Goal: Communication & Community: Answer question/provide support

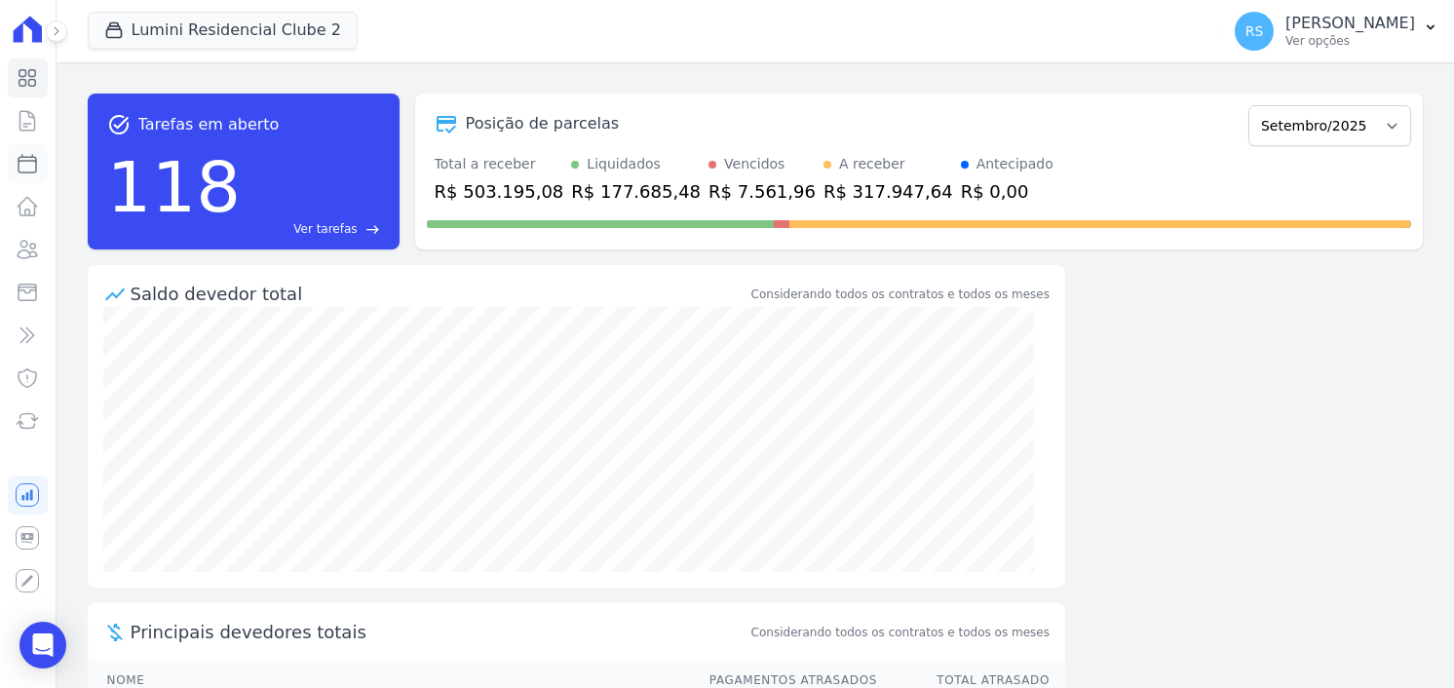
click at [17, 164] on icon at bounding box center [27, 163] width 23 height 23
click at [283, 23] on button "Lumini Residencial Clube 2" at bounding box center [223, 30] width 270 height 37
select select
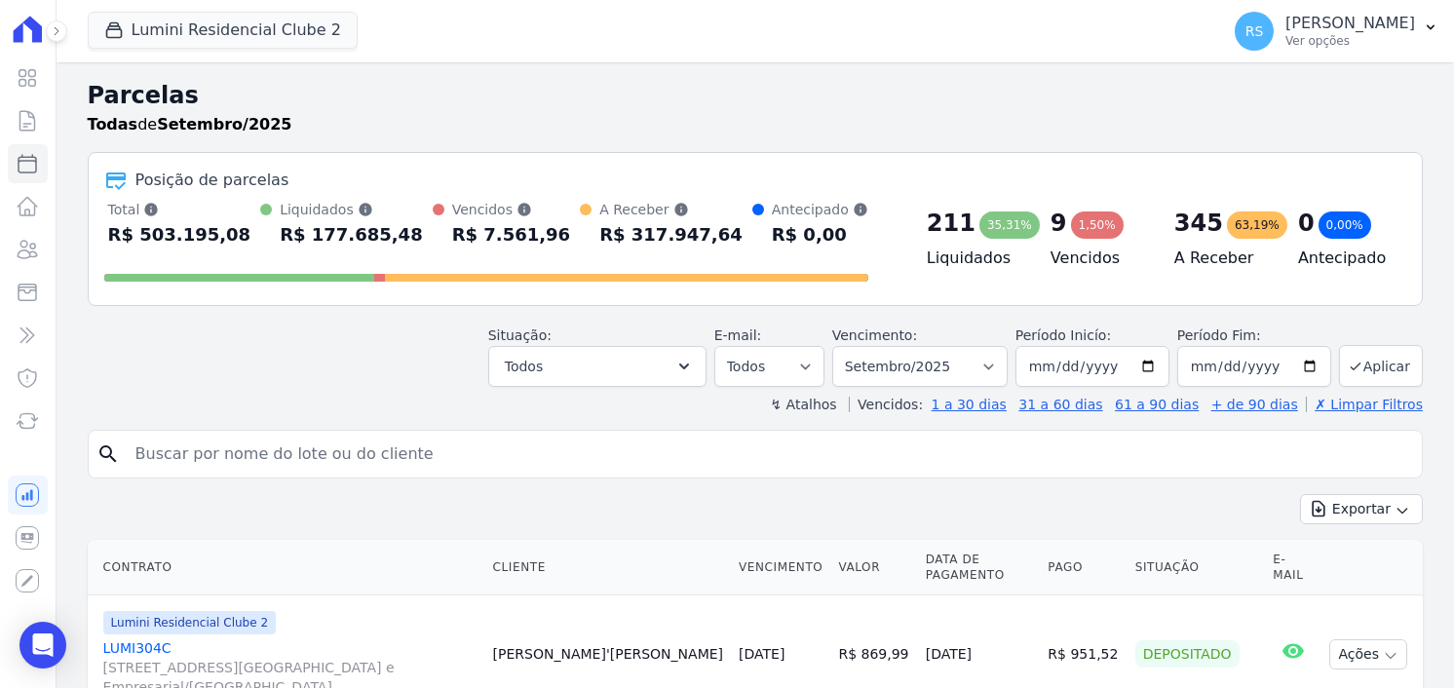
drag, startPoint x: 338, startPoint y: 453, endPoint x: 328, endPoint y: 444, distance: 13.1
click at [338, 453] on input "search" at bounding box center [769, 454] width 1291 height 39
click at [251, 26] on button "Lumini Residencial Clube 2" at bounding box center [223, 30] width 270 height 37
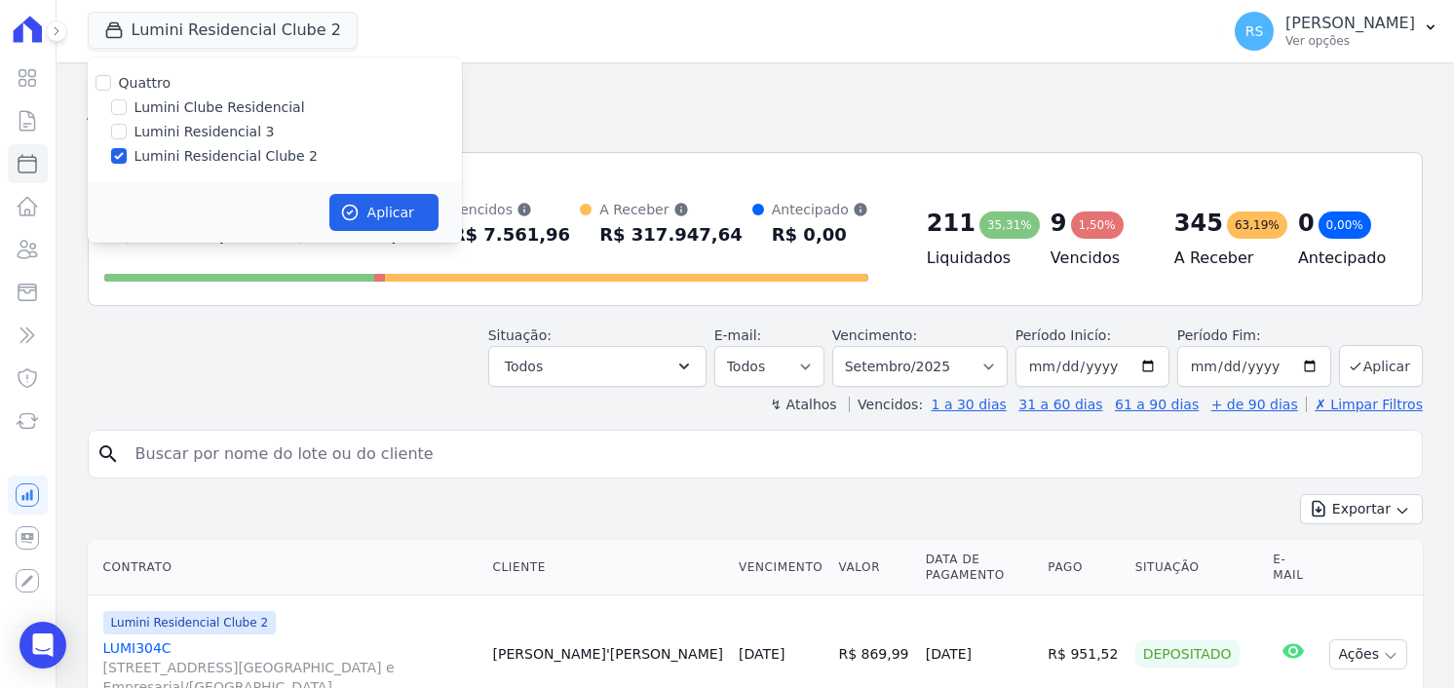
drag, startPoint x: 201, startPoint y: 102, endPoint x: 193, endPoint y: 153, distance: 51.3
click at [202, 102] on label "Lumini Clube Residencial" at bounding box center [220, 107] width 171 height 20
click at [188, 167] on div "Quattro Lumini Clube Residencial Lumini Residencial 3 Lumini Residencial Clube 2" at bounding box center [275, 120] width 374 height 125
drag, startPoint x: 115, startPoint y: 95, endPoint x: 117, endPoint y: 110, distance: 15.7
click at [116, 107] on div "Quattro Lumini Clube Residencial Lumini Residencial 3 Lumini Residencial Clube 2" at bounding box center [275, 120] width 374 height 125
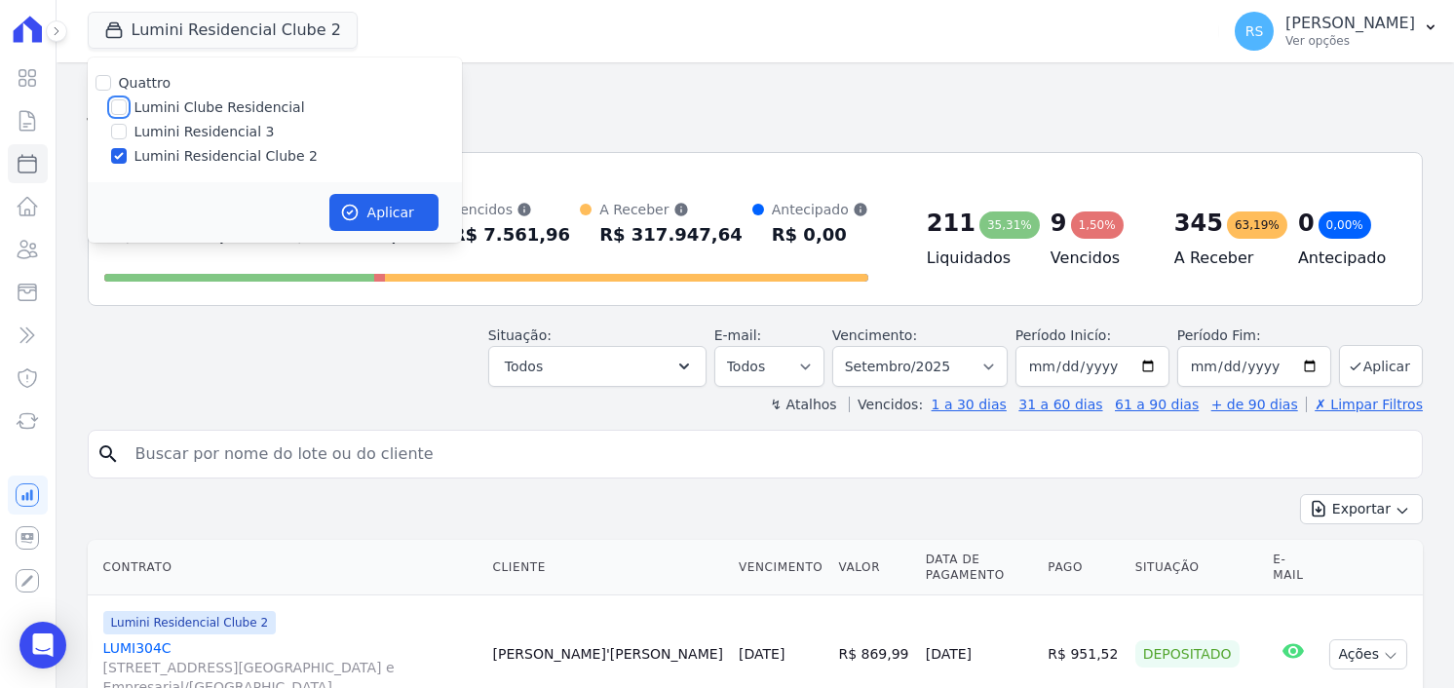
click at [117, 110] on input "Lumini Clube Residencial" at bounding box center [119, 107] width 16 height 16
checkbox input "true"
click at [116, 149] on input "Lumini Residencial Clube 2" at bounding box center [119, 156] width 16 height 16
checkbox input "false"
click at [361, 209] on button "Aplicar" at bounding box center [383, 212] width 109 height 37
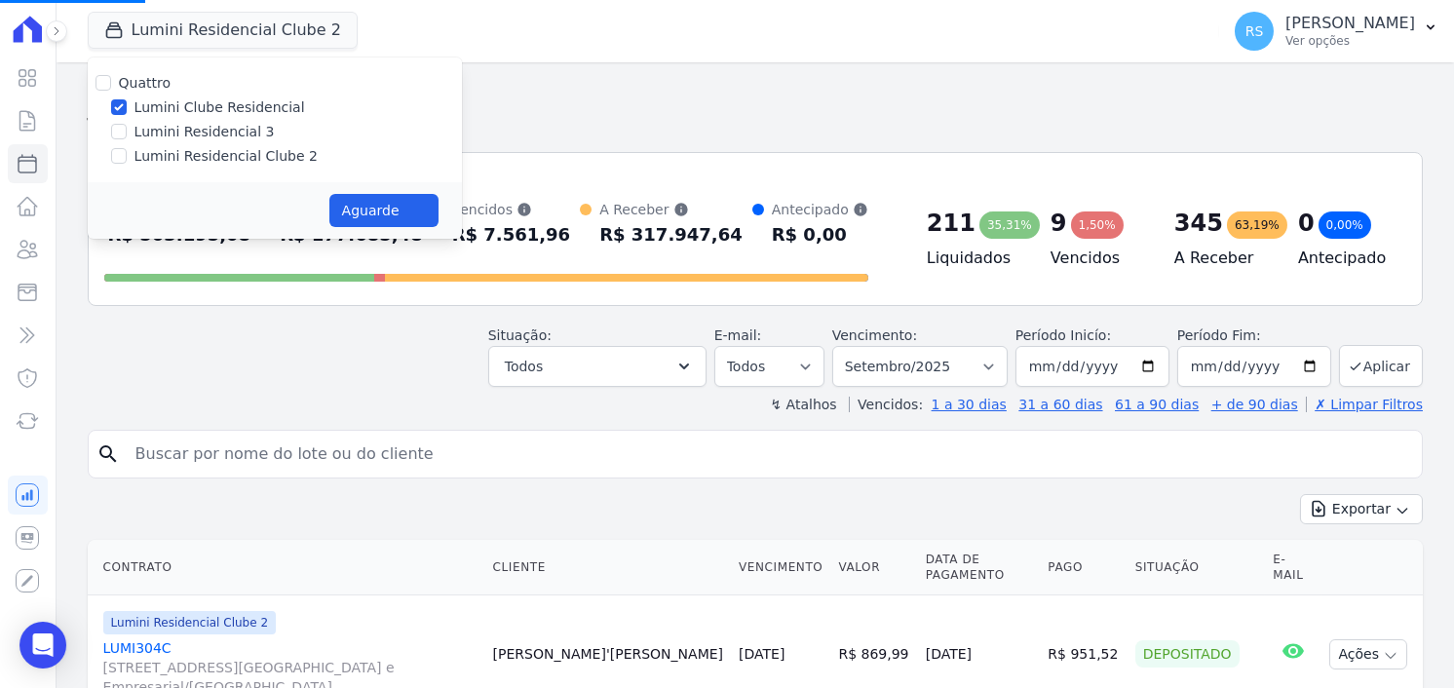
click at [369, 453] on input "search" at bounding box center [769, 454] width 1291 height 39
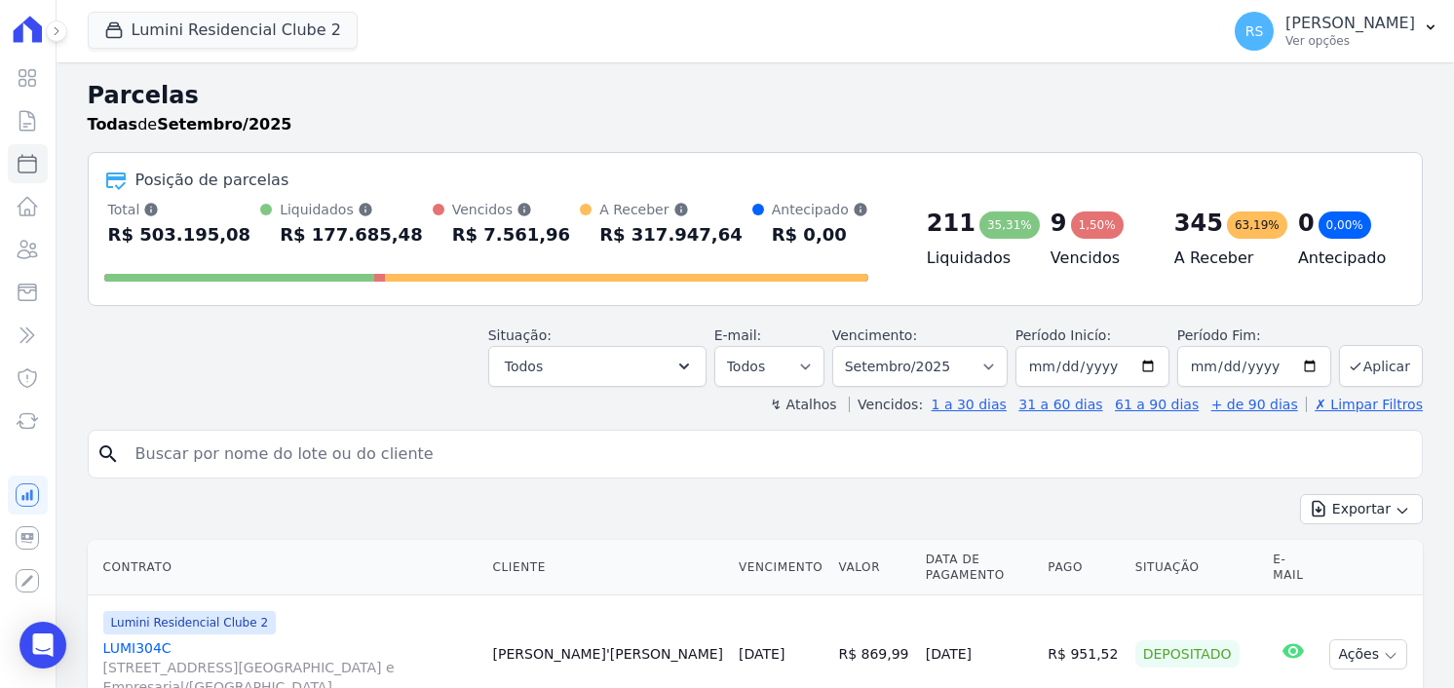
select select
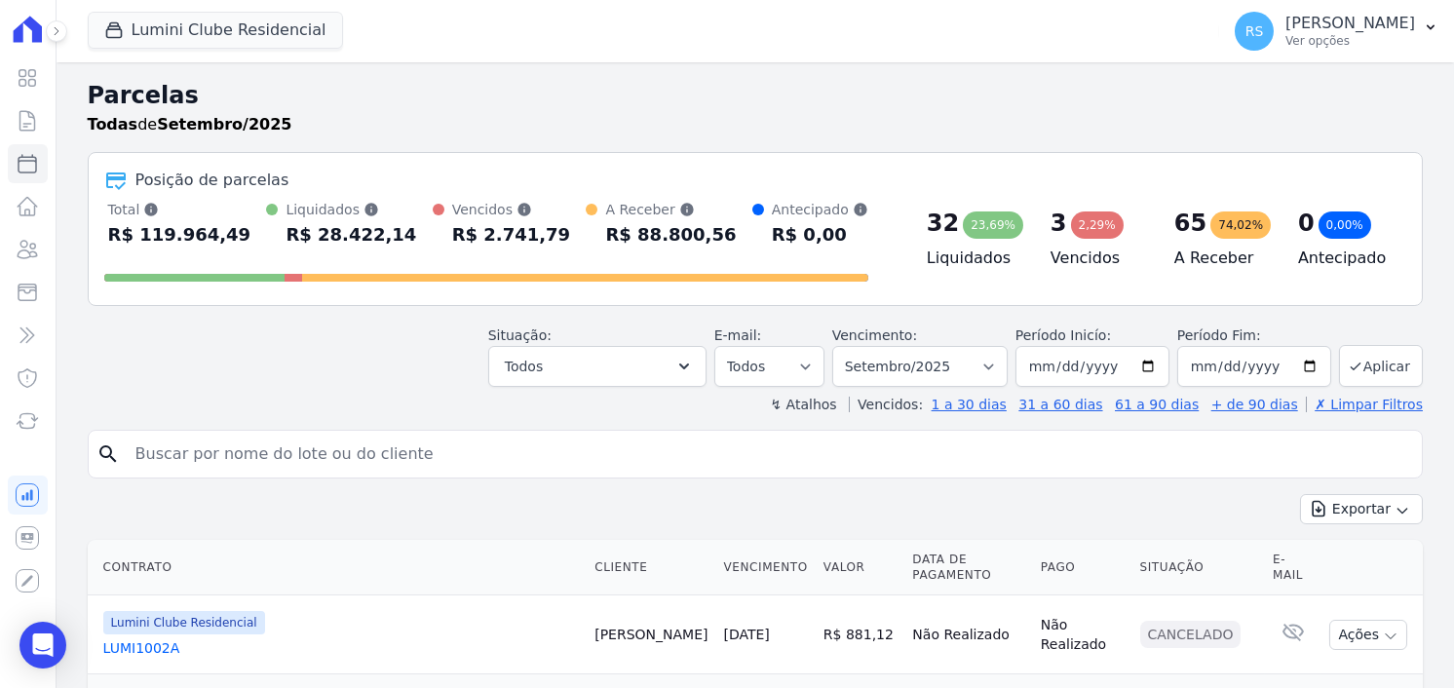
click at [369, 451] on input "search" at bounding box center [769, 454] width 1291 height 39
type input "[PERSON_NAME]"
select select
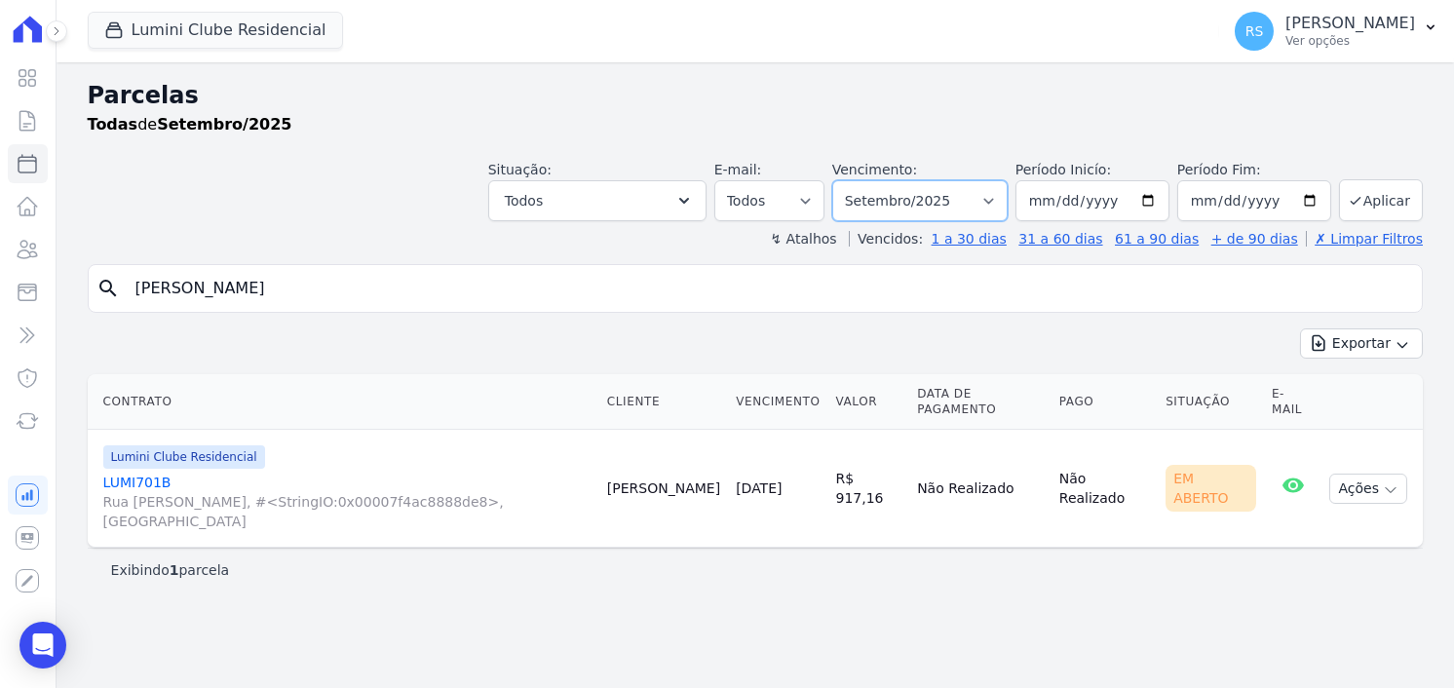
click at [1008, 202] on select "Filtrar por período ──────── Todos os meses Dezembro/2021 Janeiro/2022 Fevereir…" at bounding box center [919, 200] width 175 height 41
select select "08/2025"
click at [863, 180] on select "Filtrar por período ──────── Todos os meses Dezembro/2021 Janeiro/2022 Fevereir…" at bounding box center [919, 200] width 175 height 41
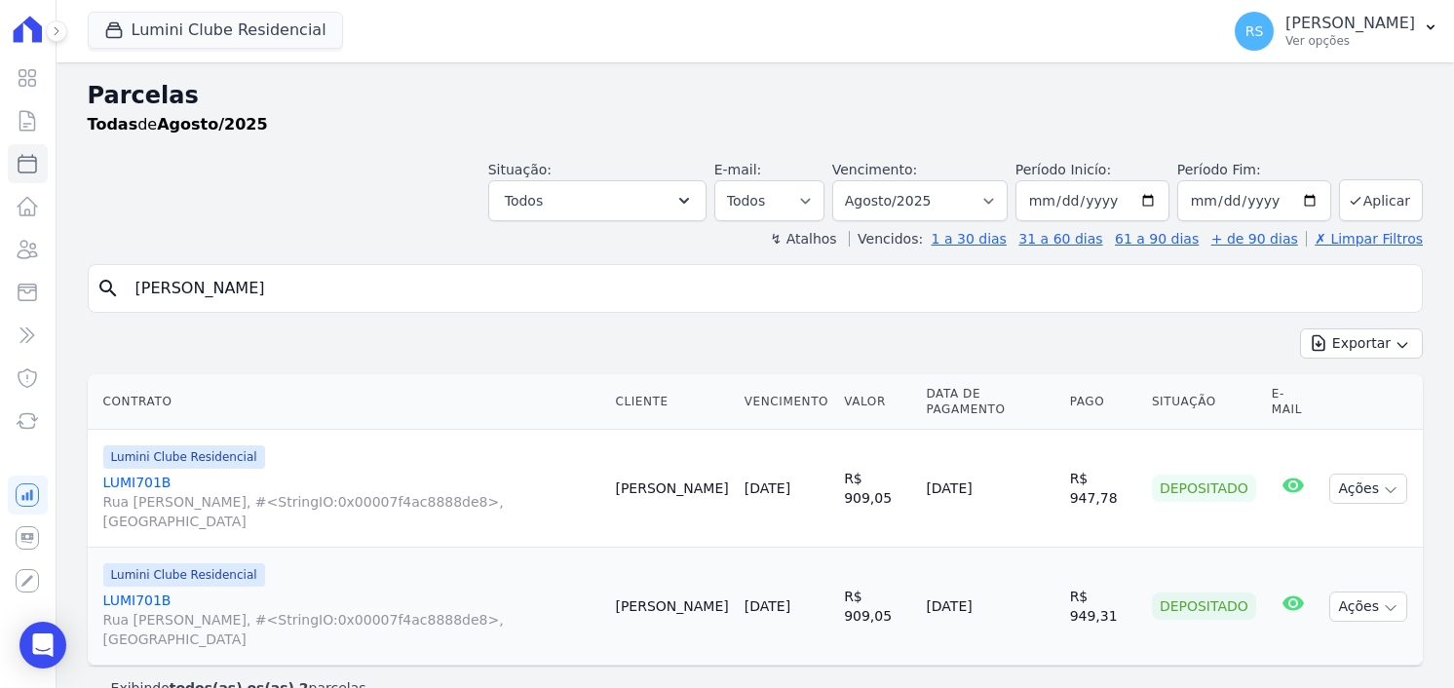
select select
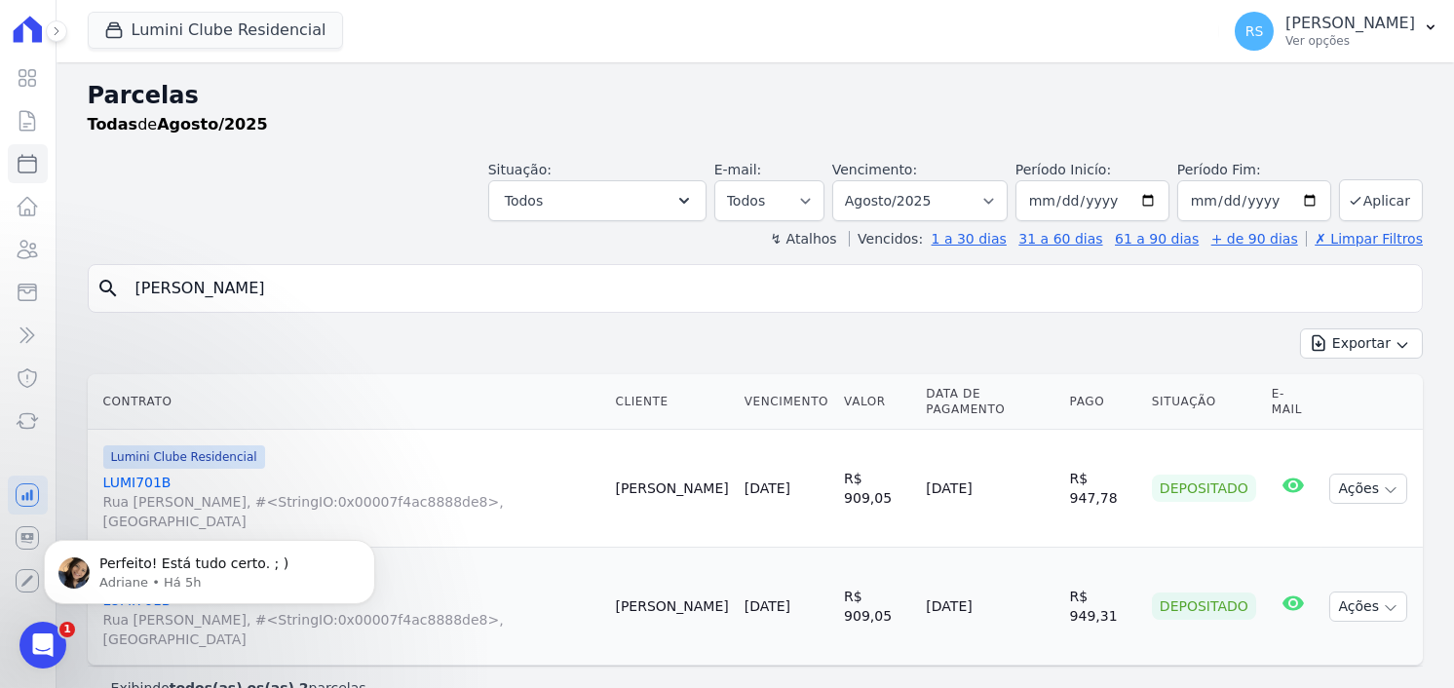
click at [939, 565] on td "29/08/2025" at bounding box center [989, 607] width 143 height 118
click at [1087, 597] on td "R$ 949,31" at bounding box center [1103, 607] width 82 height 118
click at [486, 666] on div "Exibindo todos(as) os(as) 2 parcelas" at bounding box center [755, 688] width 1335 height 44
click at [486, 357] on div "Exportar Exportar PDF Exportar CSV" at bounding box center [755, 351] width 1335 height 46
click at [812, 678] on div "Exibindo todos(as) os(as) 2 parcelas" at bounding box center [755, 687] width 1289 height 19
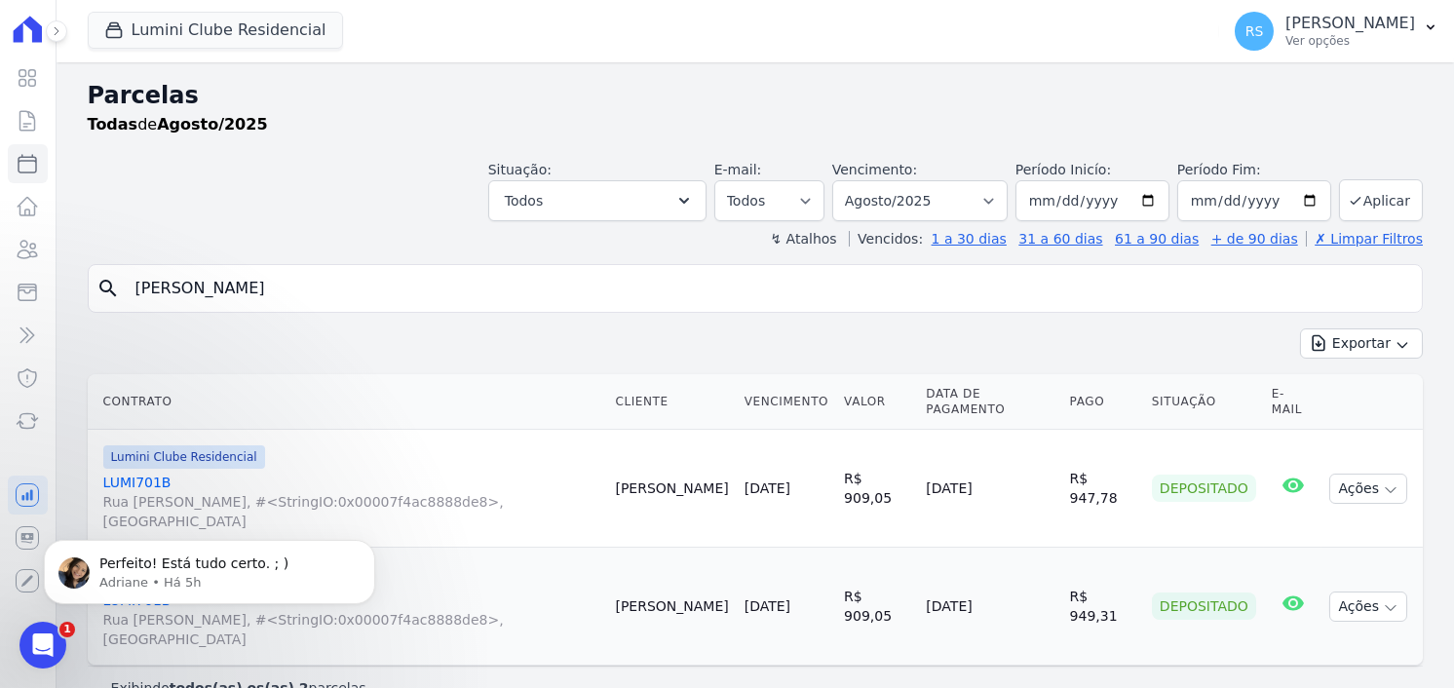
click at [957, 559] on td "[DATE]" at bounding box center [989, 607] width 143 height 118
click at [957, 559] on td "29/08/2025" at bounding box center [989, 607] width 143 height 118
click at [843, 609] on div "Contrato Cliente Vencimento Valor Data de Pagamento Pago Situação E-mail Lumini…" at bounding box center [756, 519] width 1398 height 307
click at [565, 609] on div "Contrato Cliente Vencimento Valor Data de Pagamento Pago Situação E-mail Lumini…" at bounding box center [756, 519] width 1398 height 307
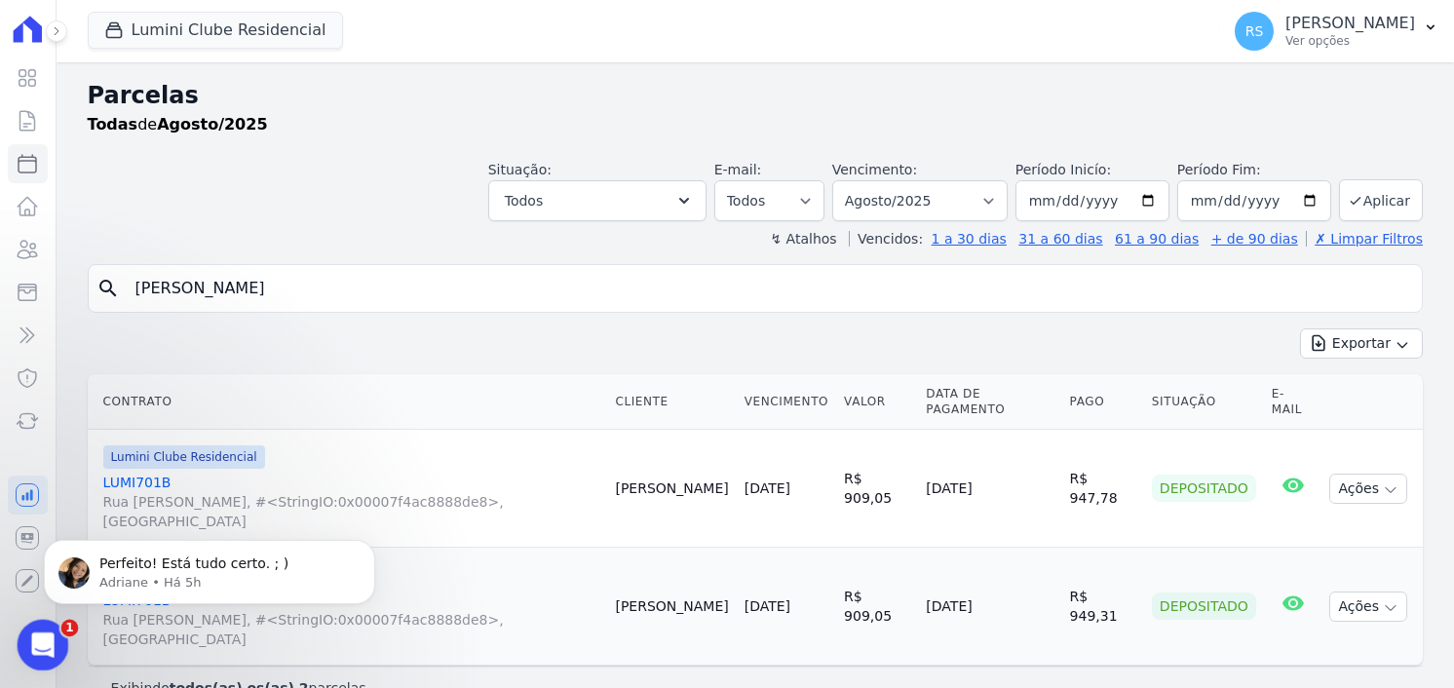
click at [20, 641] on div "Abertura do Messenger da Intercom" at bounding box center [40, 642] width 64 height 64
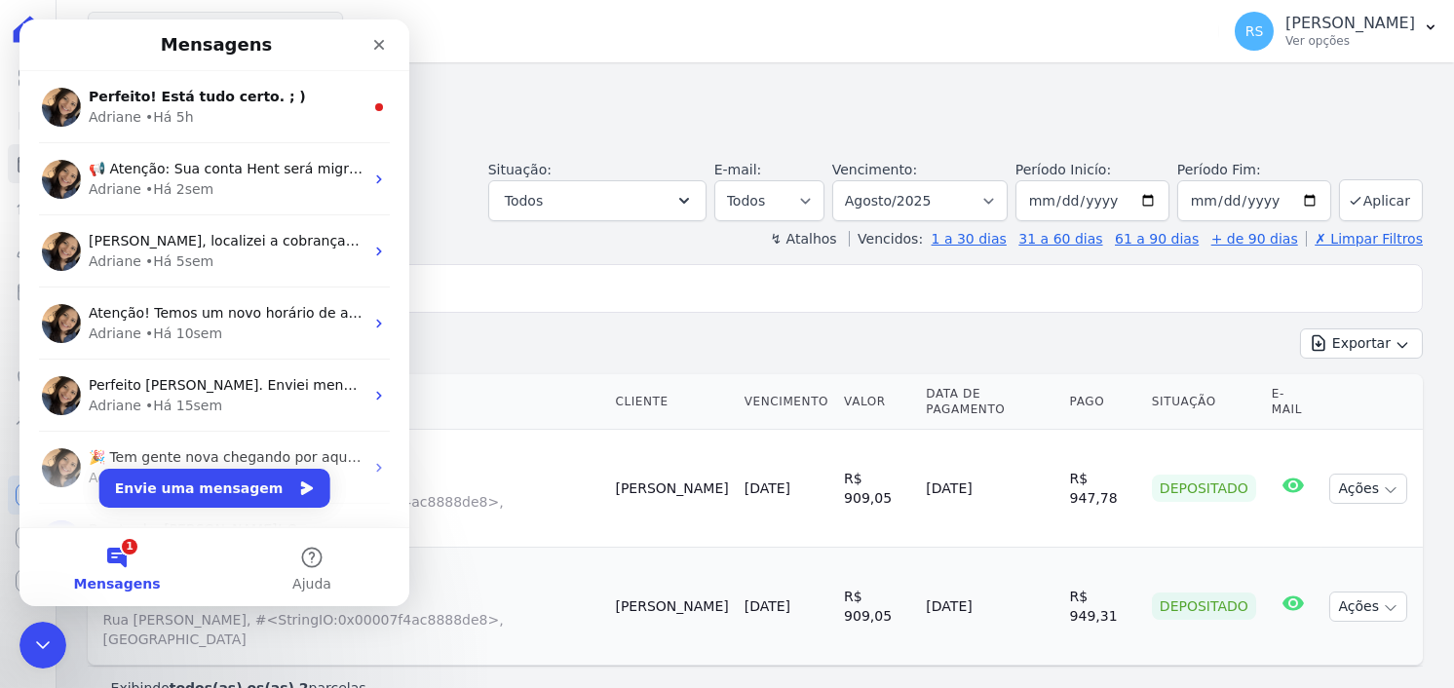
click at [684, 594] on td "Luan Santos" at bounding box center [671, 607] width 129 height 118
click at [21, 638] on div "Encerramento do Messenger da Intercom" at bounding box center [40, 642] width 47 height 47
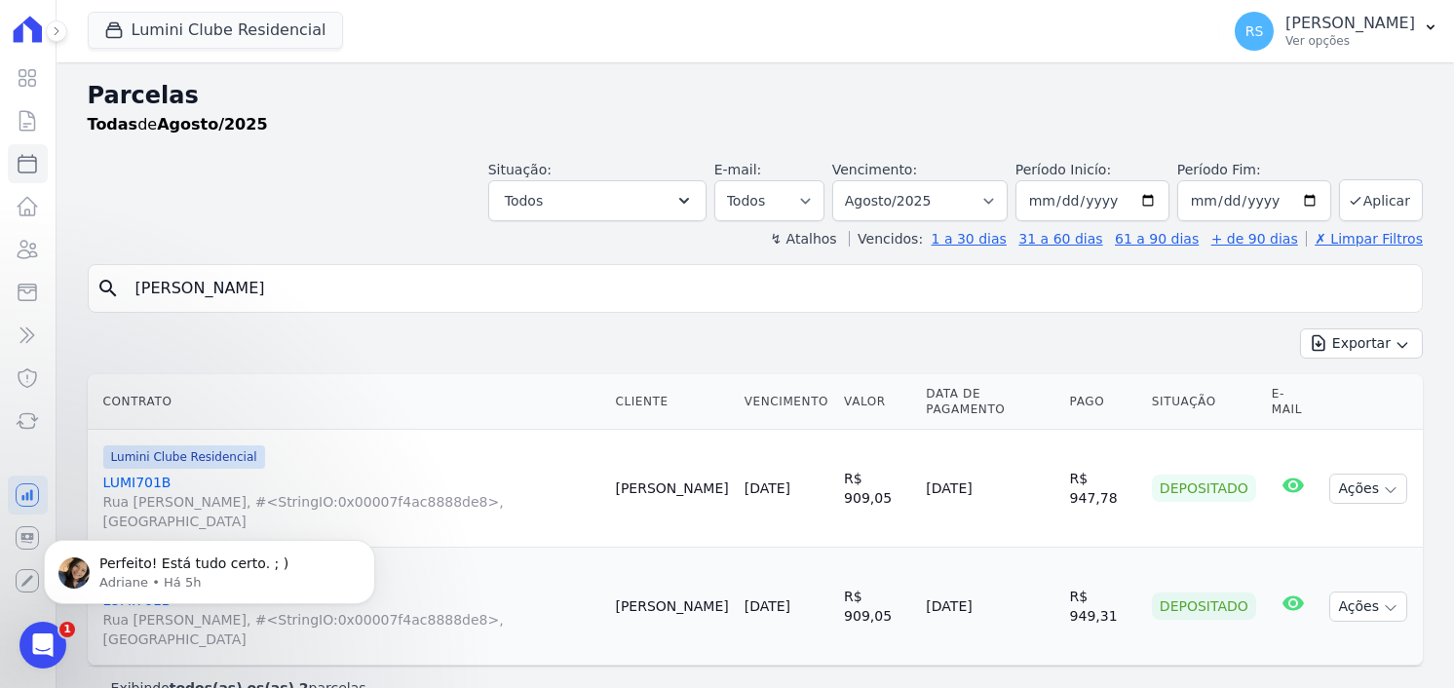
click at [487, 563] on div "Lumini Clube Residencial" at bounding box center [351, 574] width 497 height 23
click at [366, 550] on button "Dismiss notification" at bounding box center [369, 544] width 25 height 25
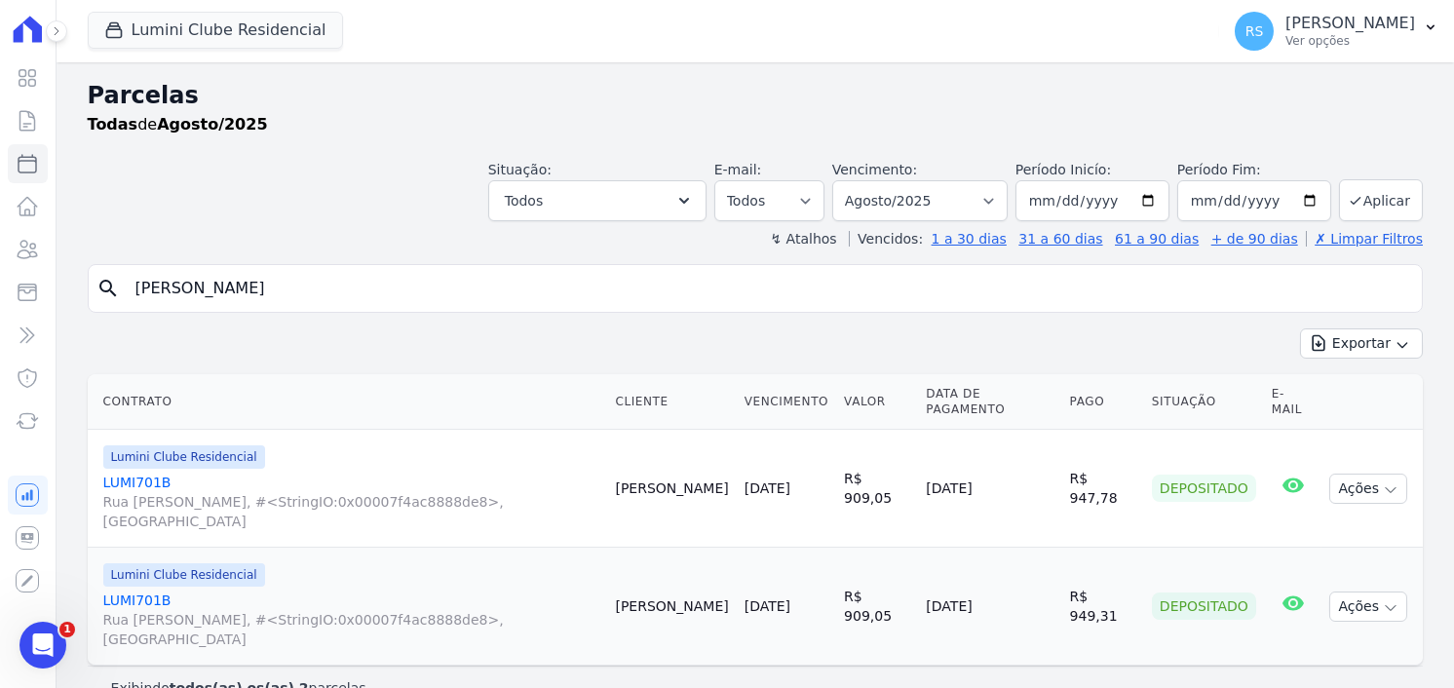
click at [138, 591] on link "LUMI701B Rua Heitor de Oliveira, #<StringIO:0x00007f4ac8888de8>, Vila Sul Ameri…" at bounding box center [351, 620] width 497 height 58
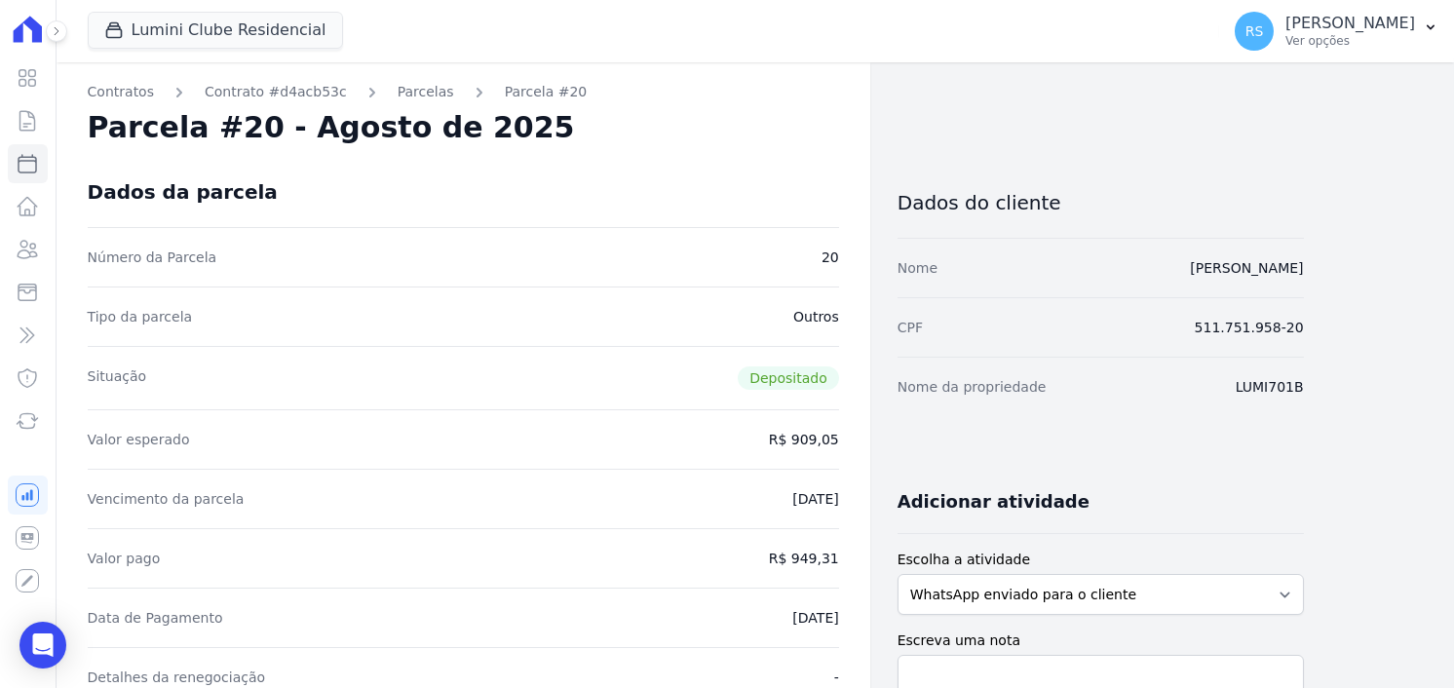
select select
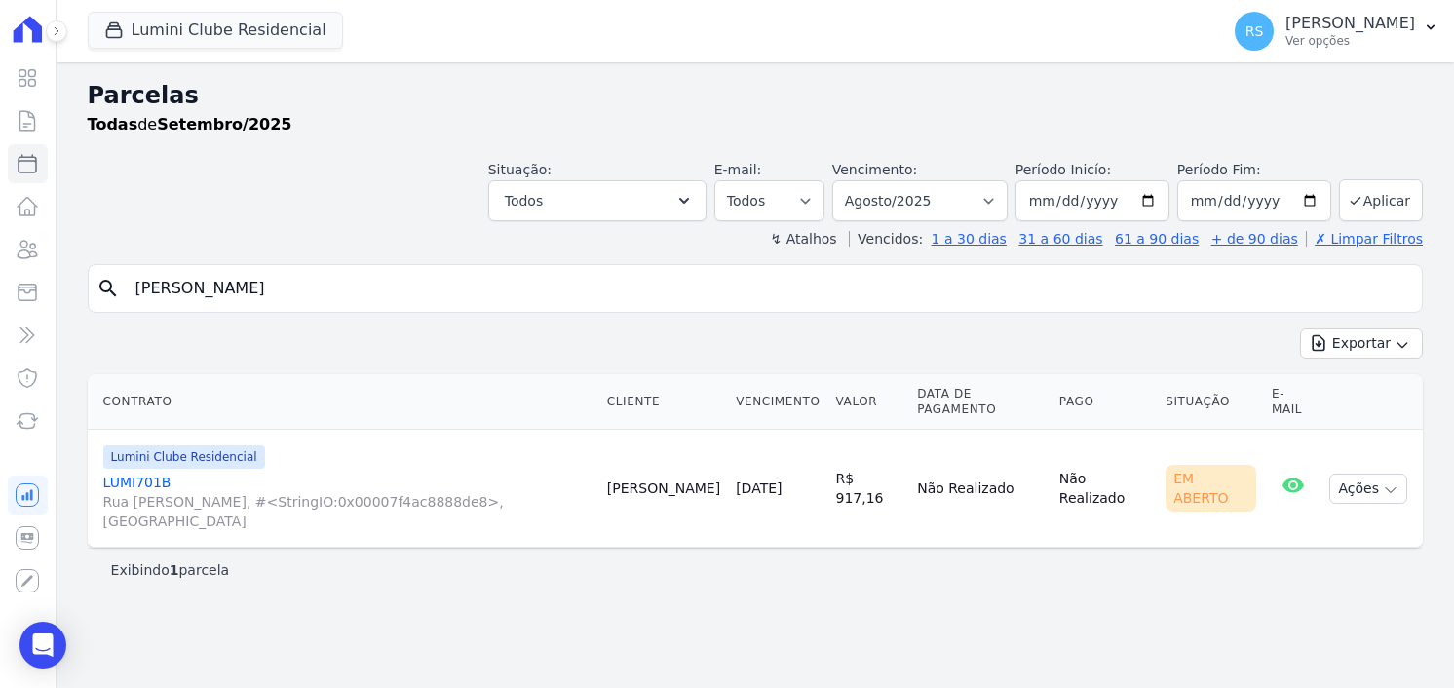
select select
select select "08/2025"
drag, startPoint x: 701, startPoint y: 565, endPoint x: 709, endPoint y: 576, distance: 13.3
click at [703, 565] on div "Parcelas Todas de Setembro/2025 Situação: Agendado Em Aberto Pago Processando C…" at bounding box center [756, 375] width 1398 height 626
select select
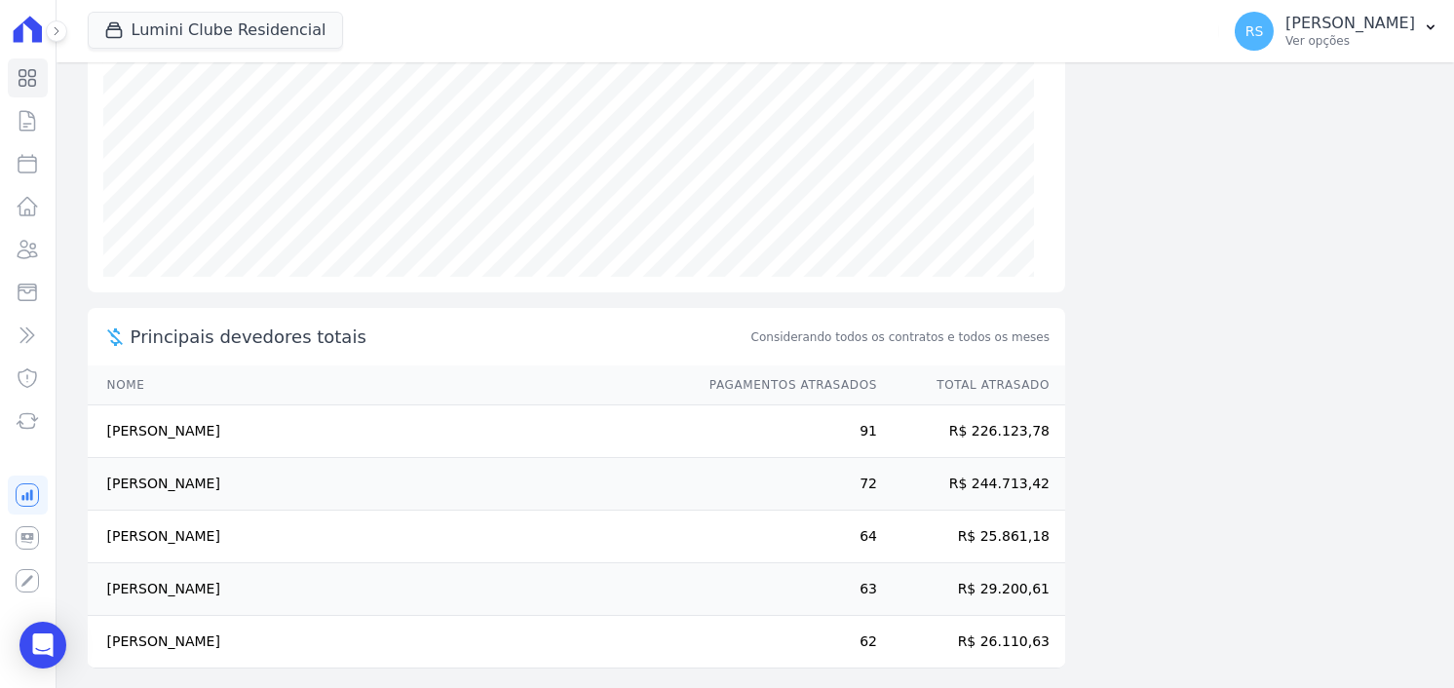
scroll to position [305, 0]
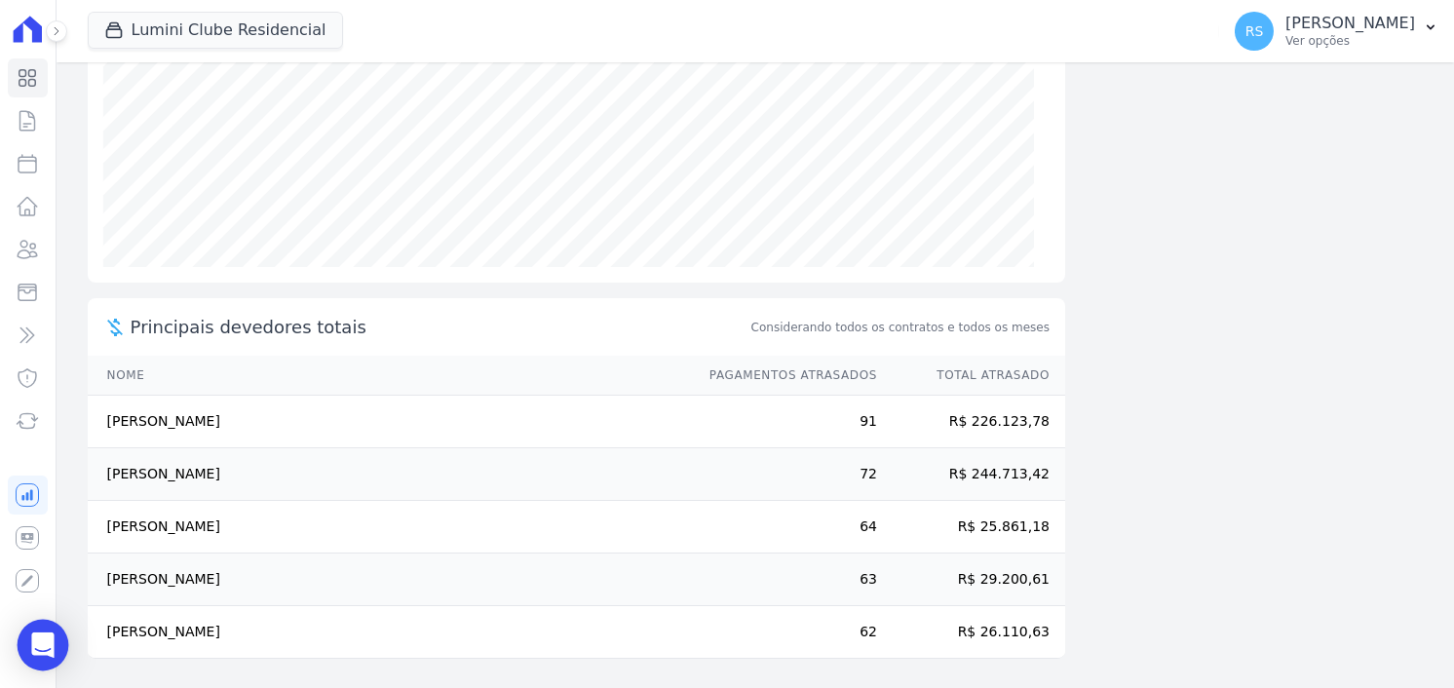
click at [28, 645] on div "Open Intercom Messenger" at bounding box center [44, 646] width 52 height 52
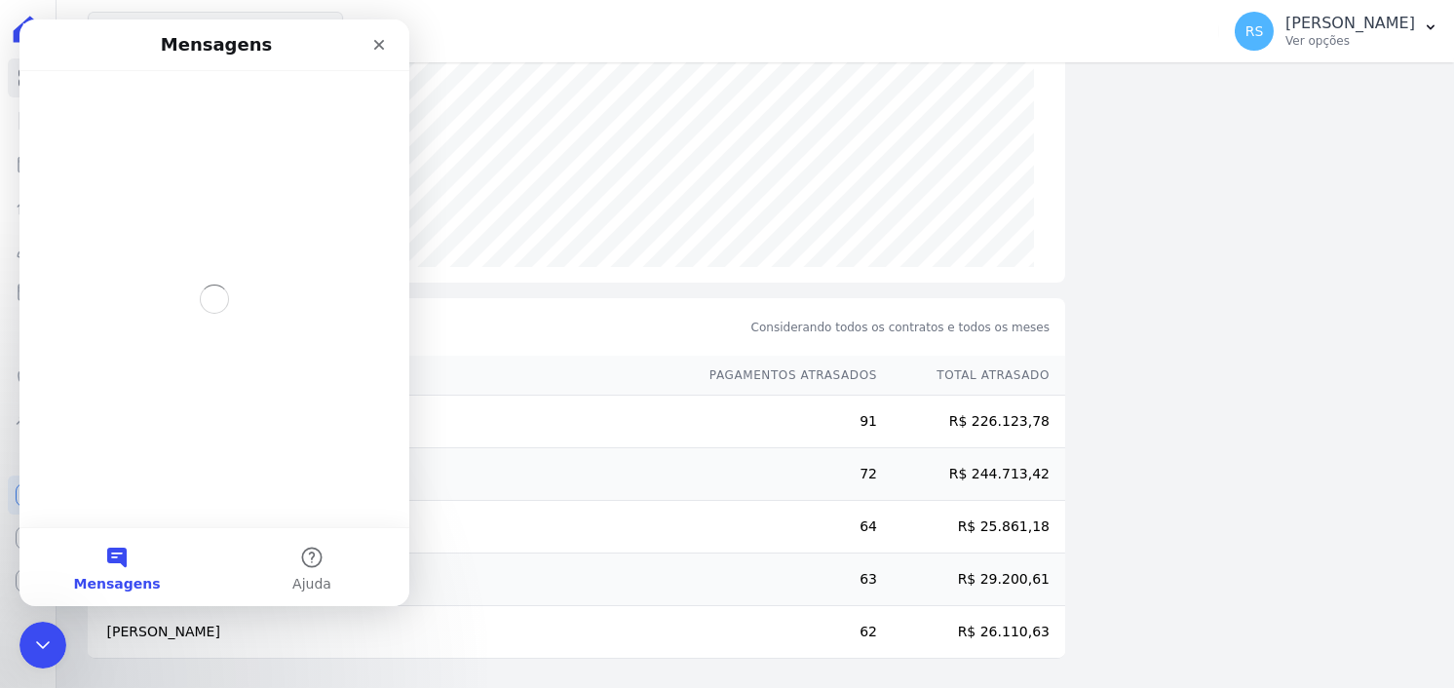
scroll to position [0, 0]
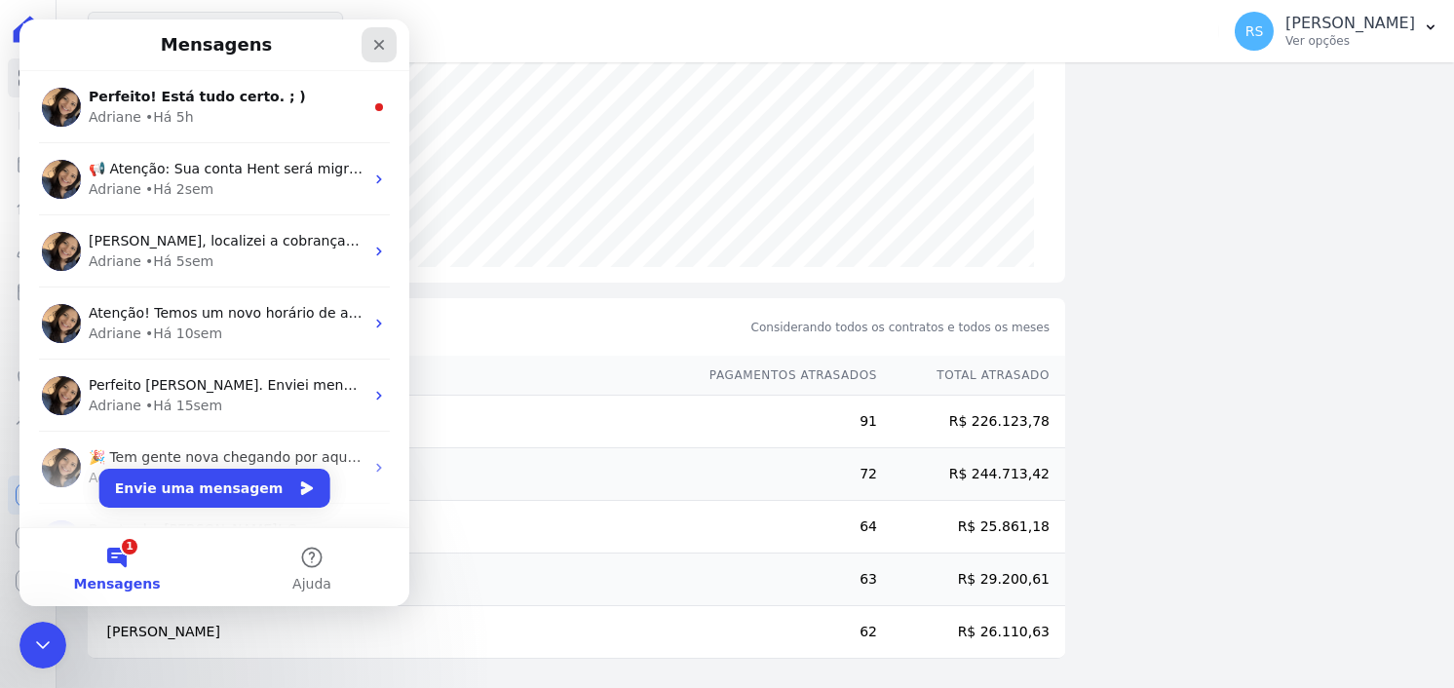
click at [378, 41] on icon "Fechar" at bounding box center [379, 45] width 16 height 16
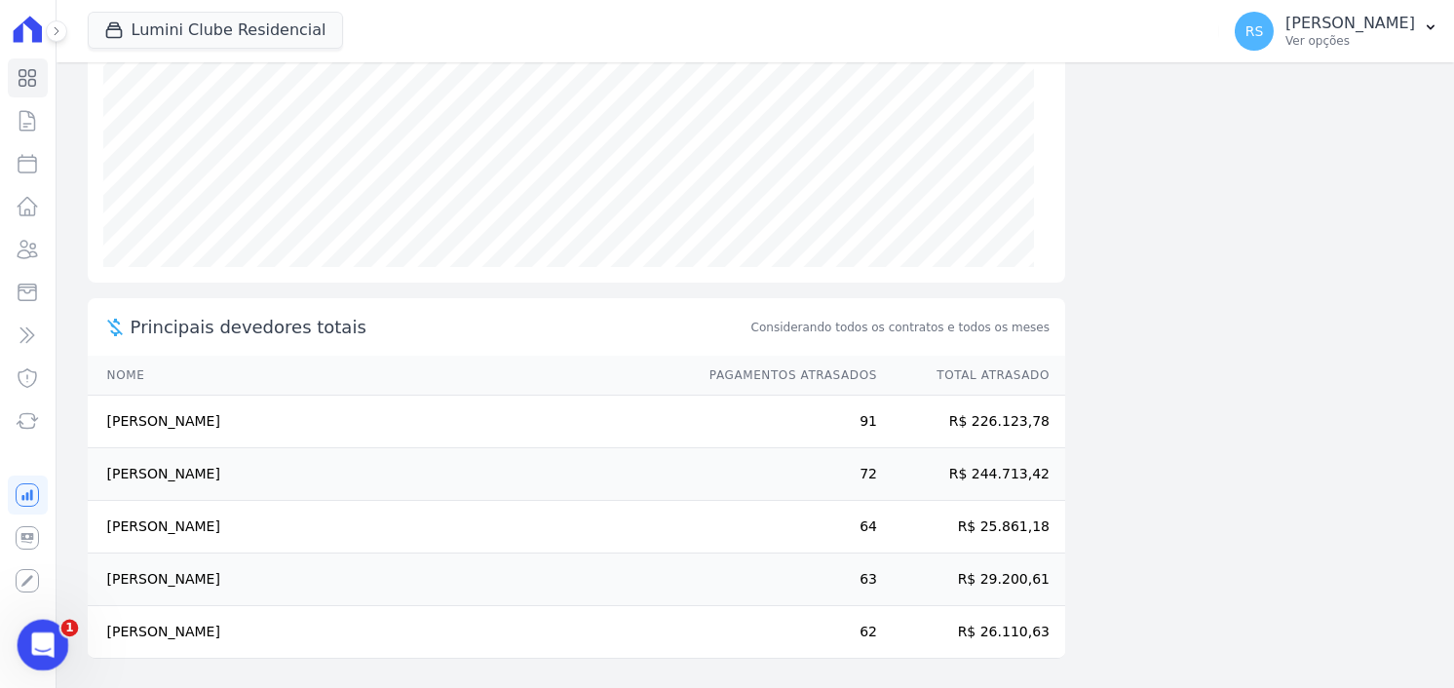
click at [63, 633] on span "1" at bounding box center [70, 629] width 18 height 18
click at [23, 163] on icon at bounding box center [27, 163] width 23 height 23
select select
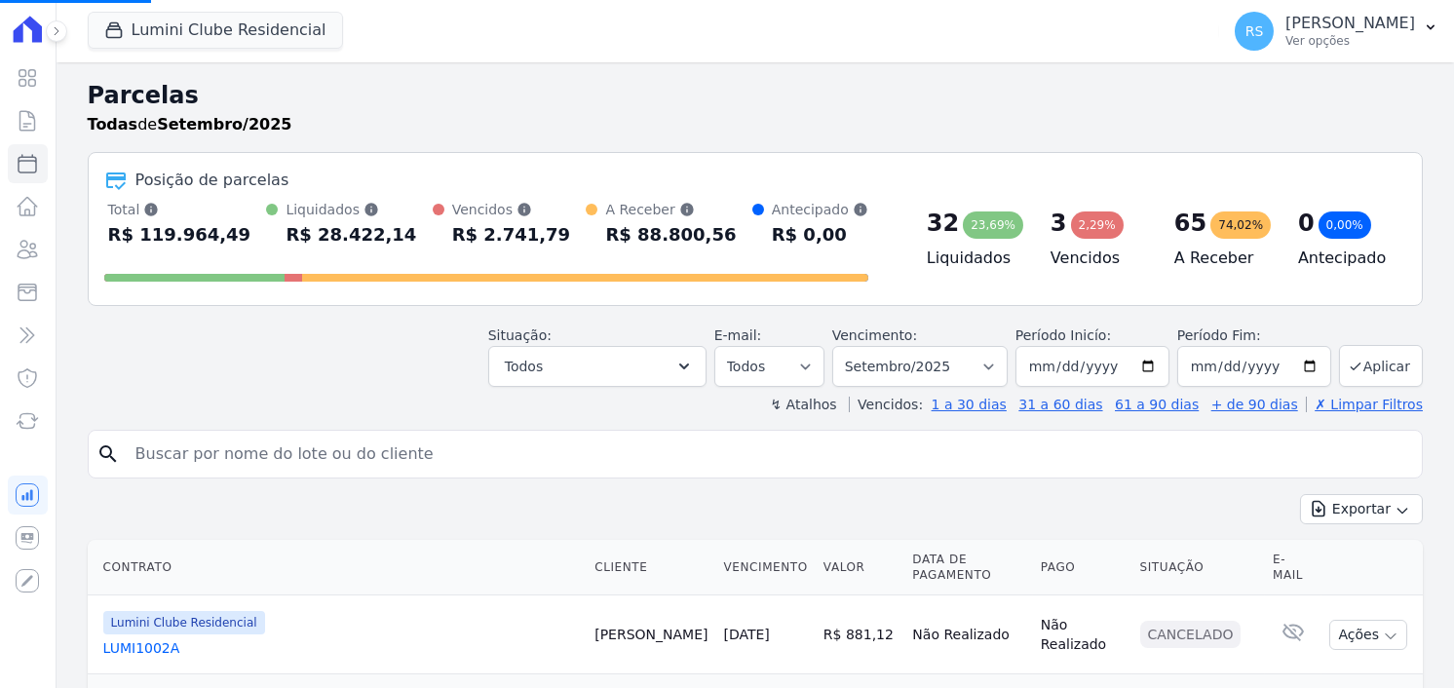
click at [409, 454] on input "search" at bounding box center [769, 454] width 1291 height 39
select select
click at [409, 454] on input "search" at bounding box center [769, 454] width 1291 height 39
type input "[PERSON_NAME]"
click at [409, 454] on input "[PERSON_NAME]" at bounding box center [769, 454] width 1291 height 39
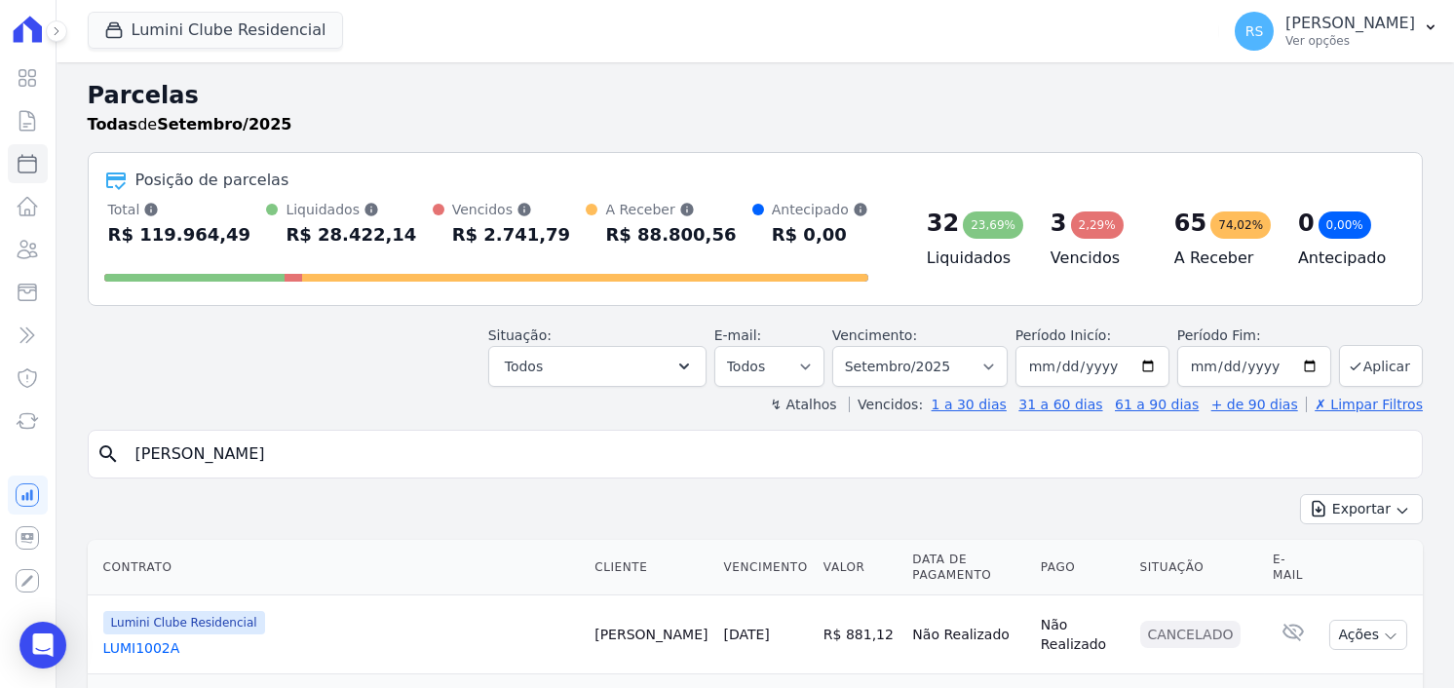
select select
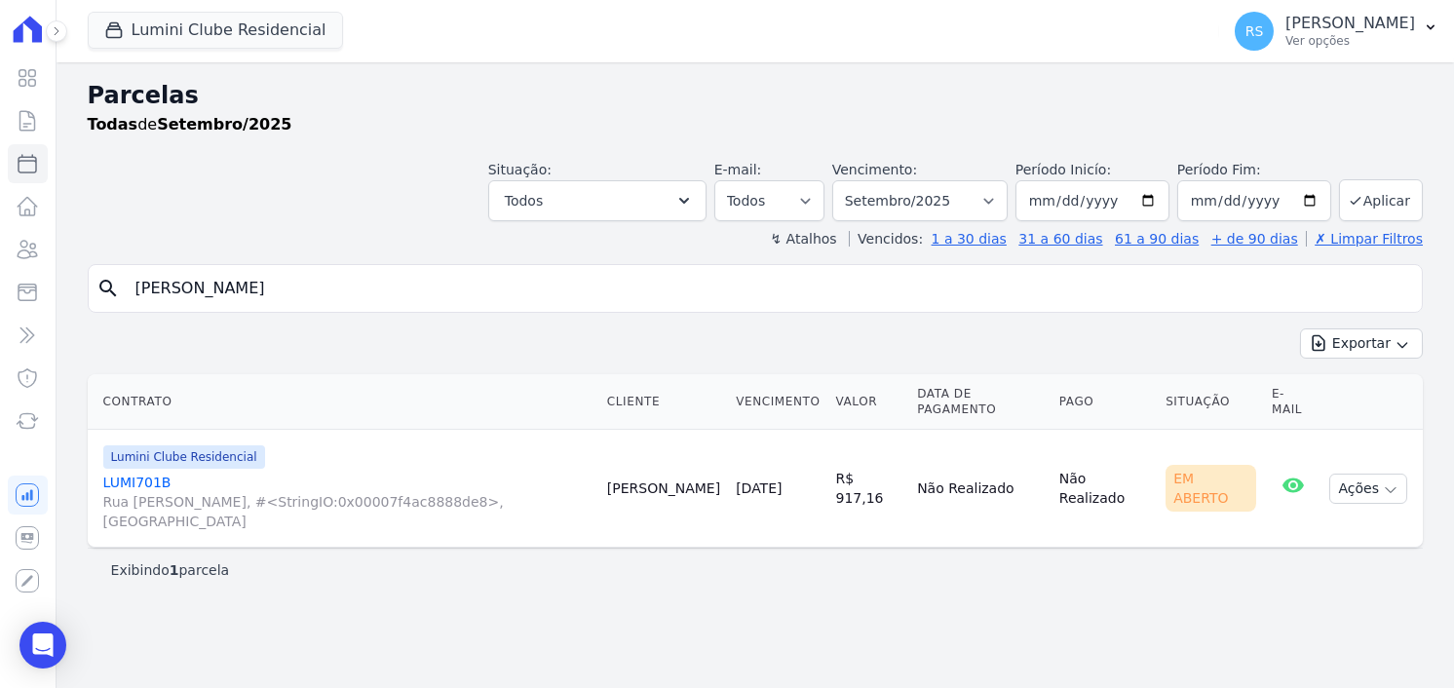
click at [298, 293] on input "luan barbosa" at bounding box center [769, 288] width 1291 height 39
drag, startPoint x: 891, startPoint y: 111, endPoint x: 921, endPoint y: 123, distance: 32.4
click at [891, 111] on h2 "Parcelas" at bounding box center [755, 95] width 1335 height 35
click at [1008, 202] on select "Filtrar por período ──────── Todos os meses Dezembro/2021 Janeiro/2022 Fevereir…" at bounding box center [919, 200] width 175 height 41
select select "08/2025"
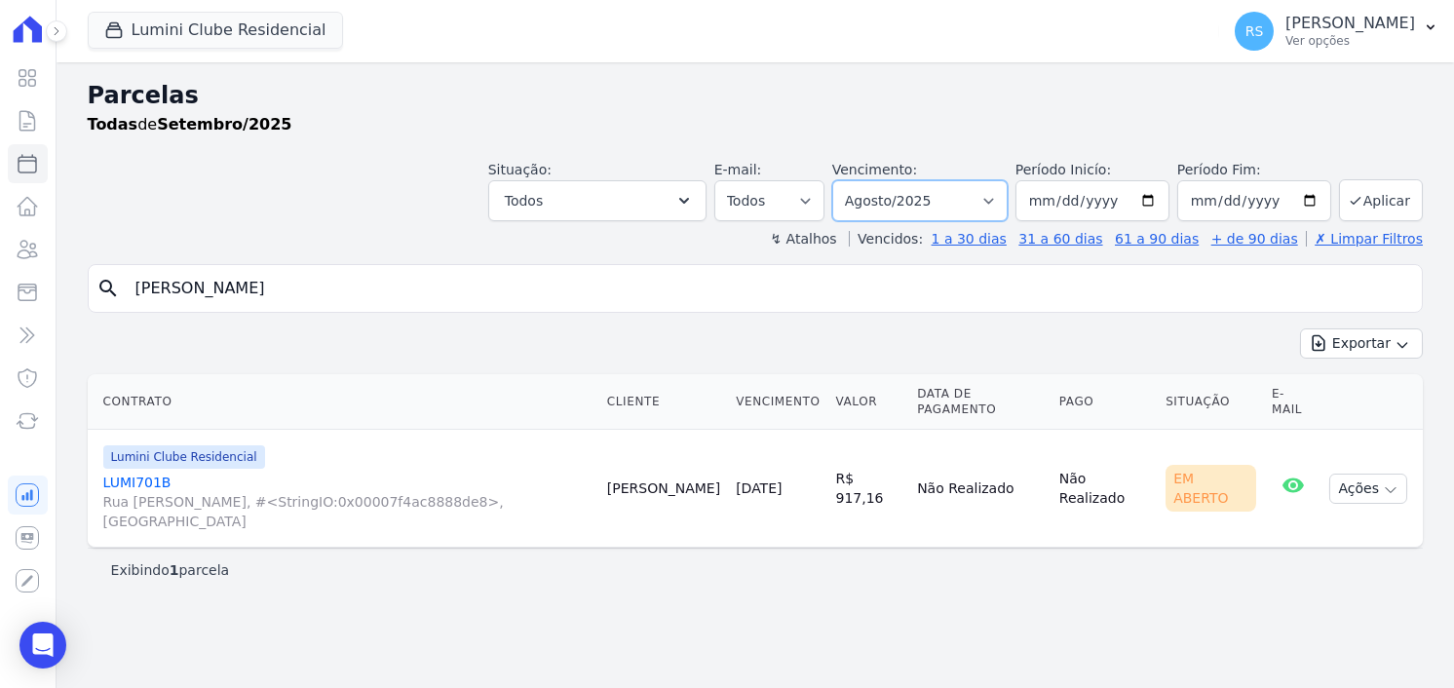
click at [863, 180] on select "Filtrar por período ──────── Todos os meses Dezembro/2021 Janeiro/2022 Fevereir…" at bounding box center [919, 200] width 175 height 41
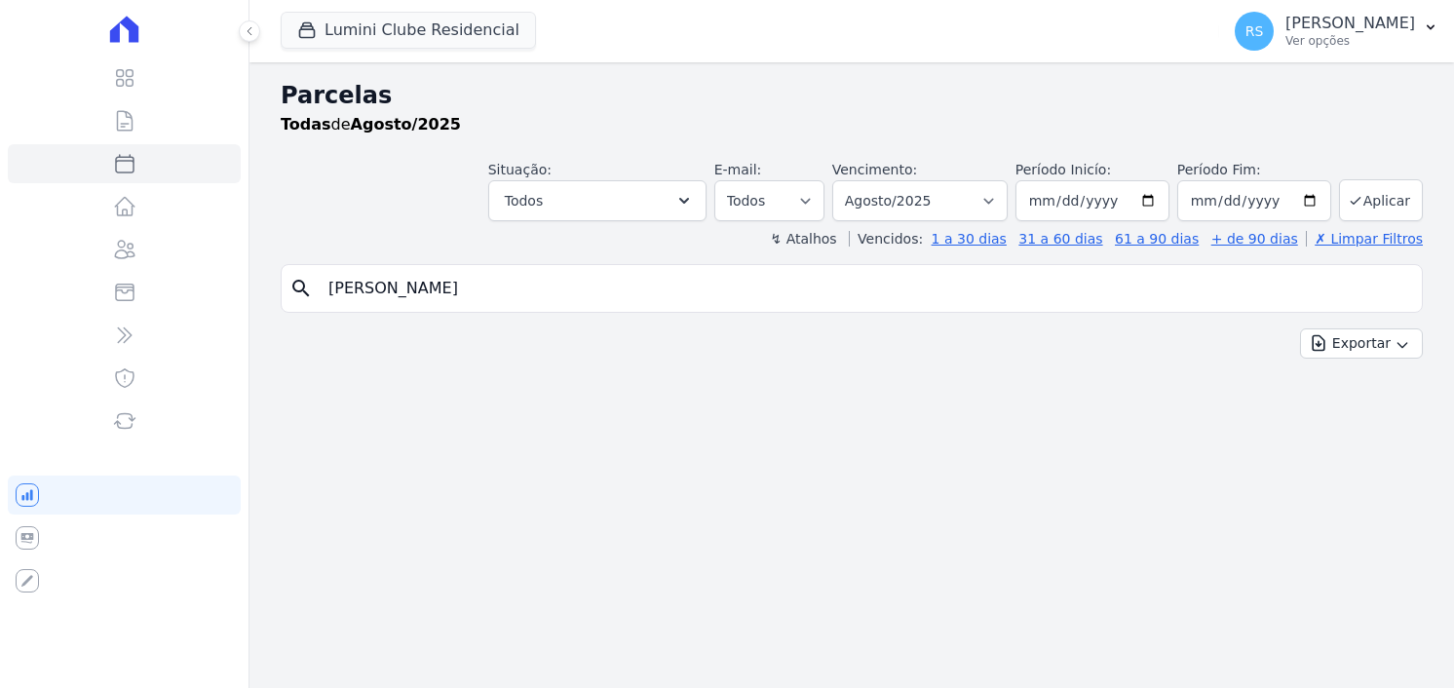
select select
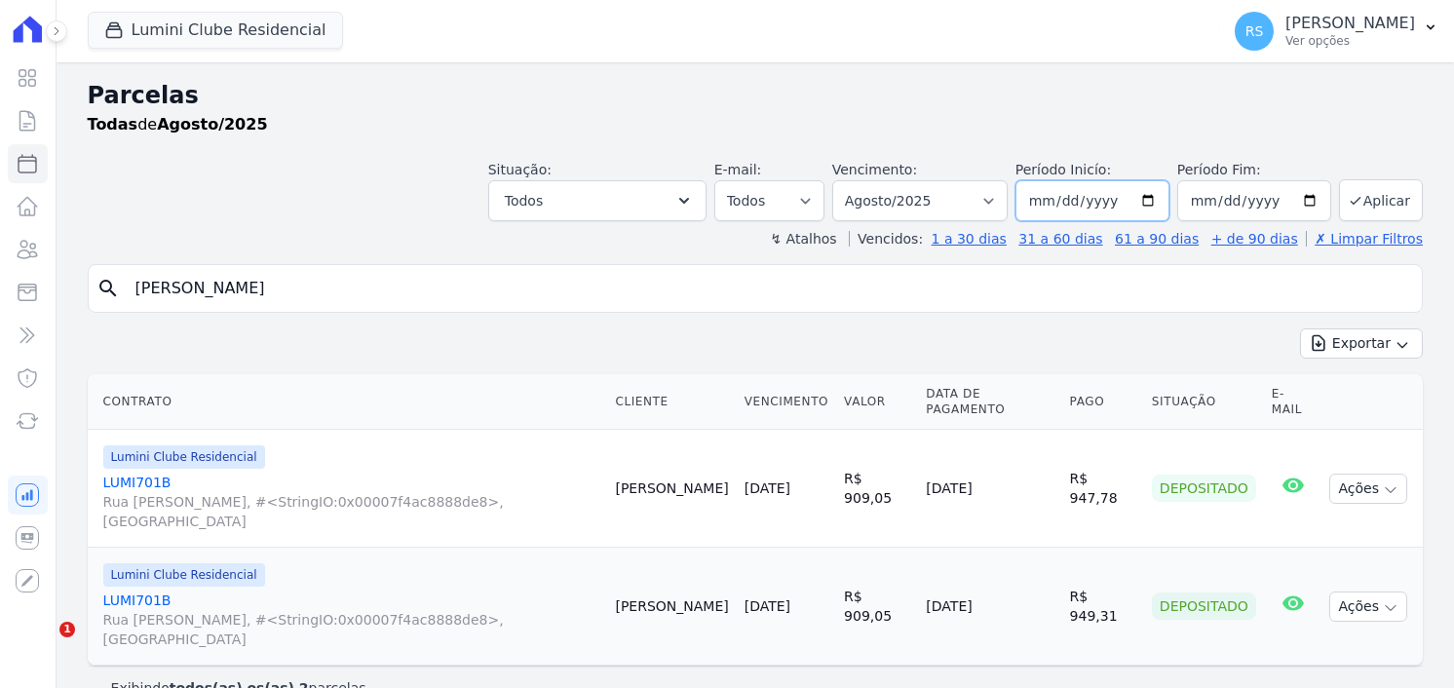
click at [1058, 195] on input "2025-08-01" at bounding box center [1093, 200] width 154 height 41
type input "2025-08-15"
click at [1339, 179] on button "Aplicar" at bounding box center [1381, 200] width 84 height 42
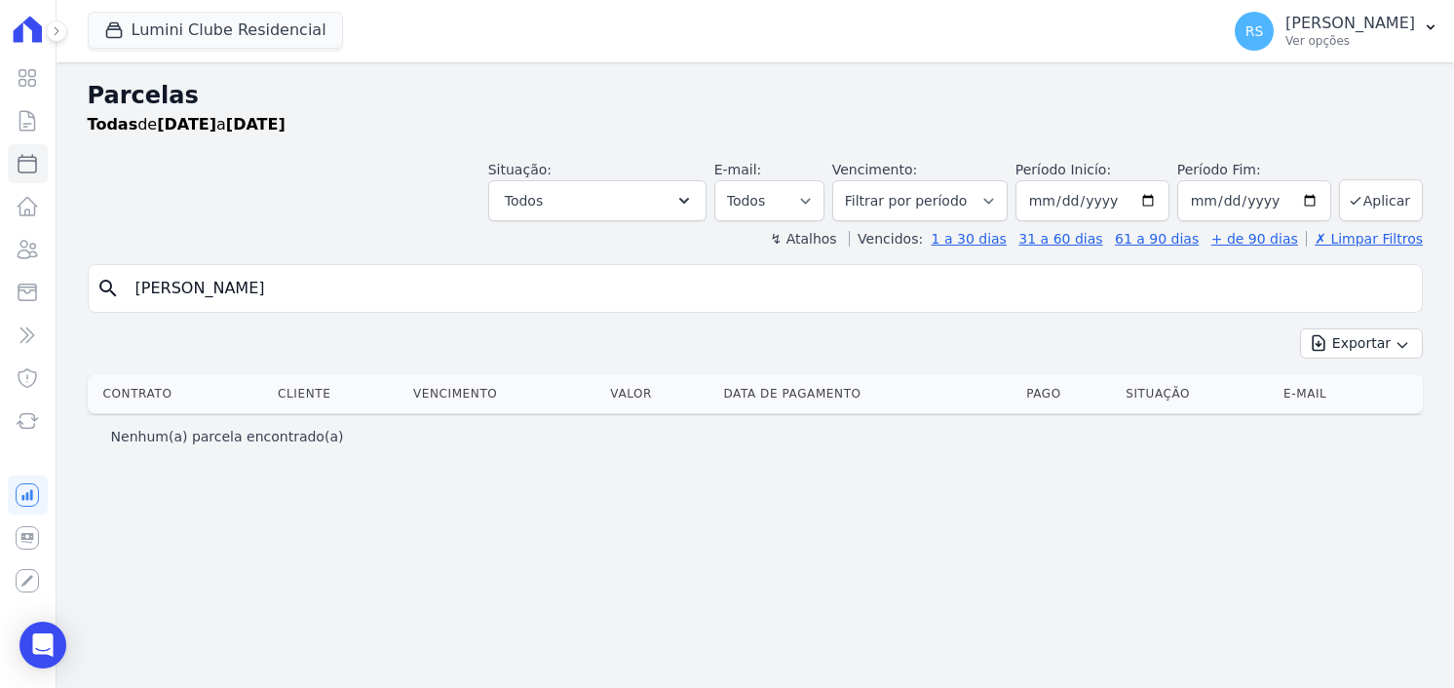
select select
click at [847, 289] on input "[PERSON_NAME]" at bounding box center [769, 288] width 1291 height 39
drag, startPoint x: 488, startPoint y: 110, endPoint x: 414, endPoint y: 228, distance: 139.3
click at [488, 110] on h2 "Parcelas" at bounding box center [755, 95] width 1335 height 35
click at [324, 276] on input "[PERSON_NAME]" at bounding box center [769, 288] width 1291 height 39
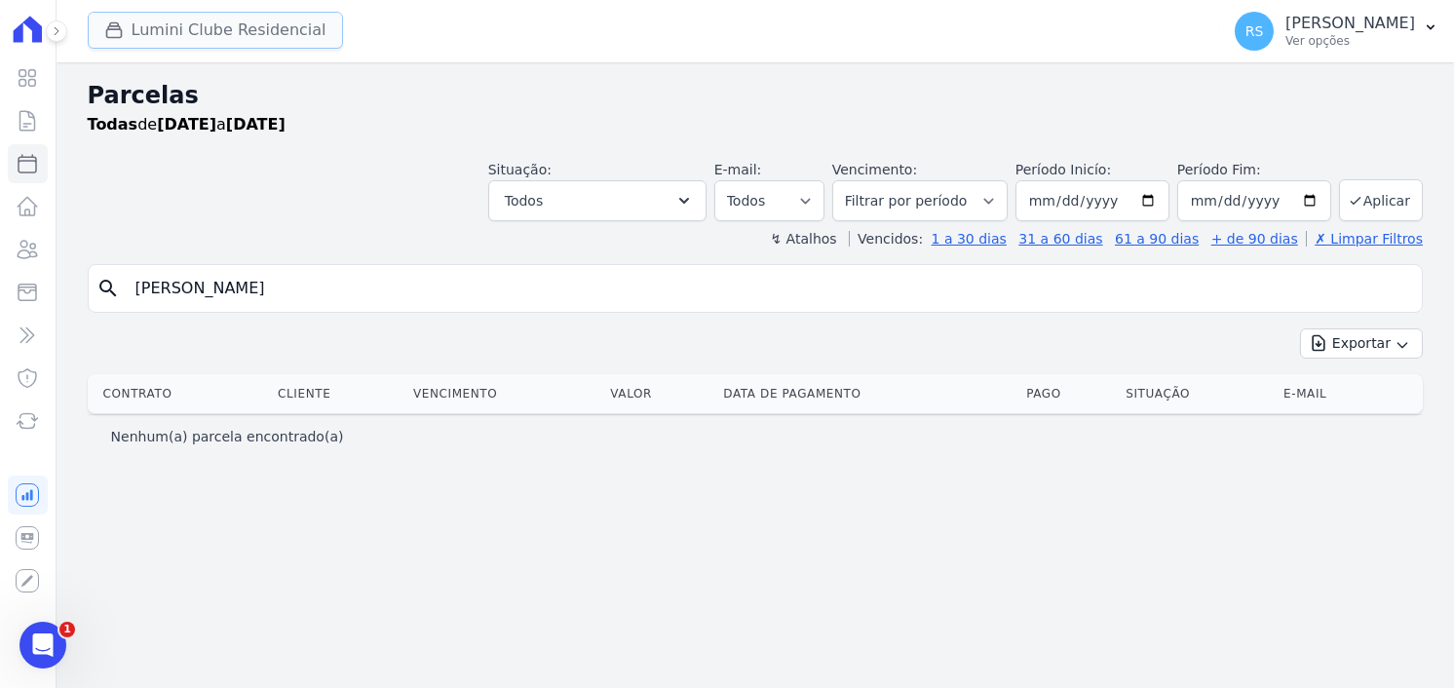
click at [240, 27] on button "Lumini Clube Residencial" at bounding box center [215, 30] width 255 height 37
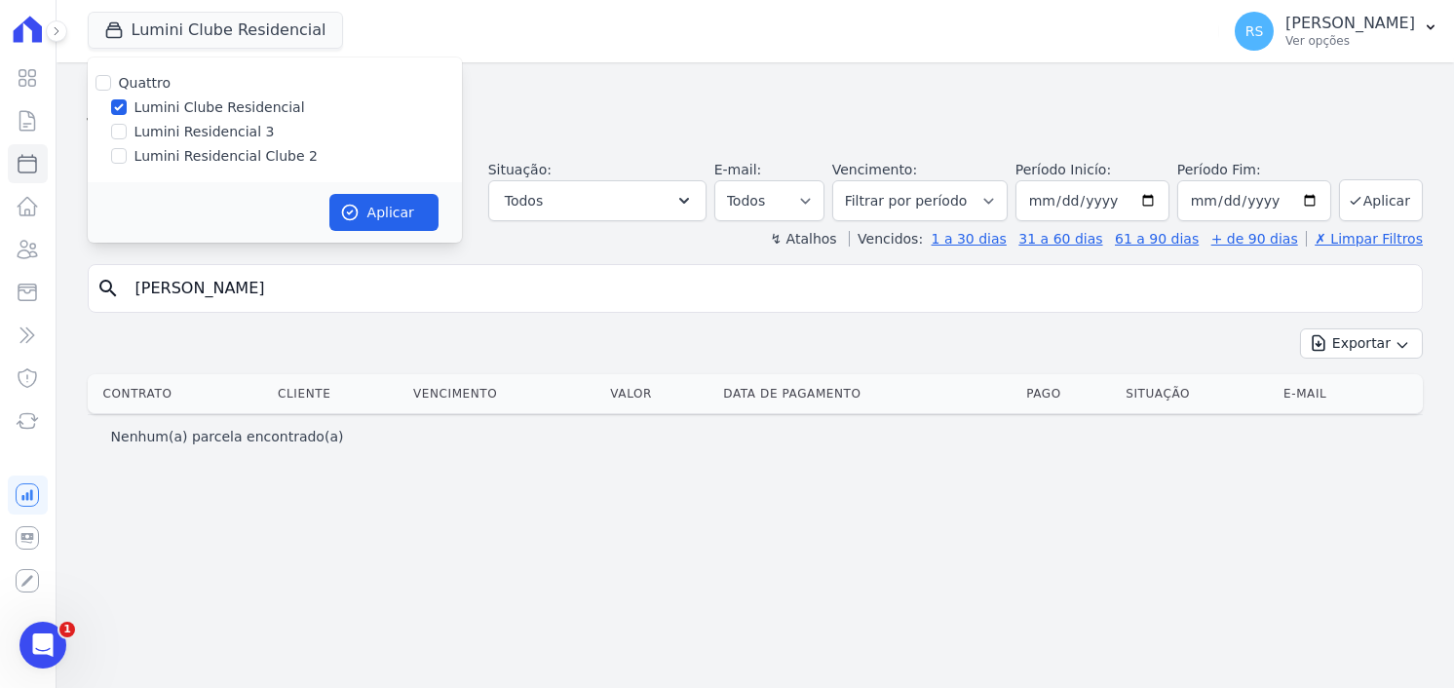
drag, startPoint x: 236, startPoint y: 155, endPoint x: 213, endPoint y: 101, distance: 58.1
click at [234, 155] on label "Lumini Residencial Clube 2" at bounding box center [226, 156] width 183 height 20
click at [127, 155] on input "Lumini Residencial Clube 2" at bounding box center [119, 156] width 16 height 16
checkbox input "true"
click at [213, 101] on label "Lumini Clube Residencial" at bounding box center [220, 107] width 171 height 20
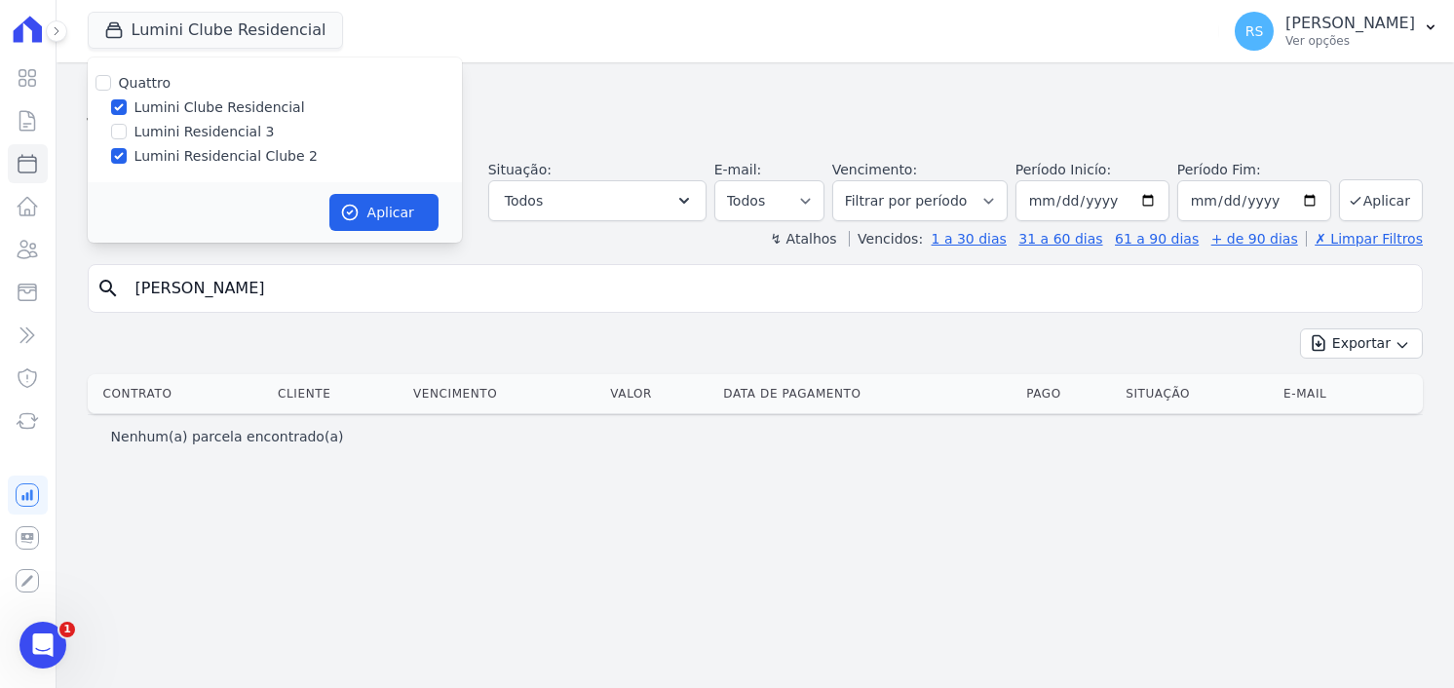
click at [127, 101] on input "Lumini Clube Residencial" at bounding box center [119, 107] width 16 height 16
checkbox input "false"
click at [402, 219] on button "Aplicar" at bounding box center [383, 212] width 109 height 37
select select
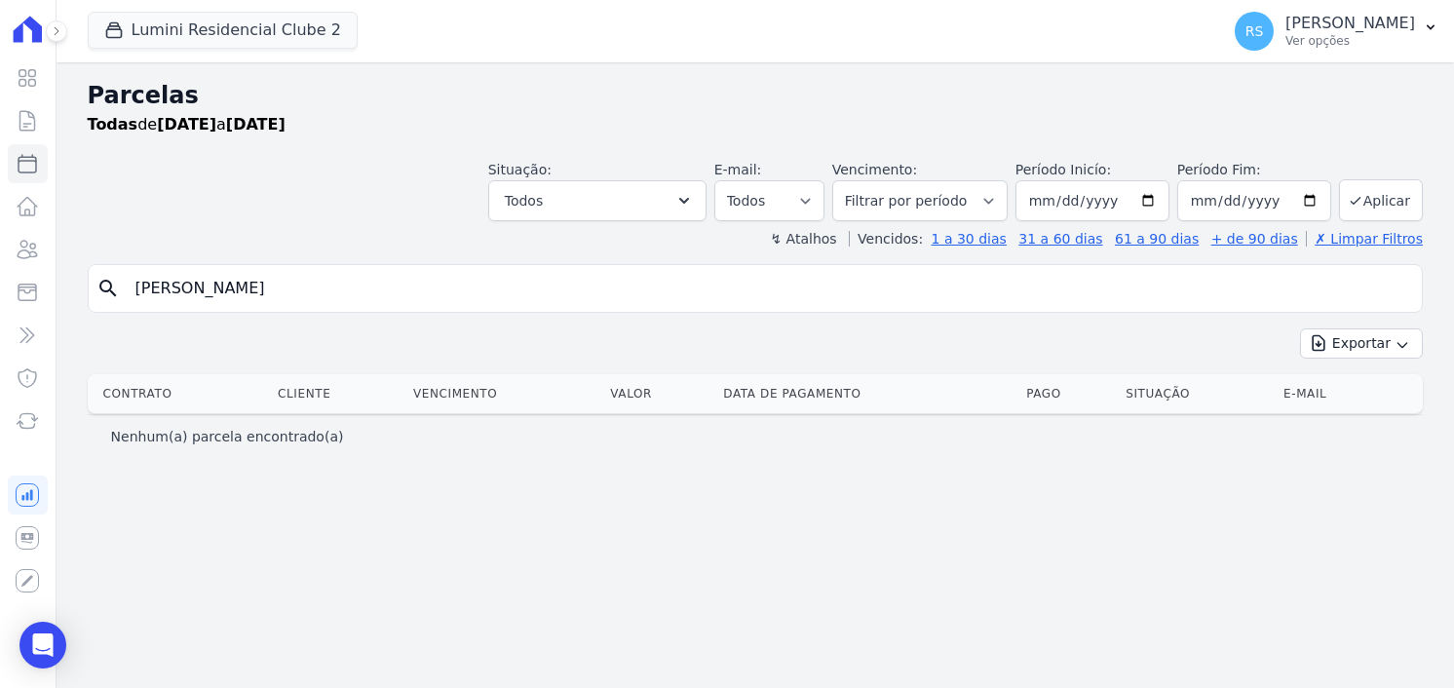
click at [617, 296] on input "[PERSON_NAME]" at bounding box center [769, 288] width 1291 height 39
select select
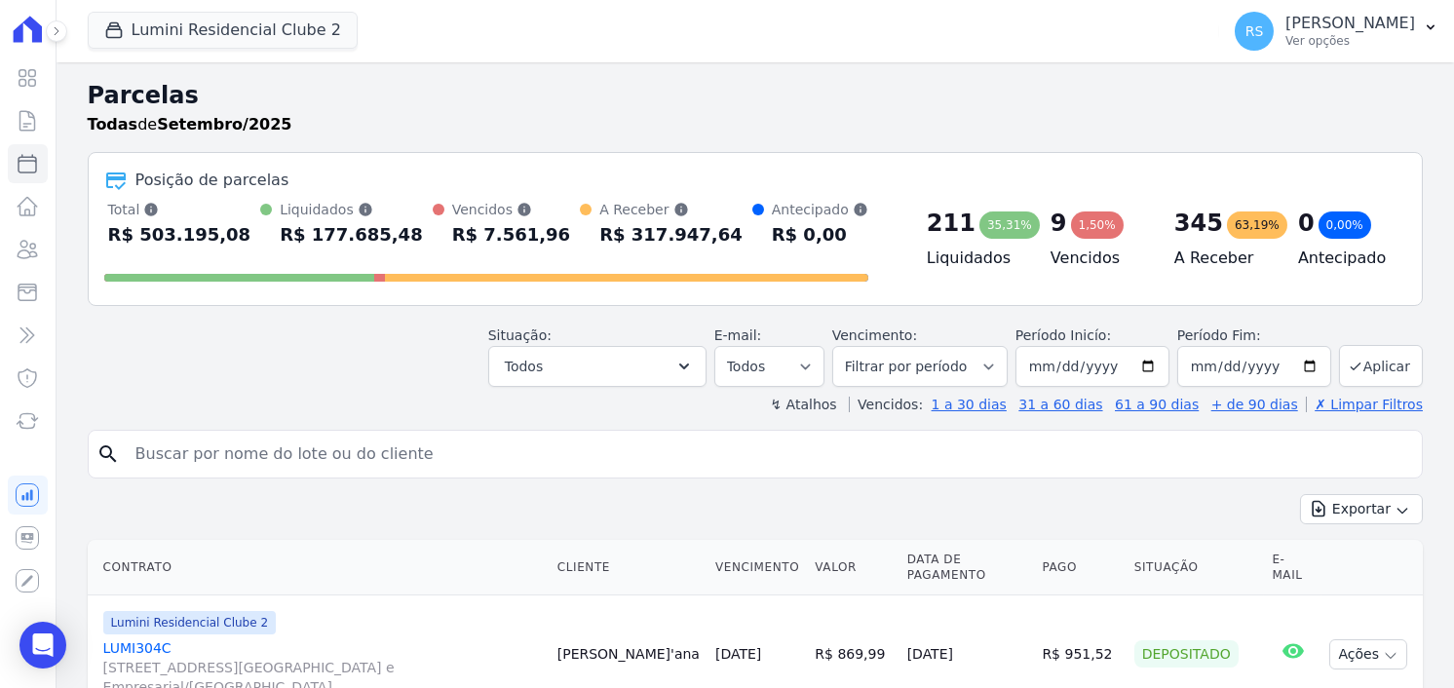
scroll to position [194, 0]
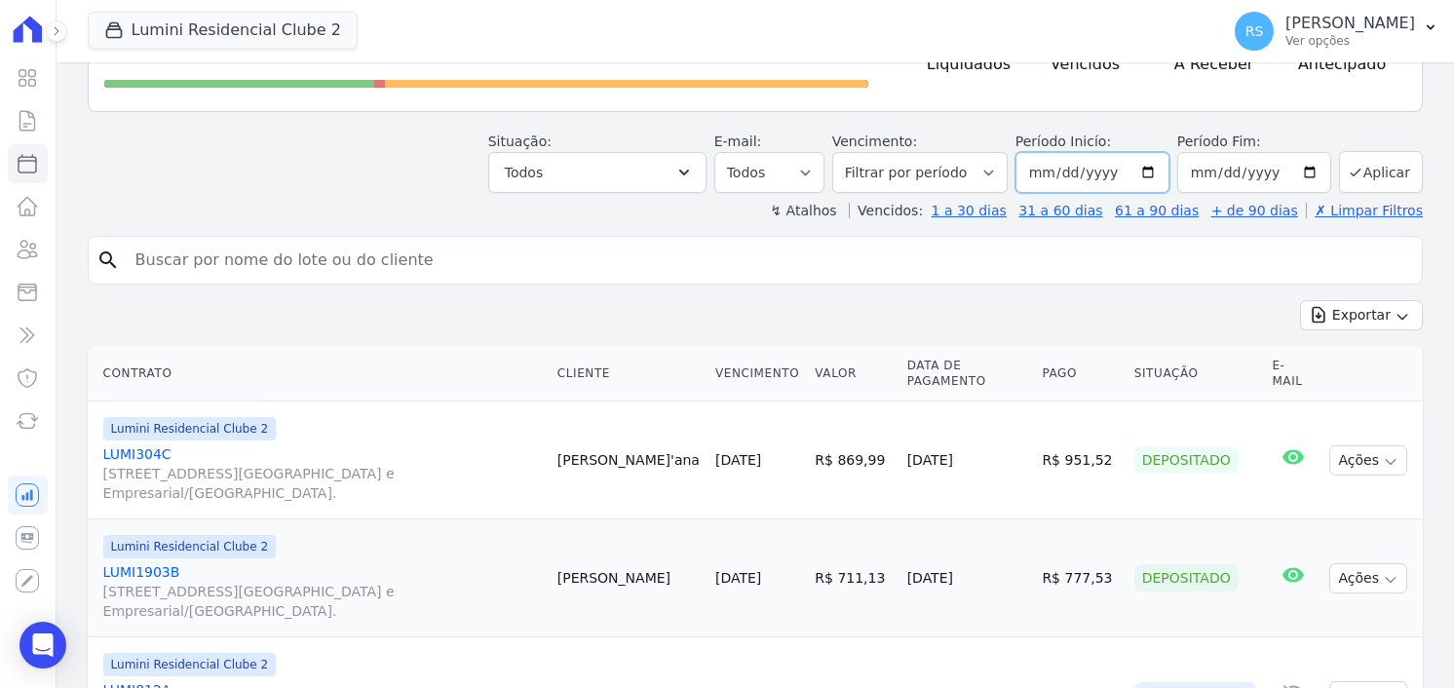
click at [1040, 168] on input "2025-09-01" at bounding box center [1093, 172] width 154 height 41
type input "2025-09-15"
type input "2025-08-15"
type input "2025-09-15"
type input "2025-08-15"
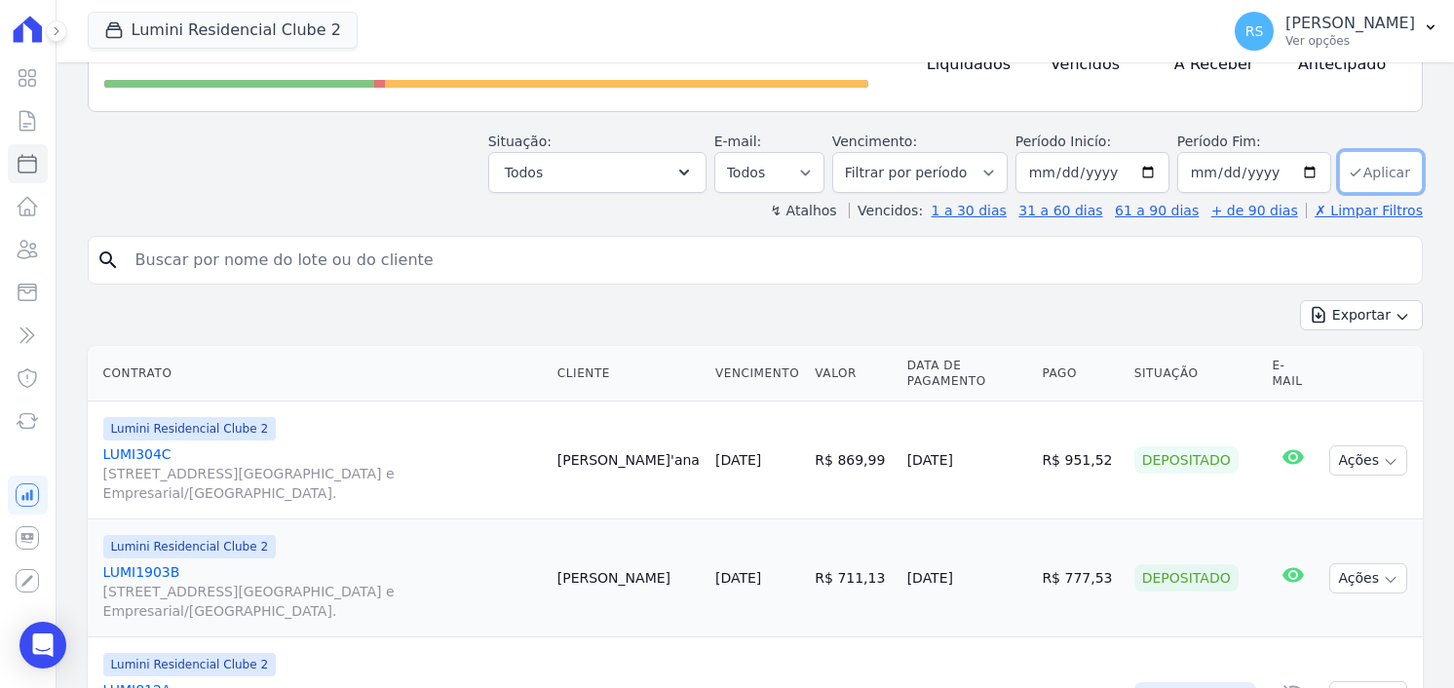
click at [1345, 182] on button "Aplicar" at bounding box center [1381, 172] width 84 height 42
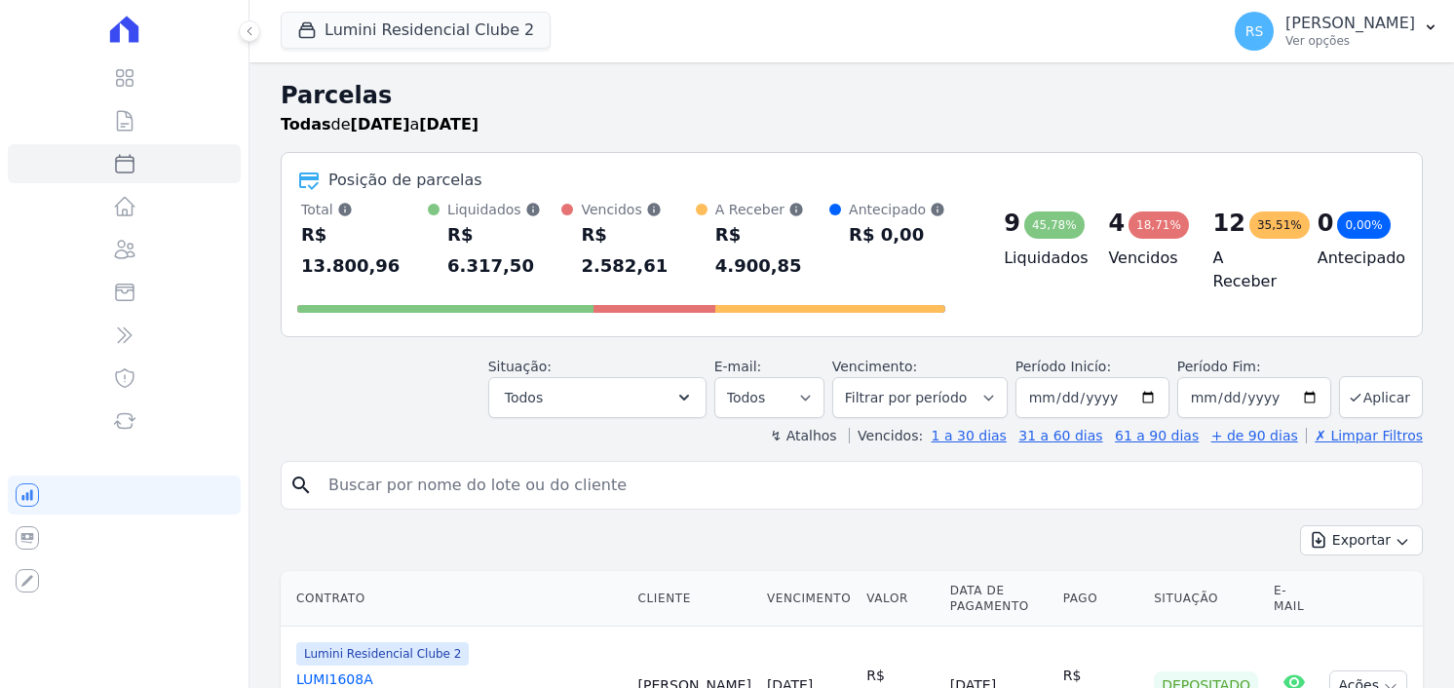
select select
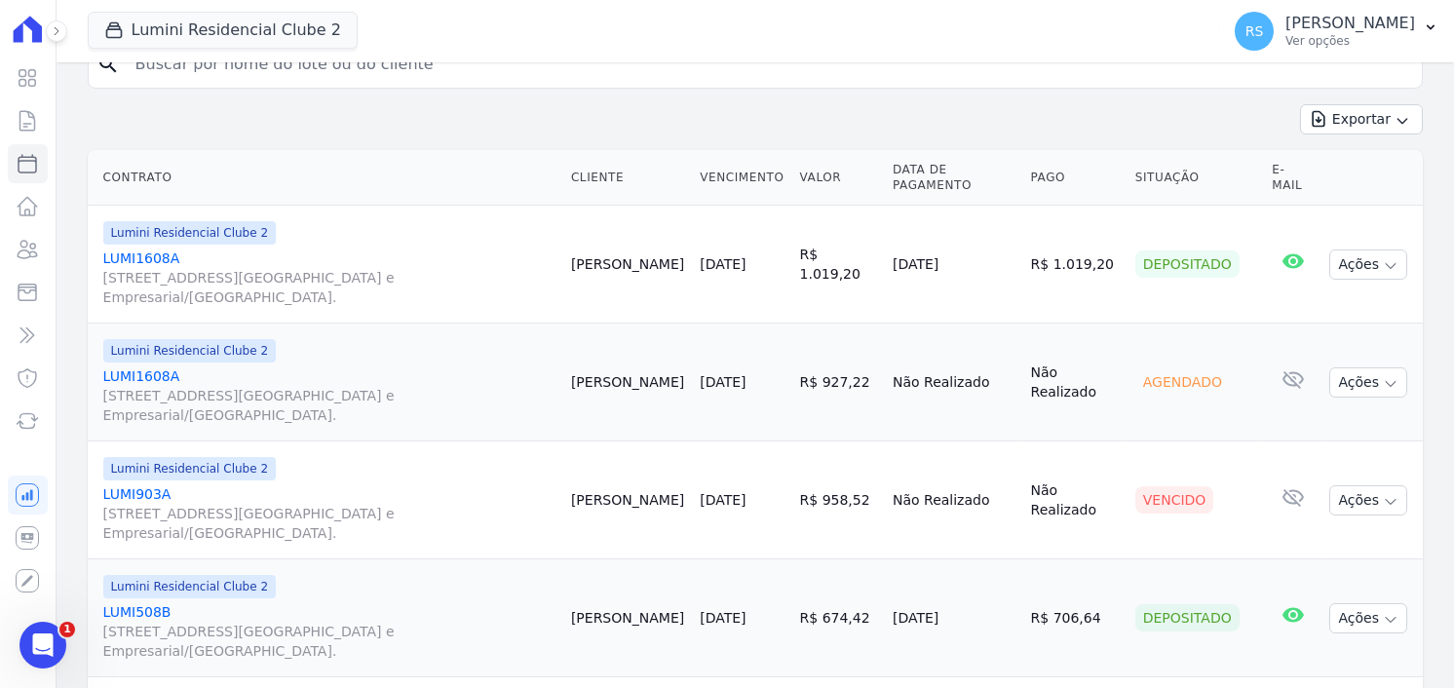
click at [149, 491] on link "LUMI903A Alameda Rio Negro, 503, Sala 207, Alphaville Centro Industrial e Empre…" at bounding box center [329, 513] width 452 height 58
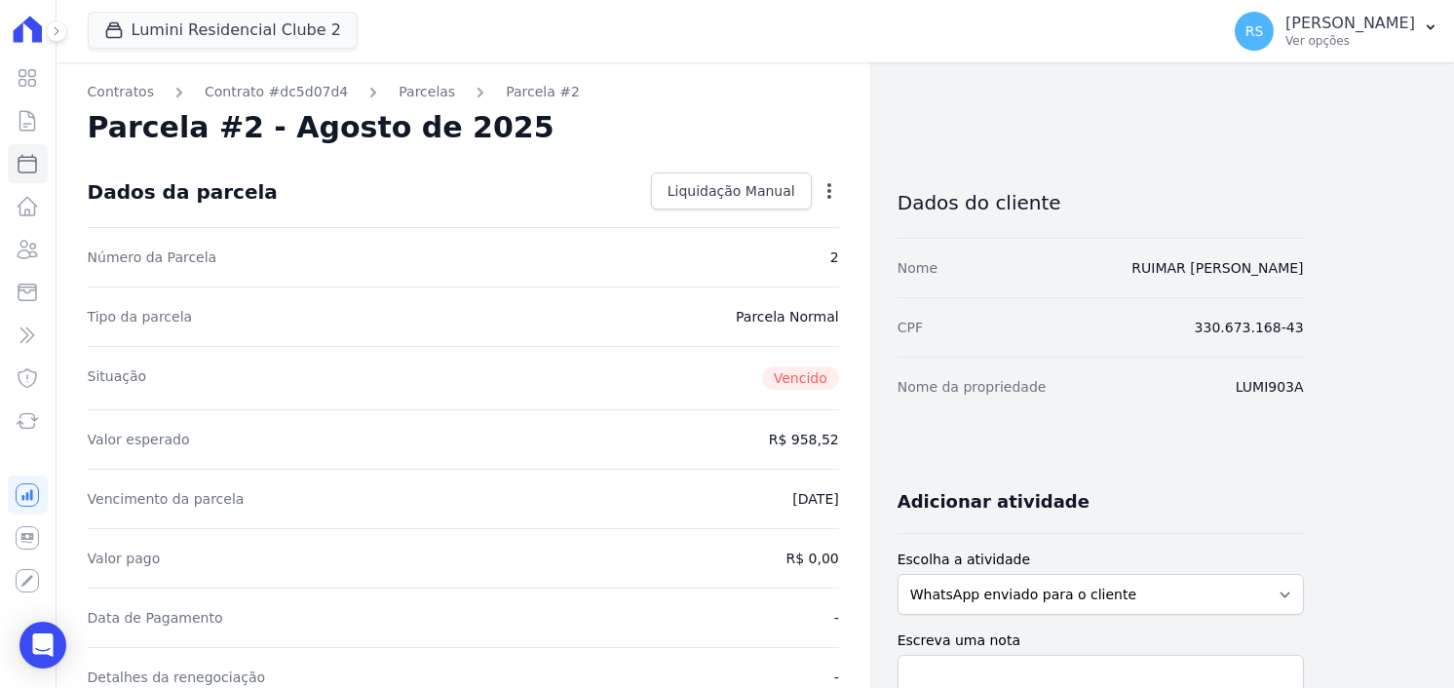
click at [829, 182] on icon "button" at bounding box center [829, 190] width 19 height 19
click at [824, 120] on div "Parcela #2 - Agosto de 2025" at bounding box center [464, 127] width 752 height 35
select select
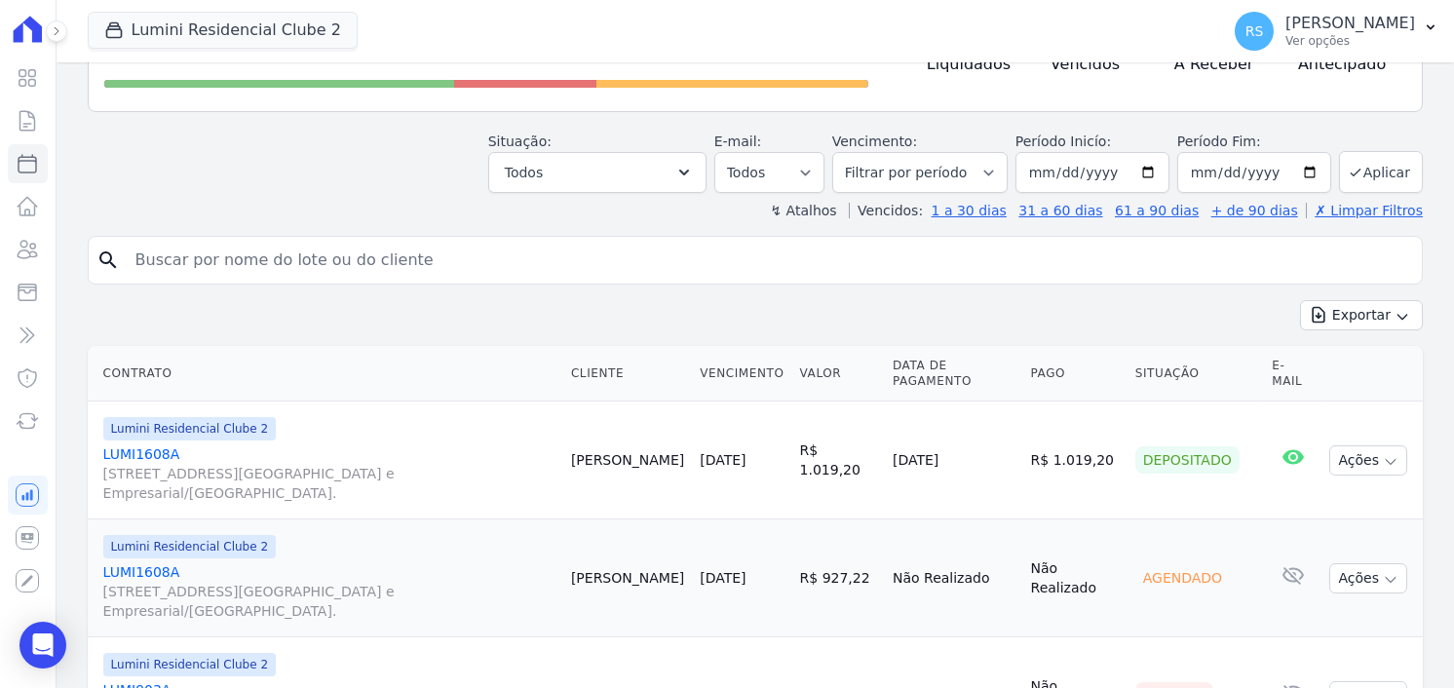
scroll to position [390, 0]
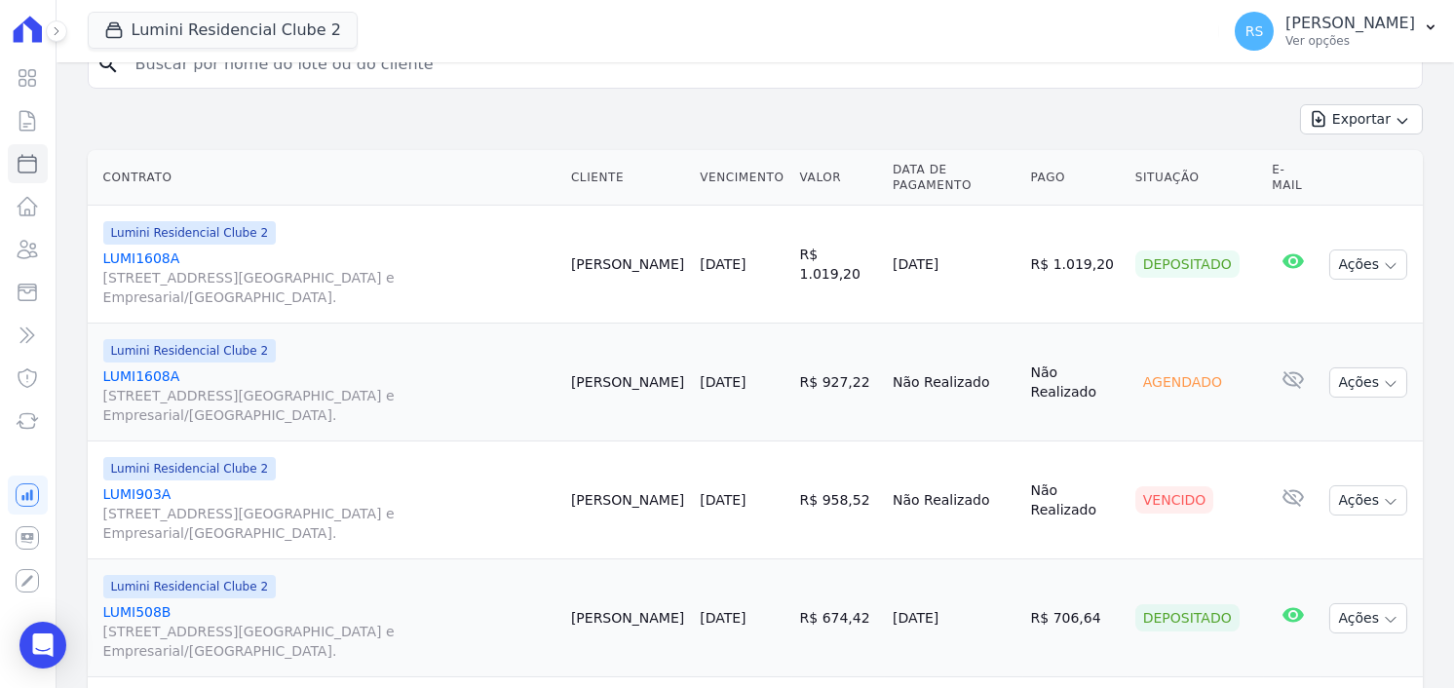
click at [150, 485] on link "LUMI903A Alameda Rio Negro, 503, Sala 207, Alphaville Centro Industrial e Empre…" at bounding box center [329, 513] width 452 height 58
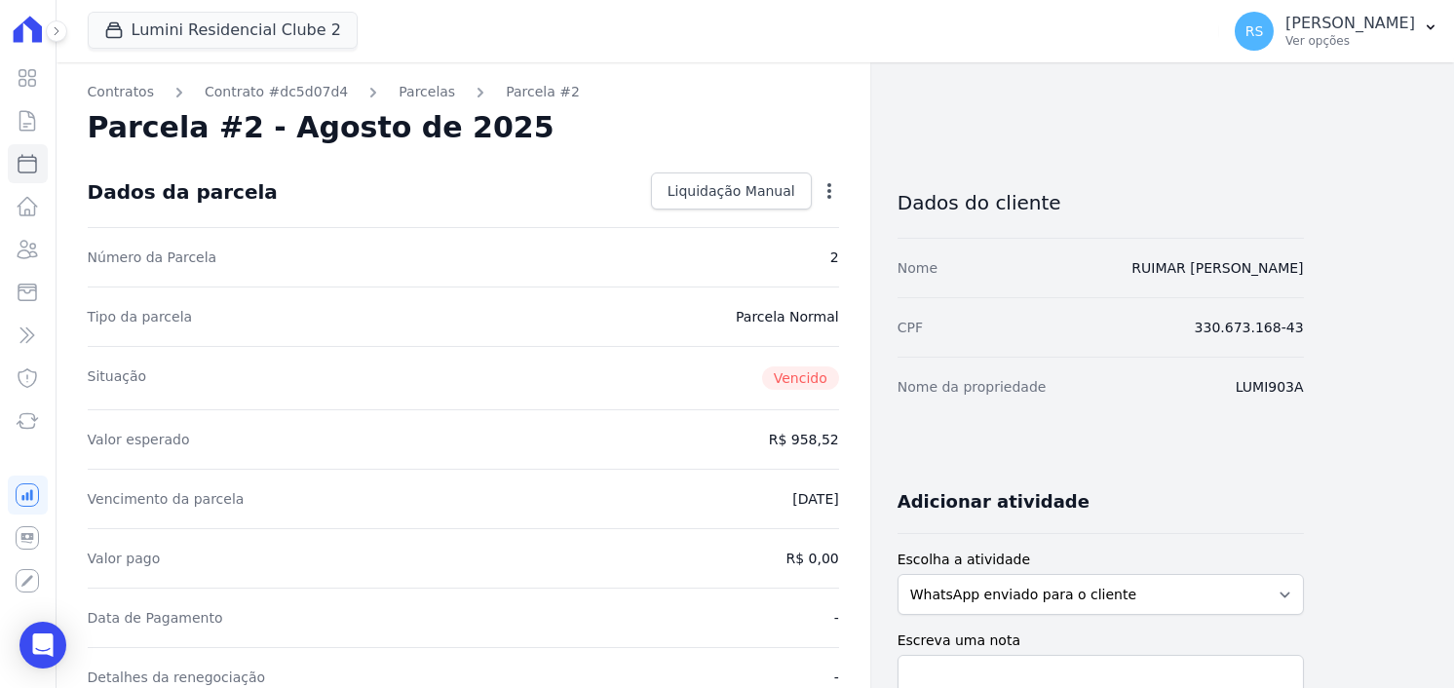
scroll to position [390, 0]
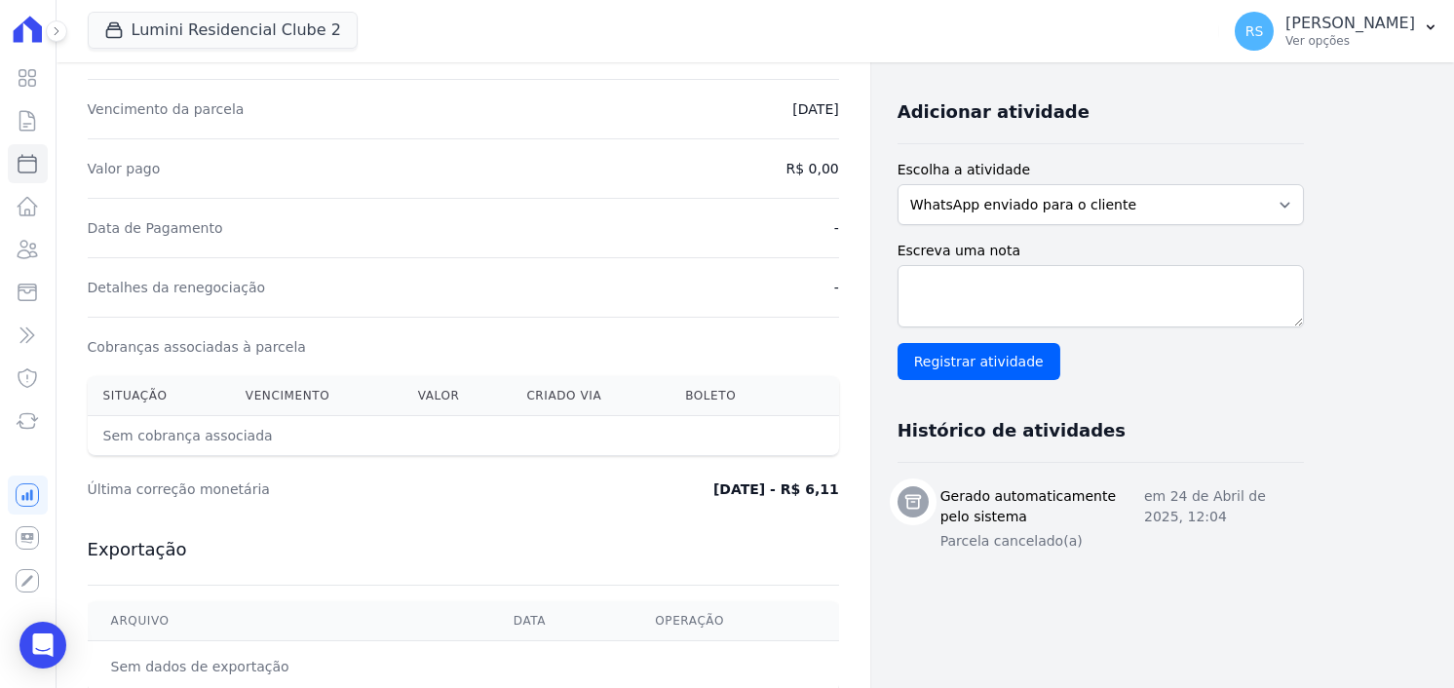
select select
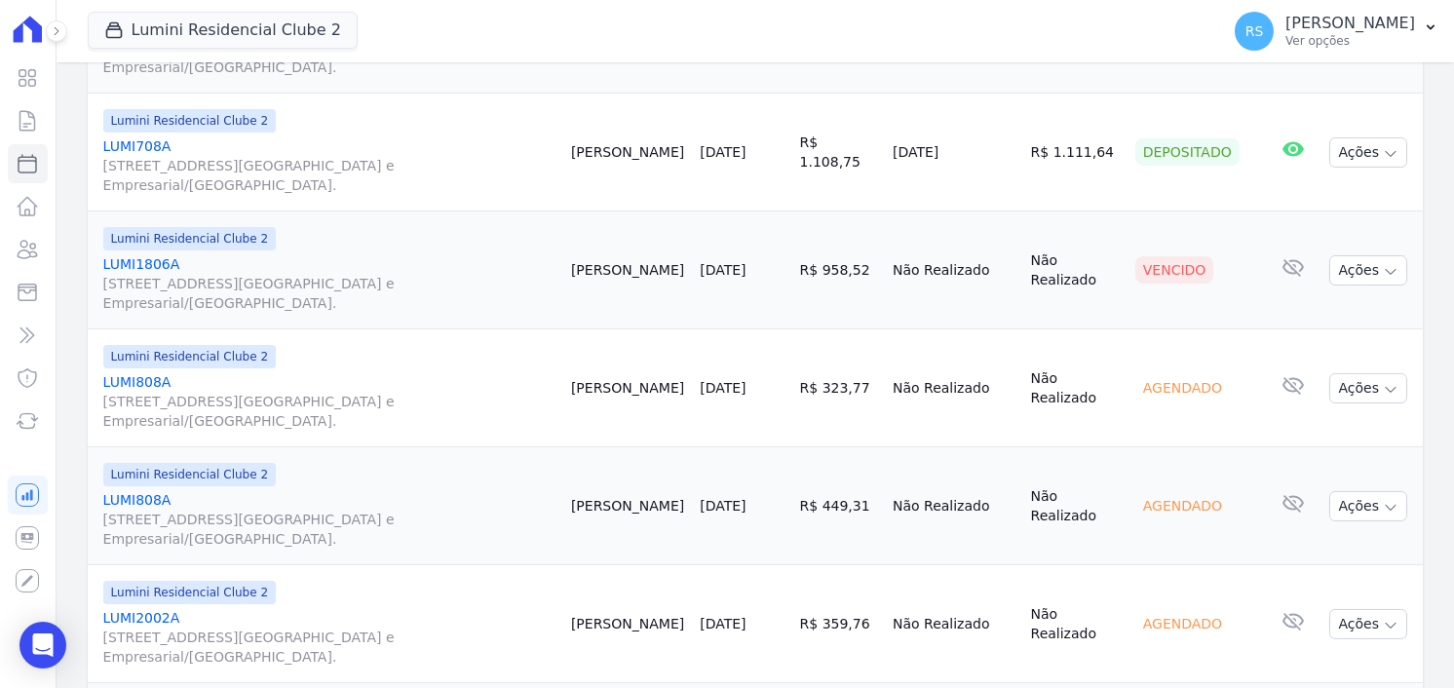
scroll to position [1949, 0]
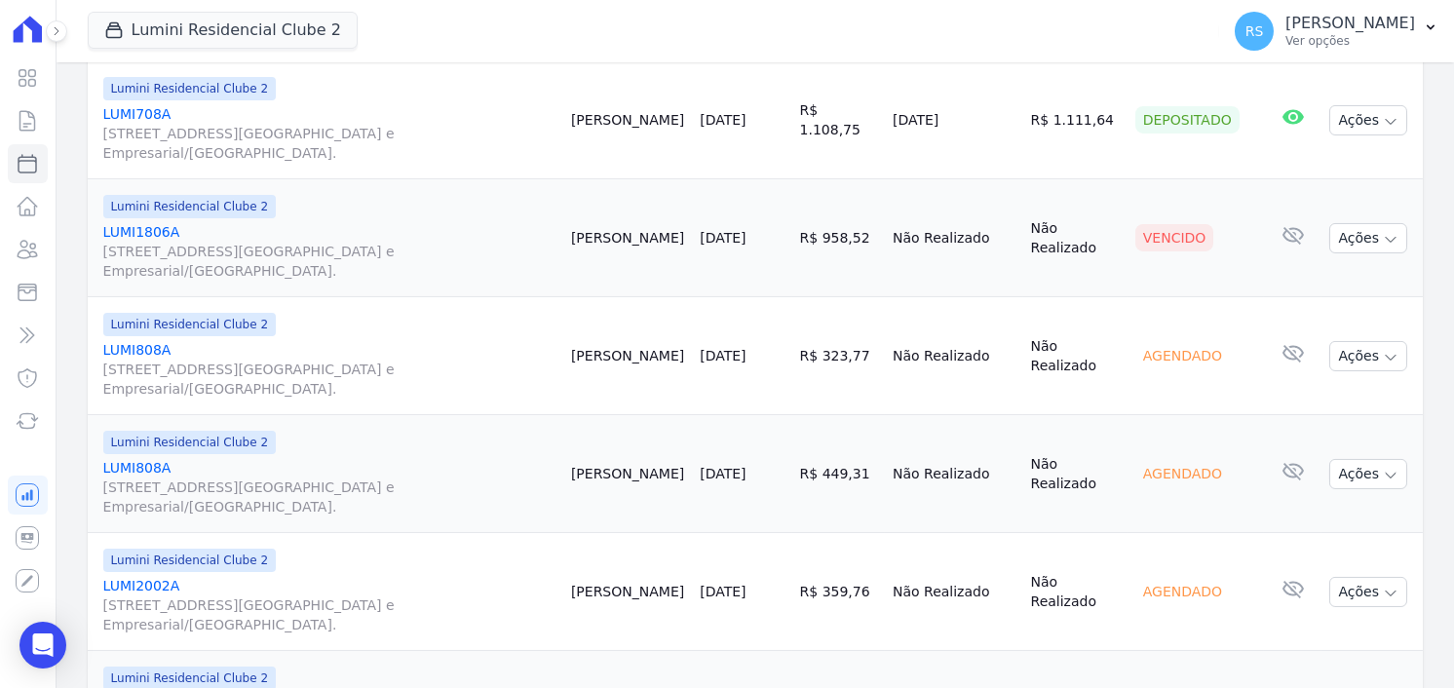
click at [145, 227] on link "LUMI1806A Alameda Rio Negro, 503, Sala 207, Alphaville Centro Industrial e Empr…" at bounding box center [329, 251] width 452 height 58
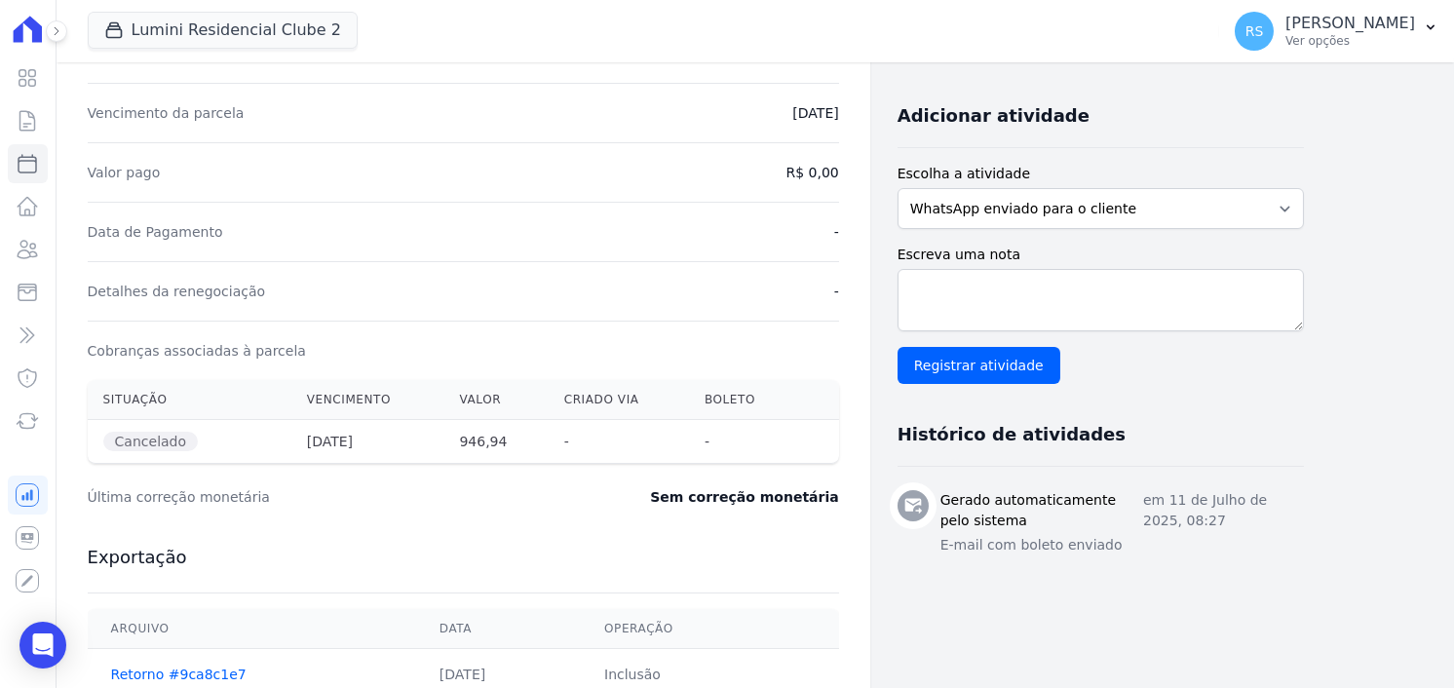
scroll to position [390, 0]
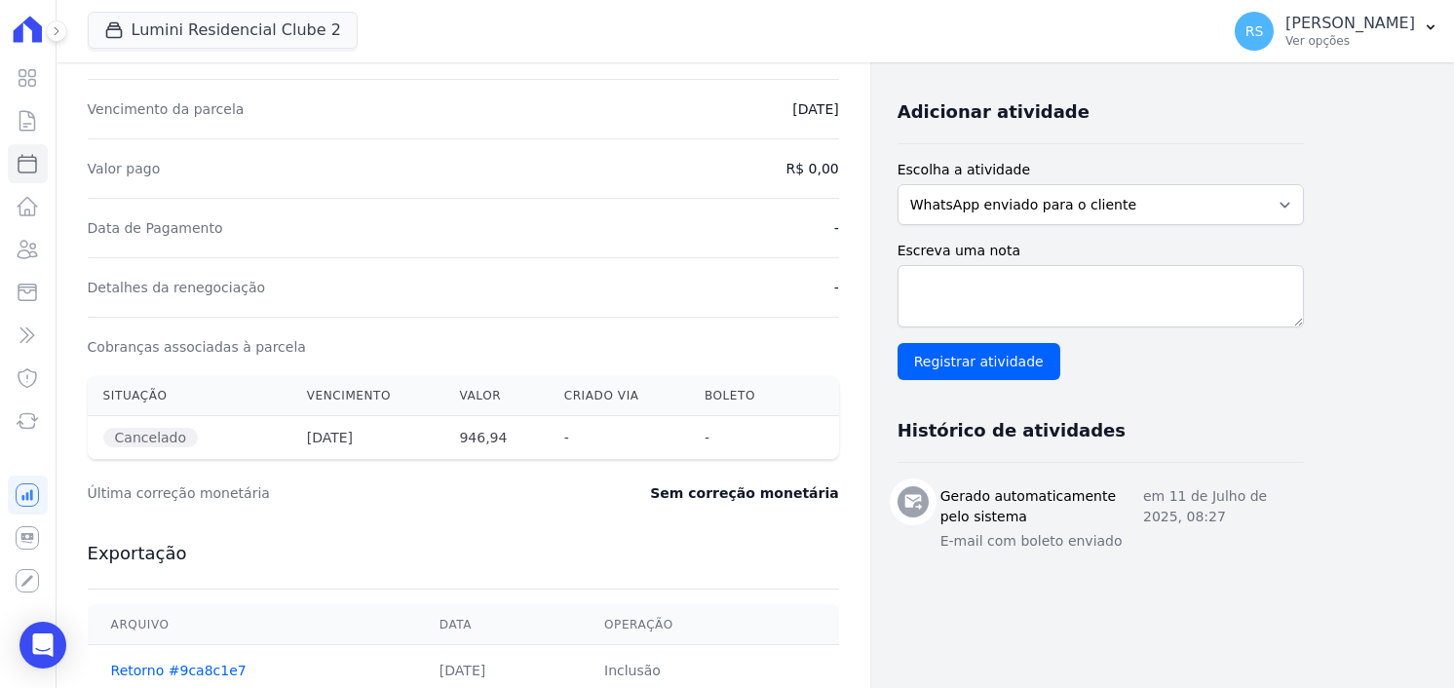
select select
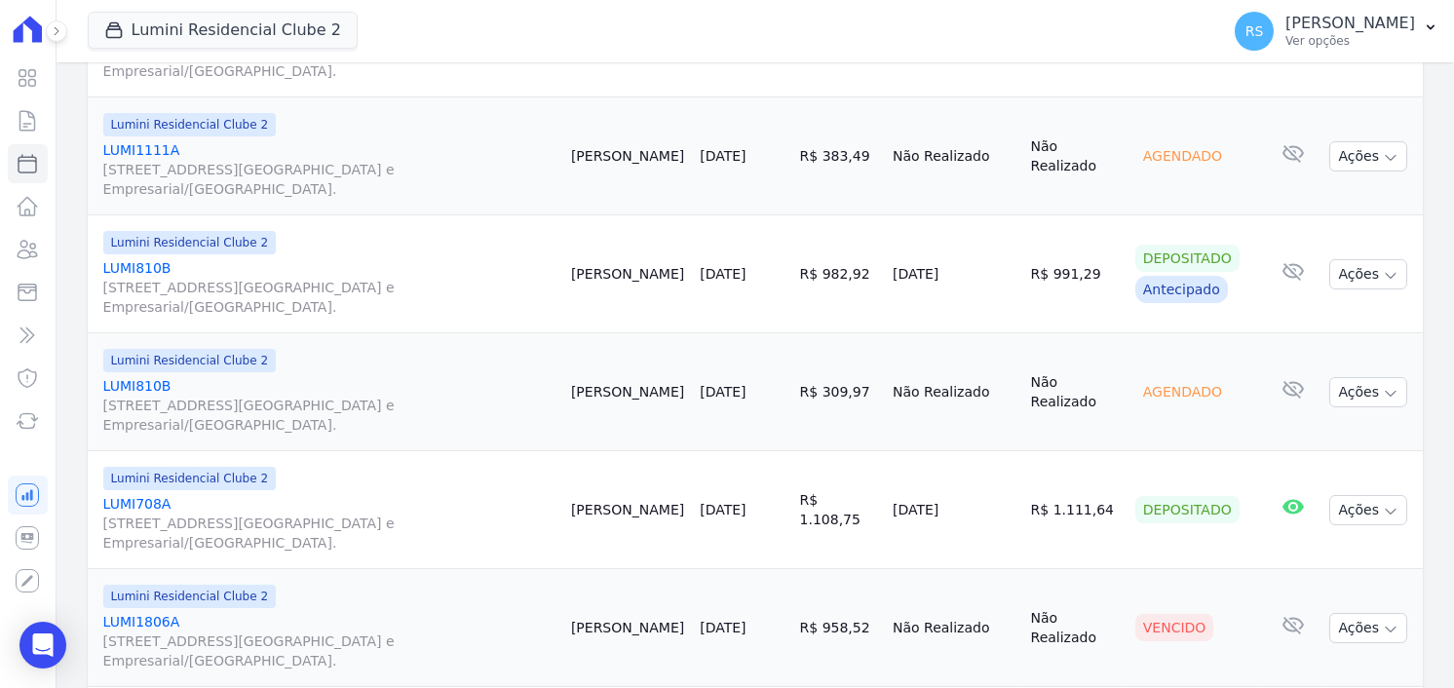
scroll to position [1949, 0]
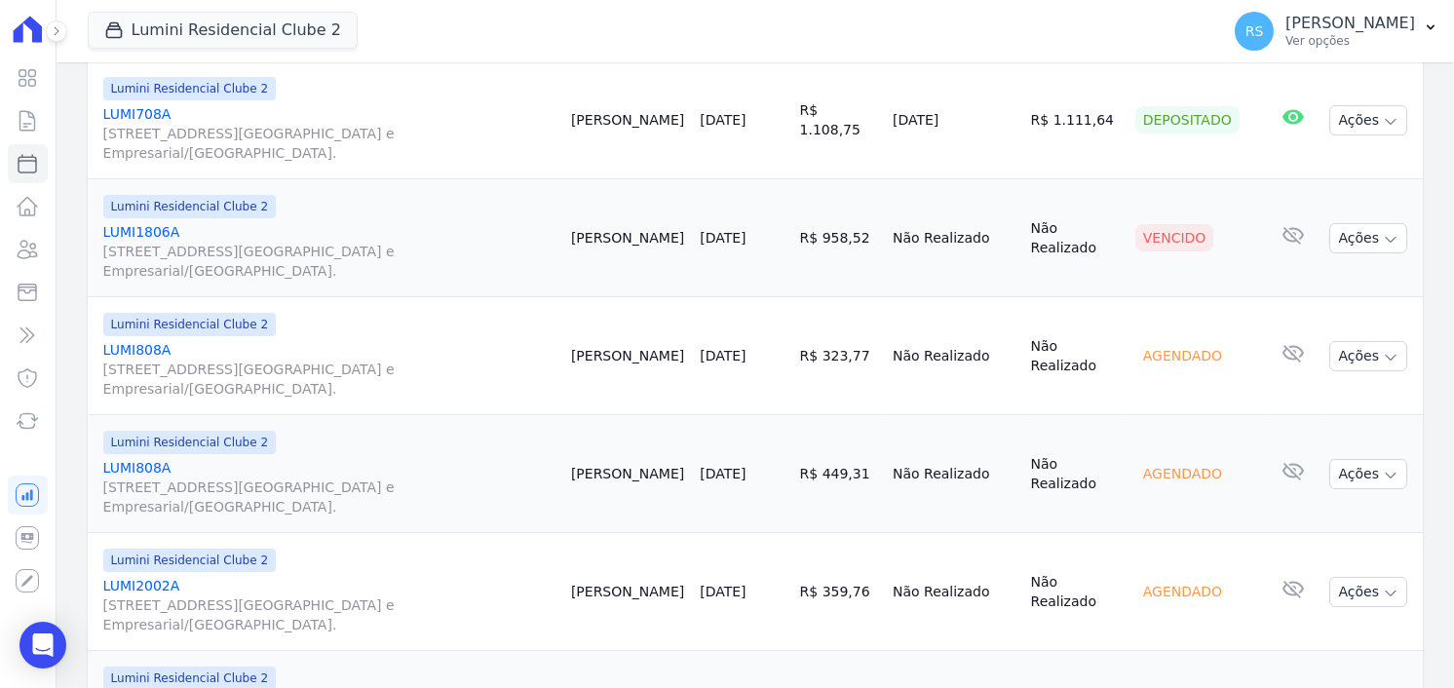
click at [149, 225] on link "LUMI1806A Alameda Rio Negro, 503, Sala 207, Alphaville Centro Industrial e Empr…" at bounding box center [329, 251] width 452 height 58
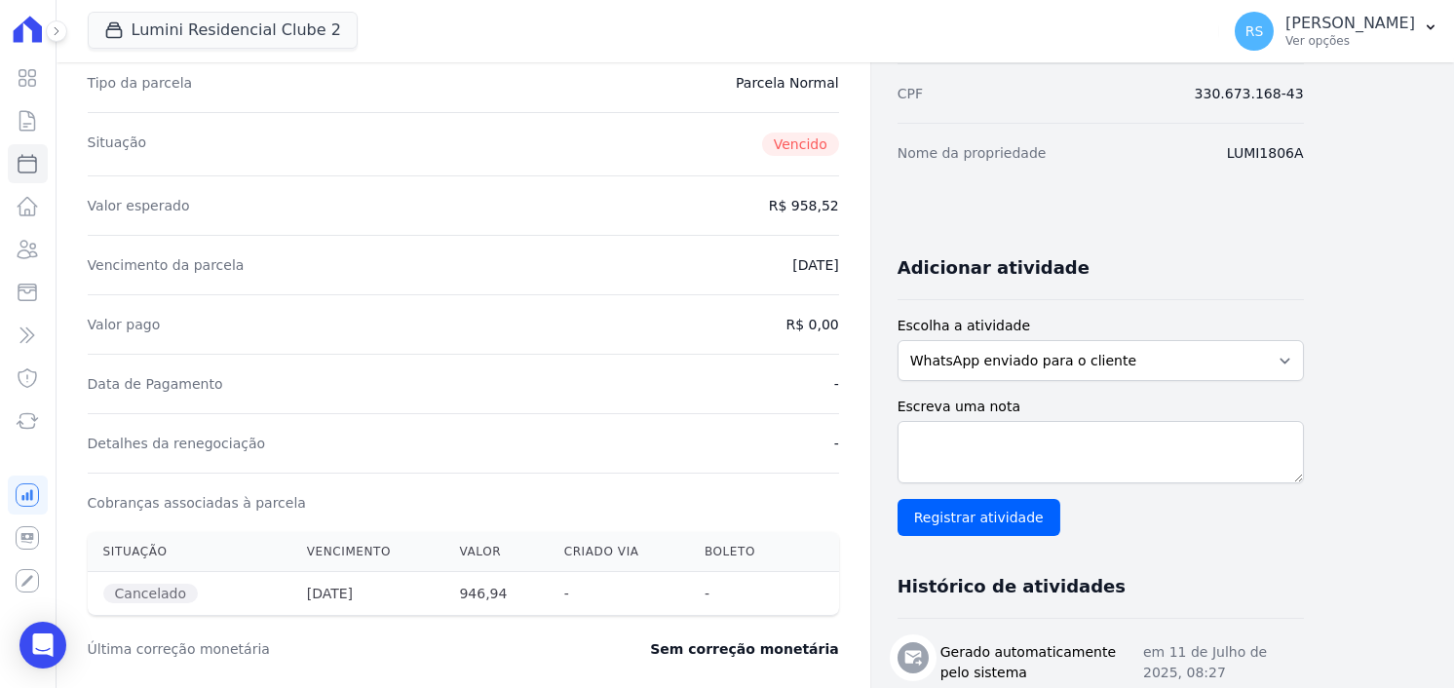
scroll to position [390, 0]
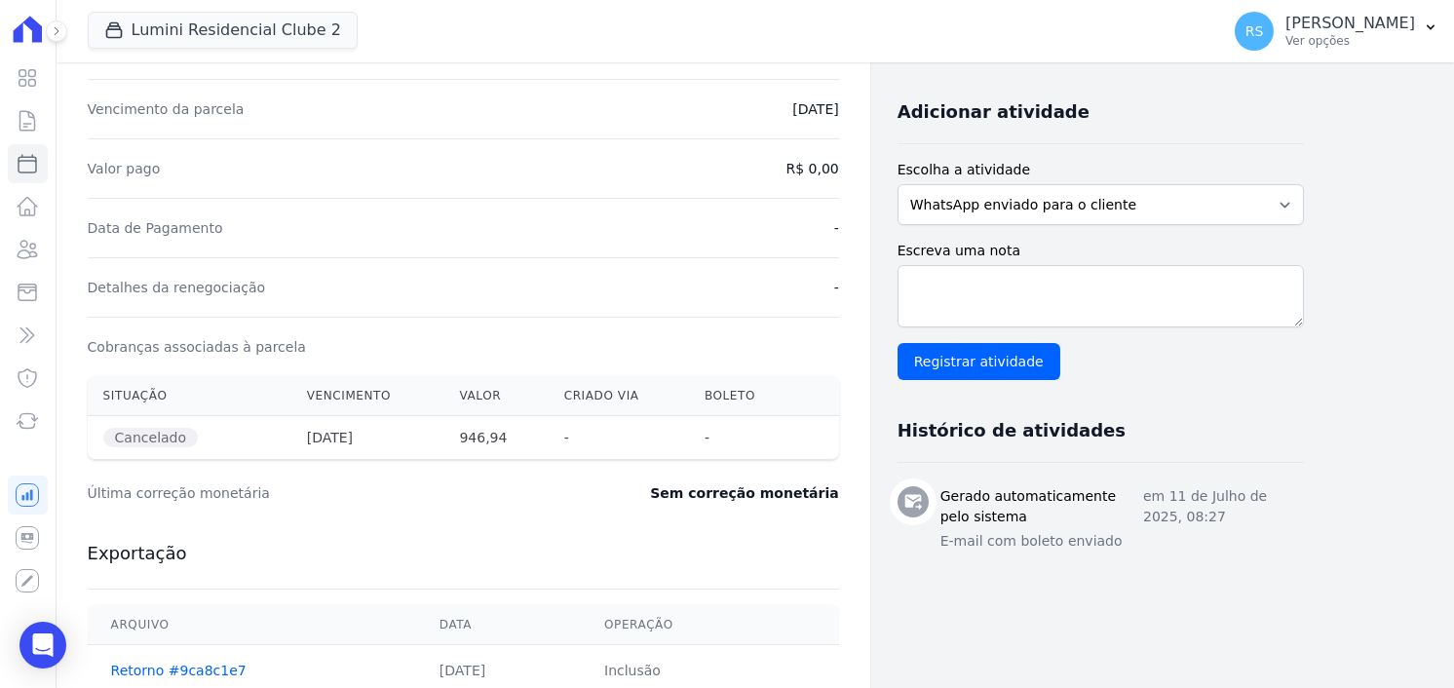
click at [145, 390] on th "Situação" at bounding box center [190, 396] width 204 height 40
click at [147, 430] on span "Cancelado" at bounding box center [150, 437] width 95 height 19
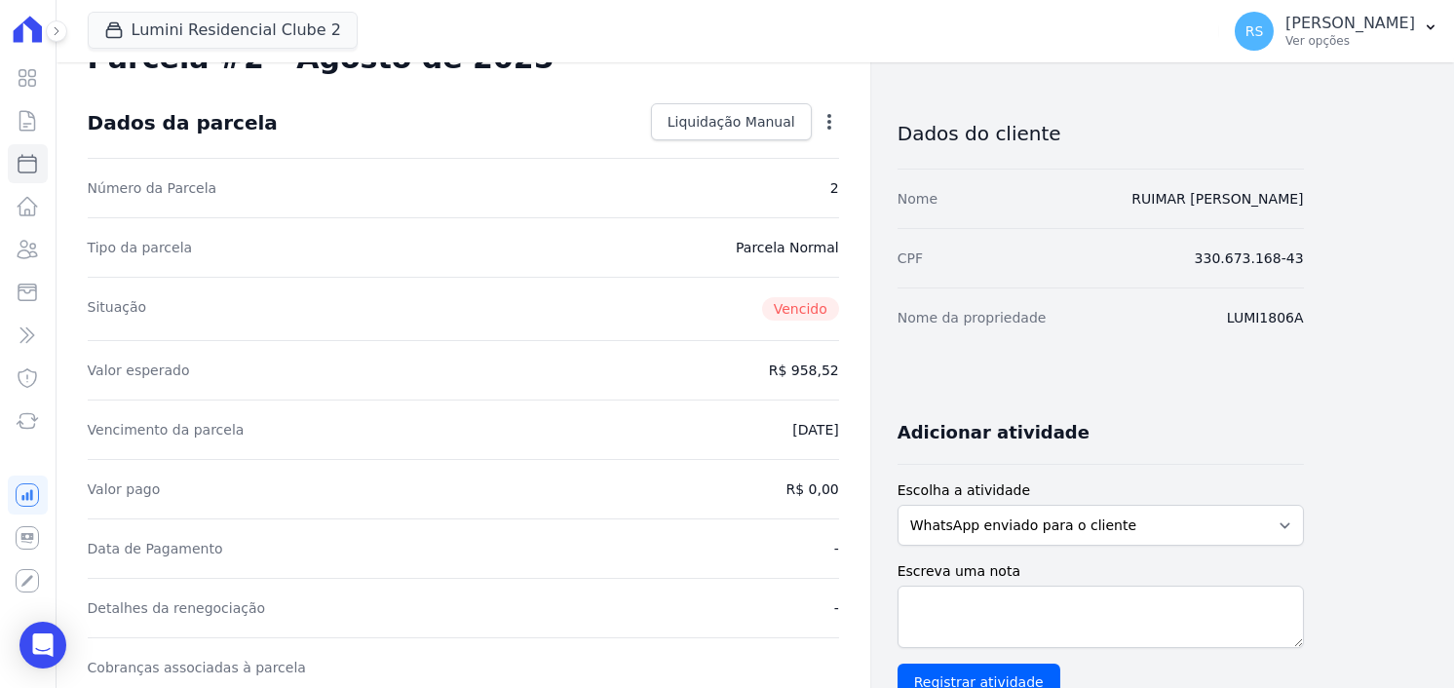
scroll to position [0, 0]
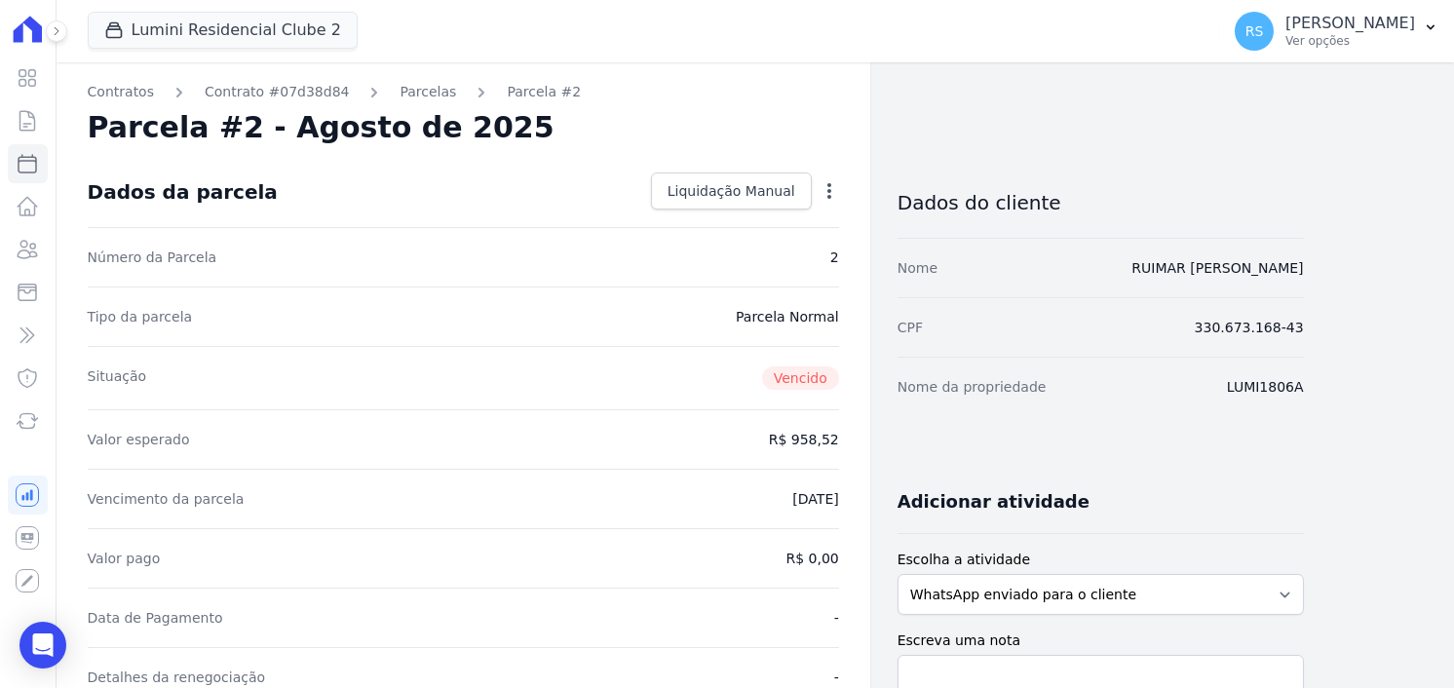
select select
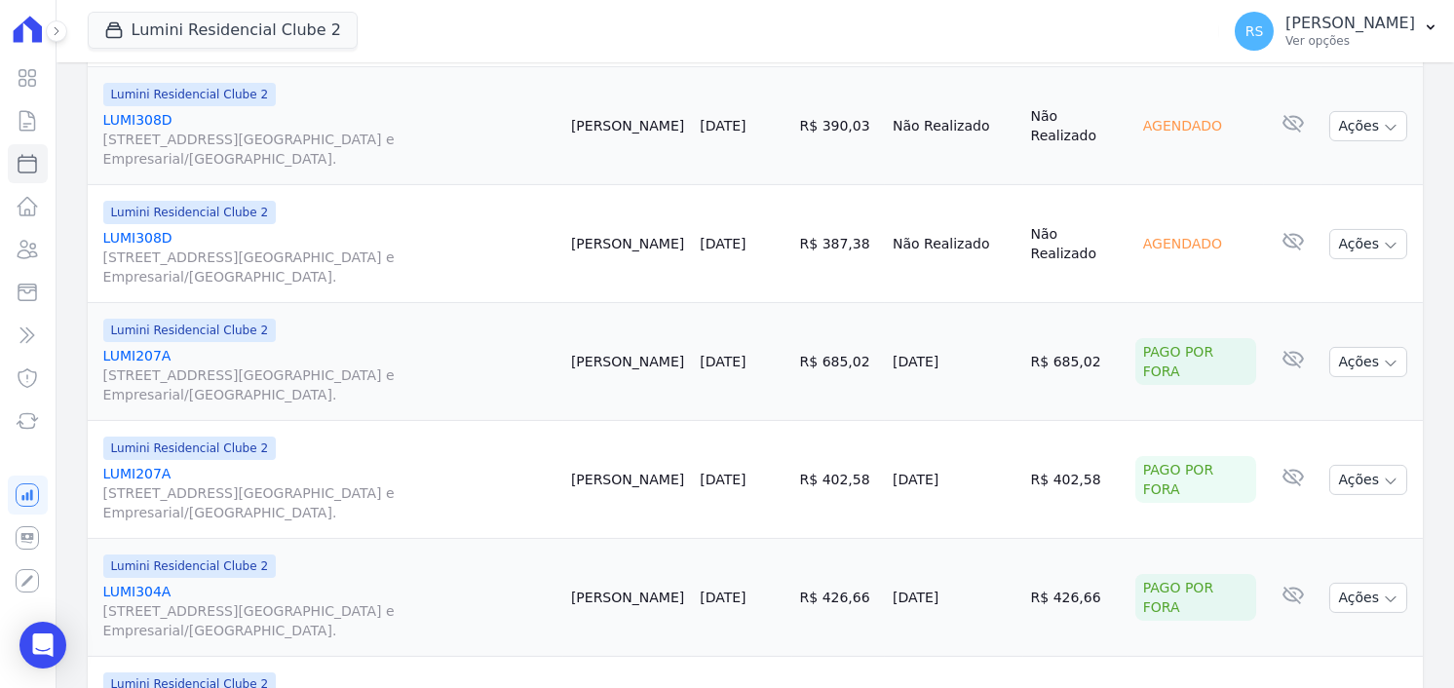
scroll to position [2906, 0]
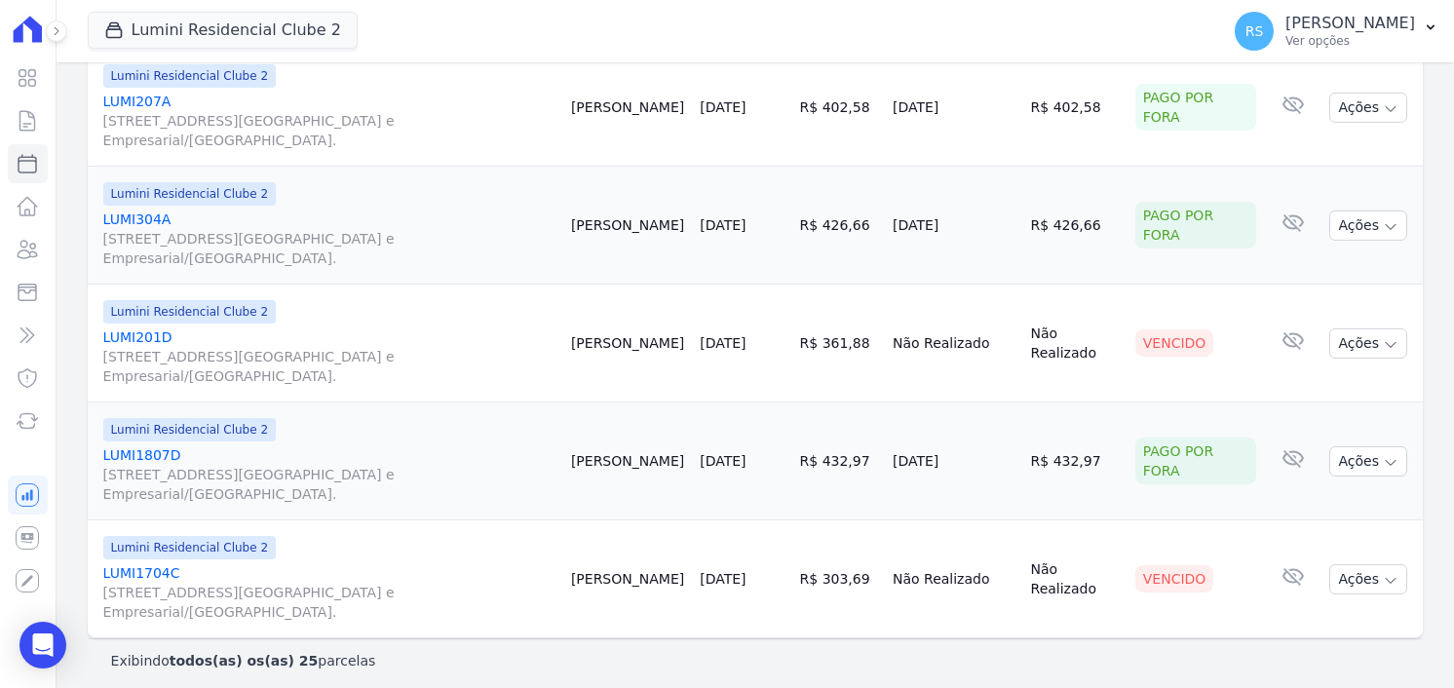
click at [138, 563] on link "LUMI1704C Alameda Rio Negro, 503, Sala 207, Alphaville Centro Industrial e Empr…" at bounding box center [329, 592] width 452 height 58
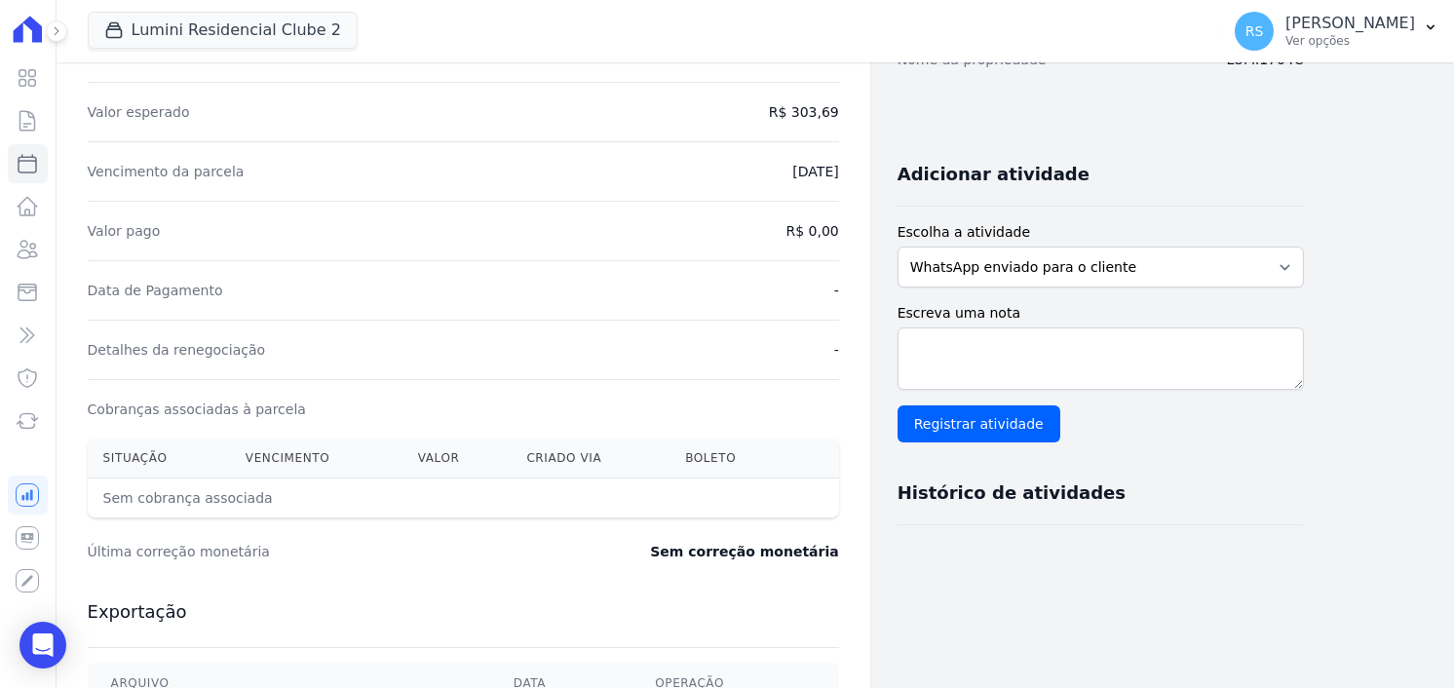
scroll to position [390, 0]
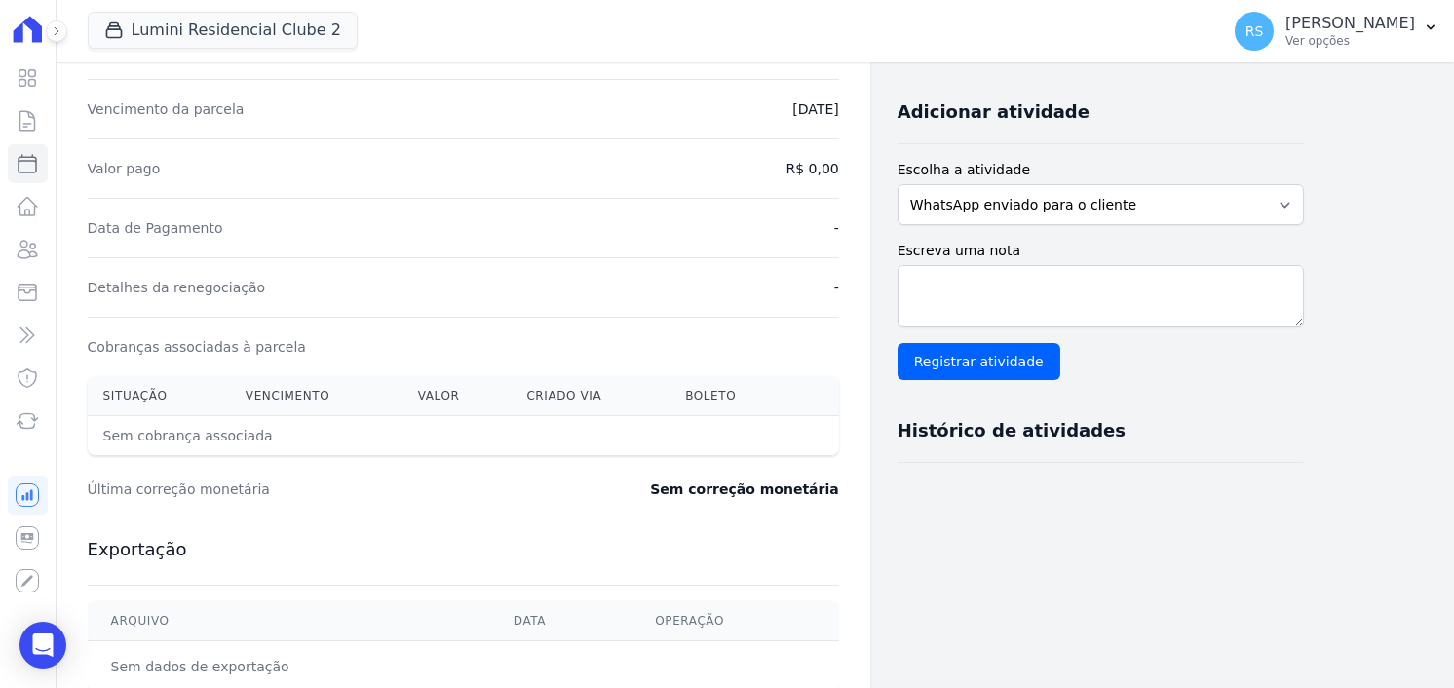
select select
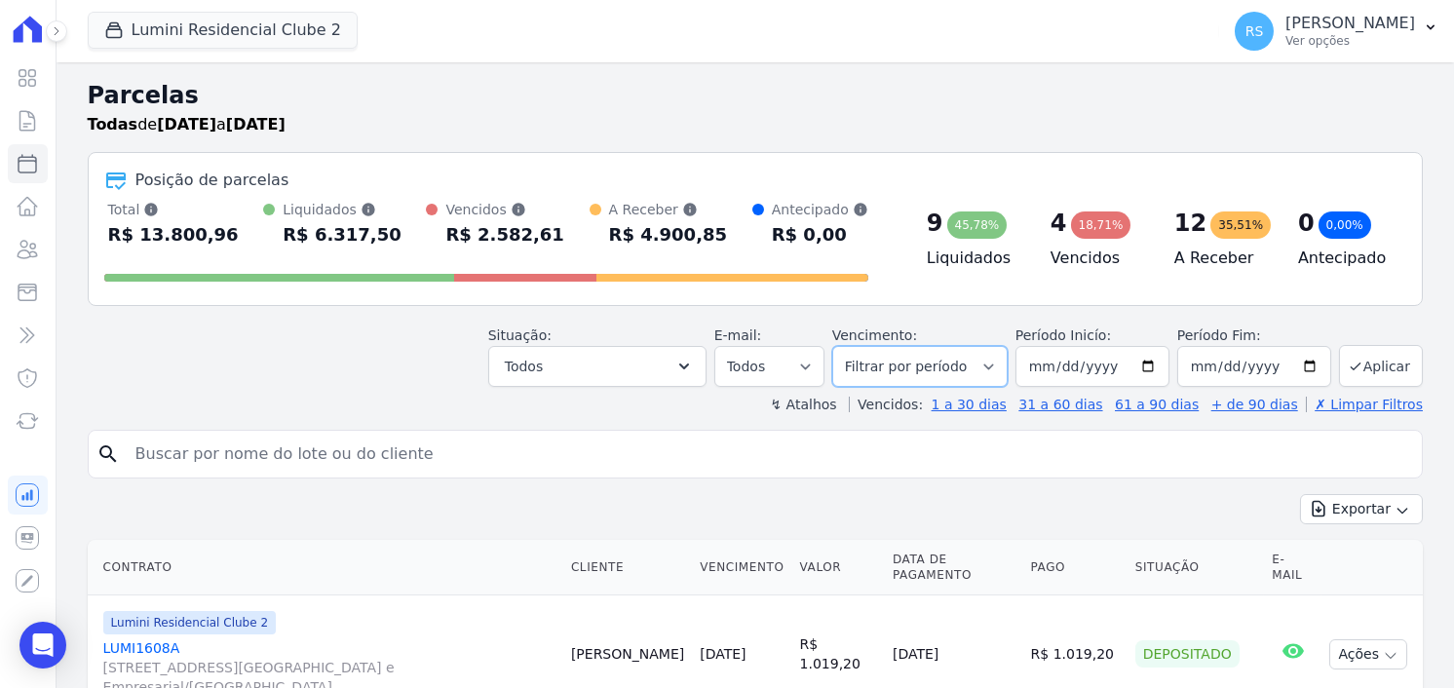
click at [996, 362] on select "Filtrar por período ──────── Todos os meses Março/2024 Abril/2024 Maio/2024 Jun…" at bounding box center [919, 366] width 175 height 41
click at [689, 366] on icon "button" at bounding box center [684, 367] width 10 height 6
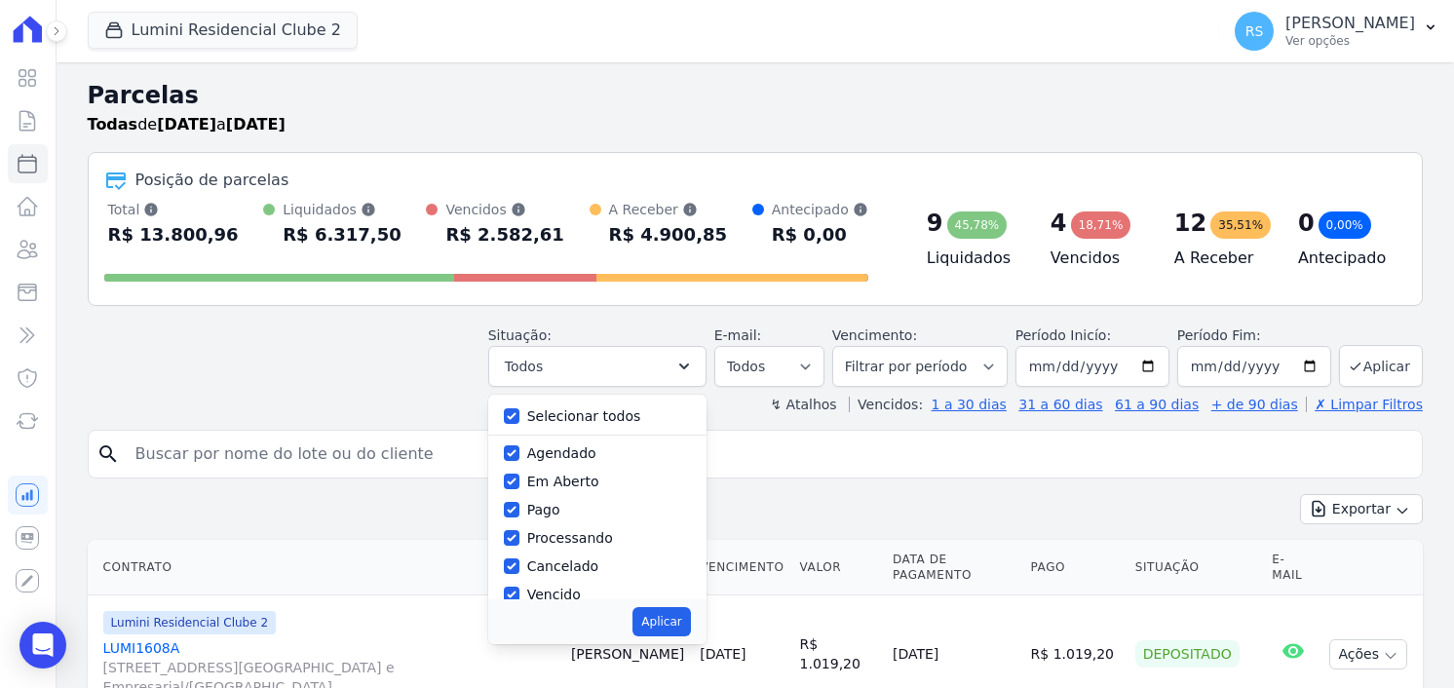
click at [599, 409] on label "Selecionar todos" at bounding box center [584, 416] width 114 height 16
click at [520, 409] on input "Selecionar todos" at bounding box center [512, 416] width 16 height 16
checkbox input "false"
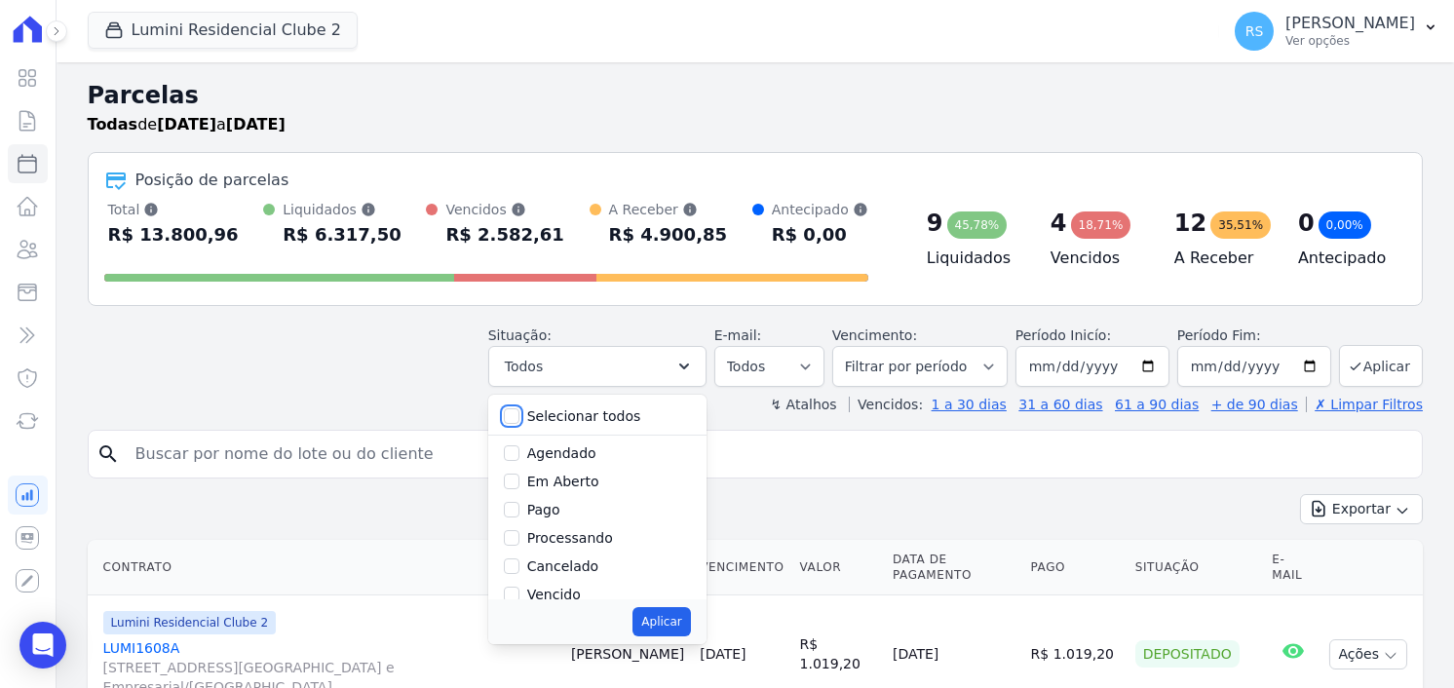
checkbox input "false"
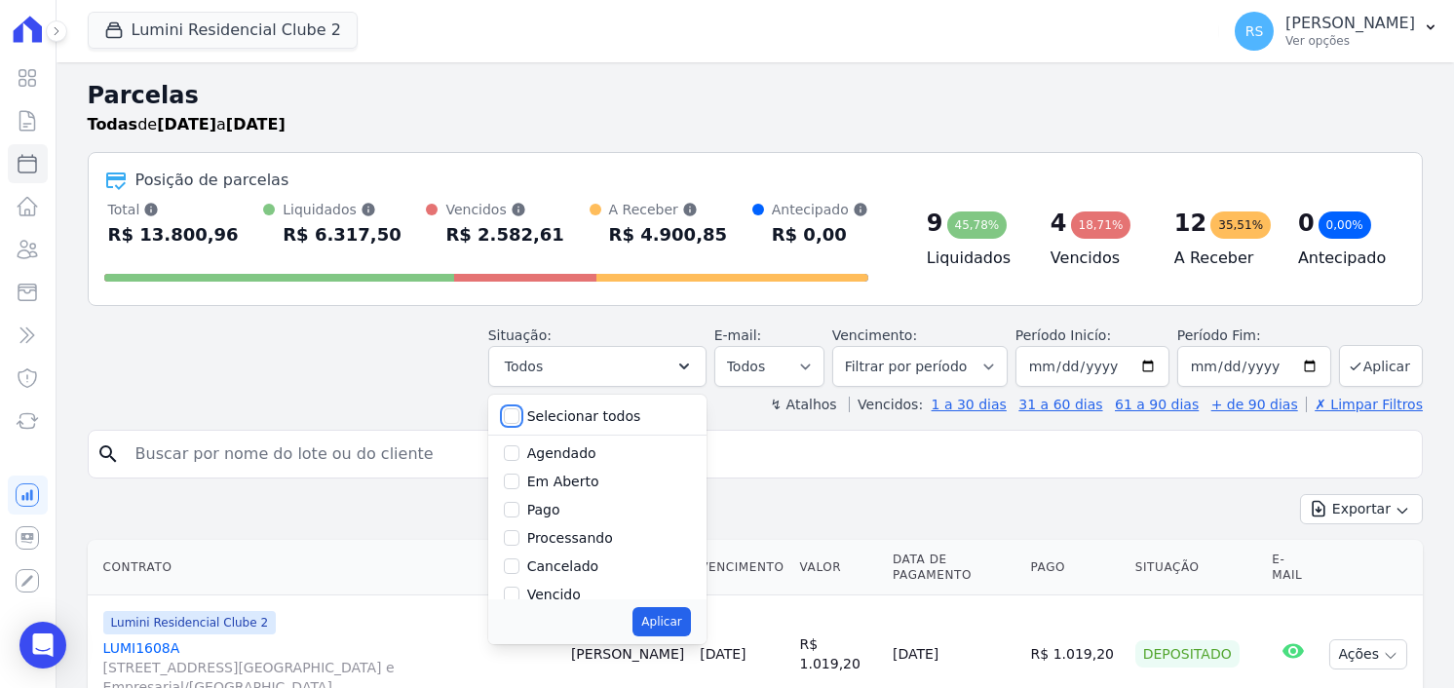
checkbox input "false"
click at [567, 595] on label "Vencido" at bounding box center [554, 595] width 54 height 16
click at [520, 595] on input "Vencido" at bounding box center [512, 595] width 16 height 16
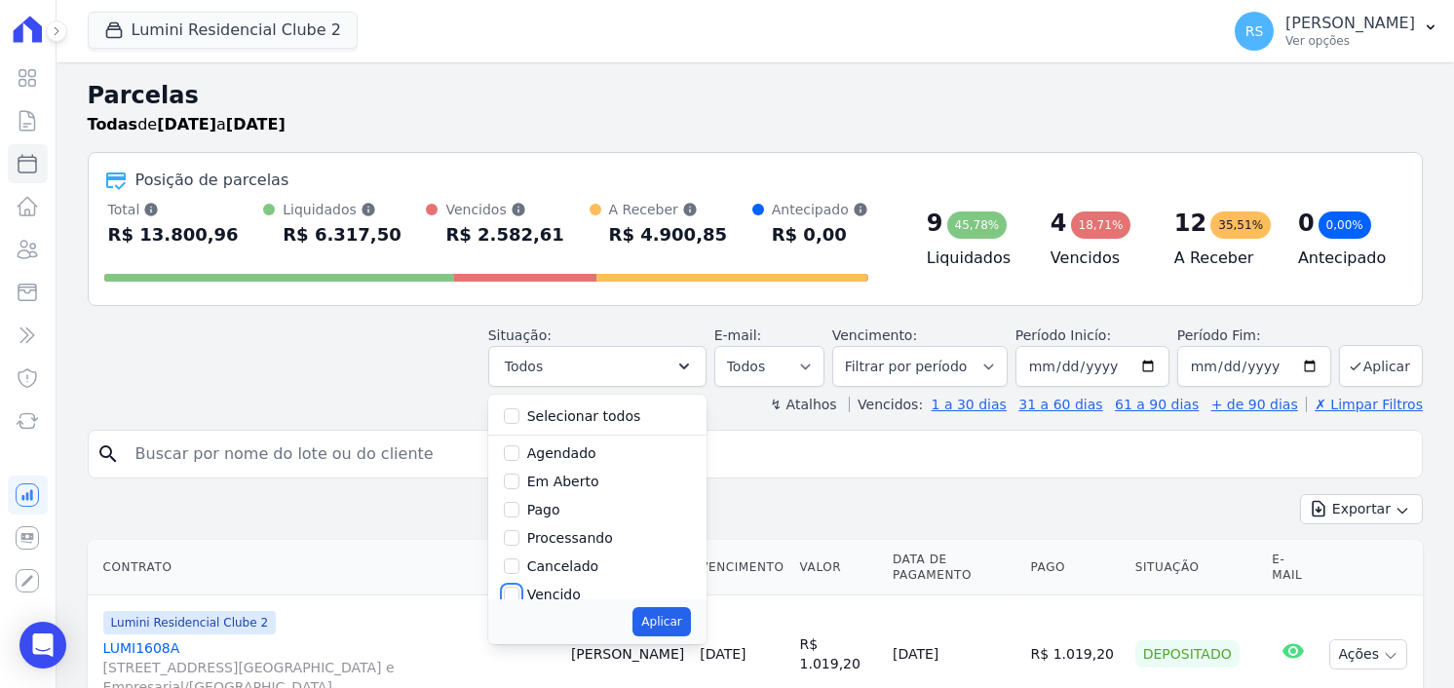
checkbox input "true"
click at [681, 618] on button "Aplicar" at bounding box center [662, 621] width 58 height 29
select select "overdue"
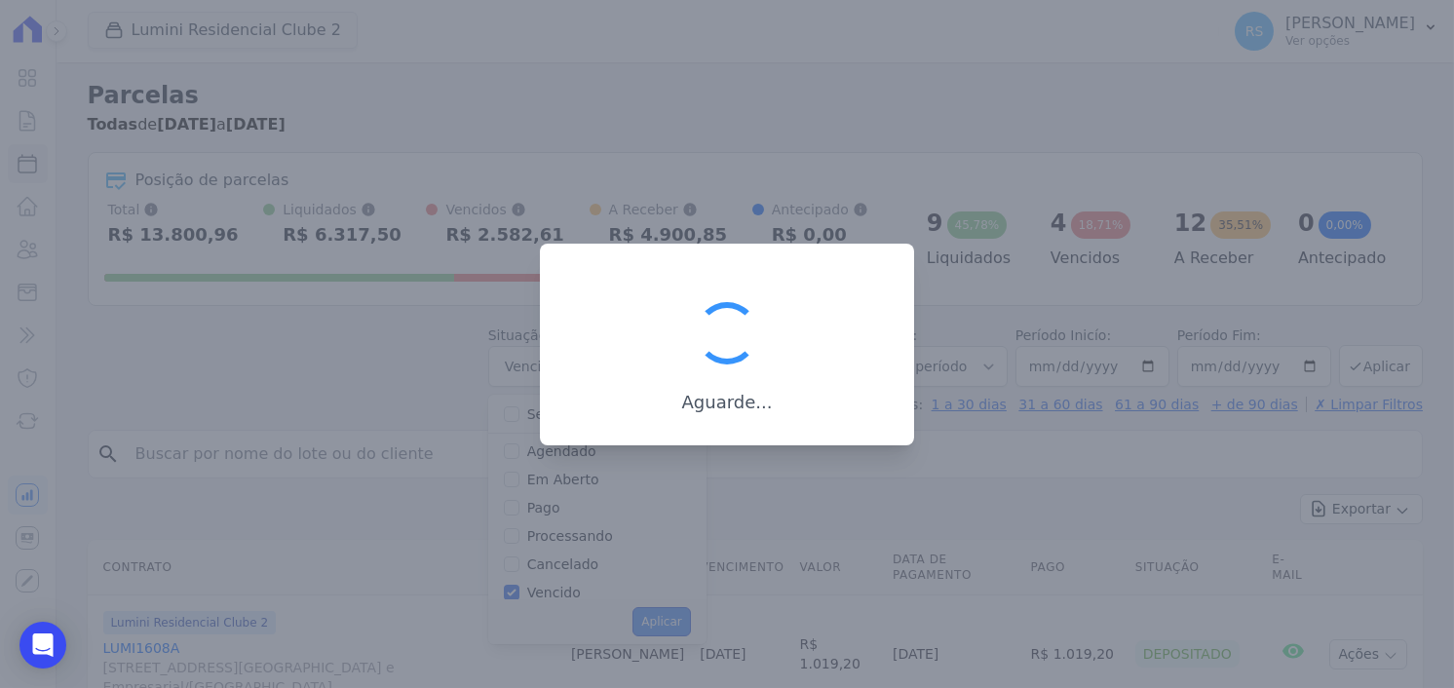
scroll to position [34, 0]
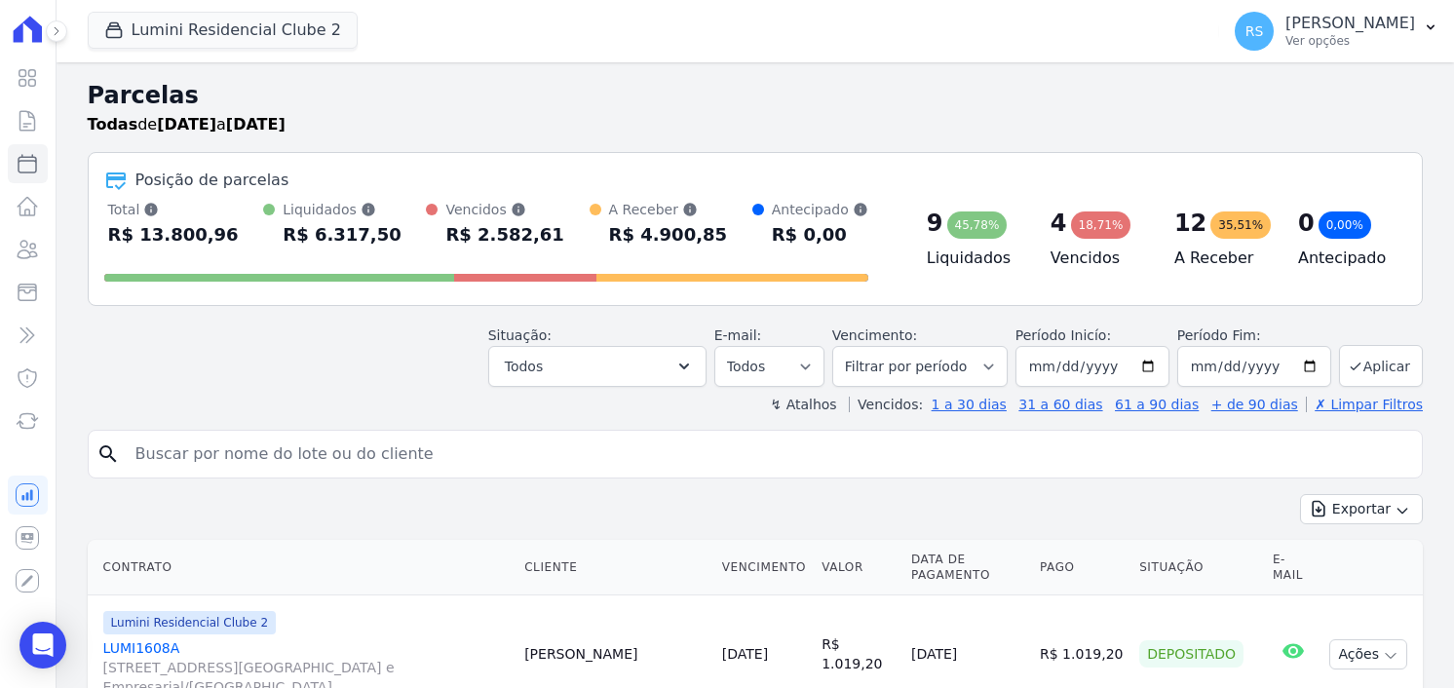
select select "overdue"
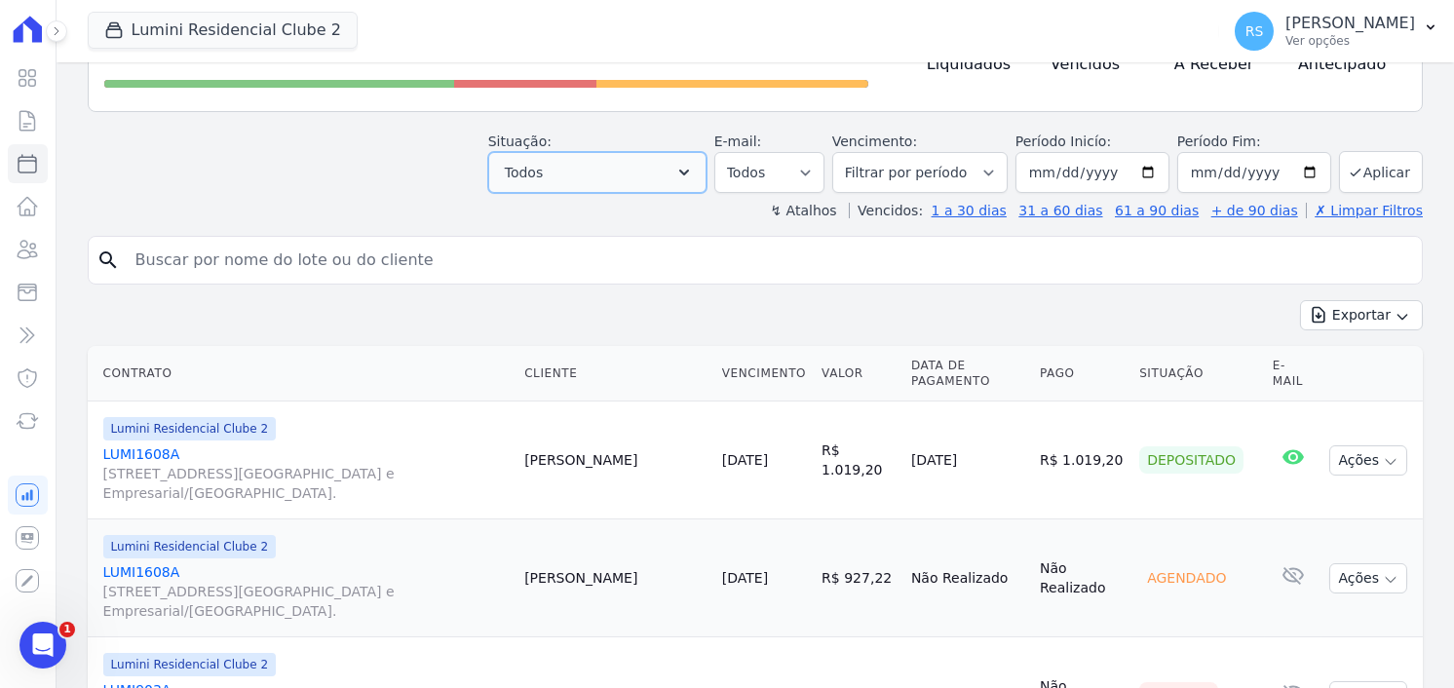
click at [707, 169] on button "Todos" at bounding box center [597, 172] width 218 height 41
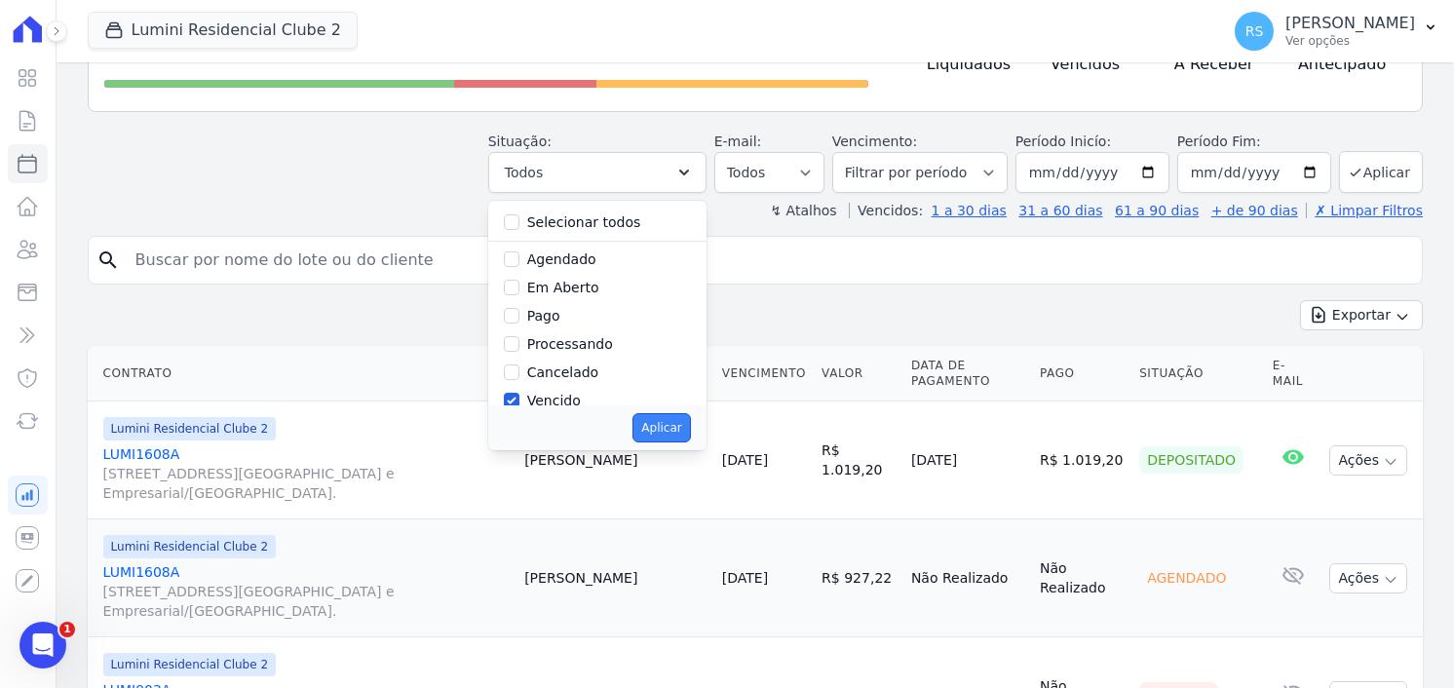
click at [672, 425] on button "Aplicar" at bounding box center [662, 427] width 58 height 29
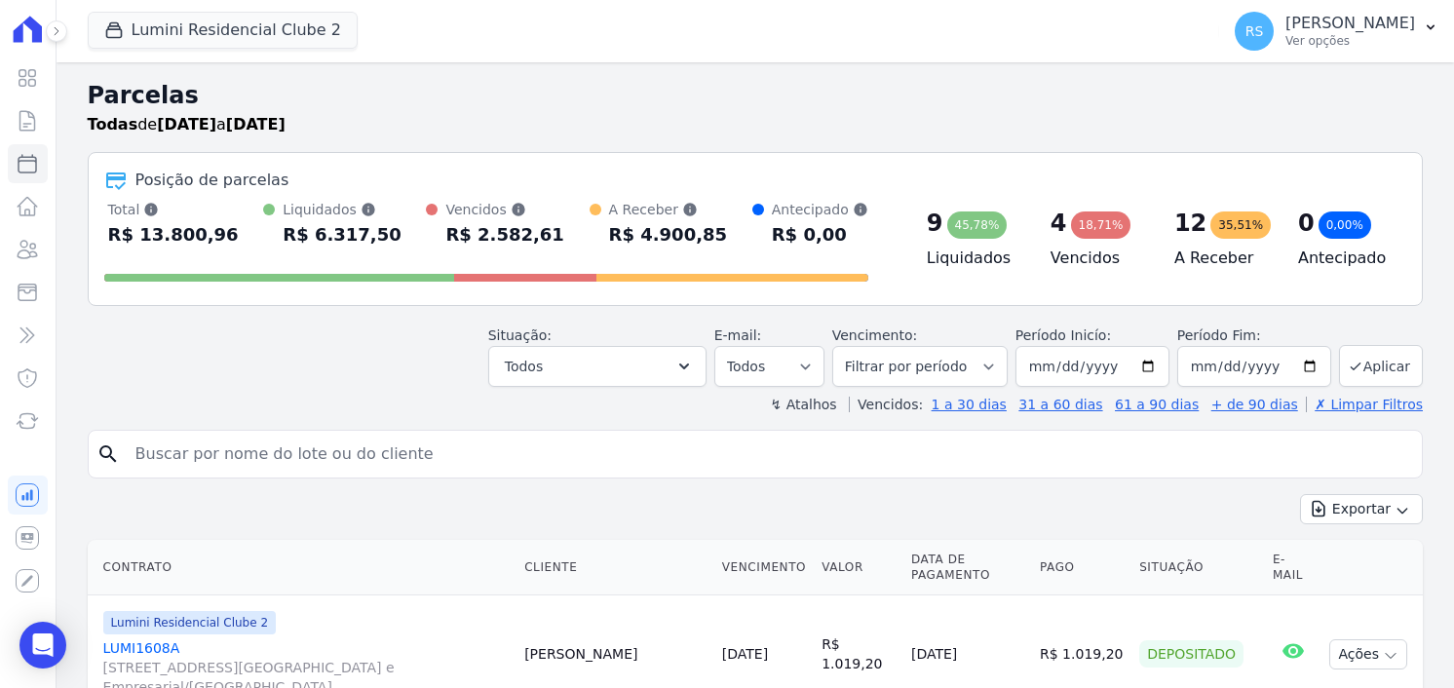
select select "overdue"
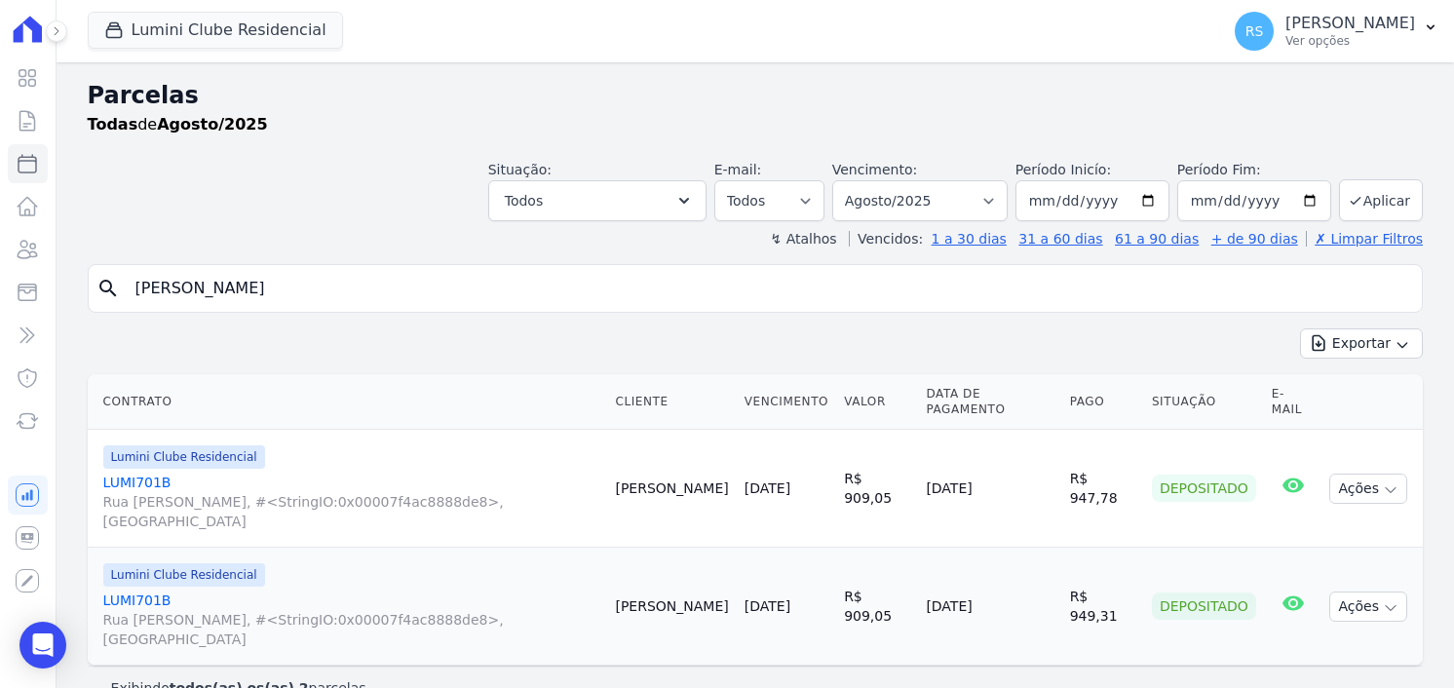
select select
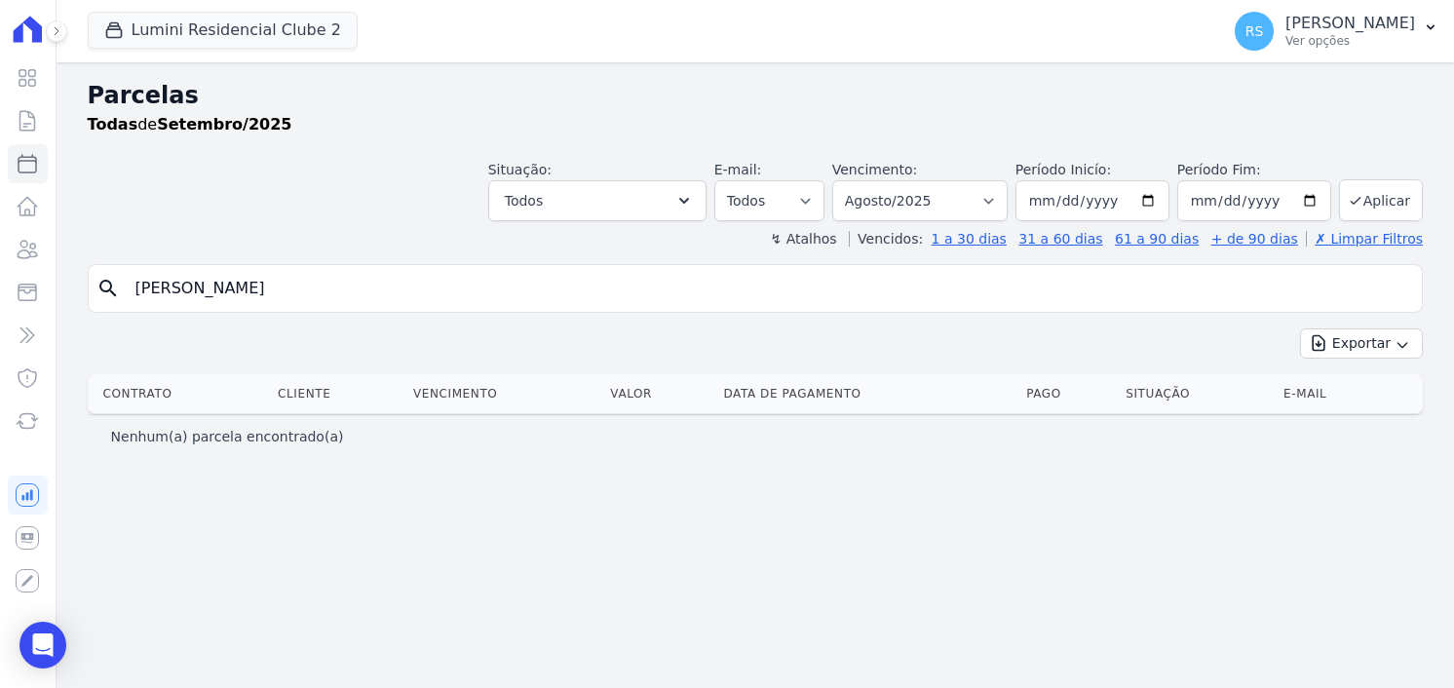
select select
select select "08/2025"
click at [27, 166] on icon at bounding box center [27, 163] width 23 height 23
select select
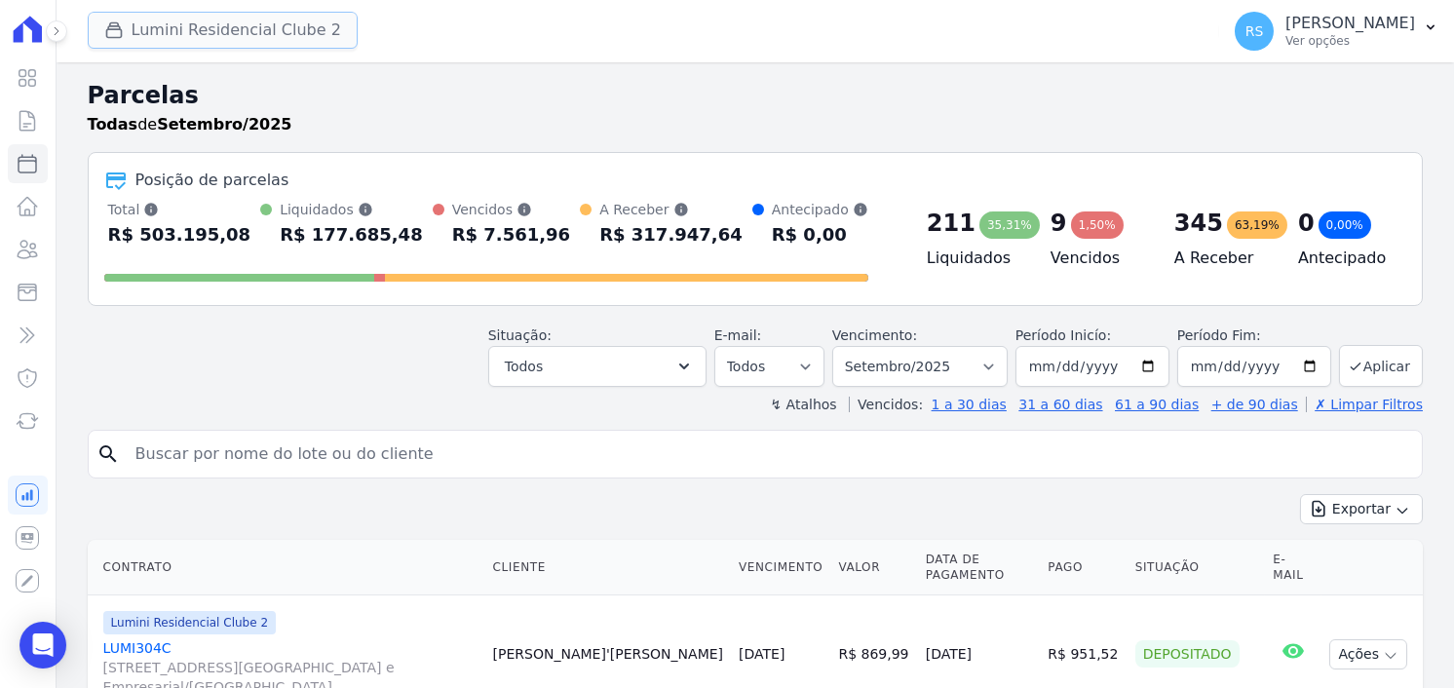
click at [229, 25] on button "Lumini Residencial Clube 2" at bounding box center [223, 30] width 270 height 37
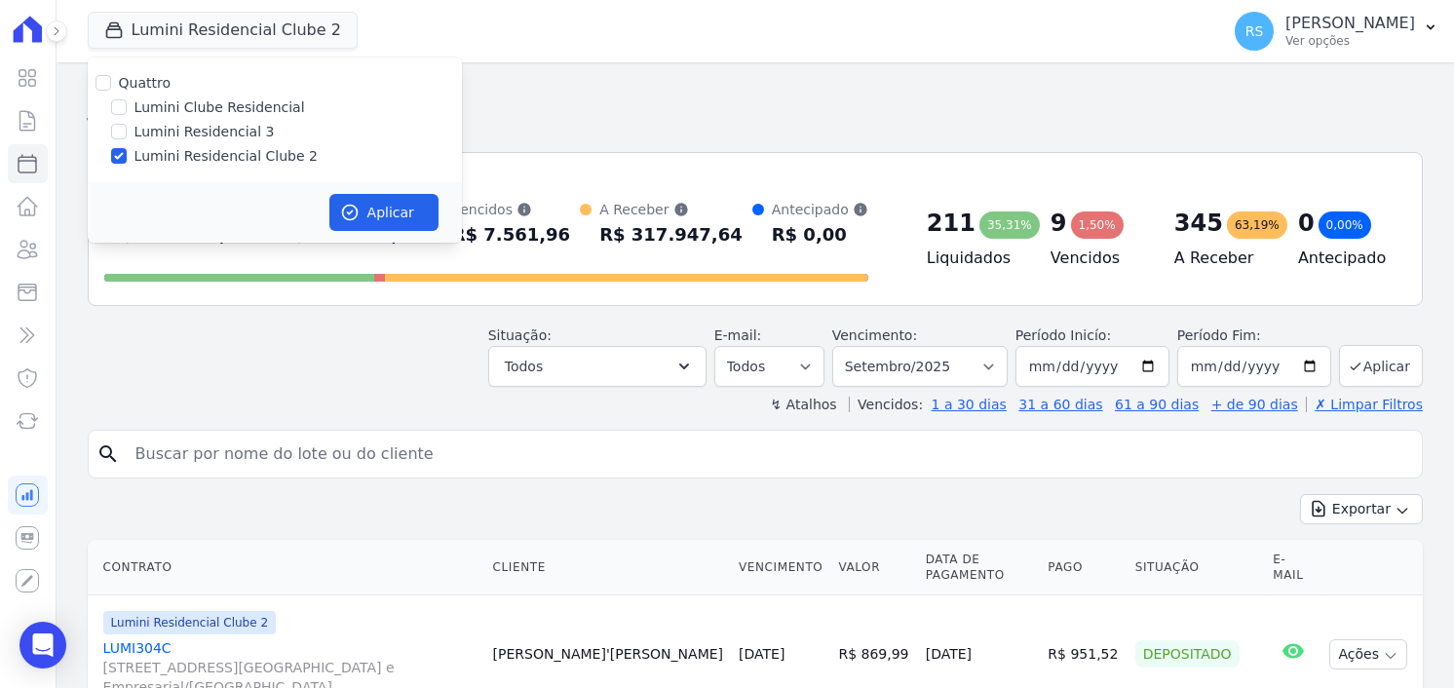
click at [236, 109] on label "Lumini Clube Residencial" at bounding box center [220, 107] width 171 height 20
click at [127, 109] on input "Lumini Clube Residencial" at bounding box center [119, 107] width 16 height 16
checkbox input "true"
click at [240, 162] on label "Lumini Residencial Clube 2" at bounding box center [226, 156] width 183 height 20
click at [127, 162] on input "Lumini Residencial Clube 2" at bounding box center [119, 156] width 16 height 16
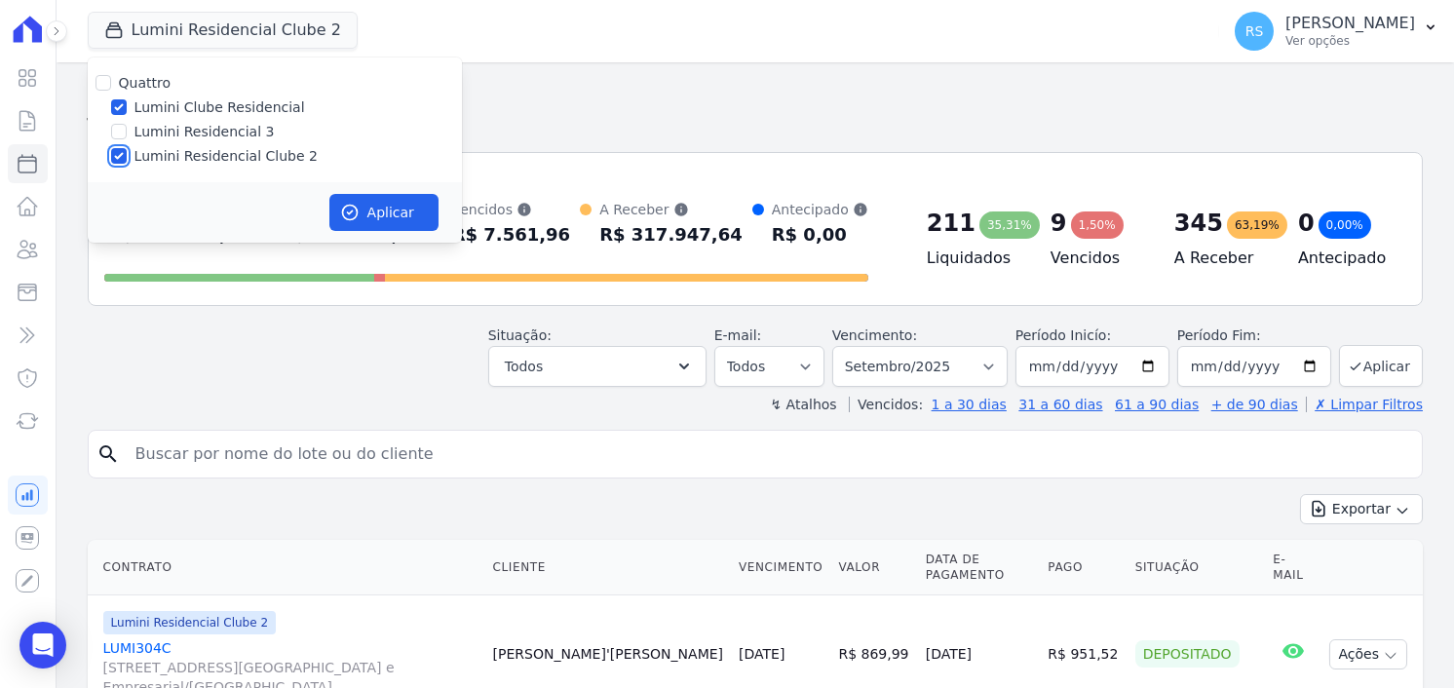
checkbox input "false"
click at [1375, 372] on button "Aplicar" at bounding box center [1381, 366] width 84 height 42
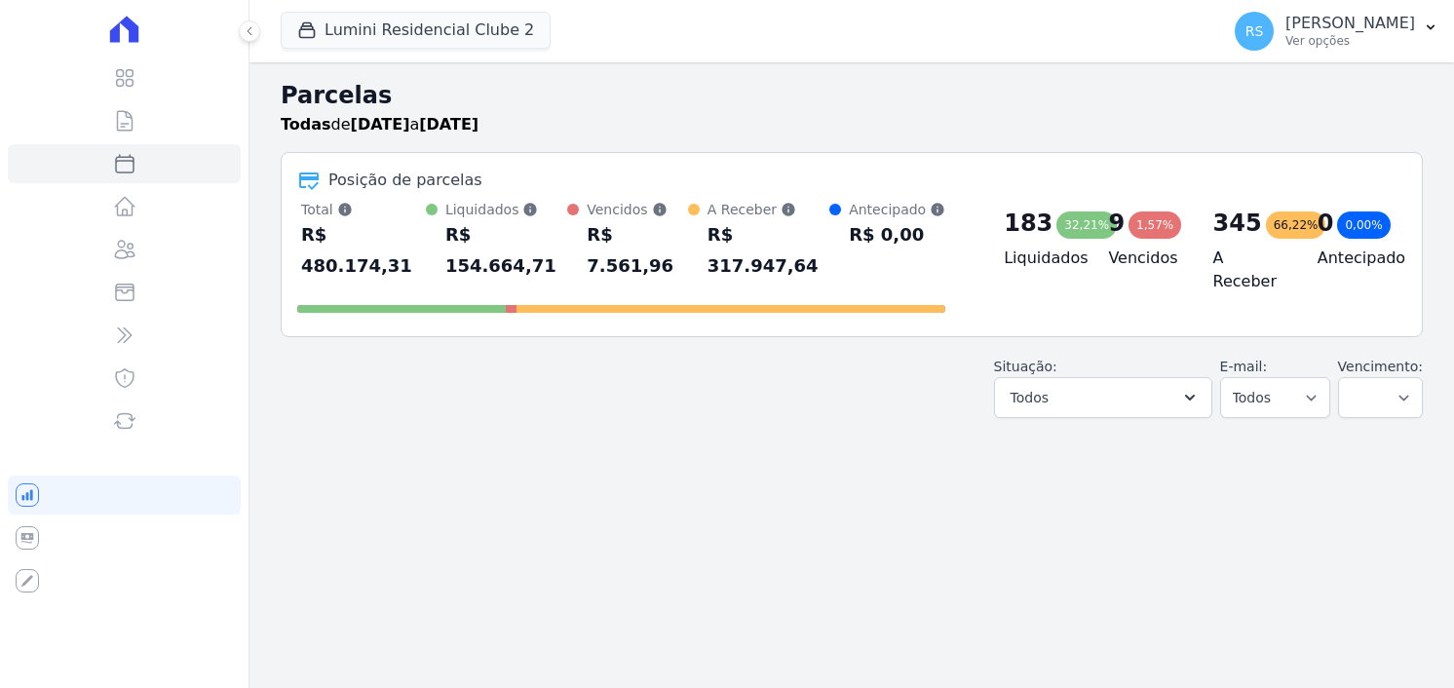
select select
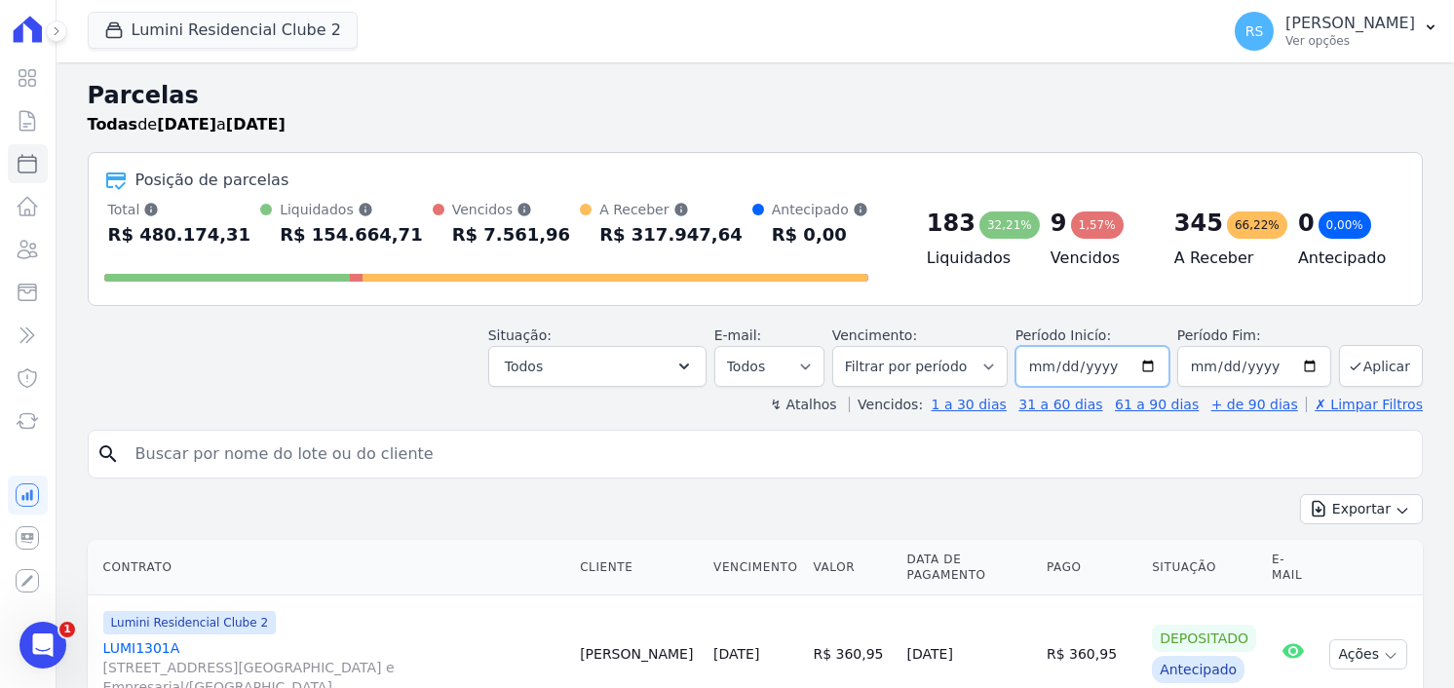
click at [1045, 372] on input "[DATE]" at bounding box center [1093, 366] width 154 height 41
click at [945, 360] on select "Filtrar por período ──────── Todos os meses Março/2024 Abril/2024 Maio/2024 Jun…" at bounding box center [919, 366] width 175 height 41
click at [1123, 139] on div "Parcelas Todas de [DATE] a [DATE]" at bounding box center [755, 115] width 1335 height 74
click at [1044, 376] on input "[DATE]" at bounding box center [1093, 366] width 154 height 41
click at [938, 372] on select "Filtrar por período ──────── Todos os meses Março/2024 Abril/2024 Maio/2024 Jun…" at bounding box center [919, 366] width 175 height 41
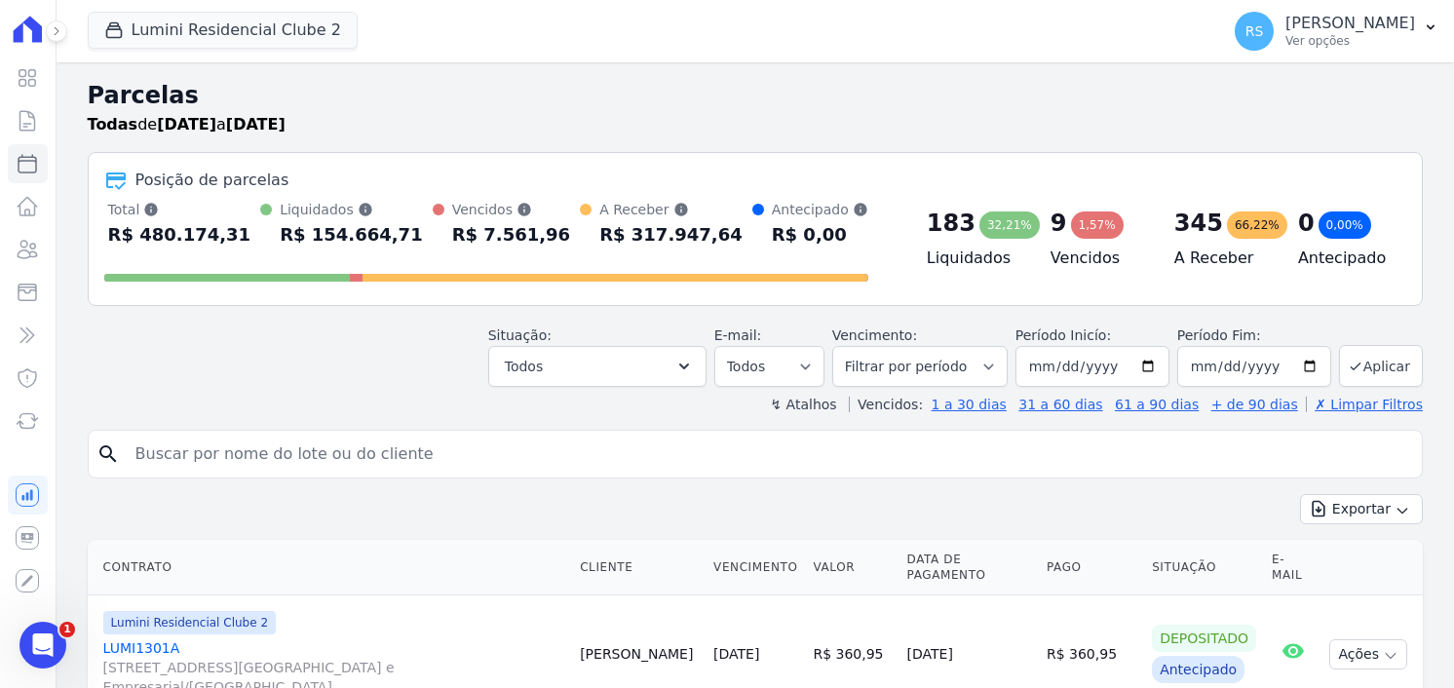
drag, startPoint x: 1098, startPoint y: 519, endPoint x: 1073, endPoint y: 424, distance: 97.6
click at [1097, 516] on div "Exportar Exportar PDF Exportar CSV" at bounding box center [755, 517] width 1335 height 46
click at [1041, 367] on input "[DATE]" at bounding box center [1093, 366] width 154 height 41
type input "[DATE]"
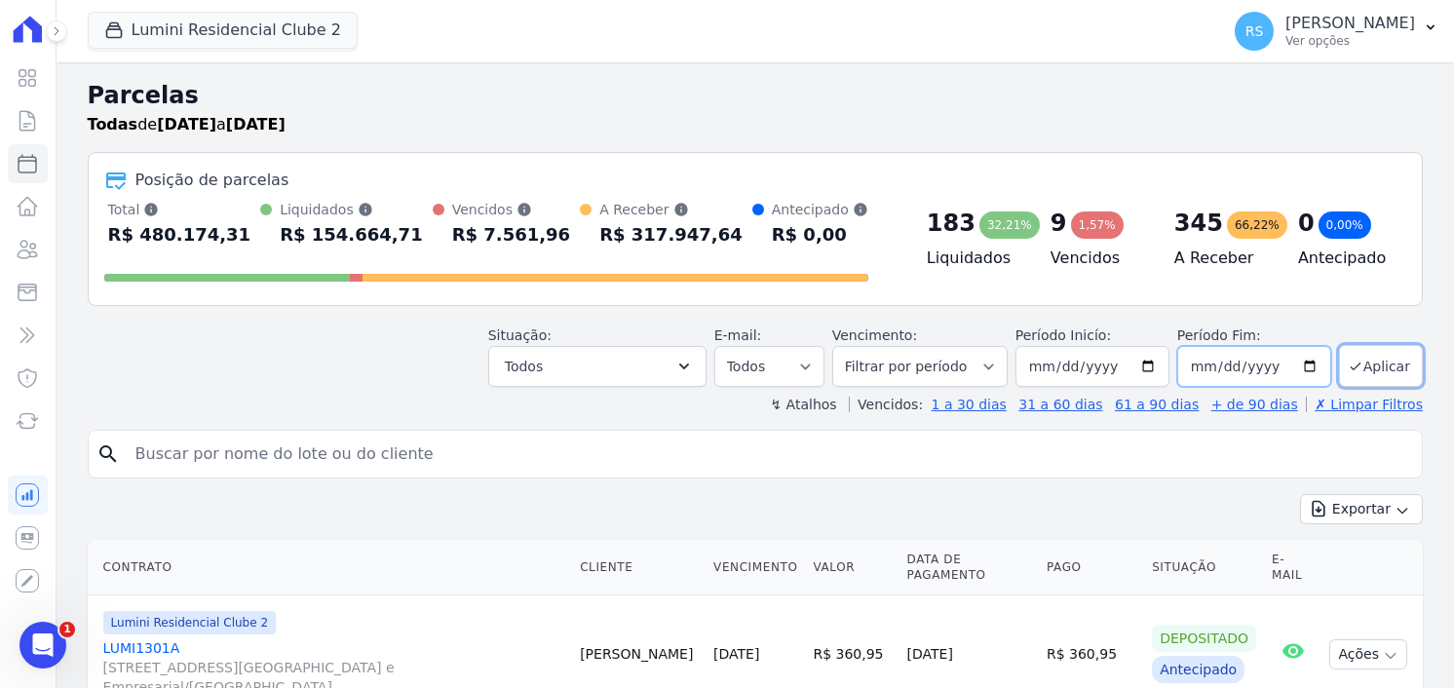
type input "[DATE]"
click at [1359, 373] on button "Aplicar" at bounding box center [1381, 366] width 84 height 42
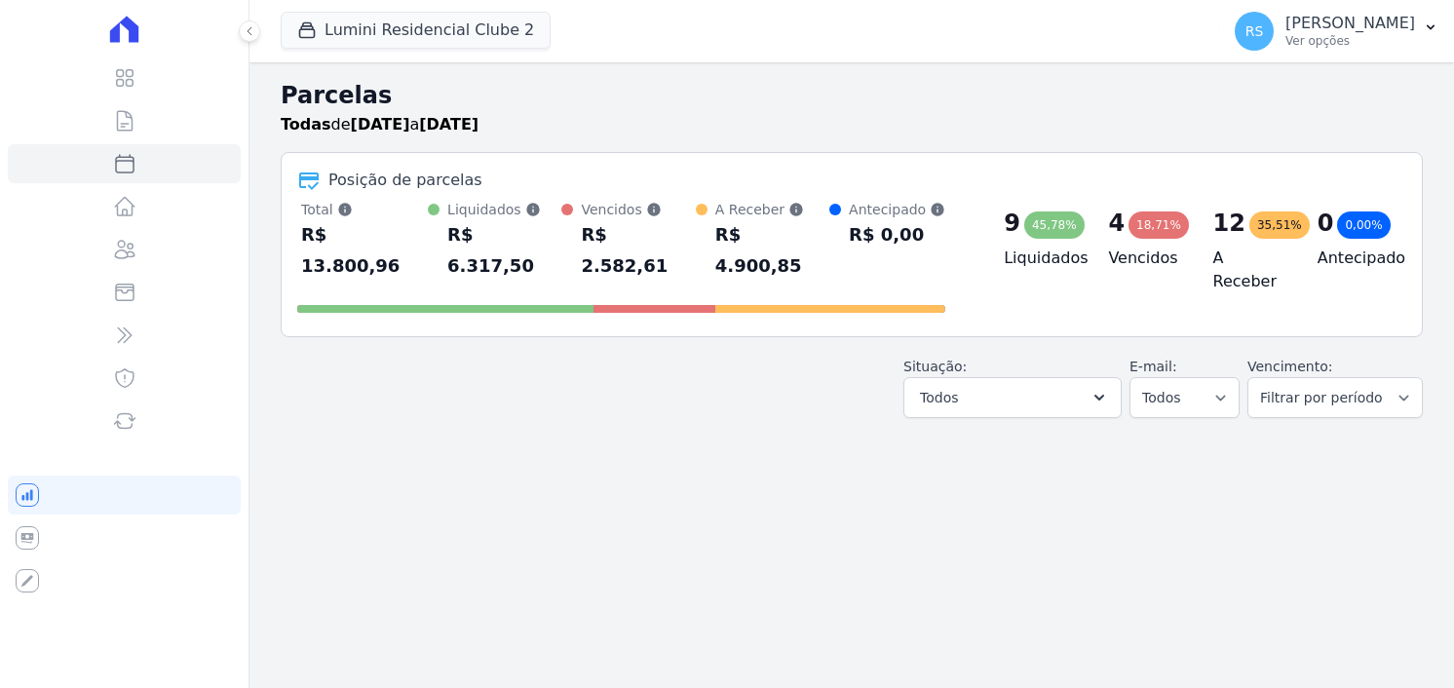
select select
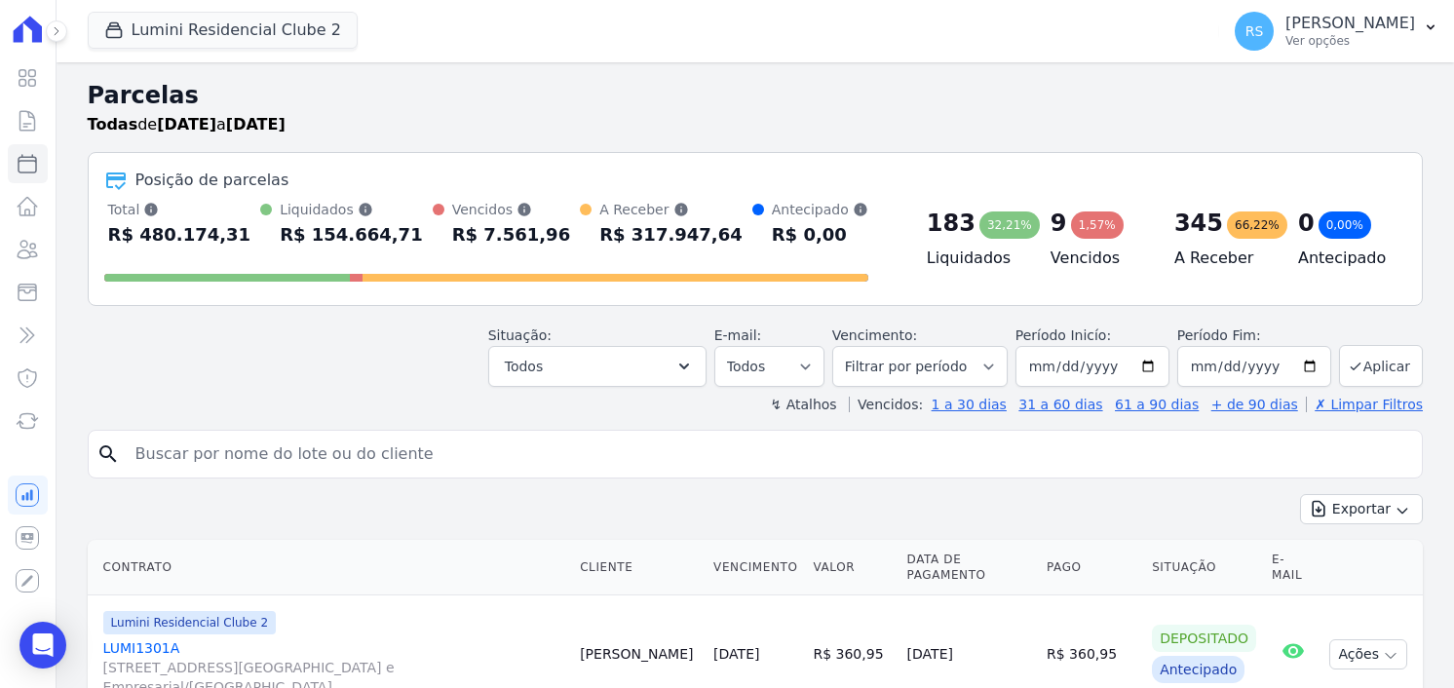
select select
click at [694, 366] on icon "button" at bounding box center [684, 366] width 19 height 19
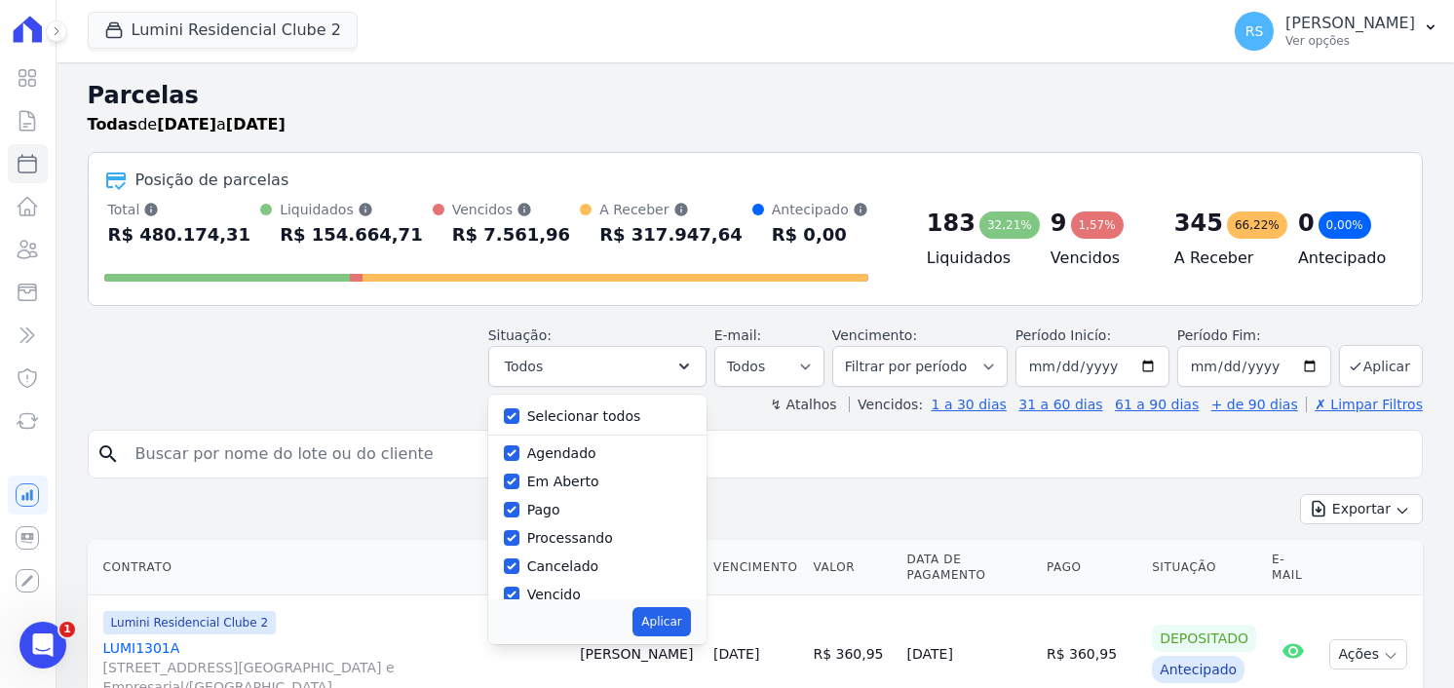
click at [593, 420] on label "Selecionar todos" at bounding box center [584, 416] width 114 height 16
click at [520, 420] on input "Selecionar todos" at bounding box center [512, 416] width 16 height 16
checkbox input "false"
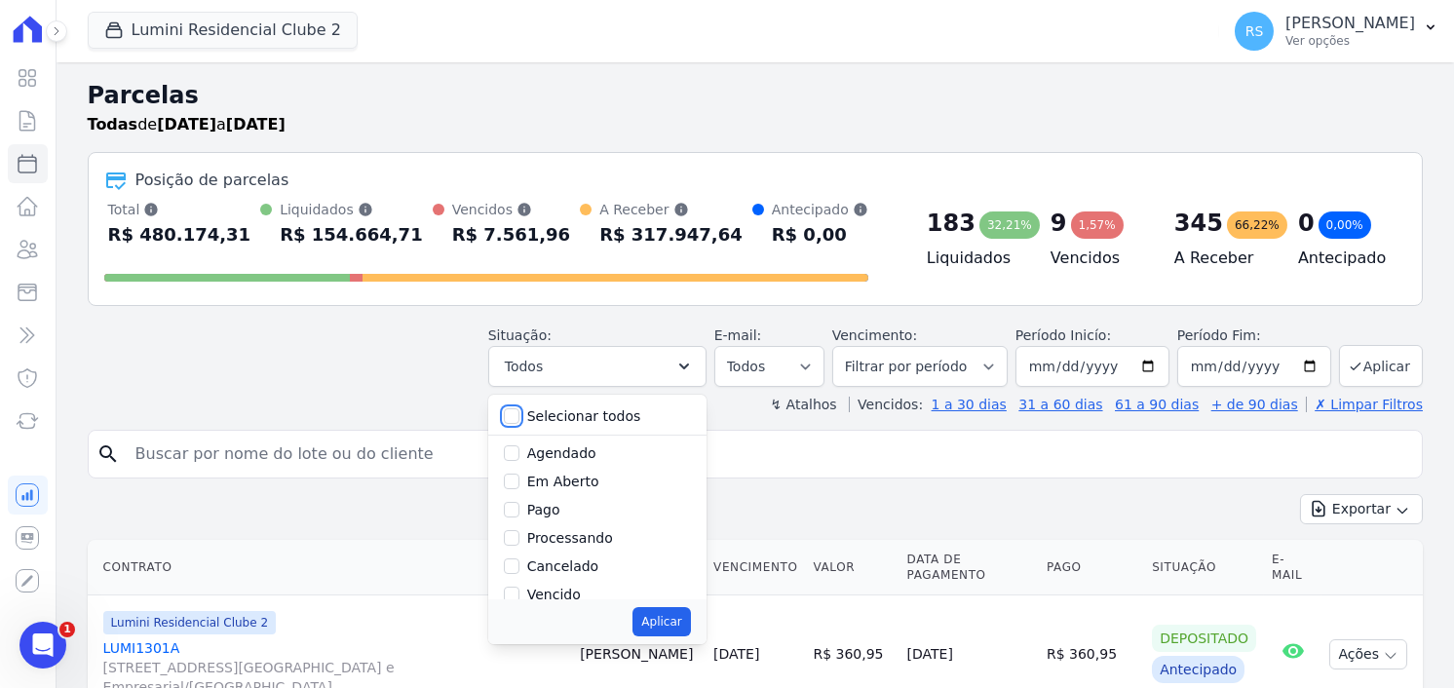
checkbox input "false"
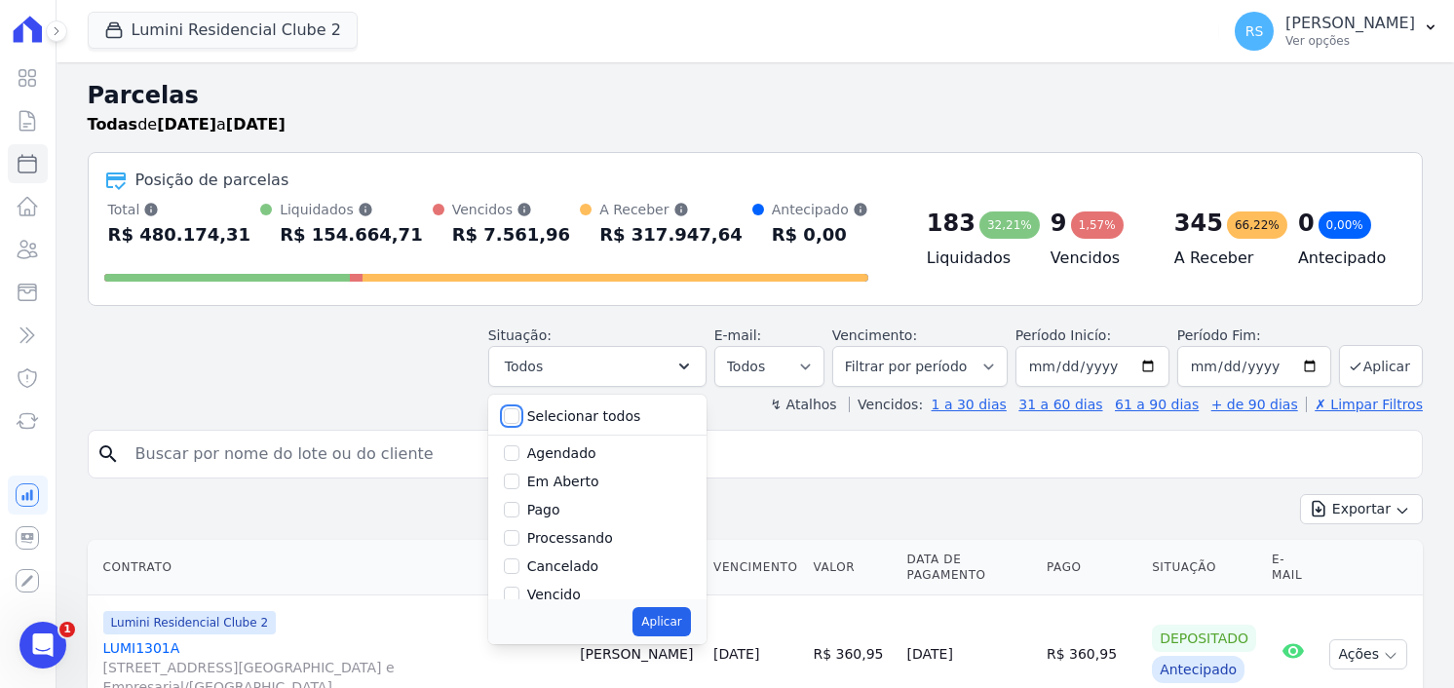
checkbox input "false"
click at [581, 587] on label "Vencido" at bounding box center [554, 595] width 54 height 16
click at [520, 587] on input "Vencido" at bounding box center [512, 595] width 16 height 16
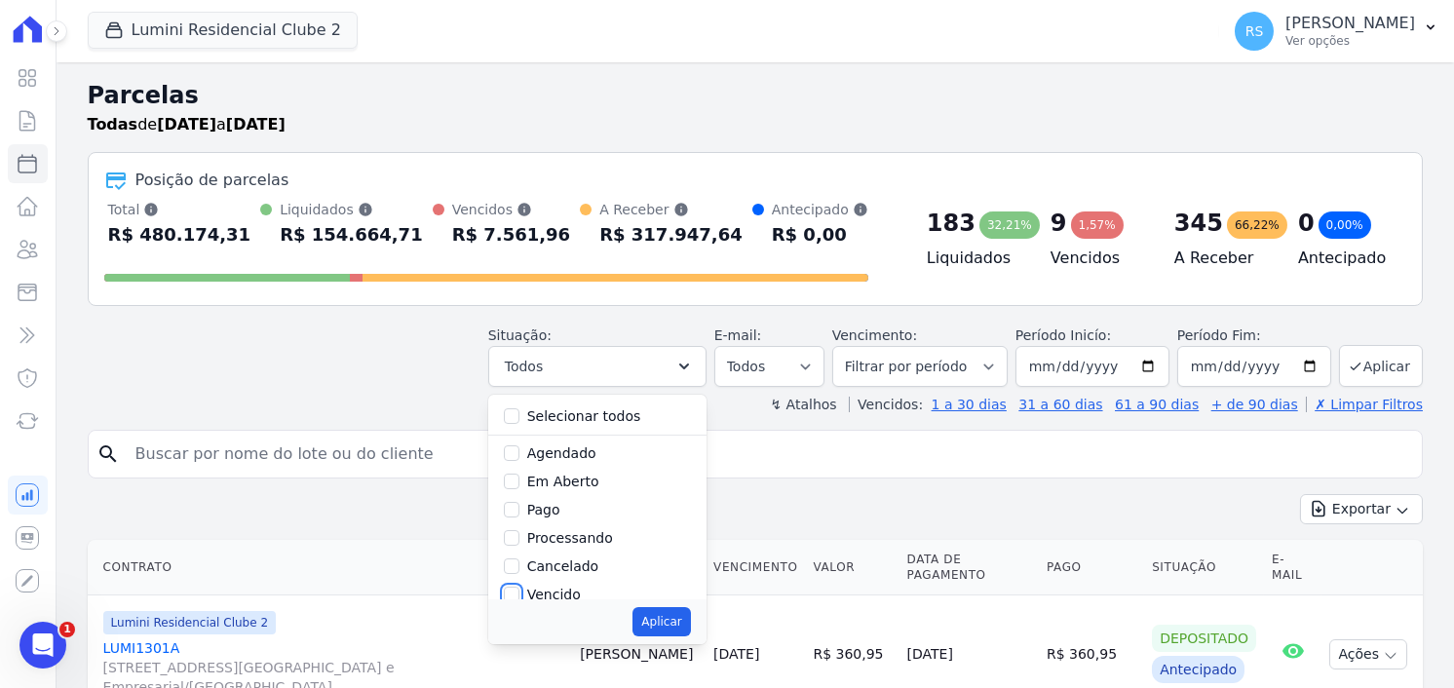
checkbox input "true"
click at [681, 620] on button "Aplicar" at bounding box center [662, 621] width 58 height 29
select select "overdue"
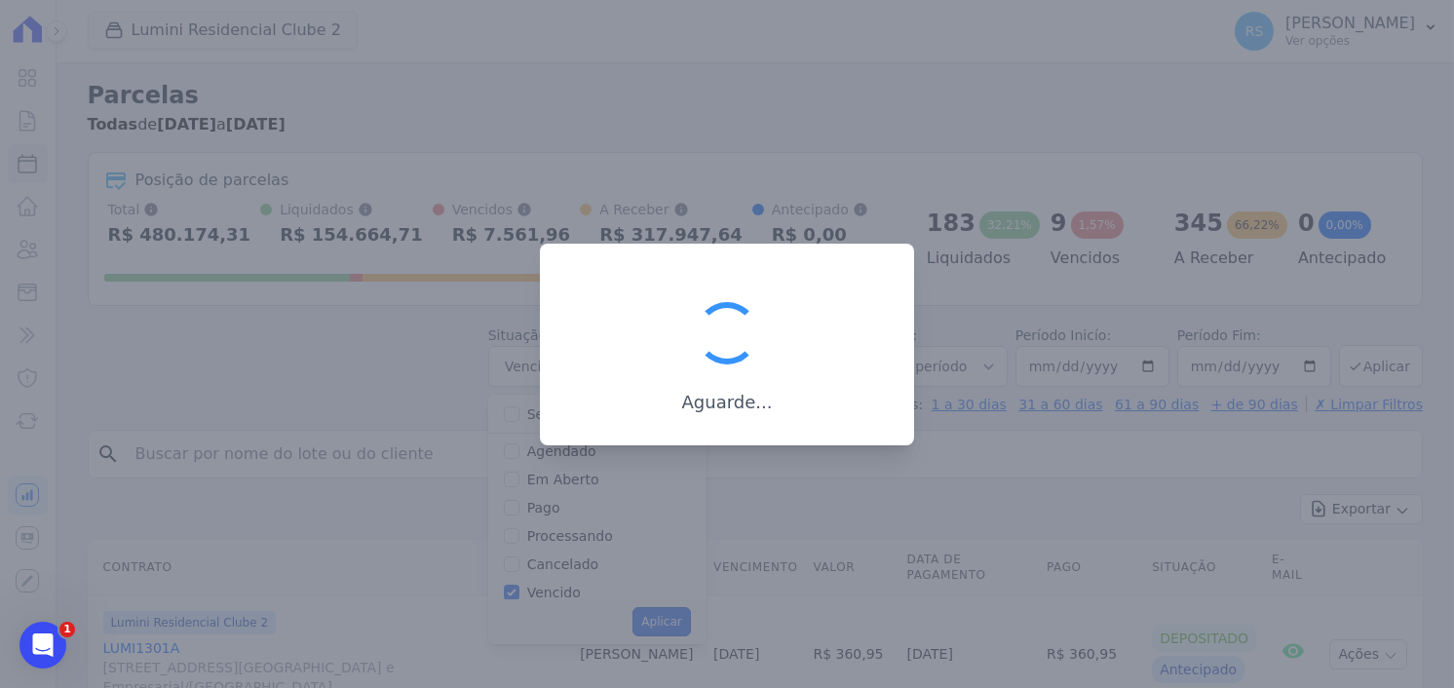
scroll to position [34, 0]
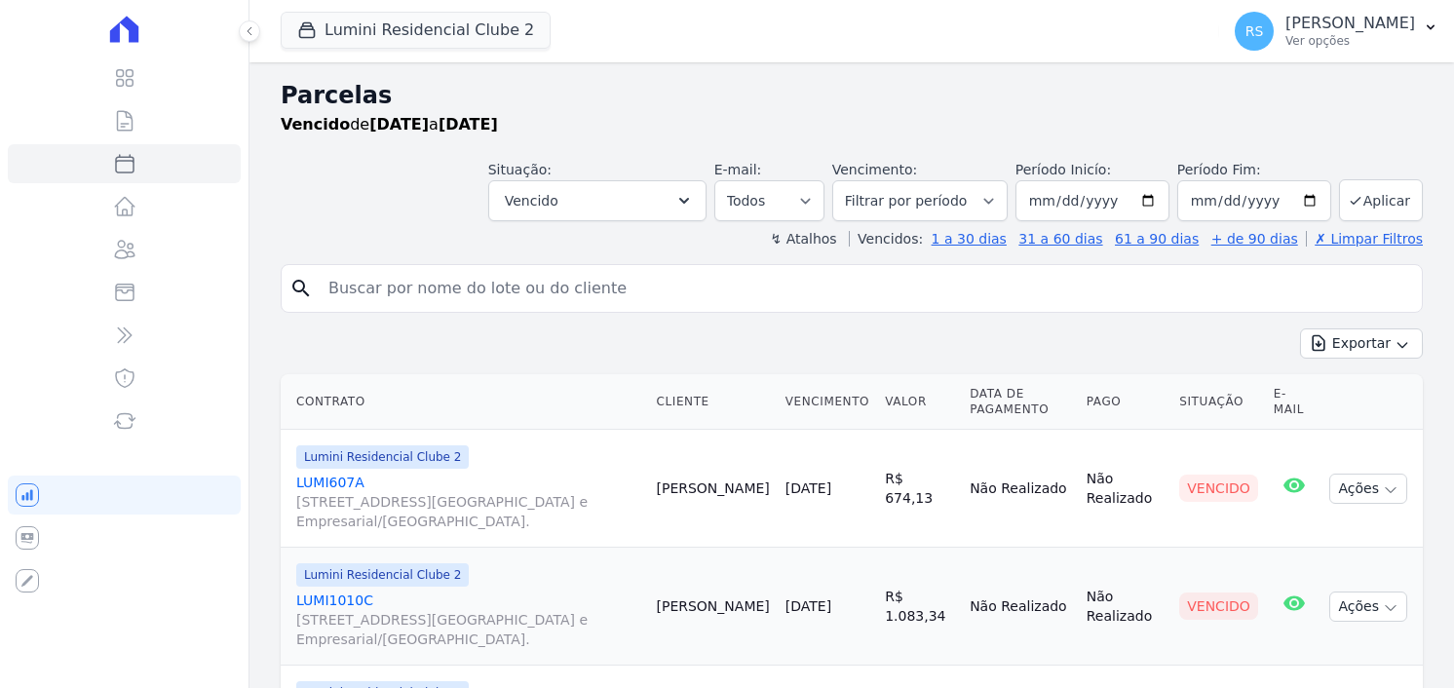
select select
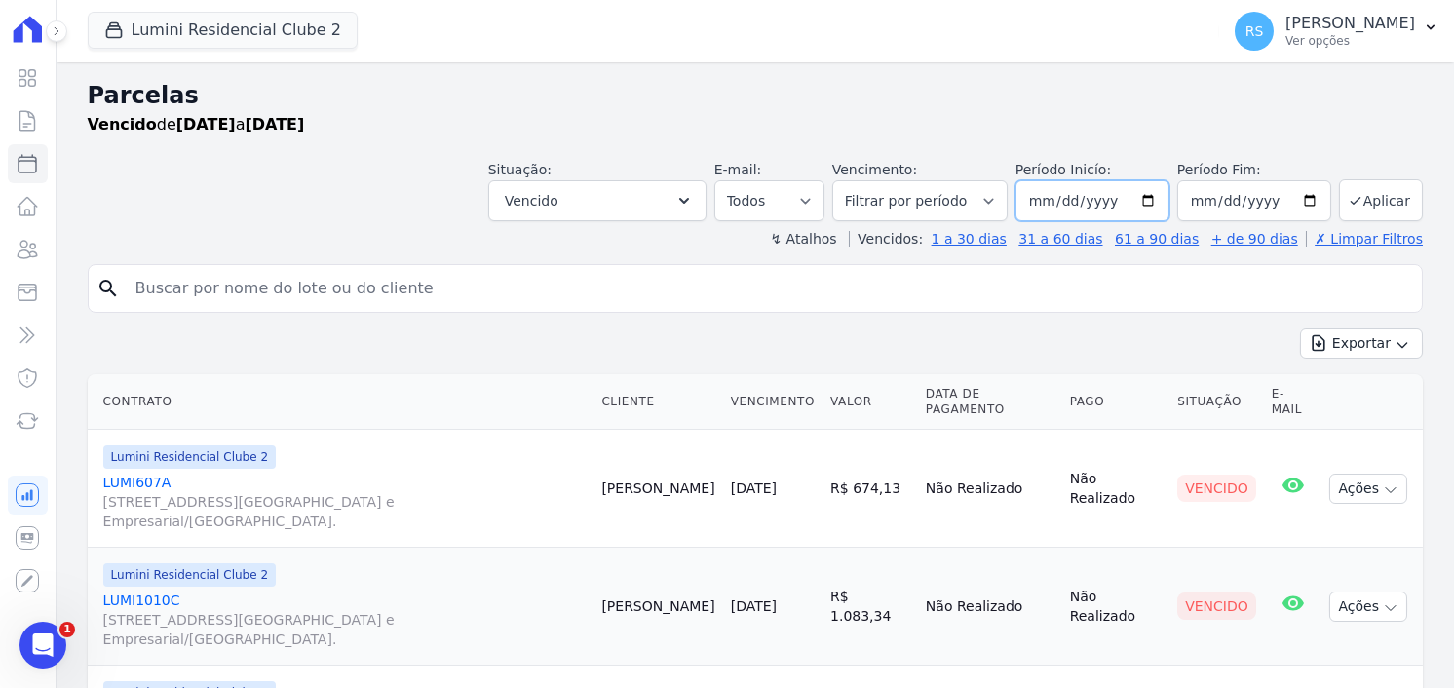
click at [1043, 200] on input "[DATE]" at bounding box center [1093, 200] width 154 height 41
type input "[DATE]"
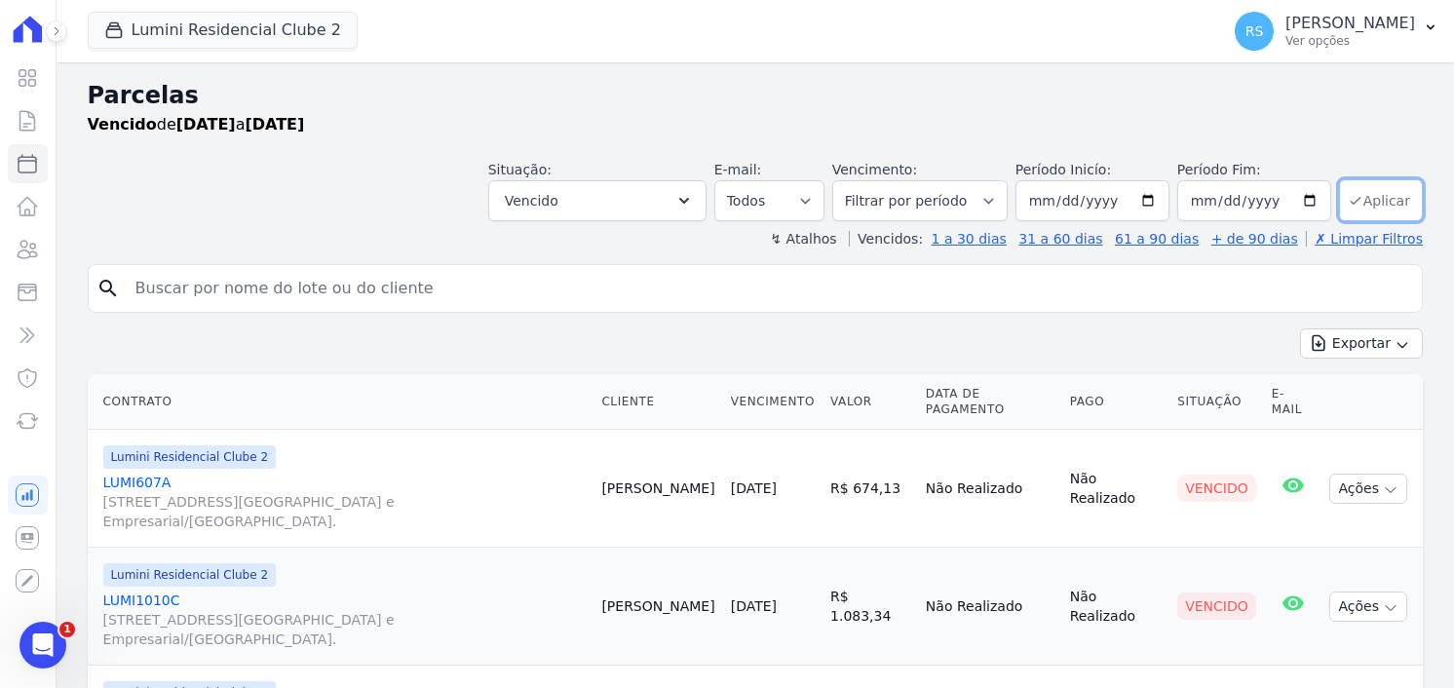
click at [1386, 193] on button "Aplicar" at bounding box center [1381, 200] width 84 height 42
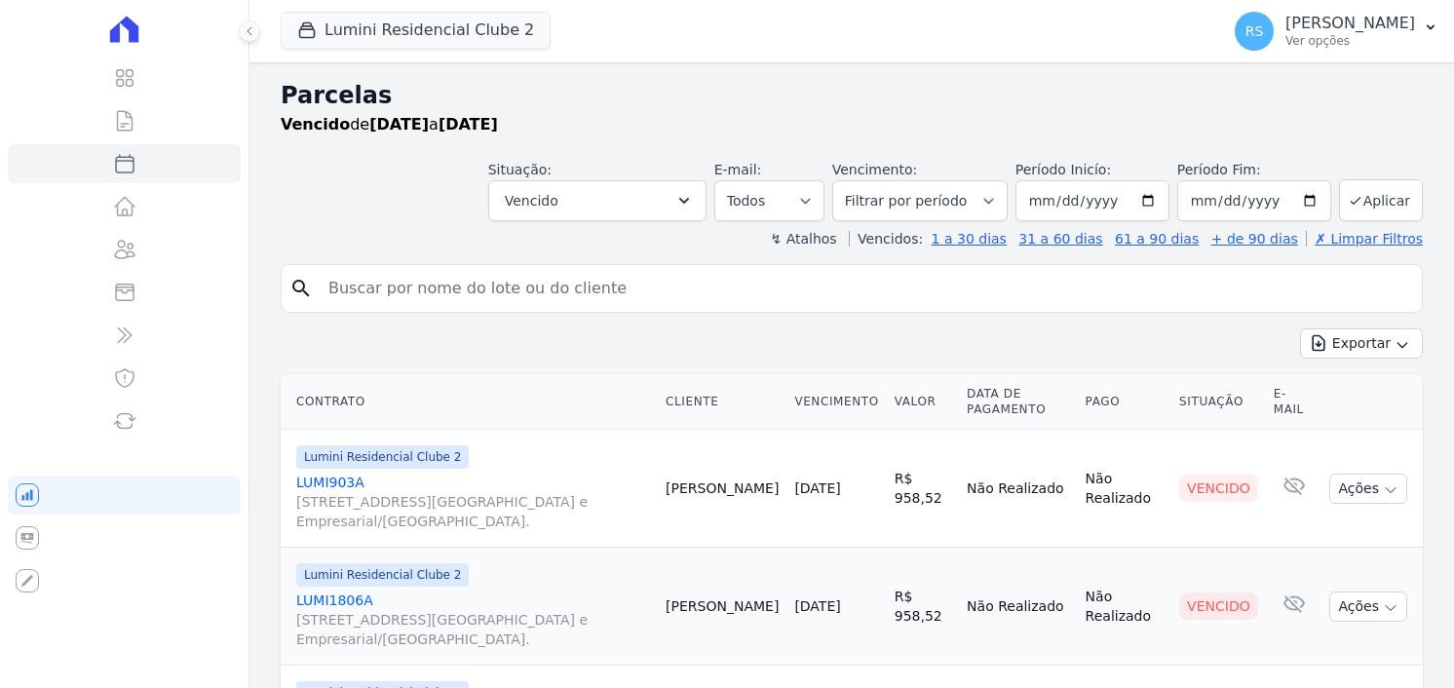
select select
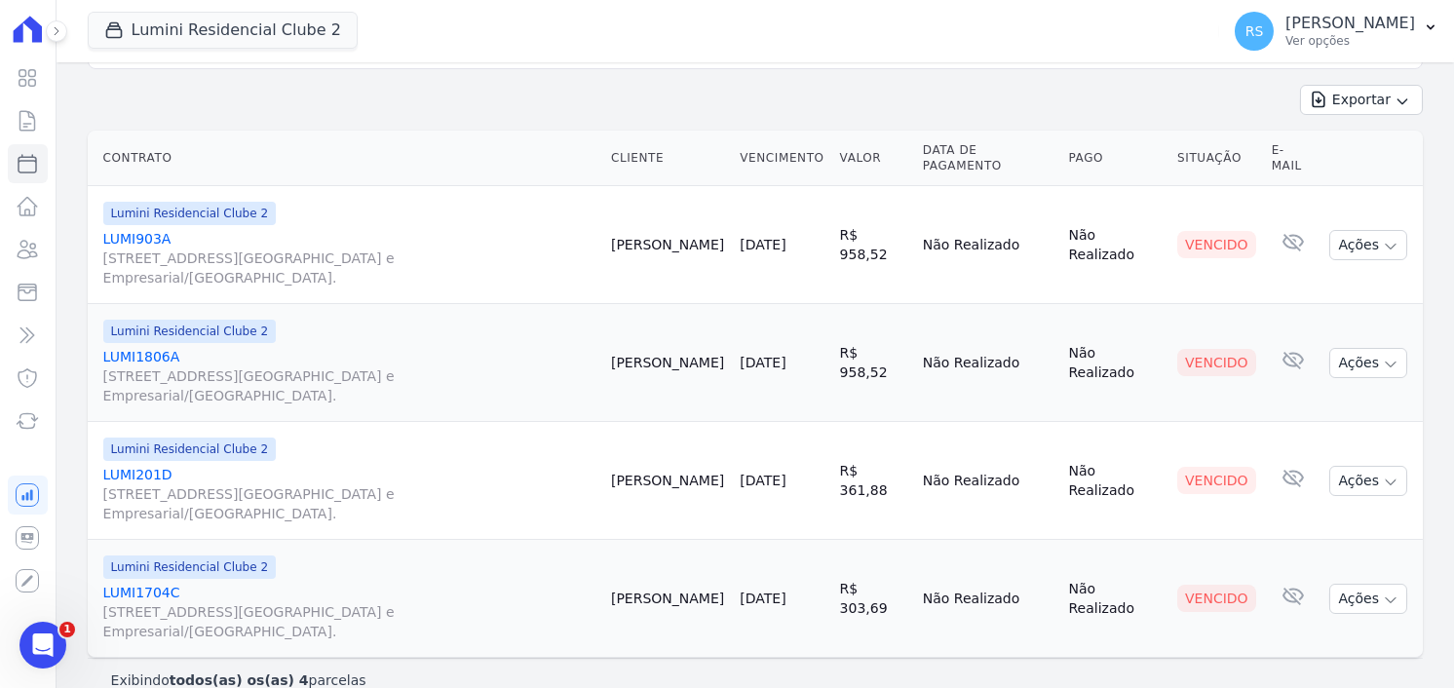
scroll to position [269, 0]
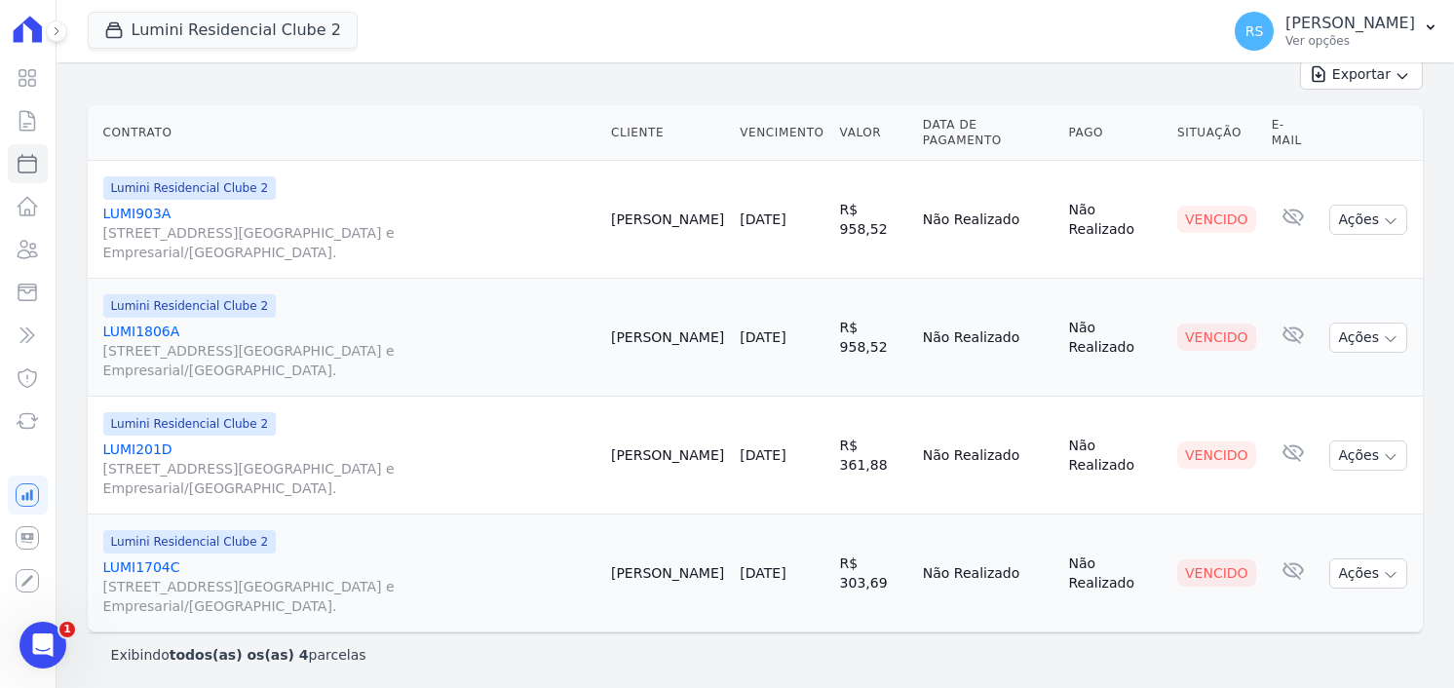
click at [148, 562] on link "LUMI1704C Alameda Rio Negro, 503, Sala 207, Alphaville Centro Industrial e Empr…" at bounding box center [349, 587] width 492 height 58
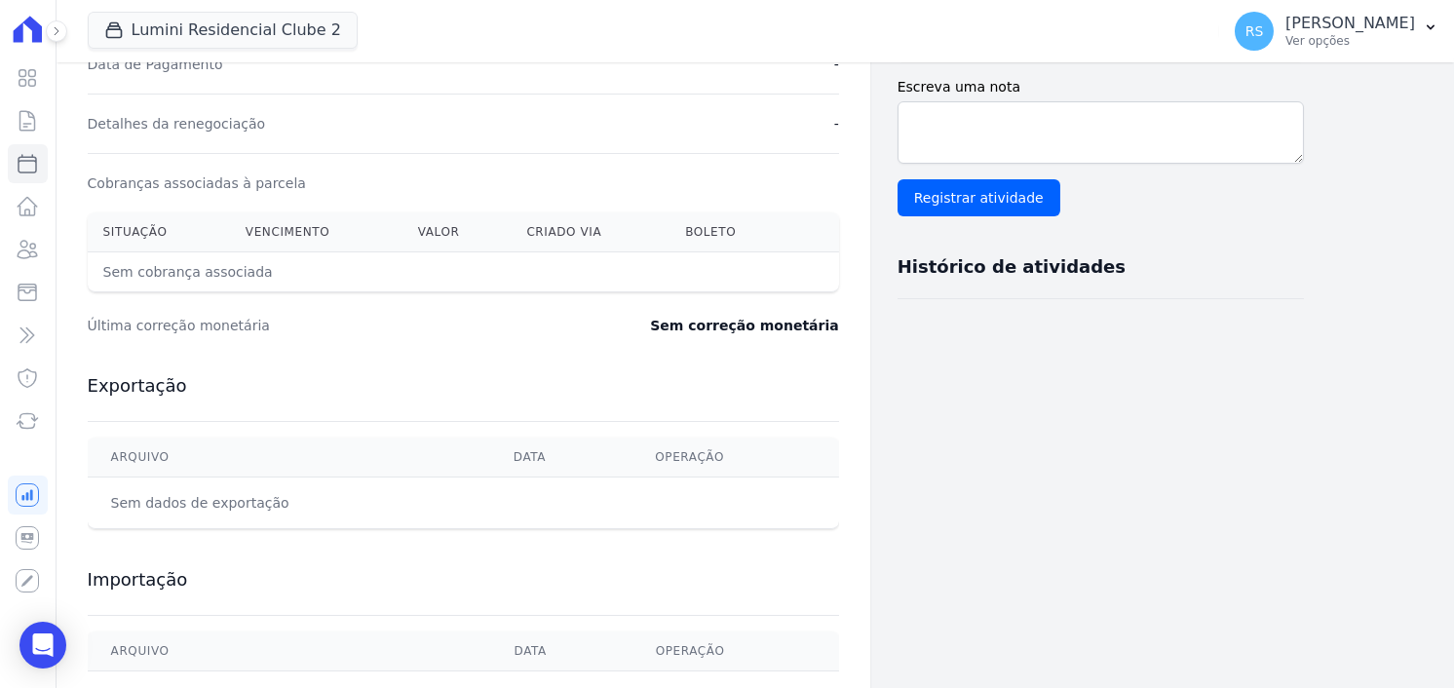
scroll to position [584, 0]
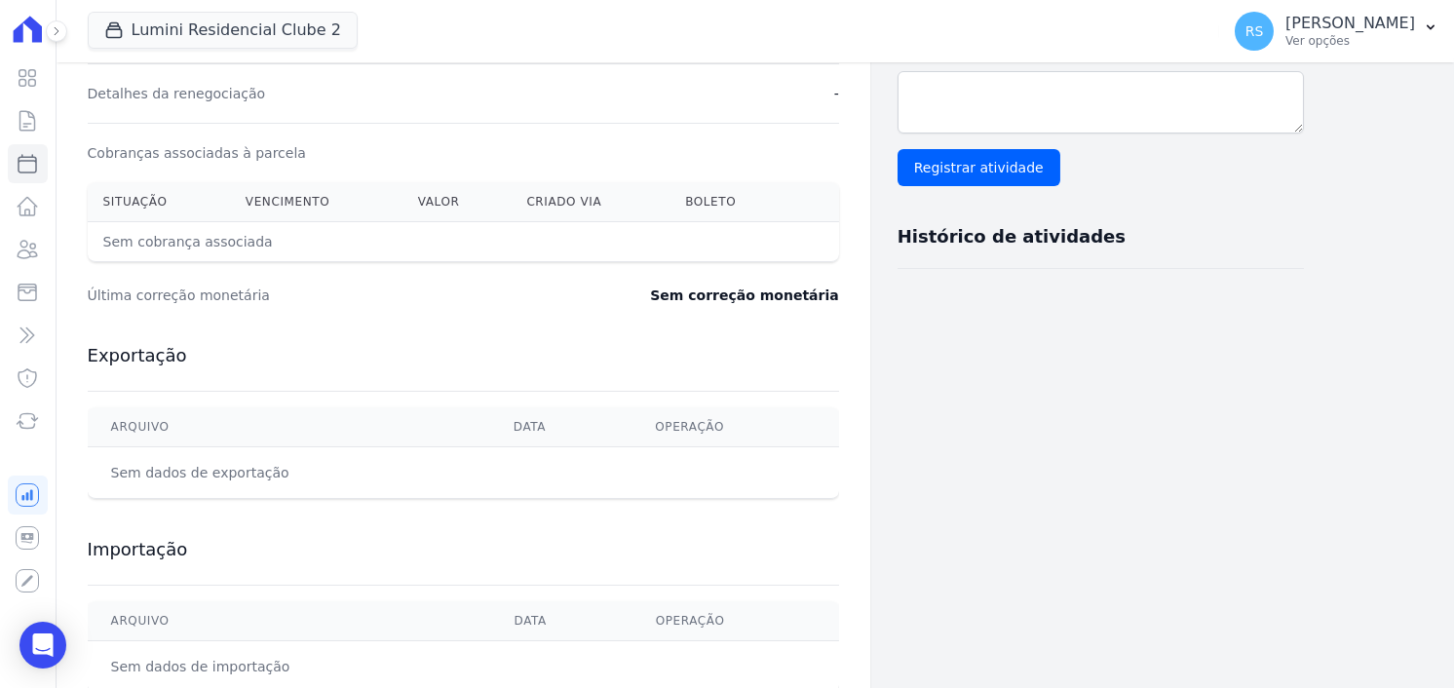
select select
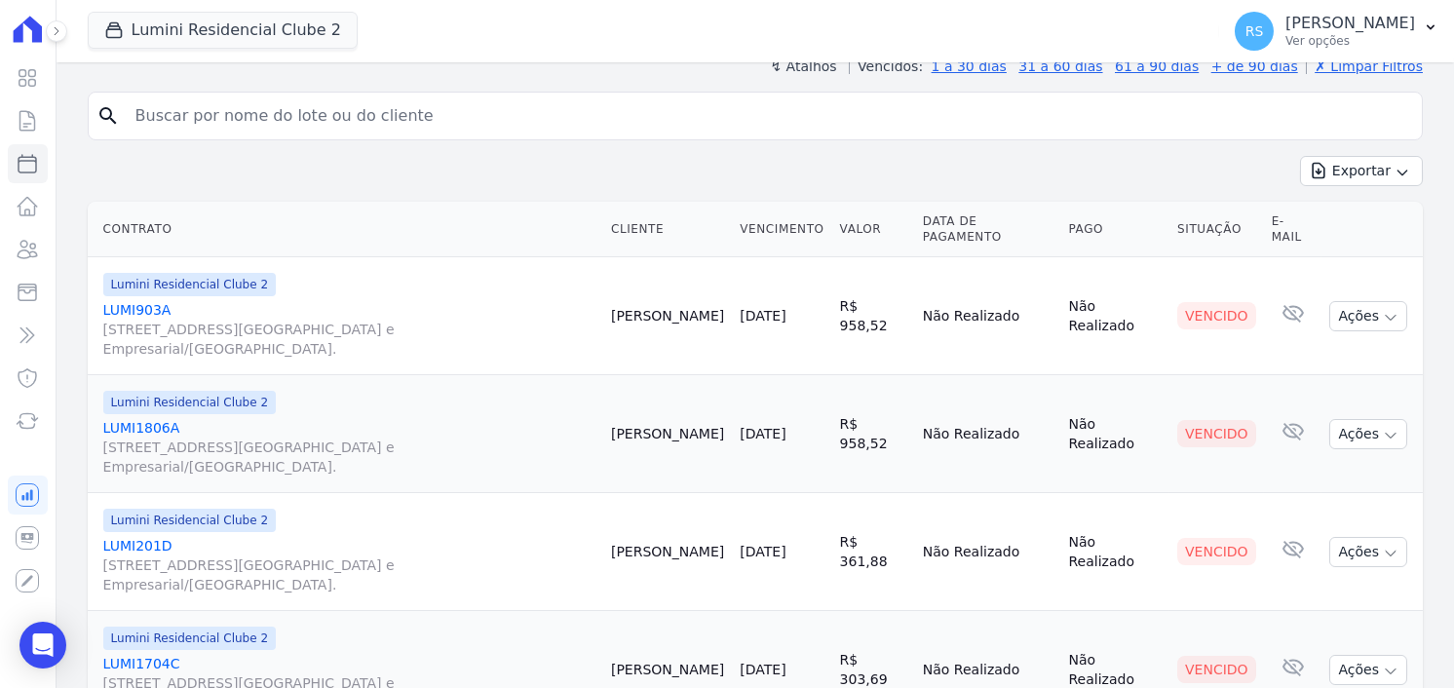
scroll to position [269, 0]
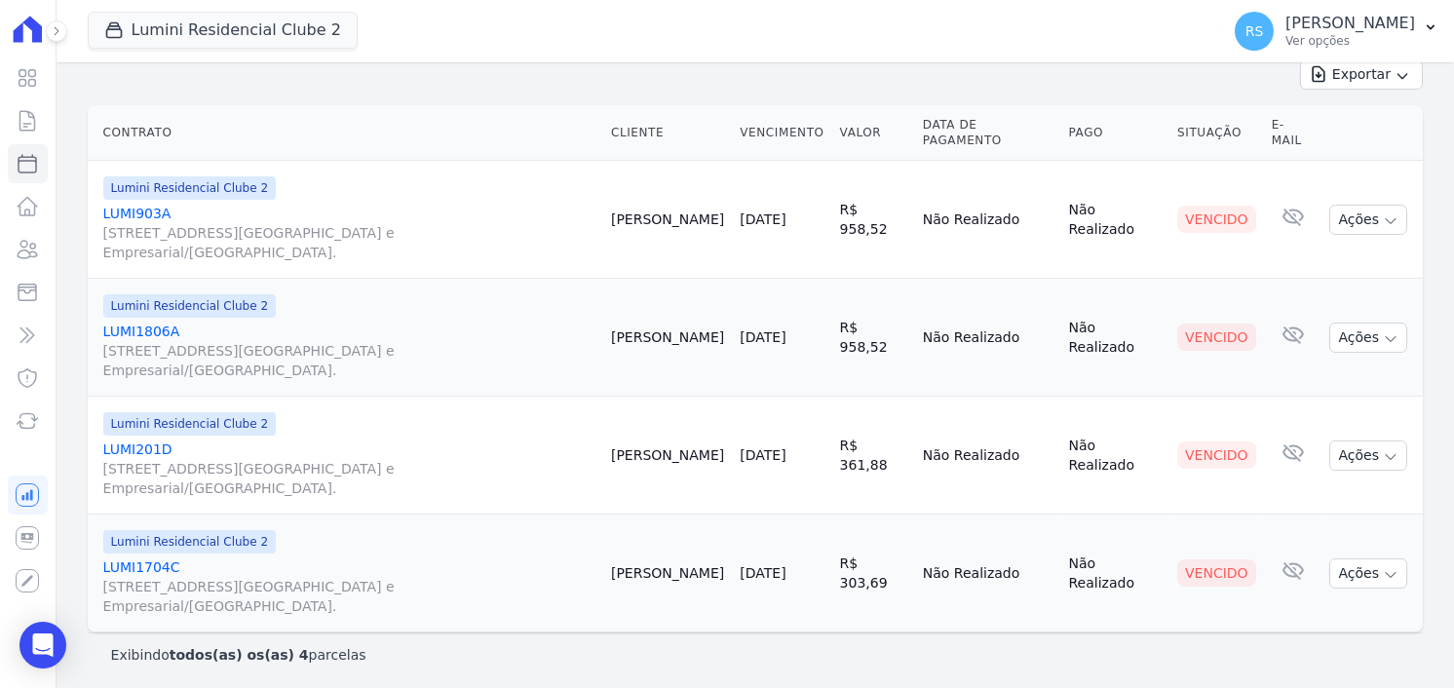
click at [145, 444] on link "LUMI201D Alameda Rio Negro, 503, Sala 207, Alphaville Centro Industrial e Empre…" at bounding box center [349, 469] width 492 height 58
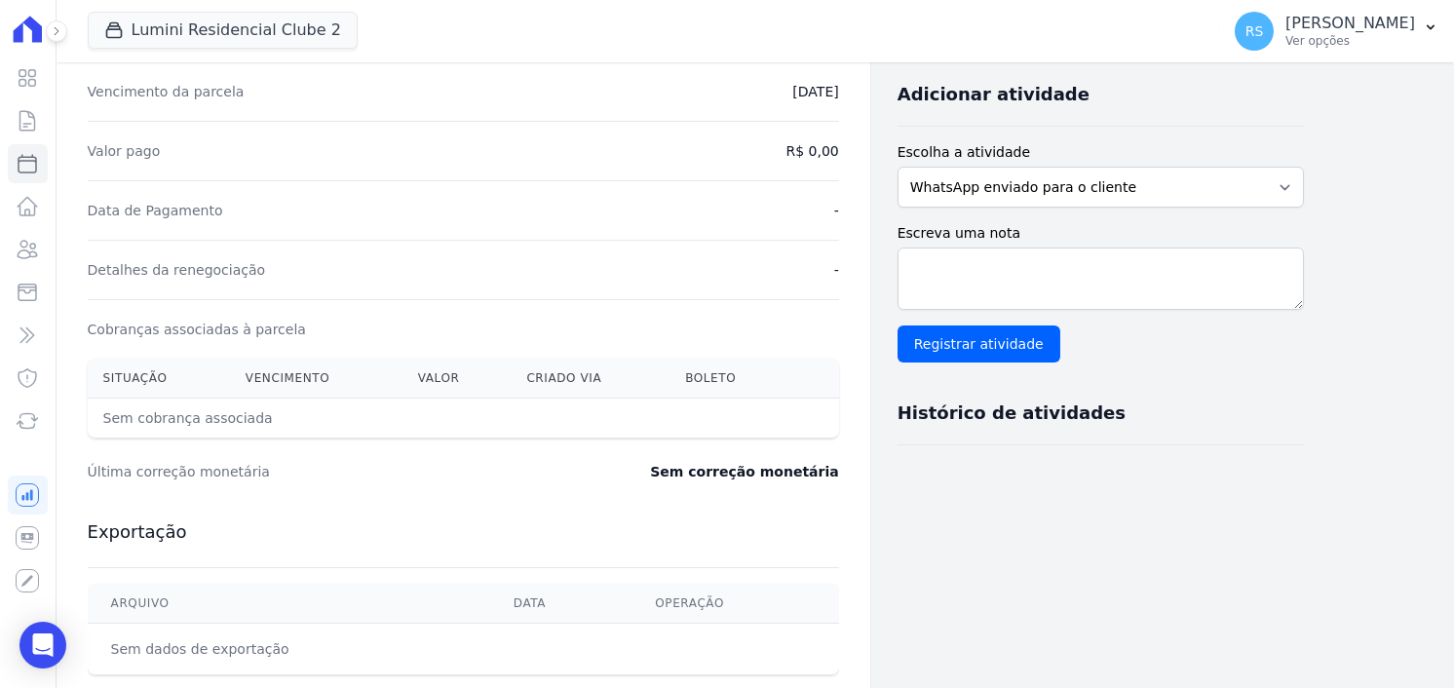
scroll to position [584, 0]
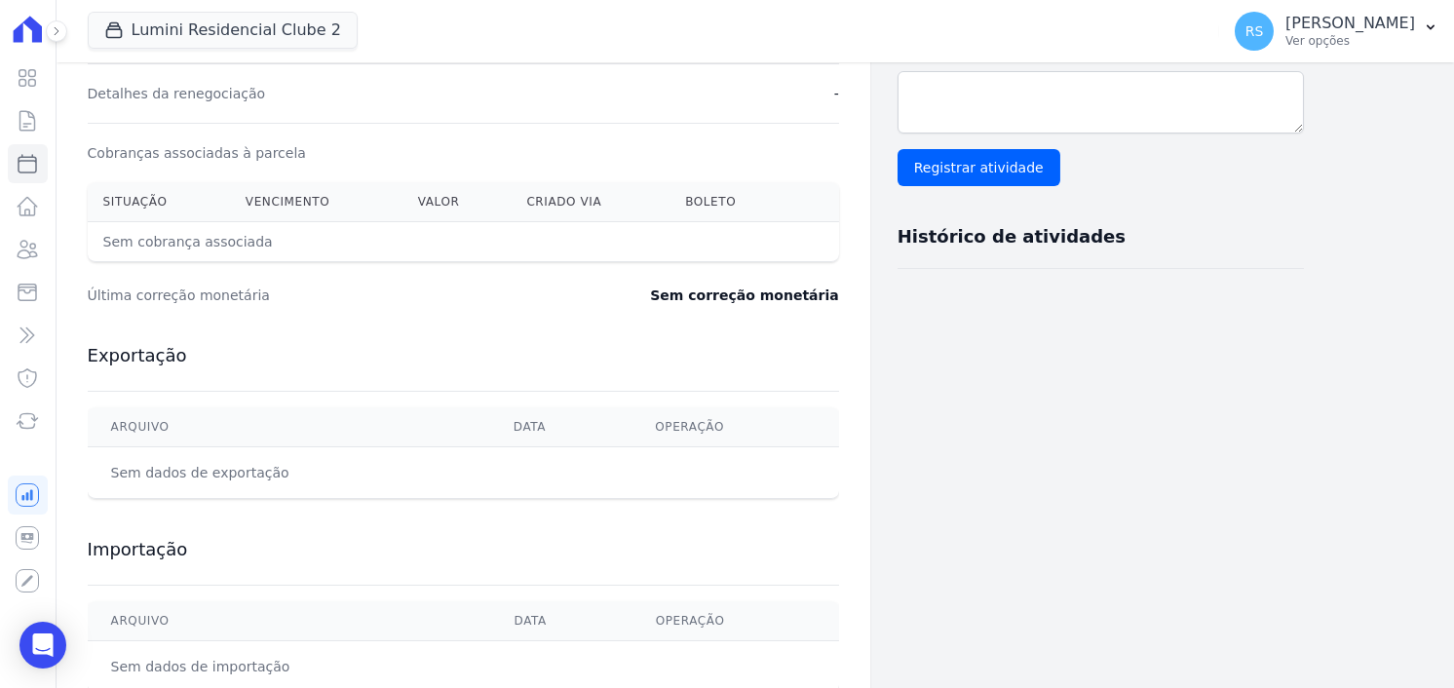
select select
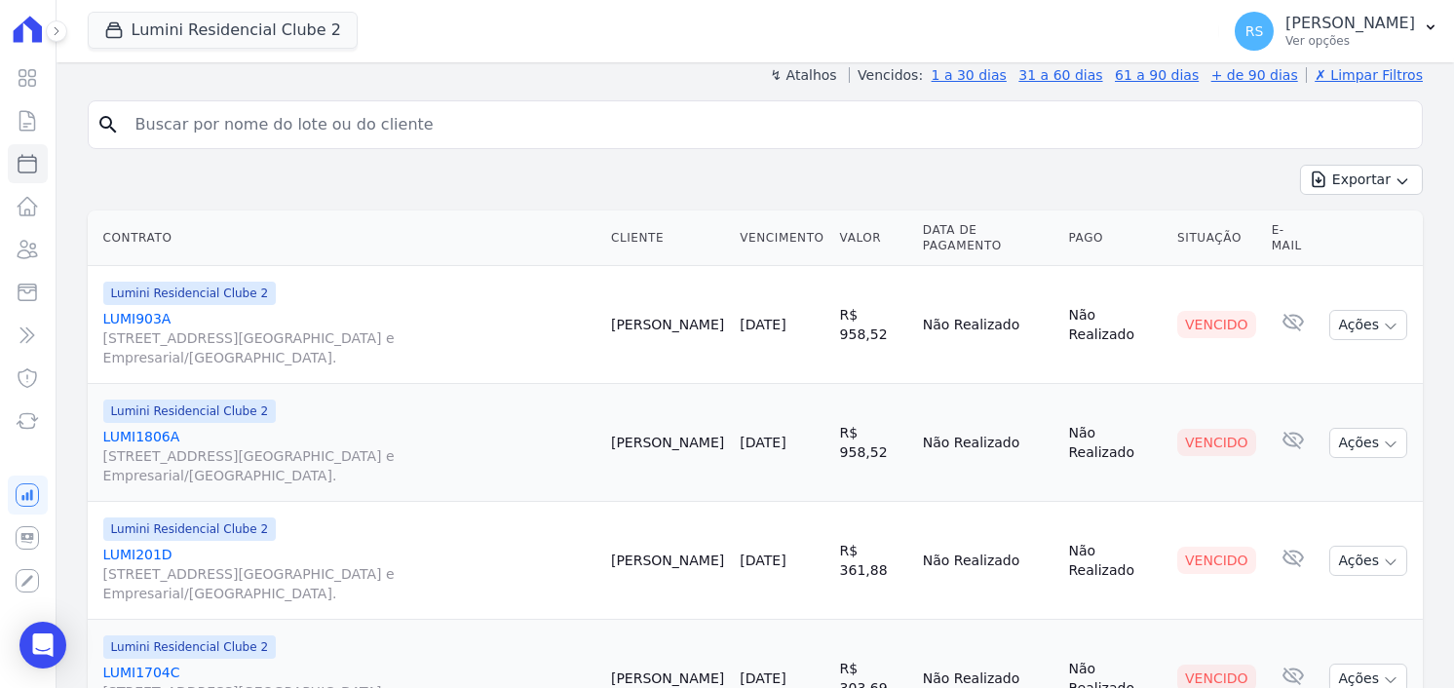
scroll to position [194, 0]
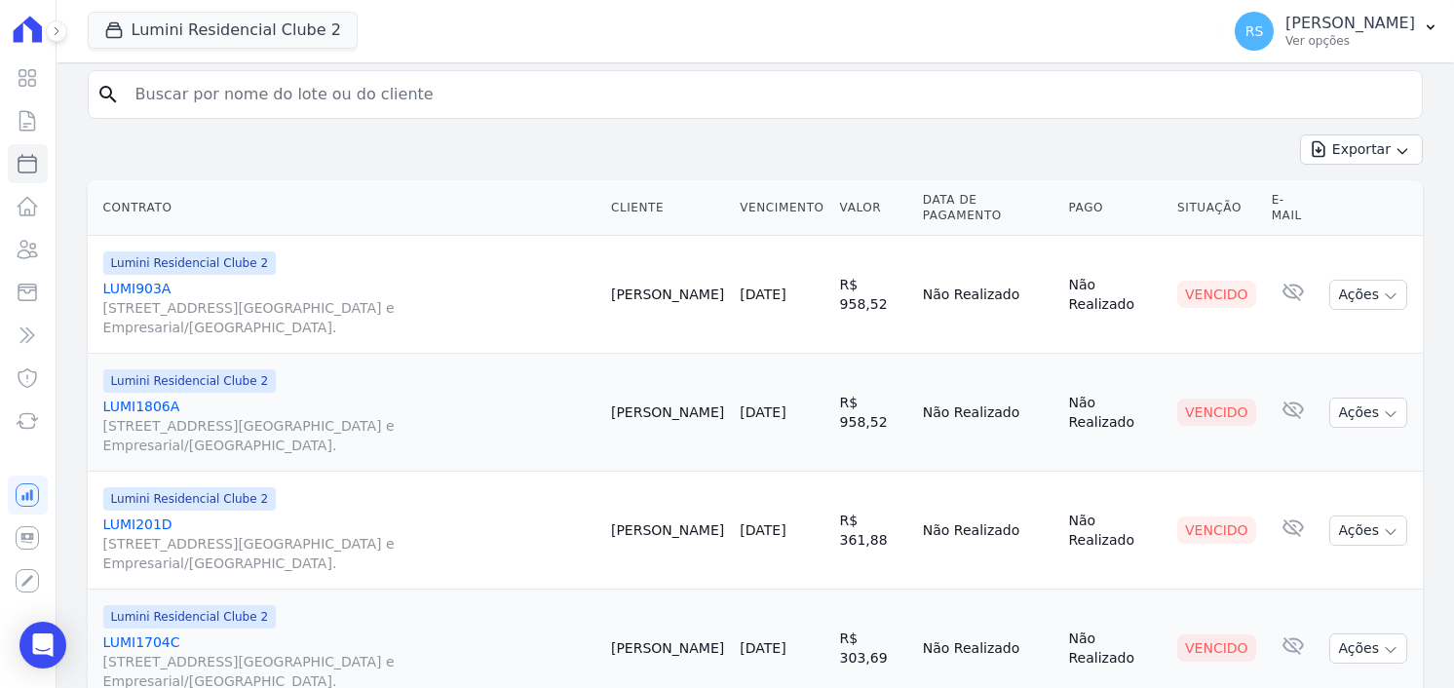
click at [132, 399] on link "LUMI1806A [STREET_ADDRESS][GEOGRAPHIC_DATA] e Empresarial/[GEOGRAPHIC_DATA]." at bounding box center [349, 426] width 492 height 58
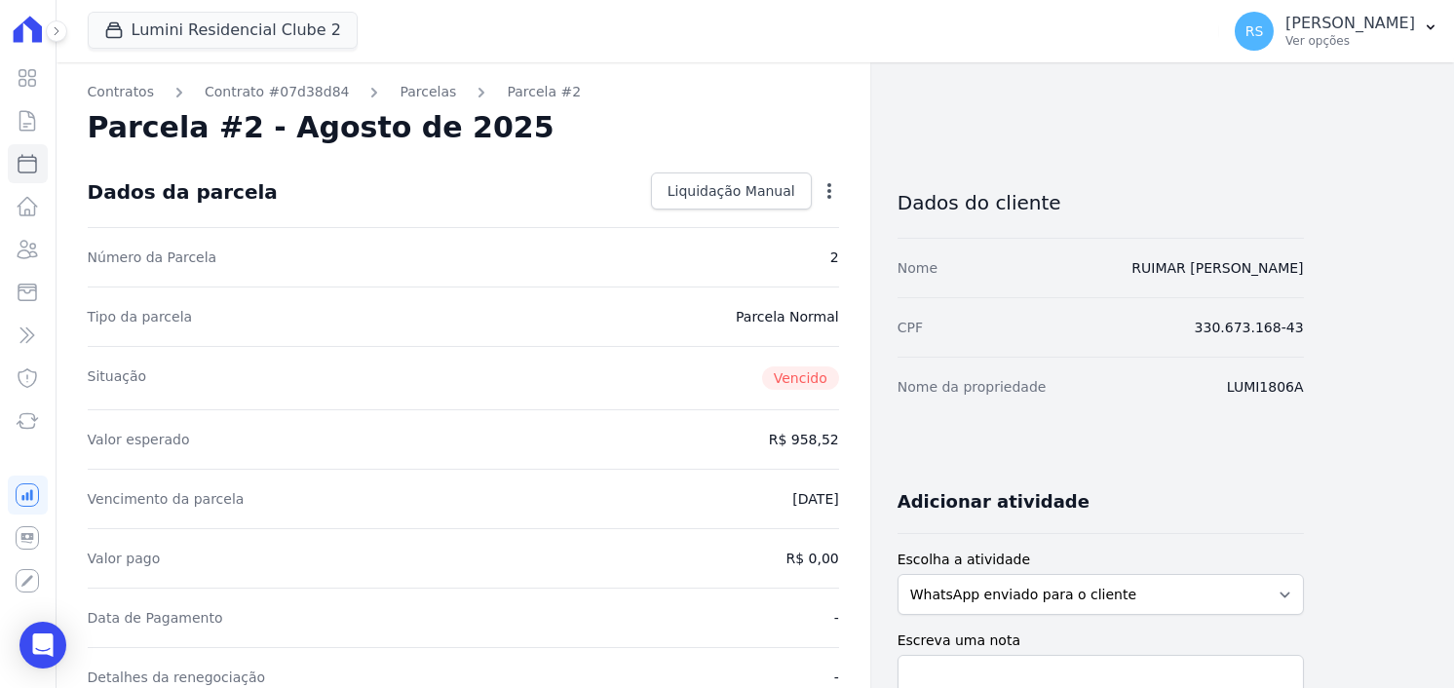
select select
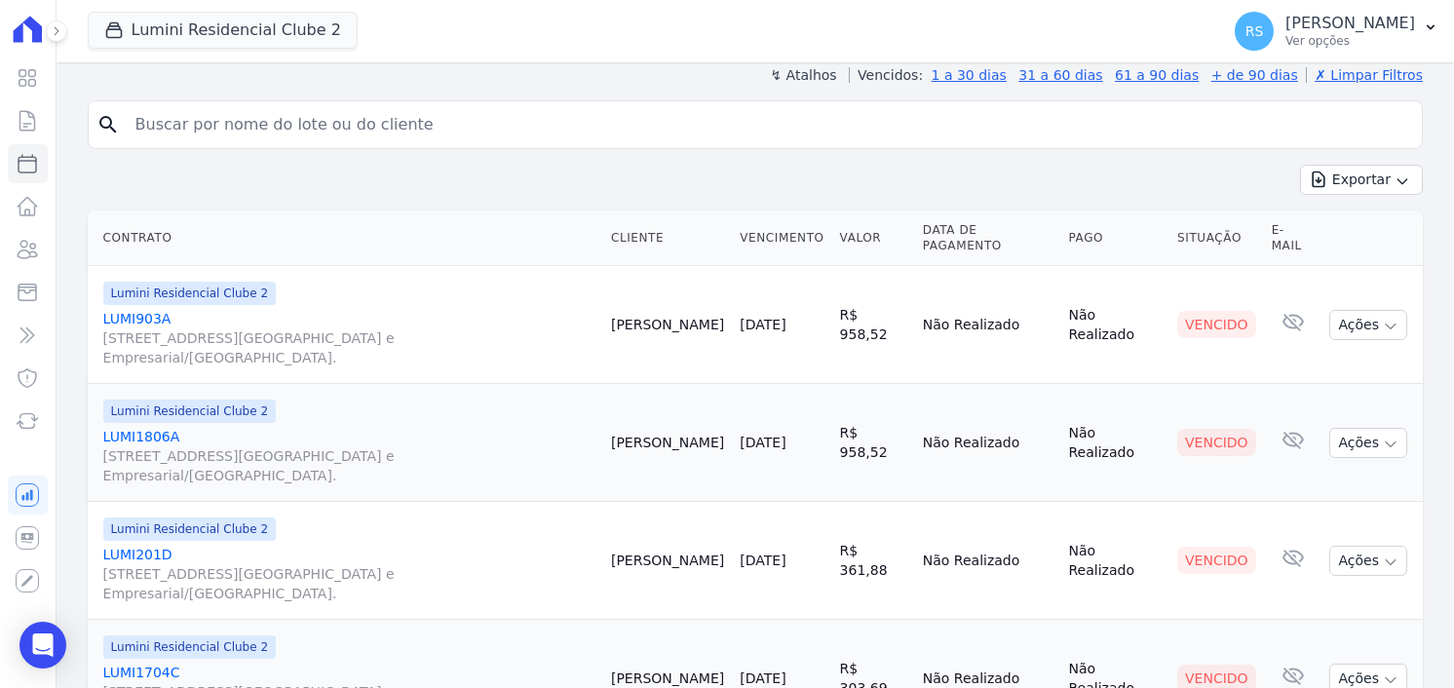
scroll to position [194, 0]
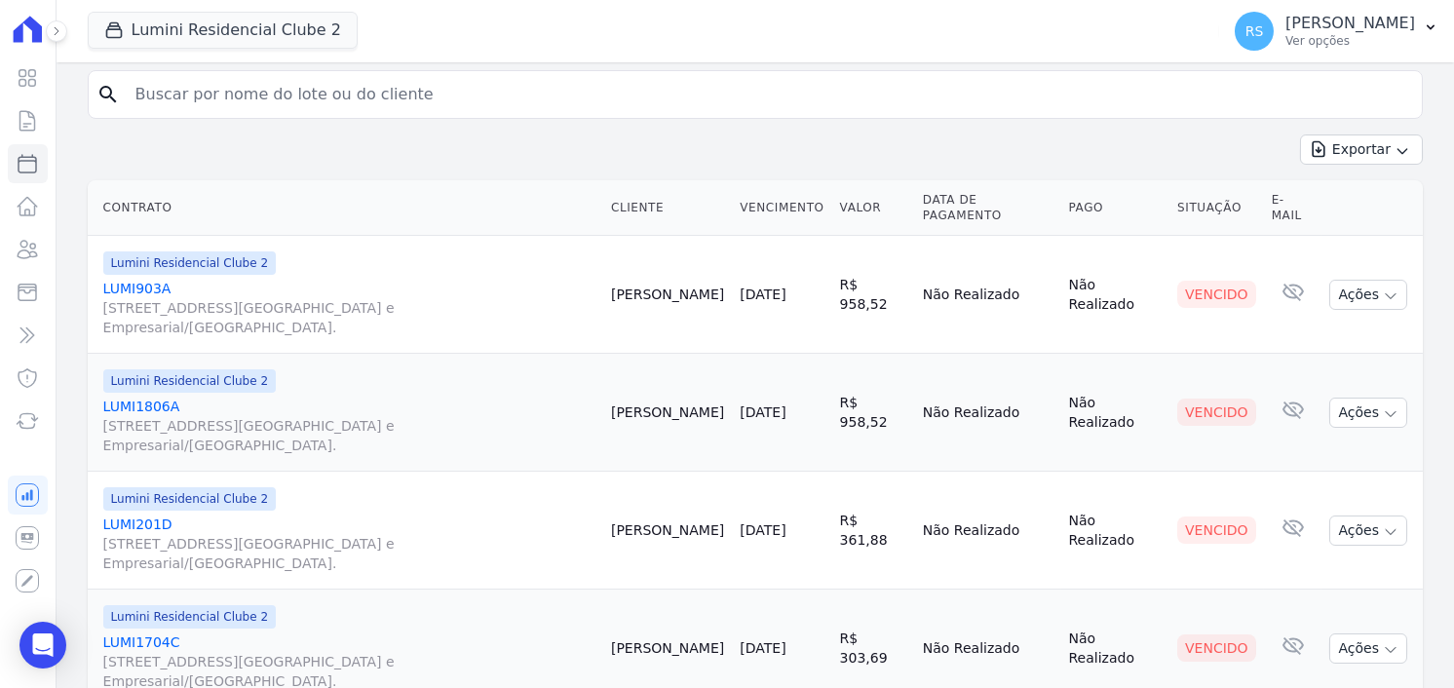
click at [135, 288] on link "LUMI903A [STREET_ADDRESS][GEOGRAPHIC_DATA] e Empresarial/[GEOGRAPHIC_DATA]." at bounding box center [349, 308] width 492 height 58
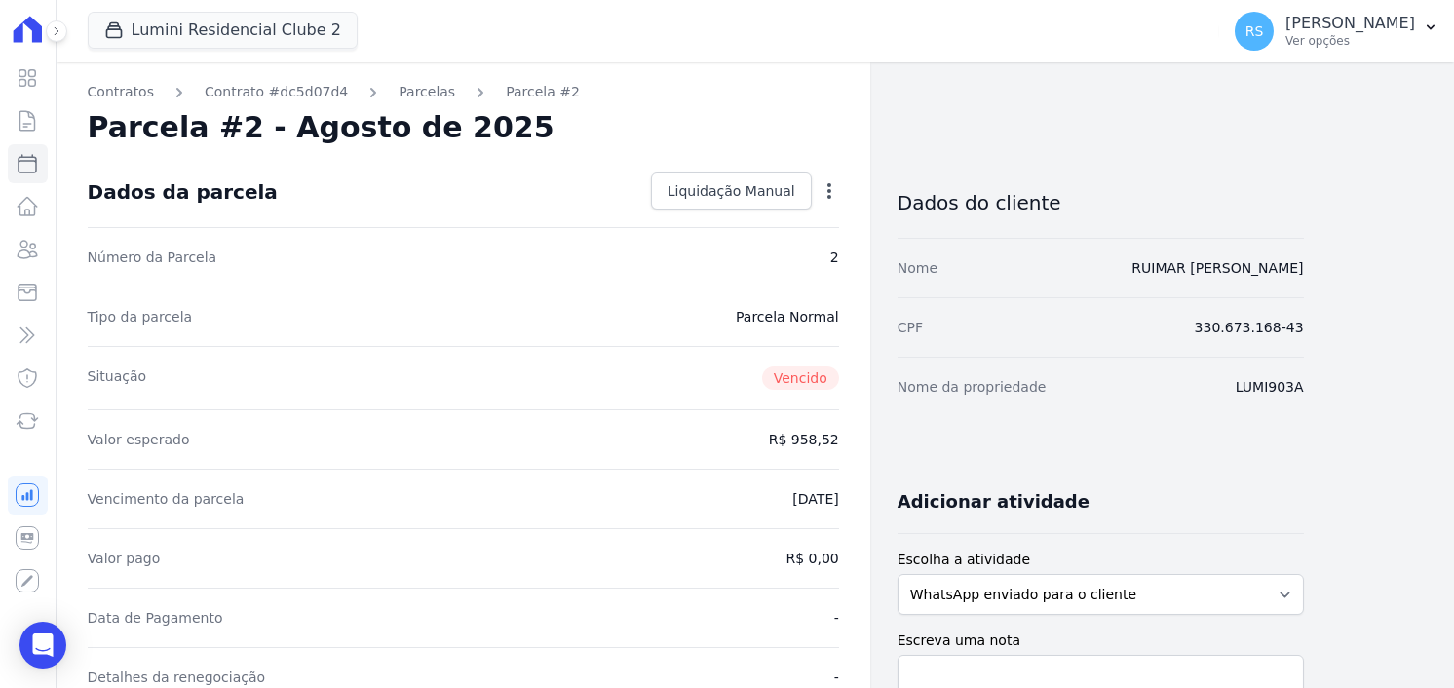
select select
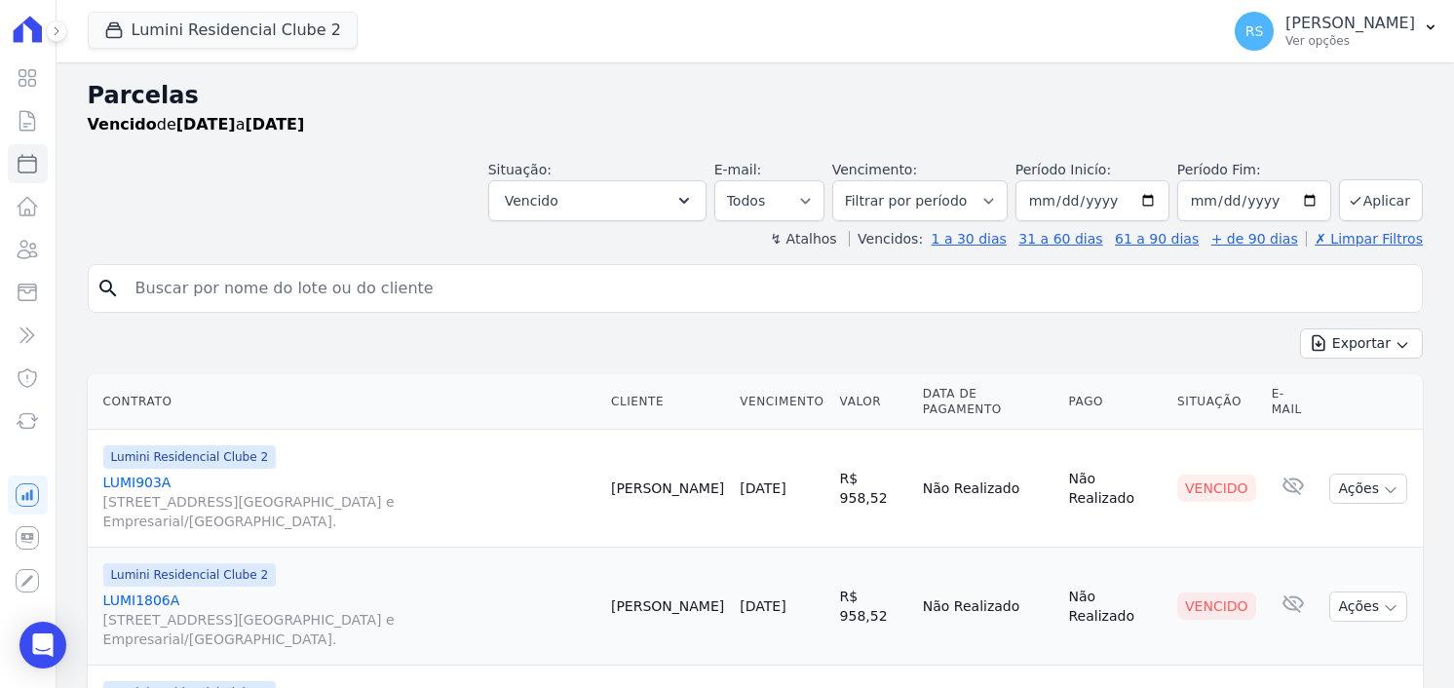
click at [583, 283] on input "search" at bounding box center [769, 288] width 1291 height 39
type input "lkuan"
select select
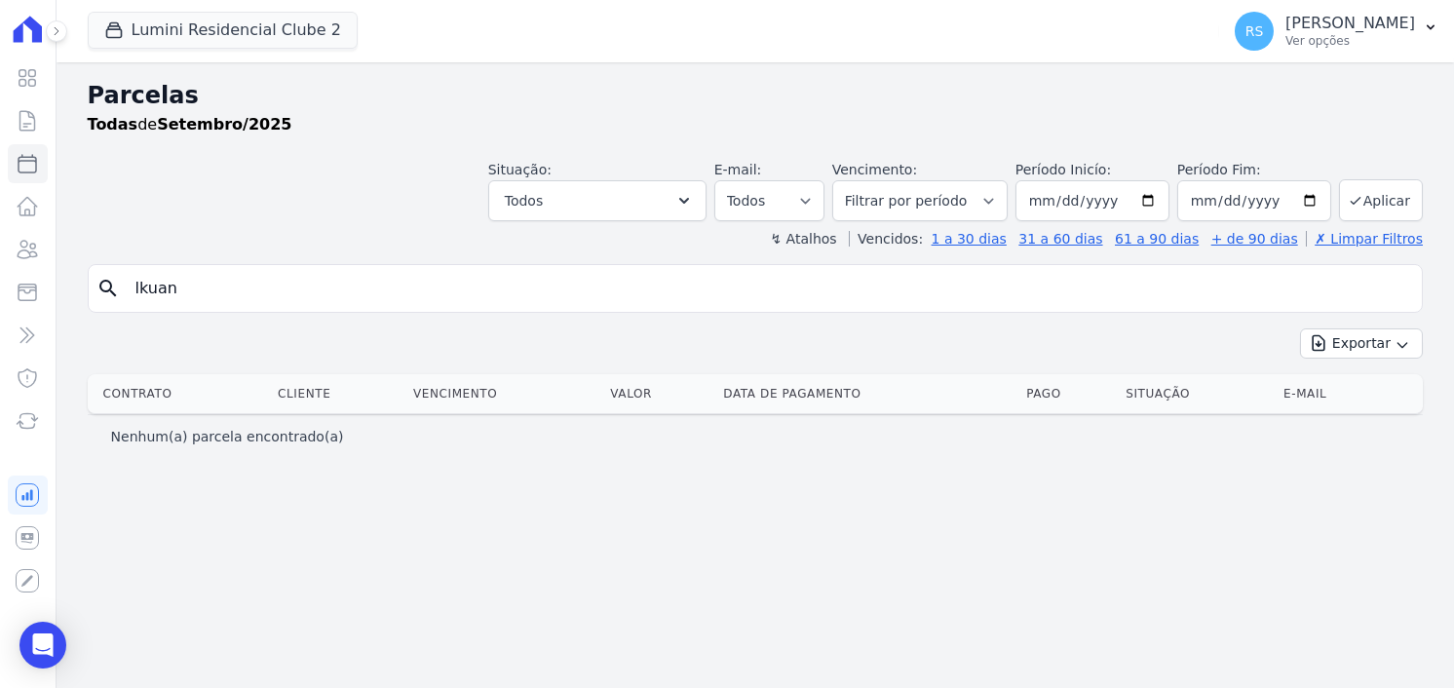
click at [582, 283] on input "lkuan" at bounding box center [769, 288] width 1291 height 39
type input "luan"
select select
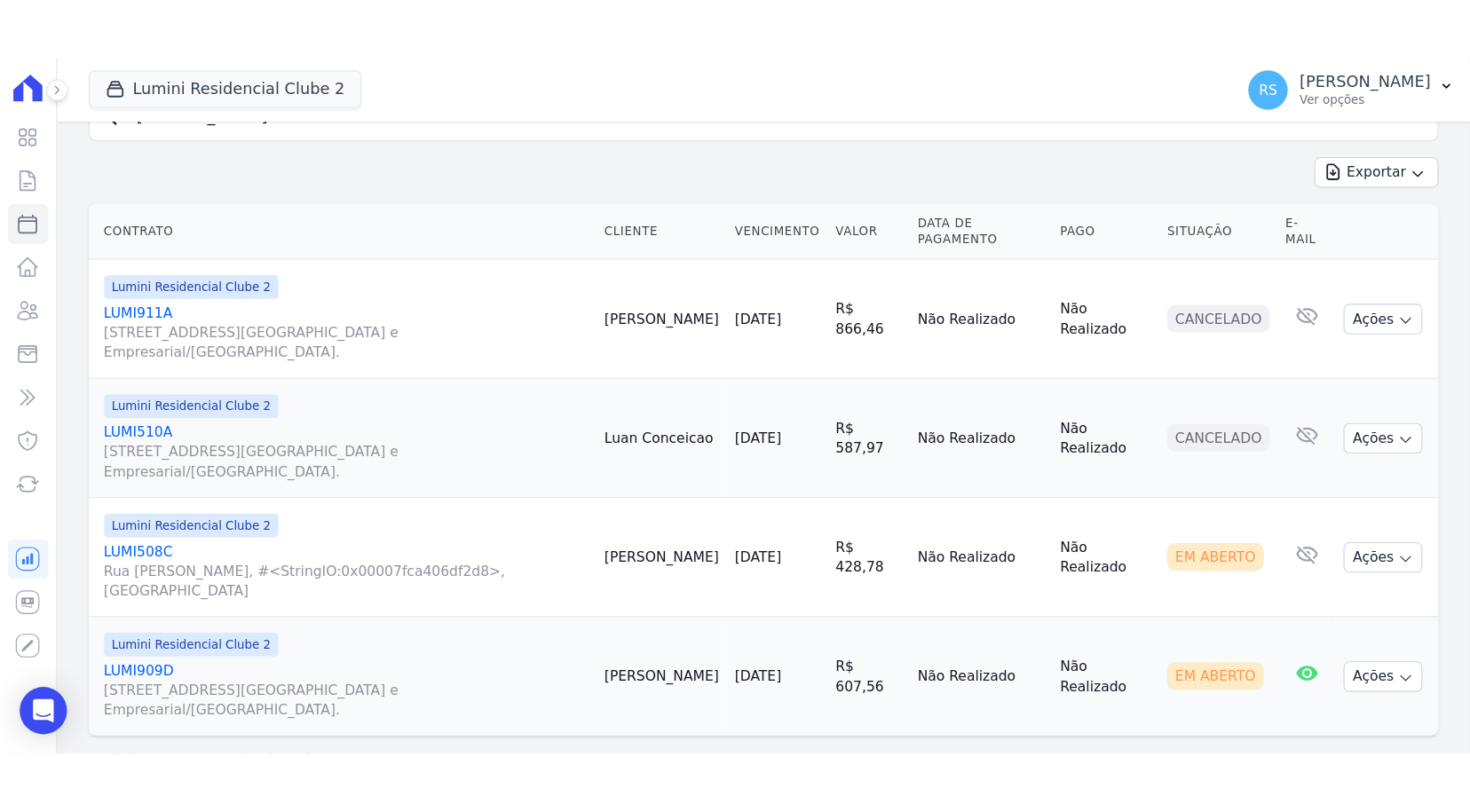
scroll to position [228, 0]
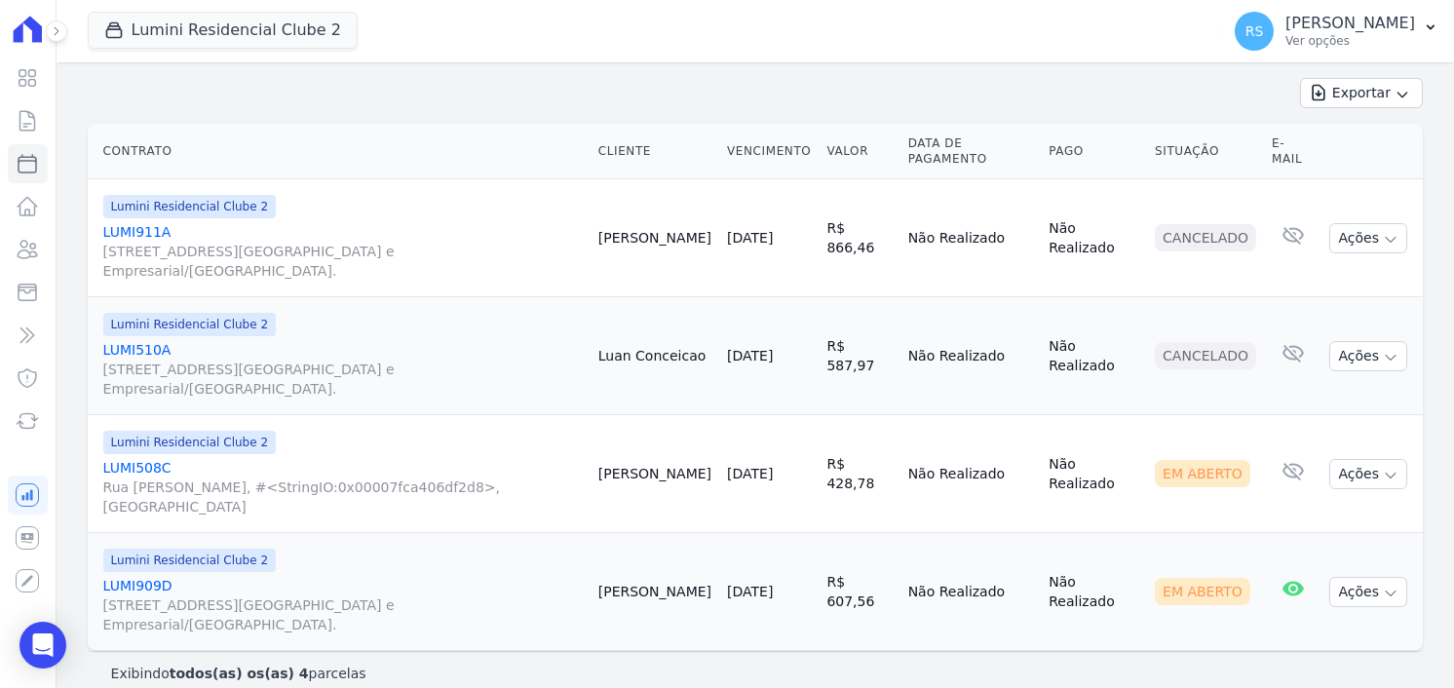
click at [654, 623] on td "Alex Souza" at bounding box center [655, 592] width 129 height 118
click at [773, 104] on div "Exportar Exportar PDF Exportar CSV" at bounding box center [755, 101] width 1335 height 46
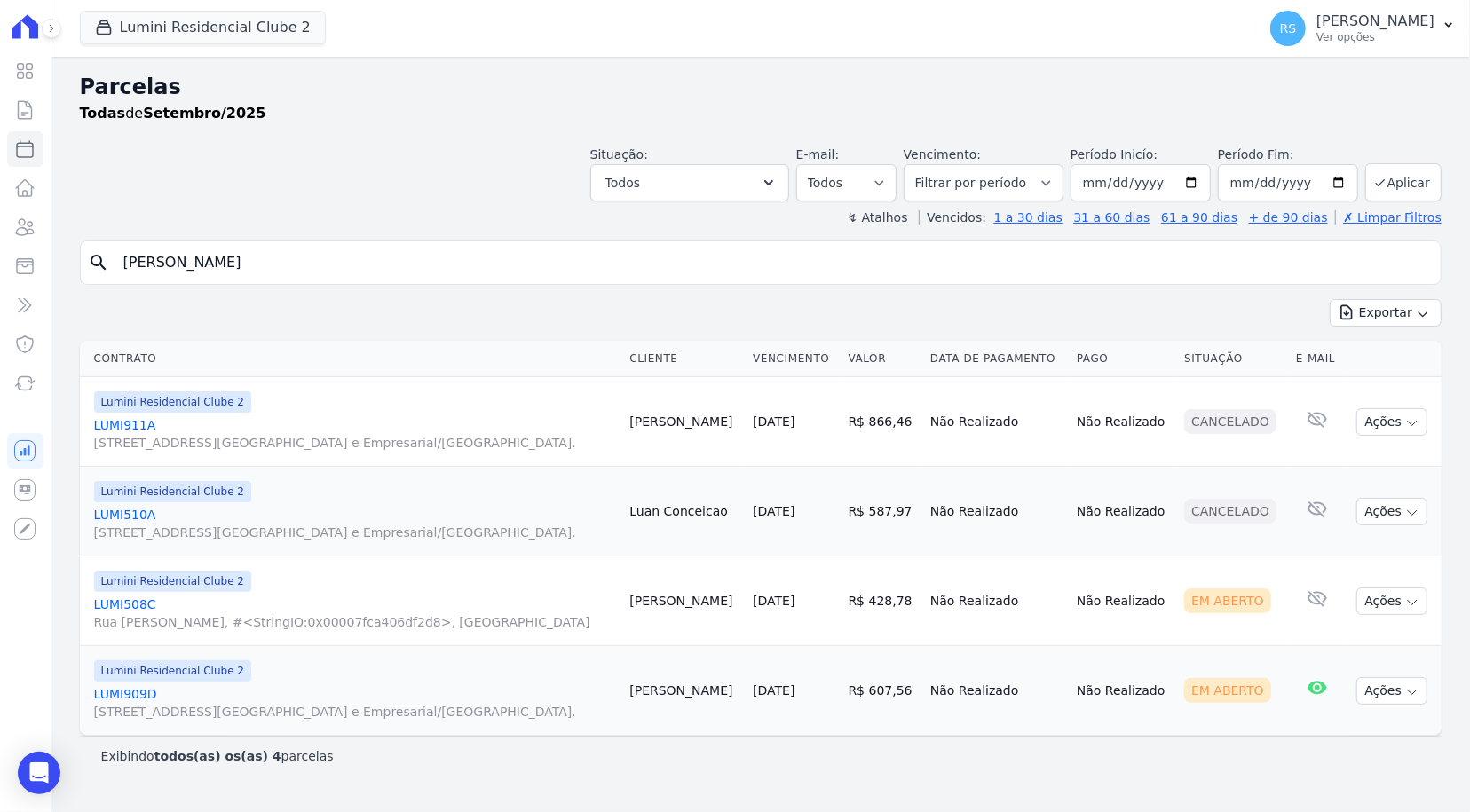
scroll to position [0, 0]
click at [832, 289] on div "search luan Exportar Exportar PDF Exportar CSV Contrato Cliente Vencimento Valo…" at bounding box center [761, 508] width 1362 height 535
click at [794, 263] on input "luan" at bounding box center [773, 262] width 1321 height 36
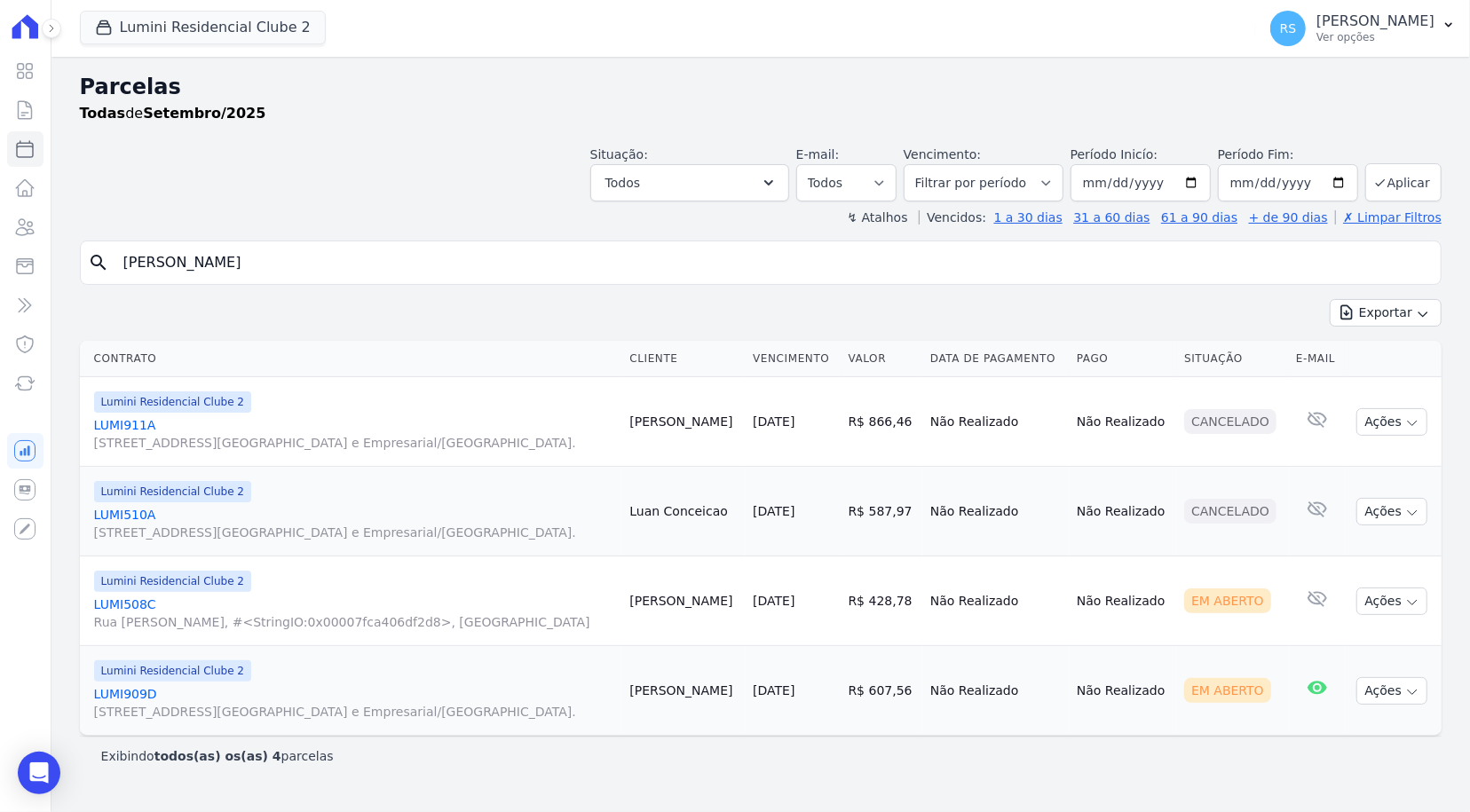
click at [794, 263] on input "luan" at bounding box center [773, 262] width 1321 height 36
select select
drag, startPoint x: 644, startPoint y: 304, endPoint x: 562, endPoint y: 305, distance: 82.0
click at [642, 303] on div "Exportar Exportar PDF Exportar CSV" at bounding box center [761, 320] width 1362 height 42
click at [1209, 113] on div "Todas de Setembro/2025" at bounding box center [761, 113] width 1362 height 21
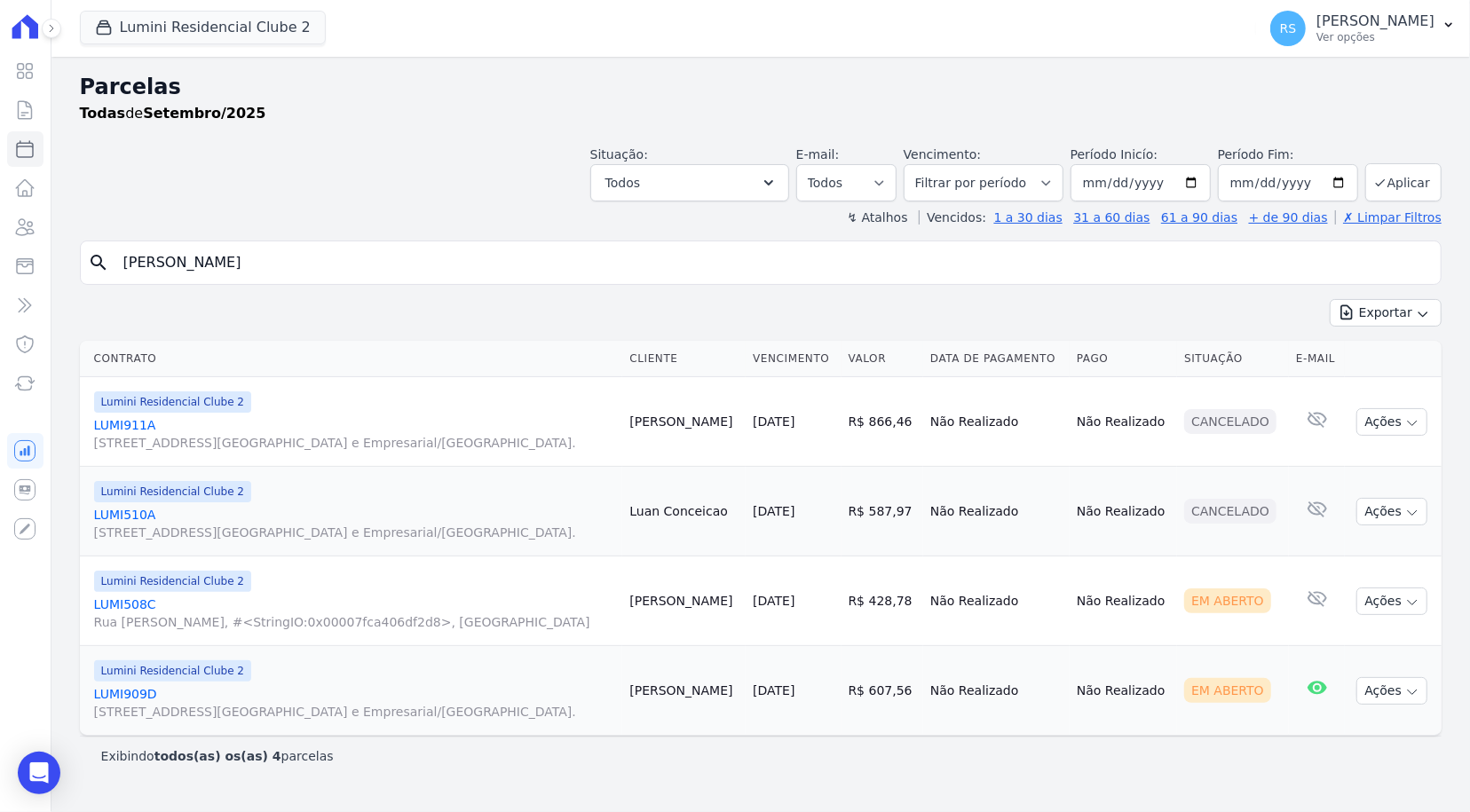
click at [883, 264] on input "[PERSON_NAME]" at bounding box center [773, 262] width 1321 height 36
click at [883, 264] on input "[PERSON_NAME]" at bounding box center [773, 262] width 1321 height 36
click at [798, 317] on div "Exportar Exportar PDF Exportar CSV" at bounding box center [761, 320] width 1362 height 42
select select
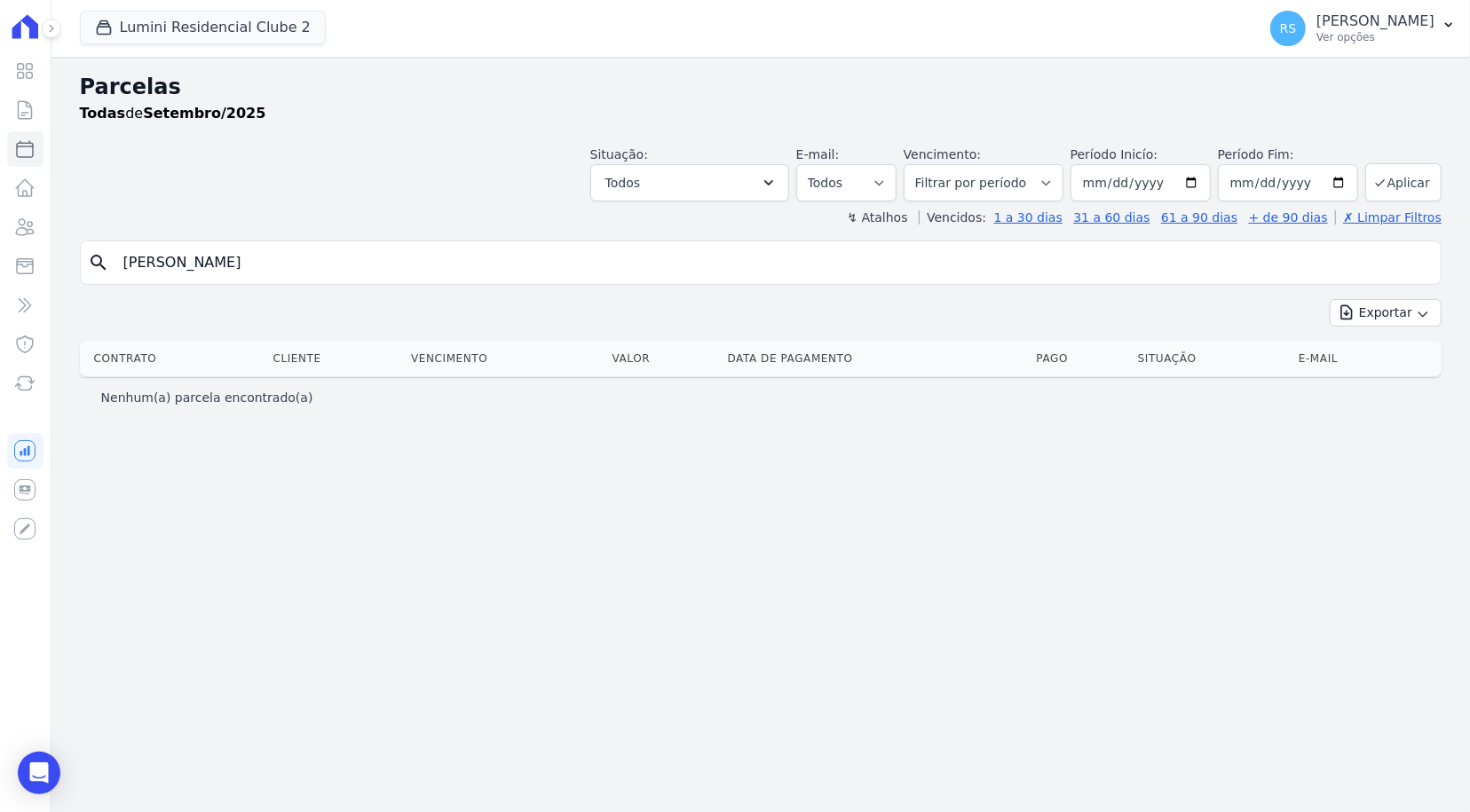
click at [664, 257] on input "[PERSON_NAME]" at bounding box center [773, 262] width 1321 height 36
click at [351, 260] on input "luan" at bounding box center [773, 262] width 1321 height 36
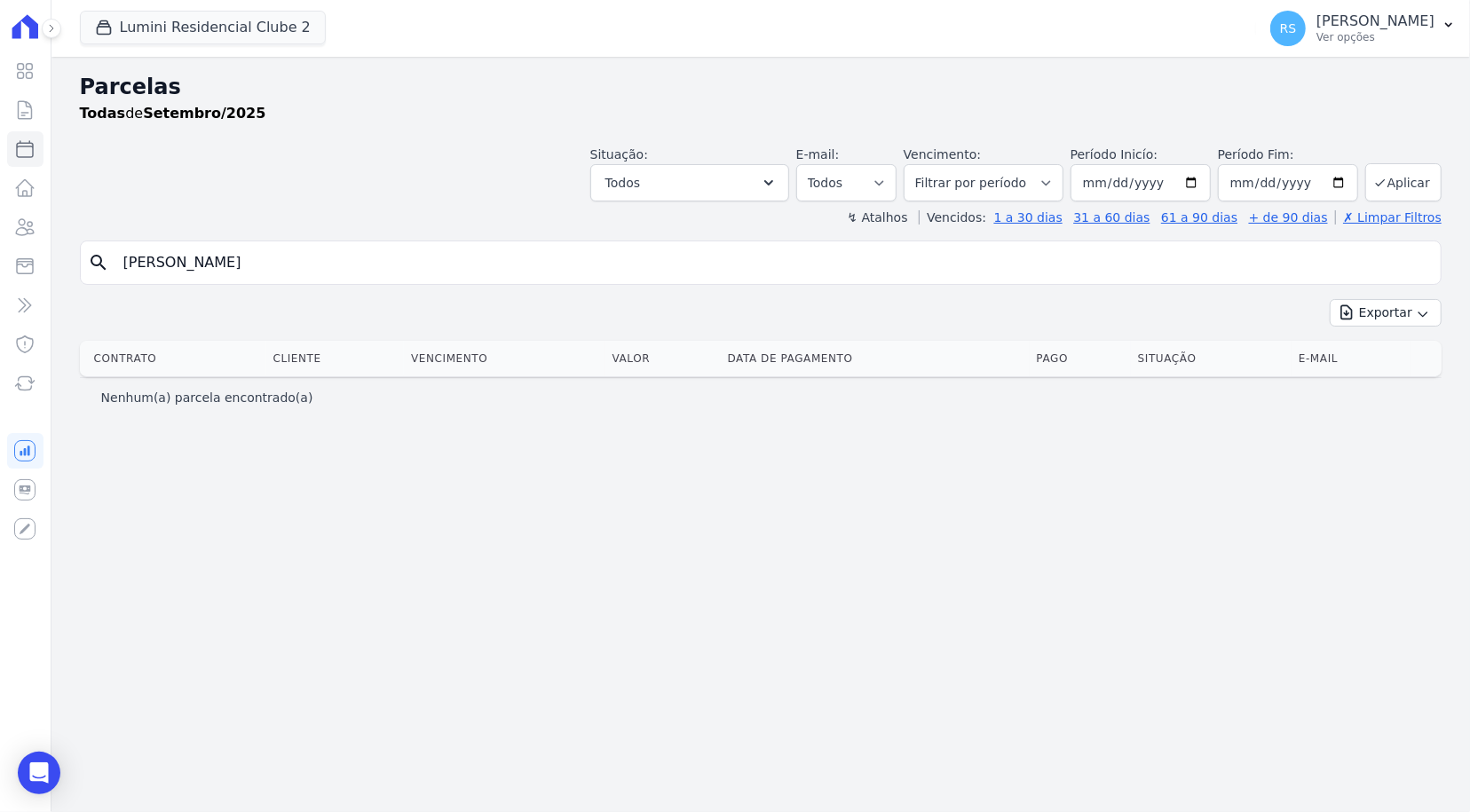
click at [351, 260] on input "luan" at bounding box center [773, 262] width 1321 height 36
click at [502, 268] on input "luan" at bounding box center [773, 262] width 1321 height 36
click at [1111, 187] on input "[DATE]" at bounding box center [1141, 182] width 140 height 37
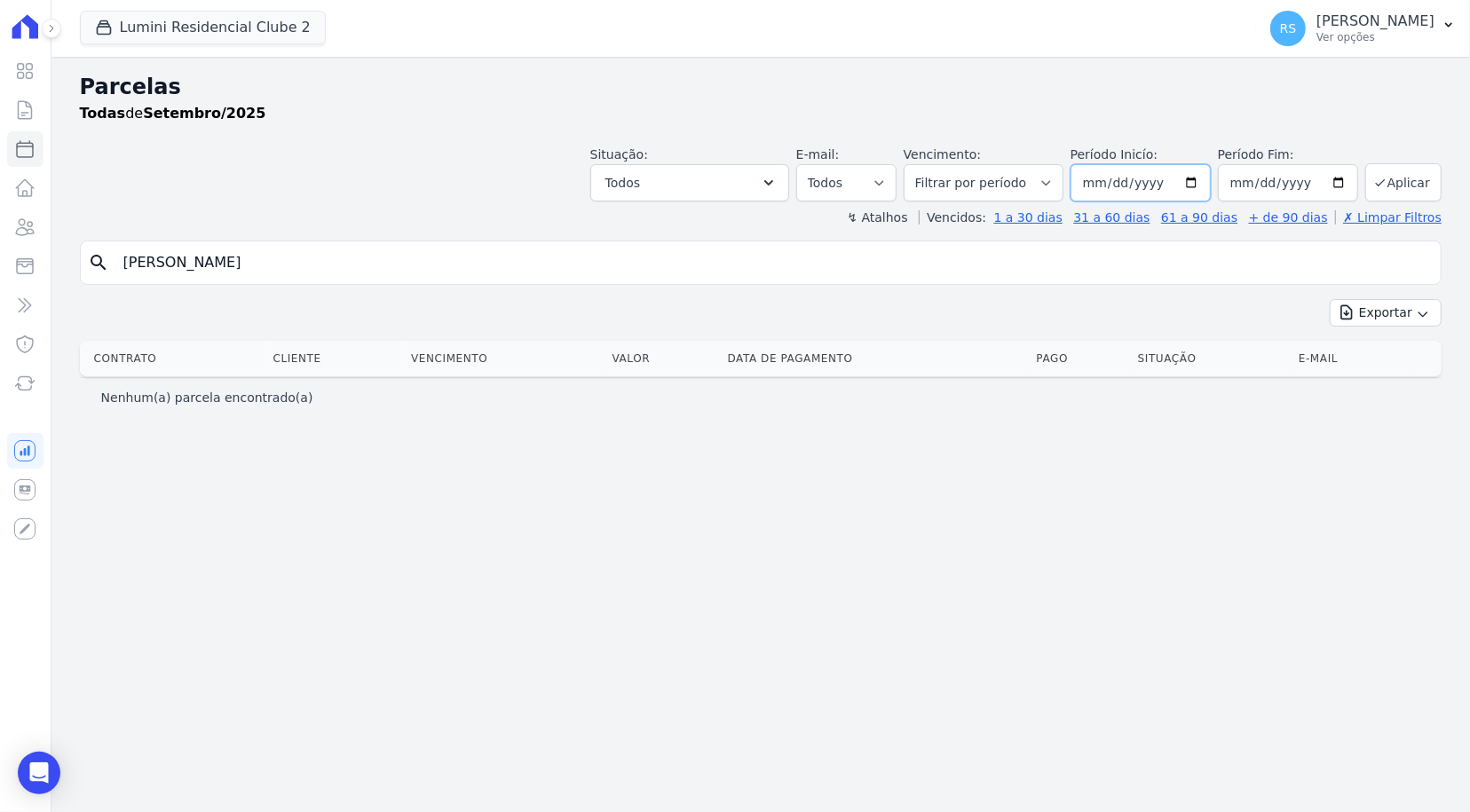
type input "2025-09-15"
type input "2025-08-15"
type input "2025-09-15"
type input "2025-08-15"
click at [1323, 187] on button "Aplicar" at bounding box center [1404, 182] width 77 height 38
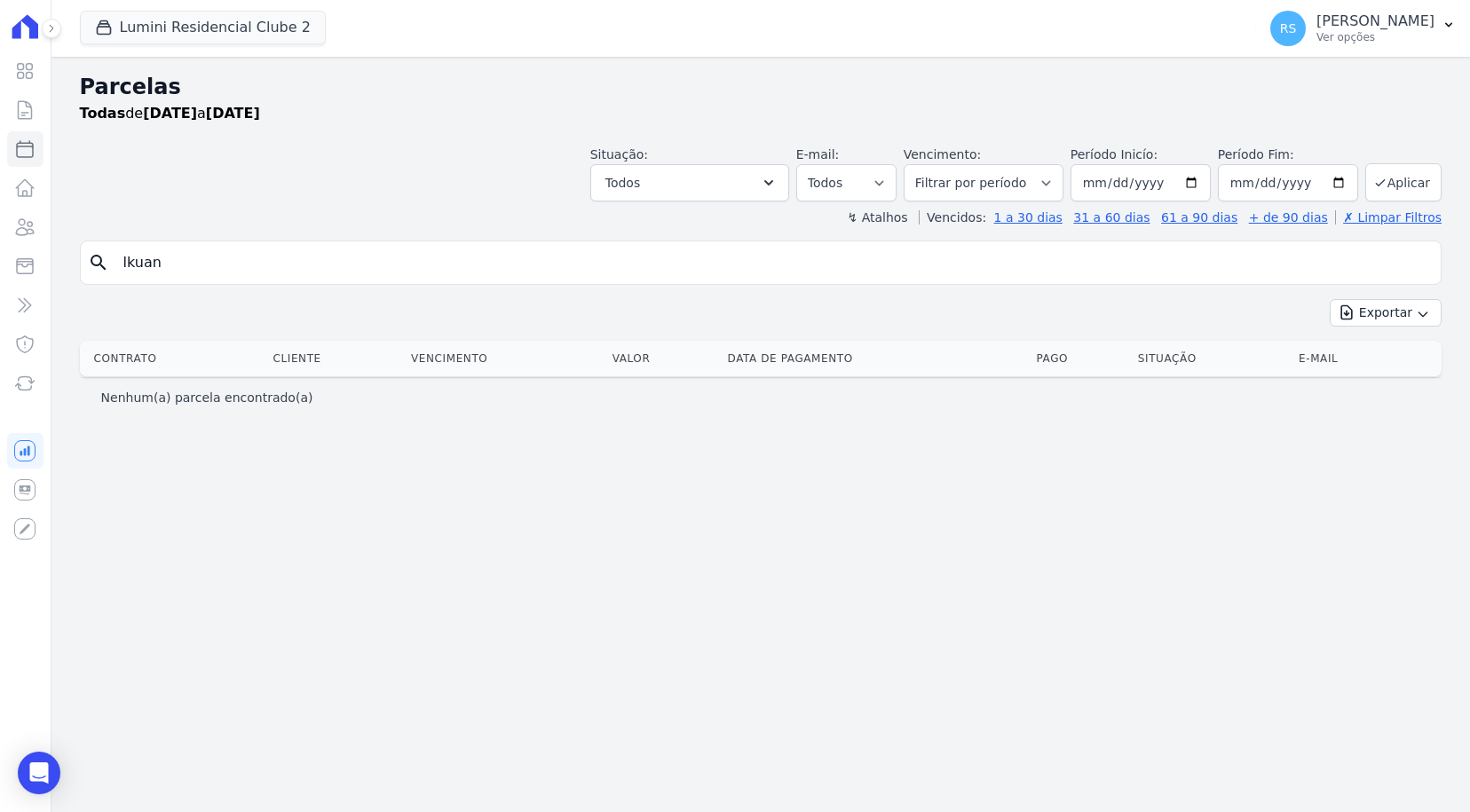
select select
click at [852, 267] on input "lkuan" at bounding box center [773, 262] width 1321 height 36
type input "[PERSON_NAME]"
select select
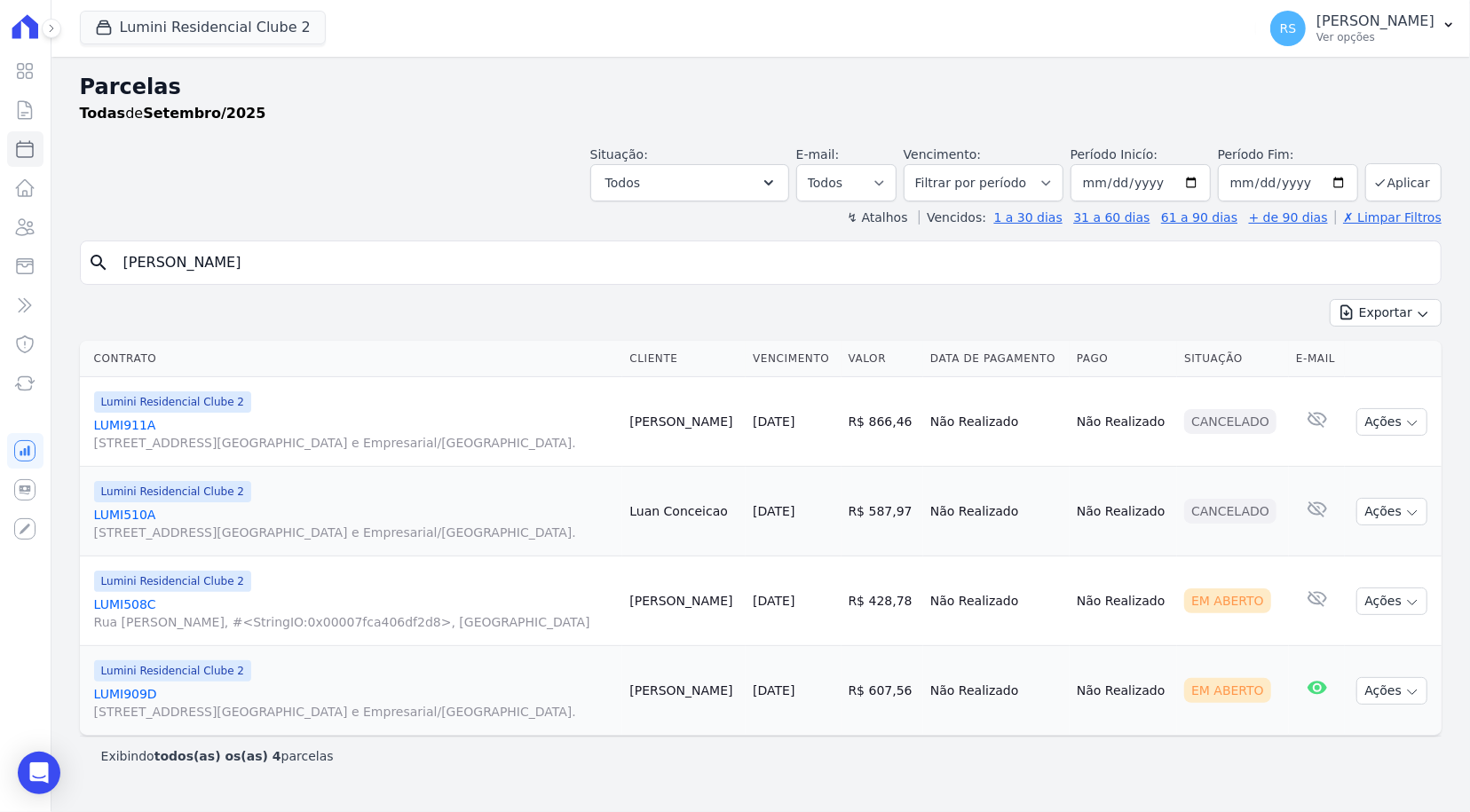
click at [477, 277] on input "luan" at bounding box center [773, 262] width 1321 height 36
click at [476, 276] on input "luan" at bounding box center [773, 262] width 1321 height 36
click at [35, 145] on icon at bounding box center [25, 148] width 21 height 21
select select
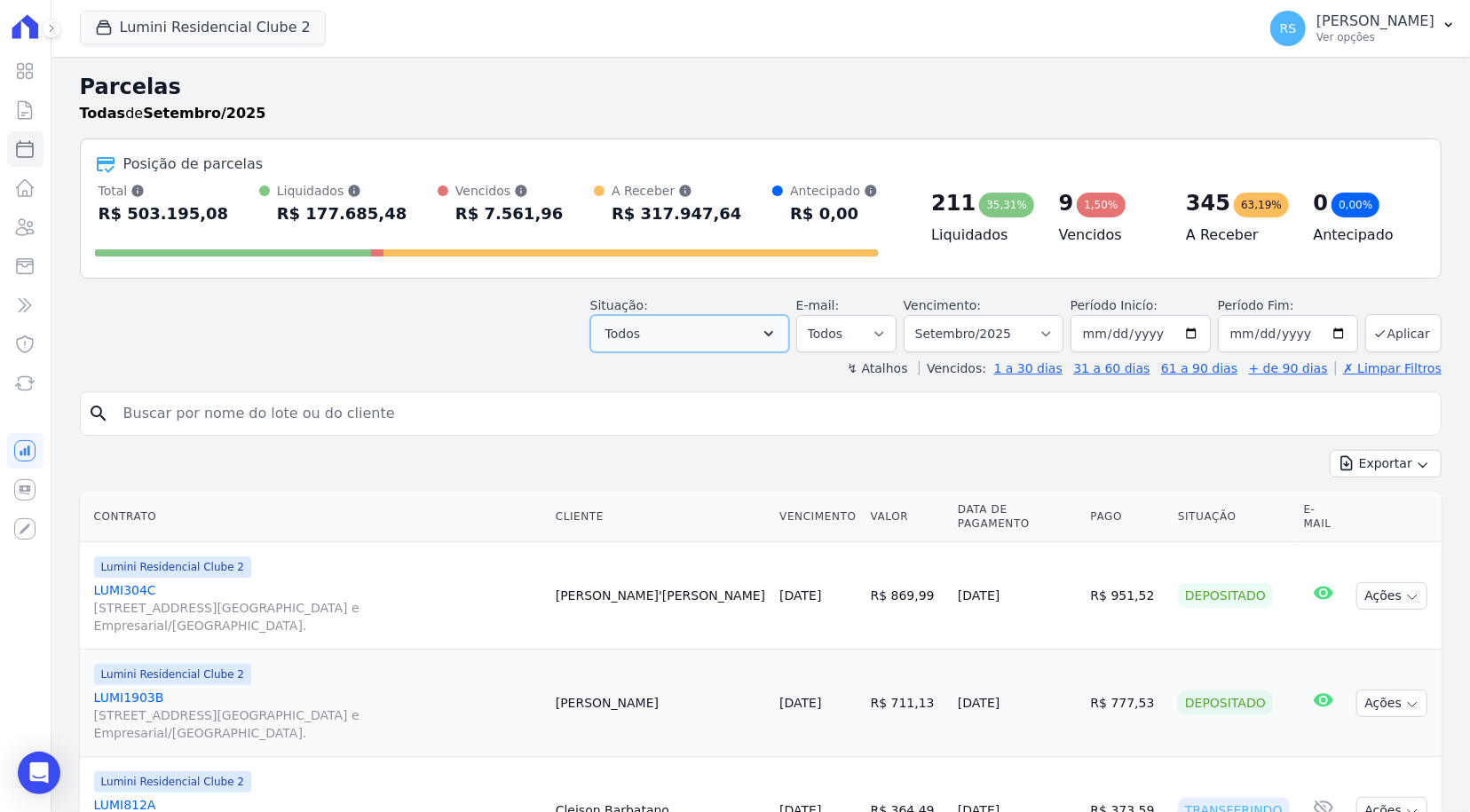
click at [778, 334] on icon "button" at bounding box center [768, 333] width 17 height 17
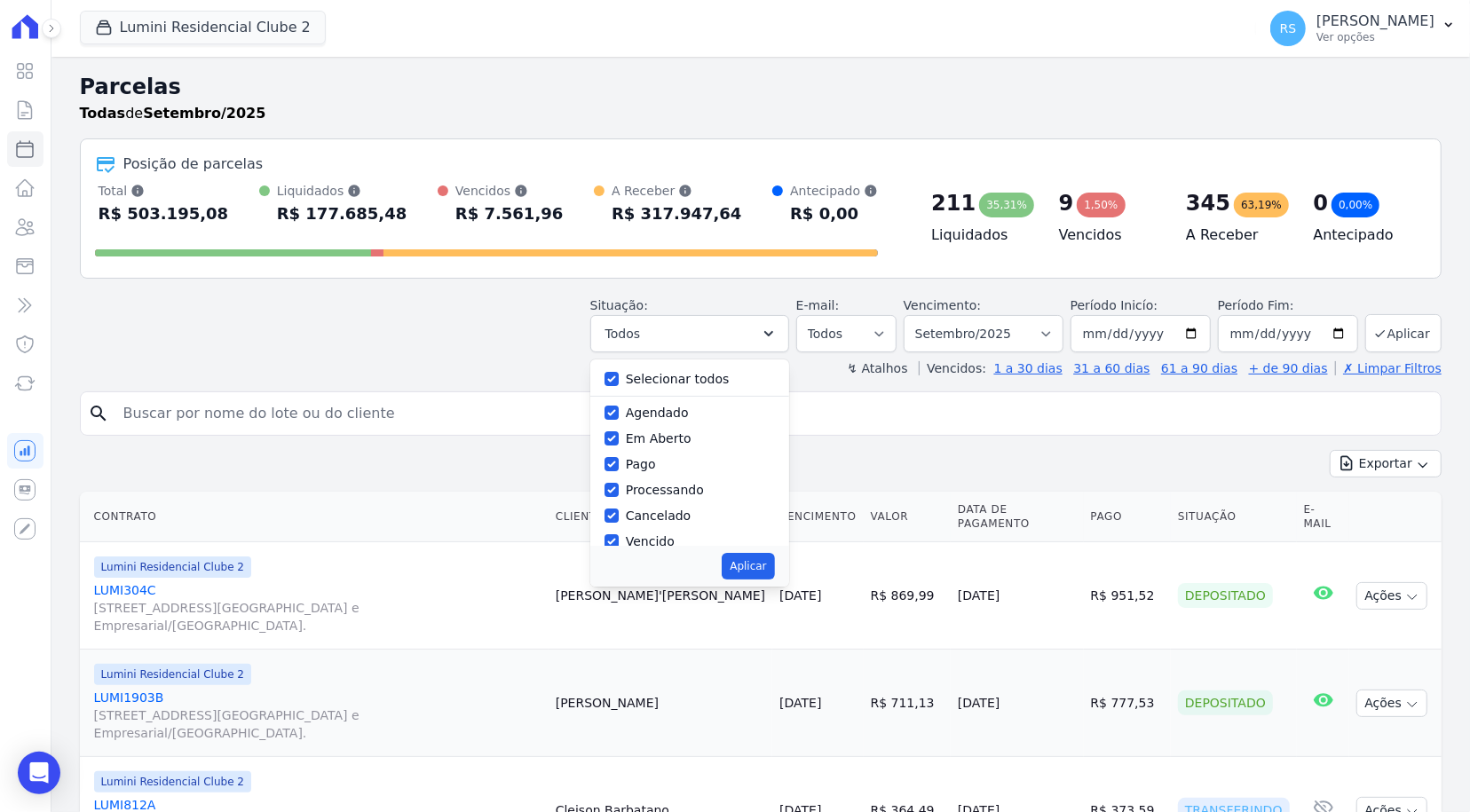
click at [704, 374] on label "Selecionar todos" at bounding box center [678, 379] width 104 height 15
click at [618, 374] on input "Selecionar todos" at bounding box center [612, 379] width 15 height 15
checkbox input "false"
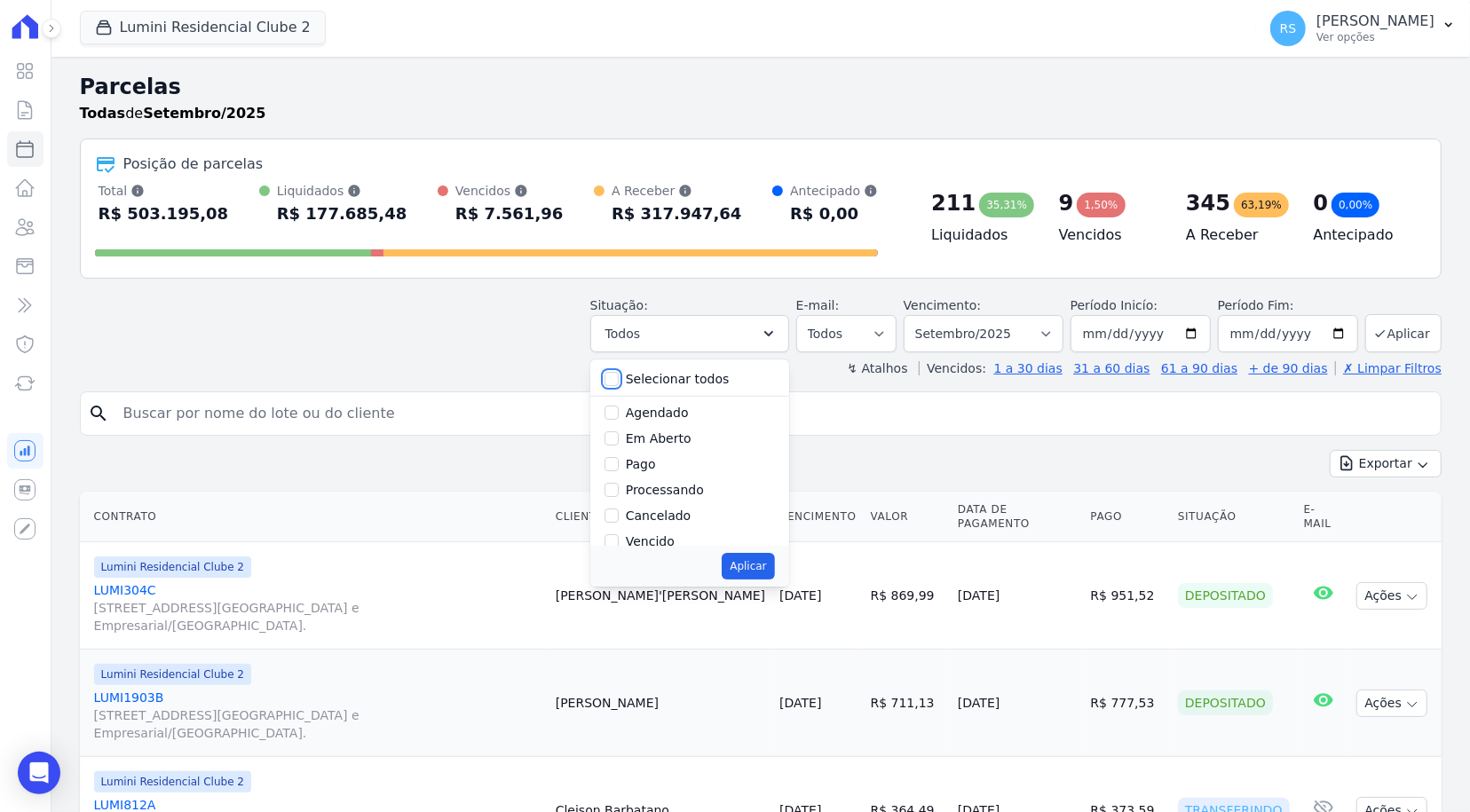
checkbox input "false"
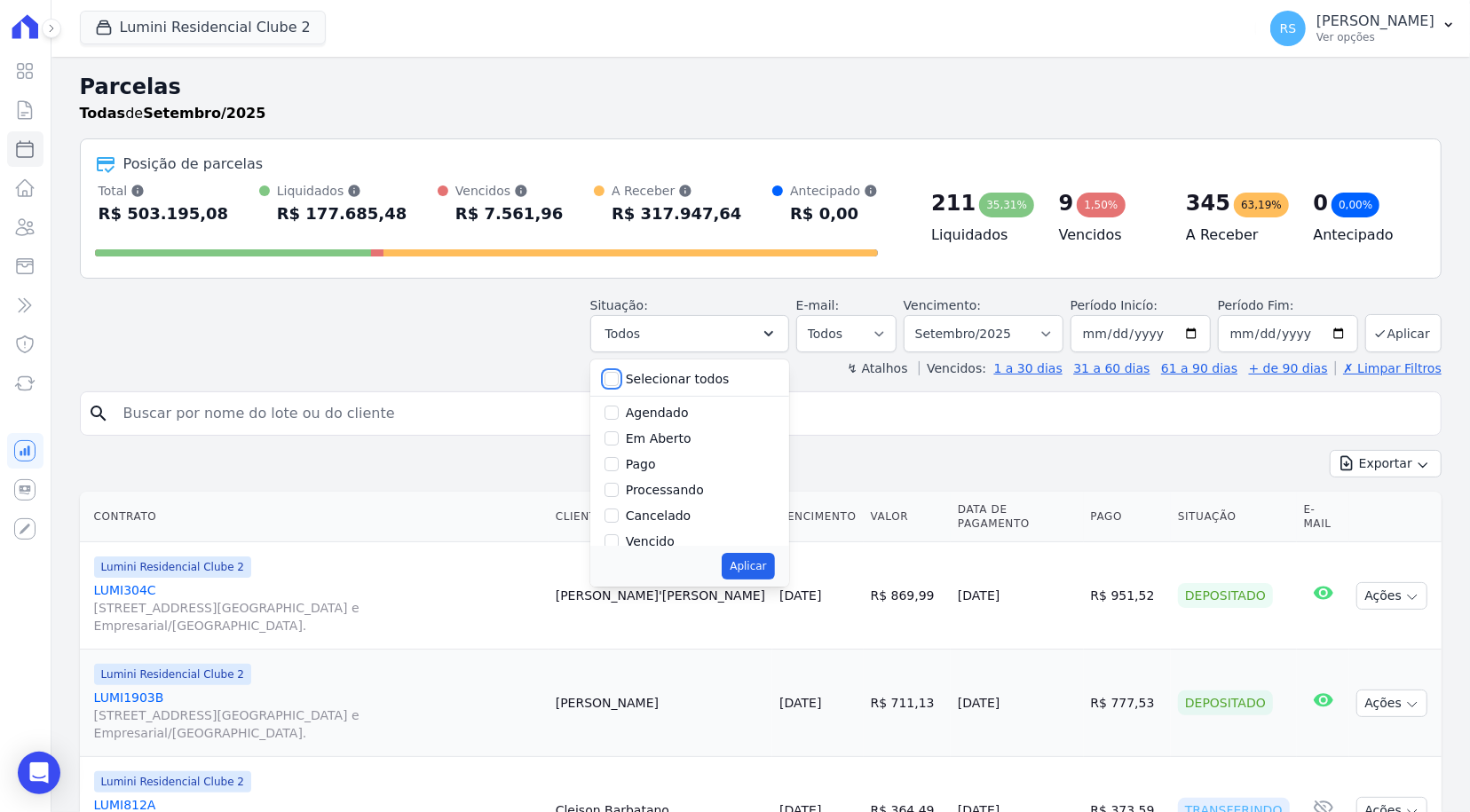
checkbox input "false"
click at [669, 423] on label "Vencido" at bounding box center [650, 423] width 49 height 15
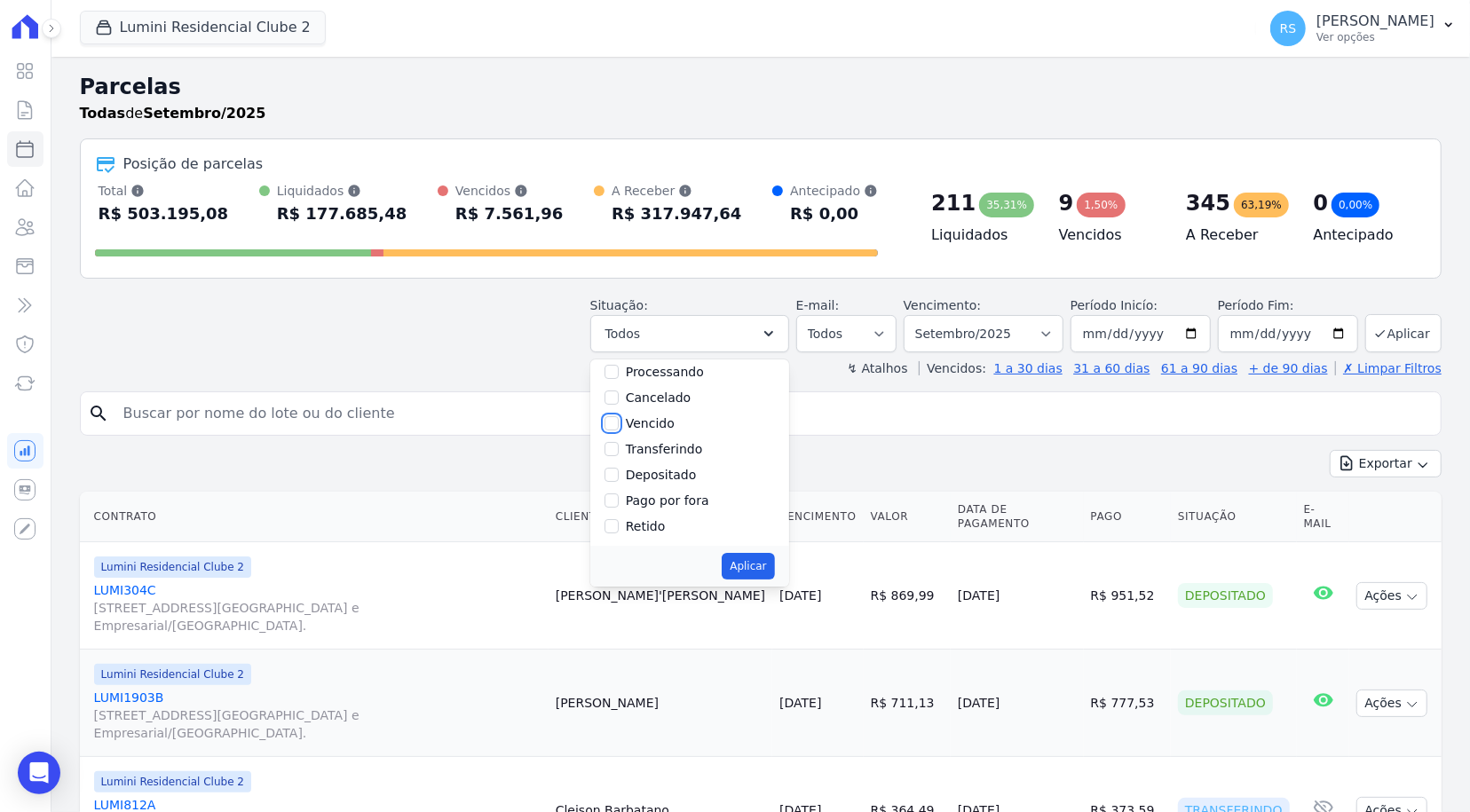
click at [618, 423] on input "Vencido" at bounding box center [612, 423] width 15 height 15
click at [657, 541] on label "Vencido" at bounding box center [650, 542] width 49 height 15
click at [618, 541] on input "Vencido" at bounding box center [612, 542] width 15 height 15
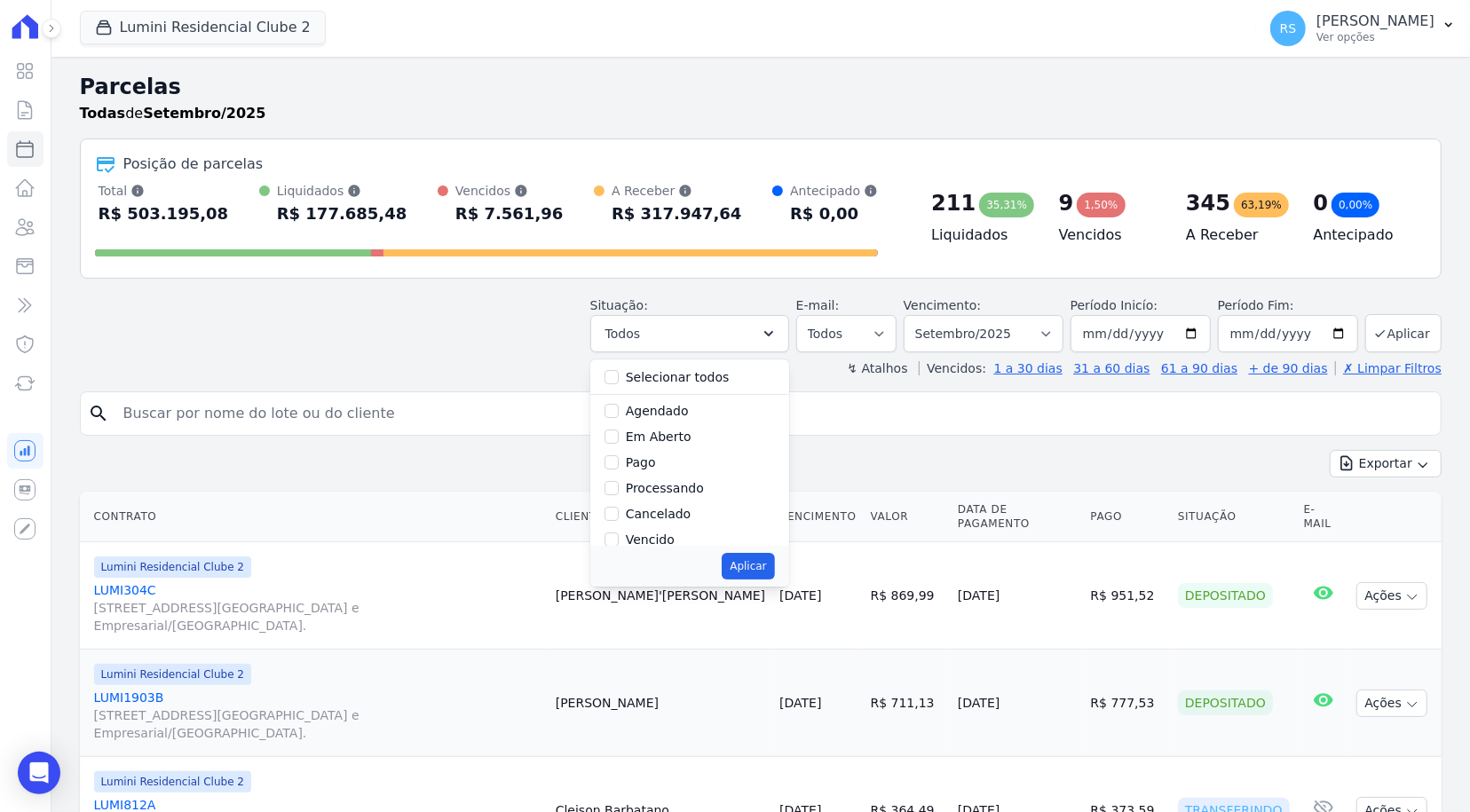
click at [657, 541] on label "Vencido" at bounding box center [650, 540] width 49 height 15
click at [618, 541] on input "Vencido" at bounding box center [612, 540] width 15 height 15
checkbox input "true"
click at [770, 569] on button "Aplicar" at bounding box center [748, 565] width 53 height 26
select select "overdue"
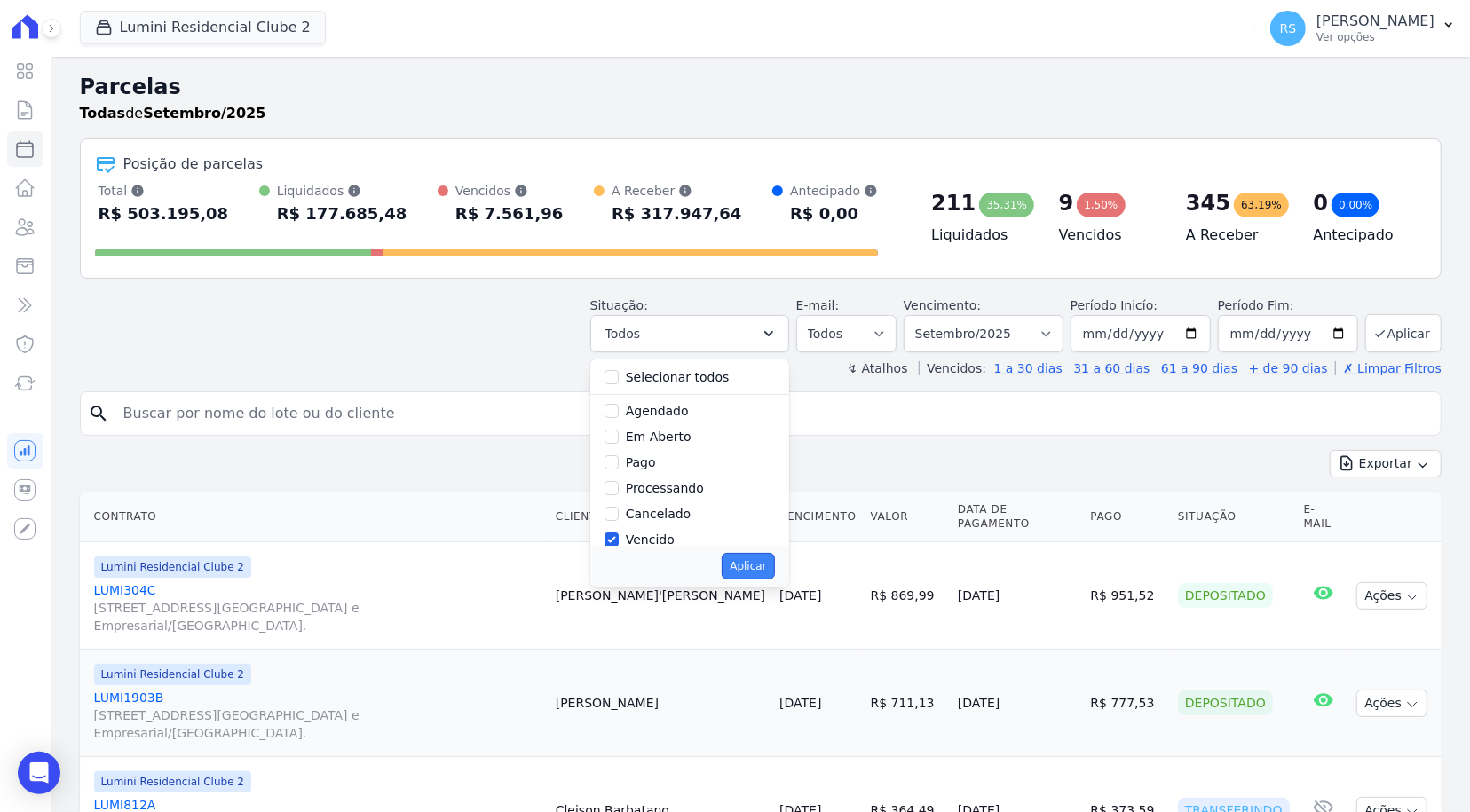
scroll to position [32, 0]
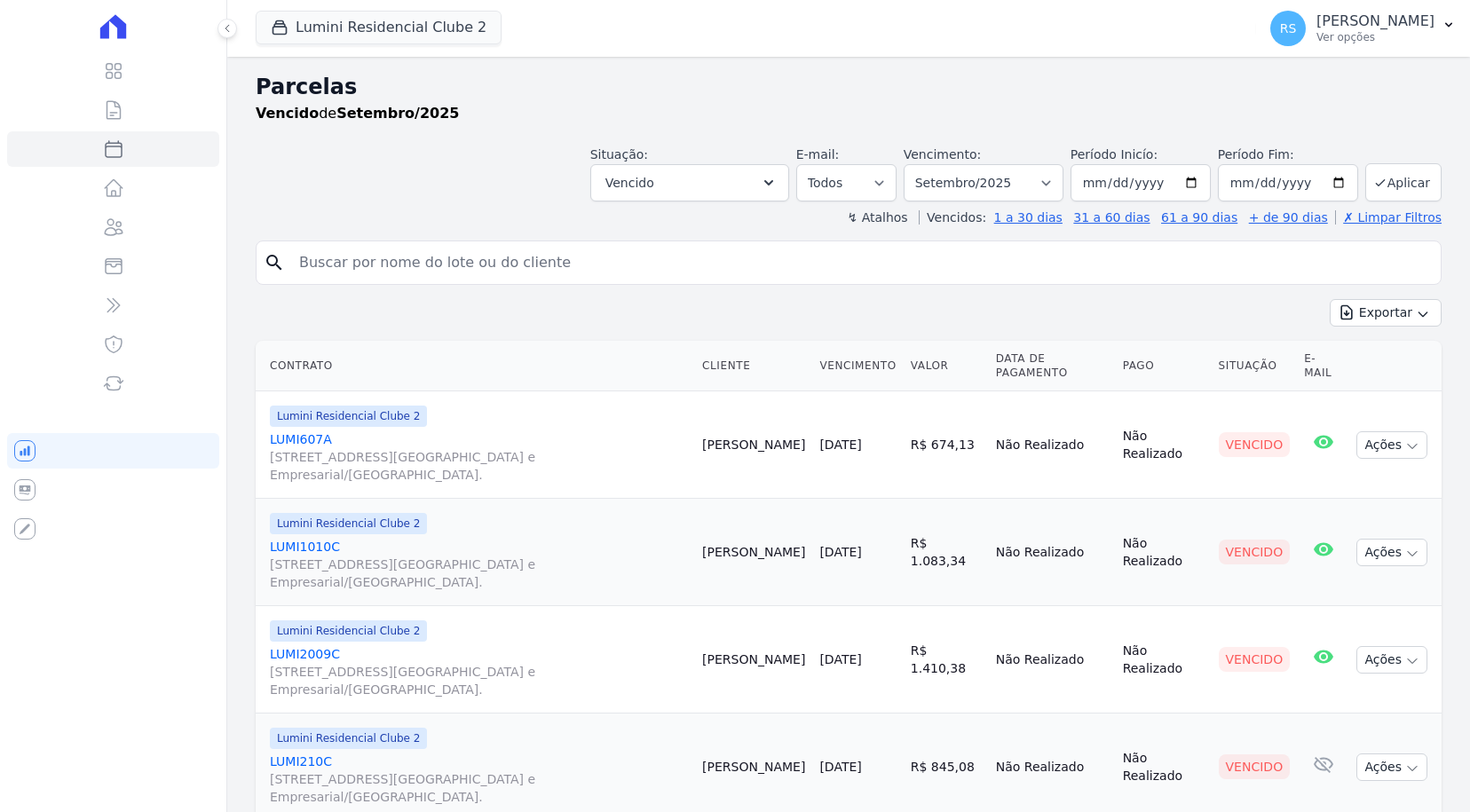
select select
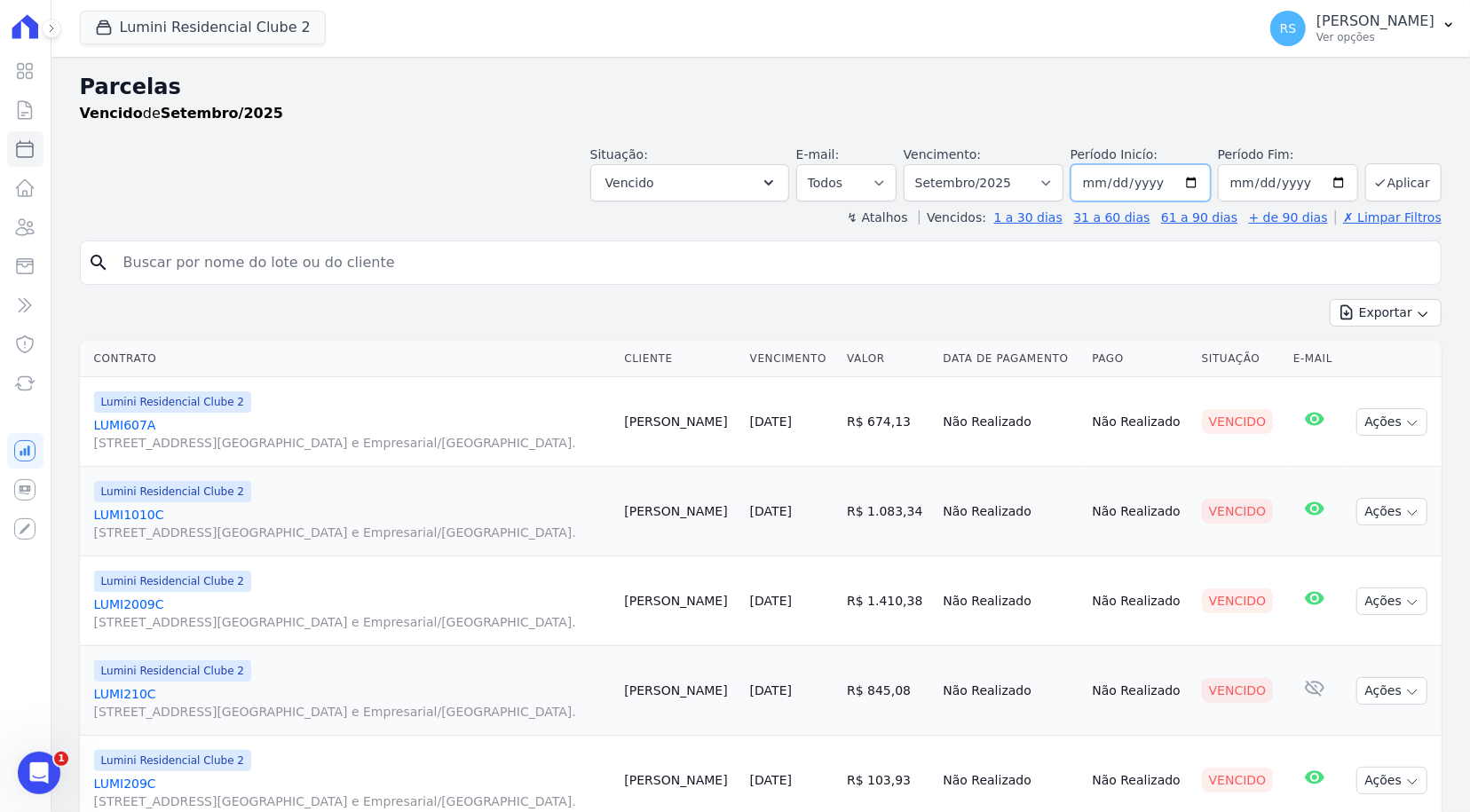
click at [1097, 183] on input "[DATE]" at bounding box center [1141, 182] width 140 height 37
type input "[DATE]"
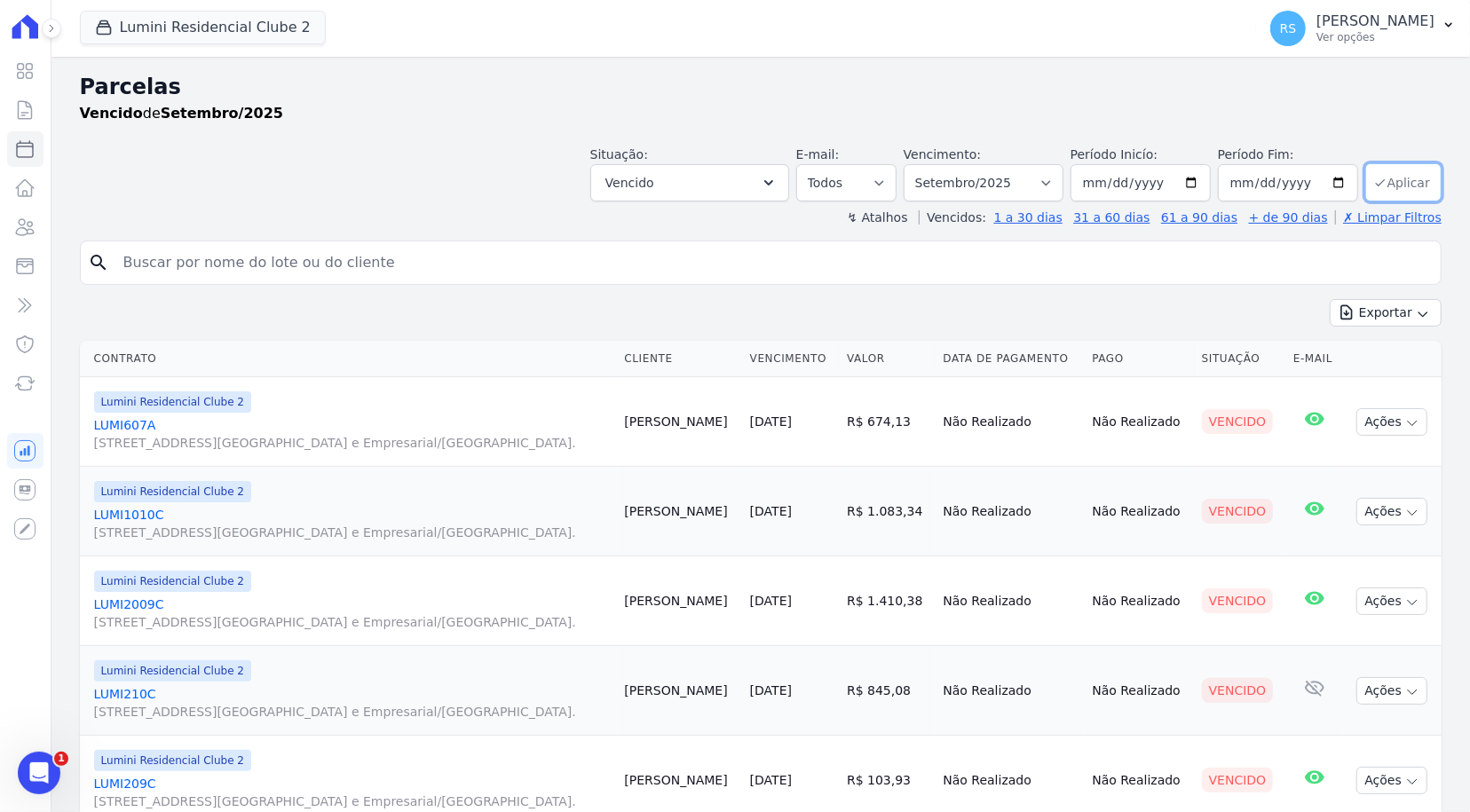
click at [1386, 194] on button "Aplicar" at bounding box center [1404, 182] width 77 height 38
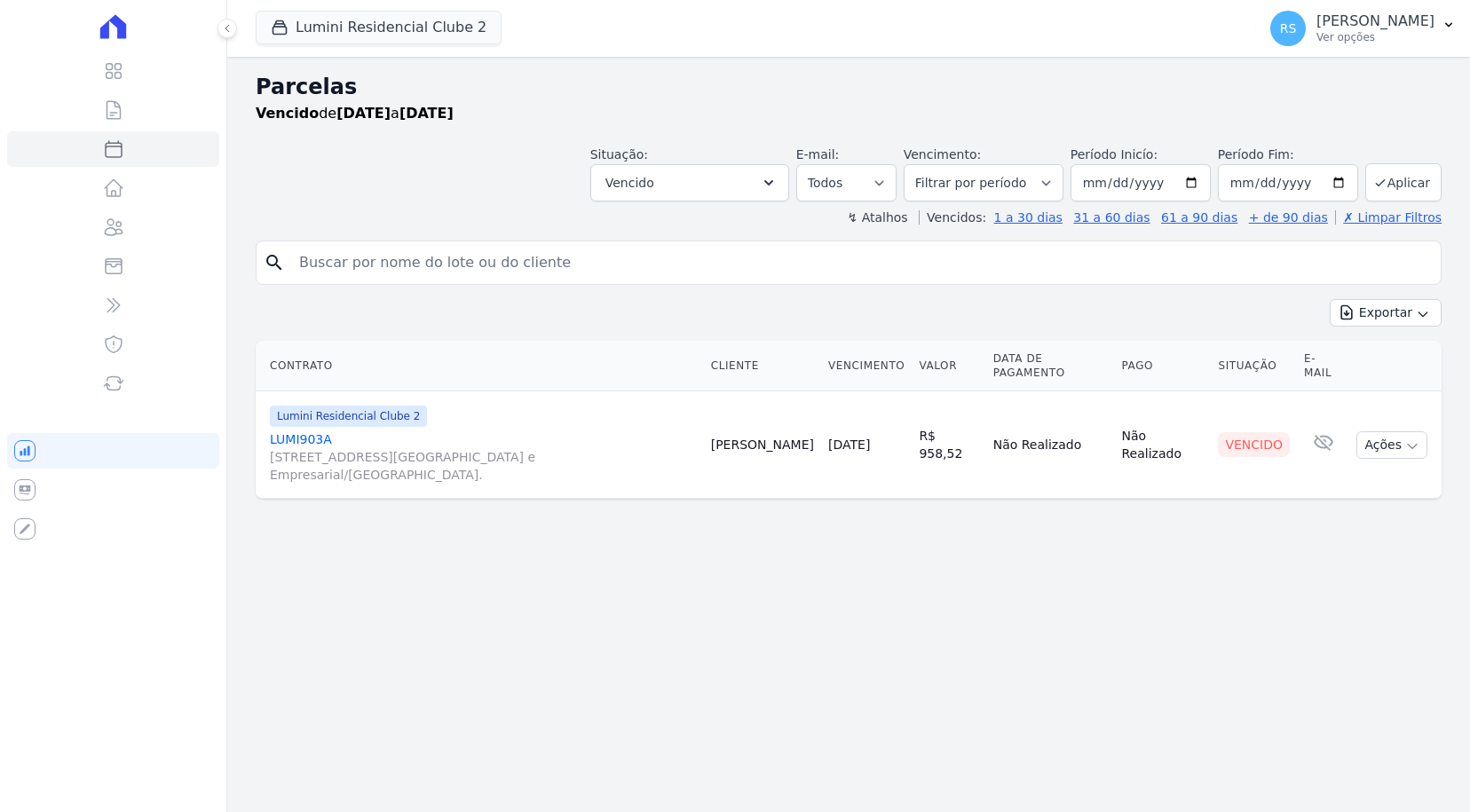
select select
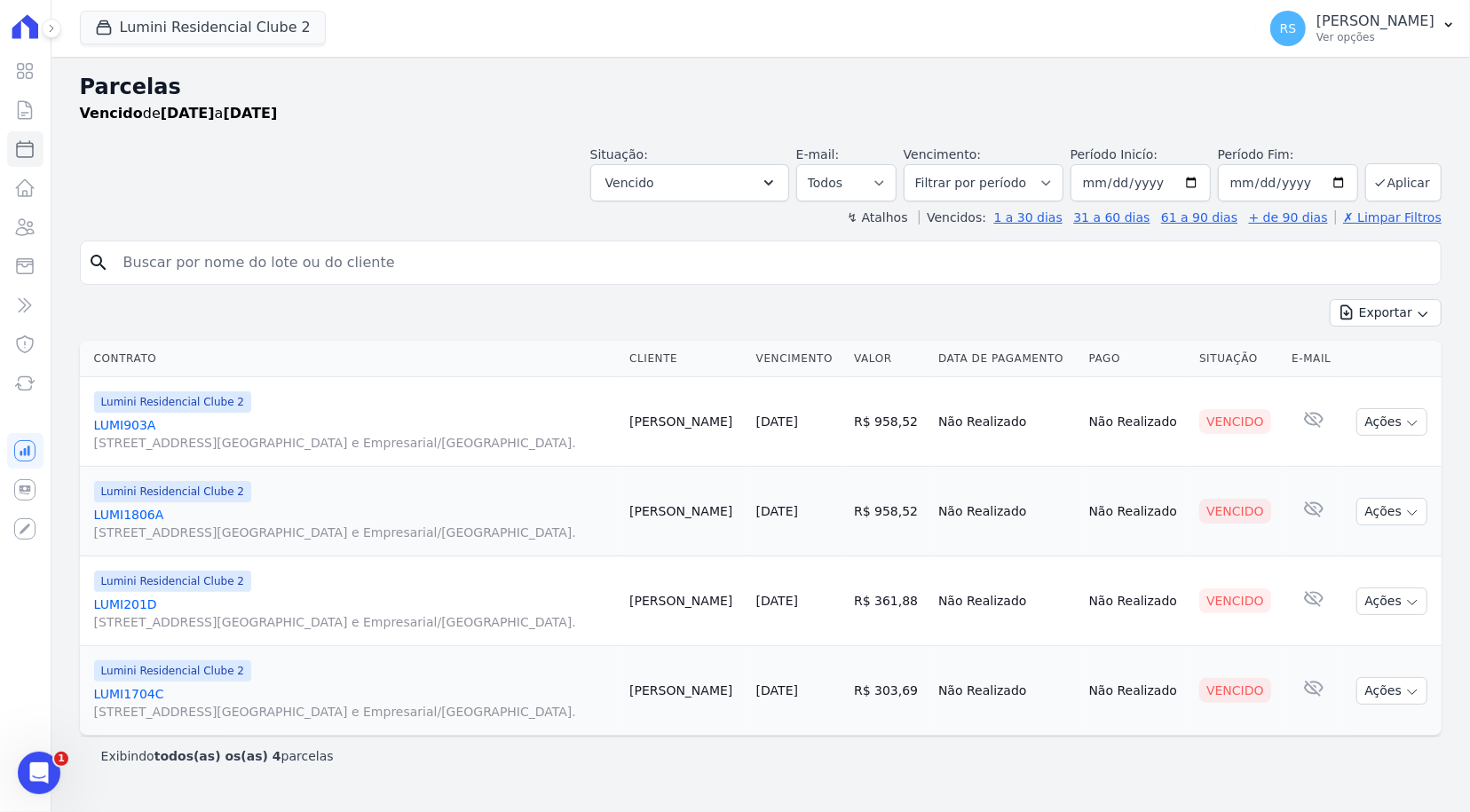
click at [965, 299] on div "Exportar Exportar PDF Exportar CSV" at bounding box center [761, 320] width 1362 height 42
click at [144, 694] on link "LUMI1704C [STREET_ADDRESS][GEOGRAPHIC_DATA] e Empresarial/[GEOGRAPHIC_DATA]." at bounding box center [354, 702] width 522 height 36
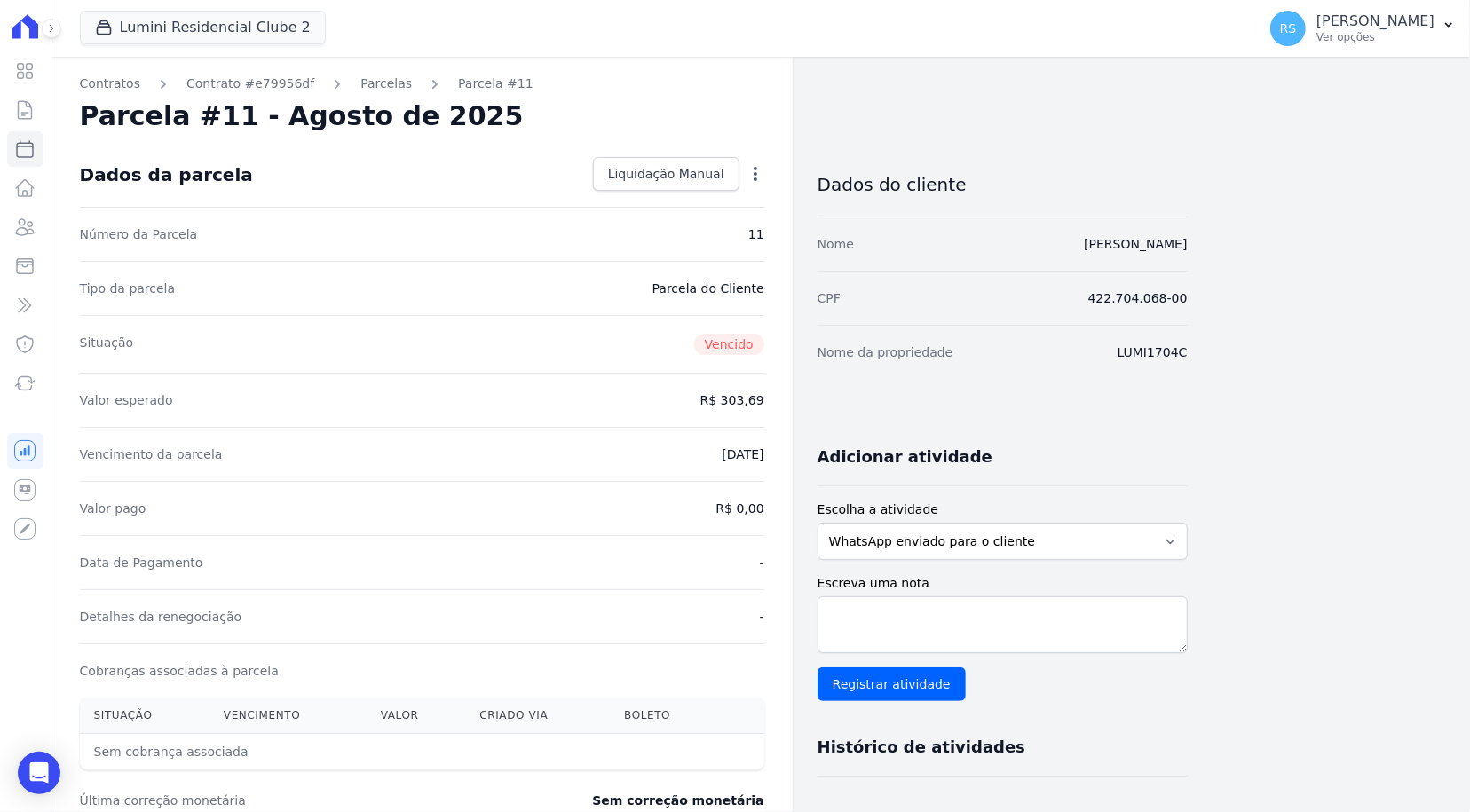
scroll to position [178, 0]
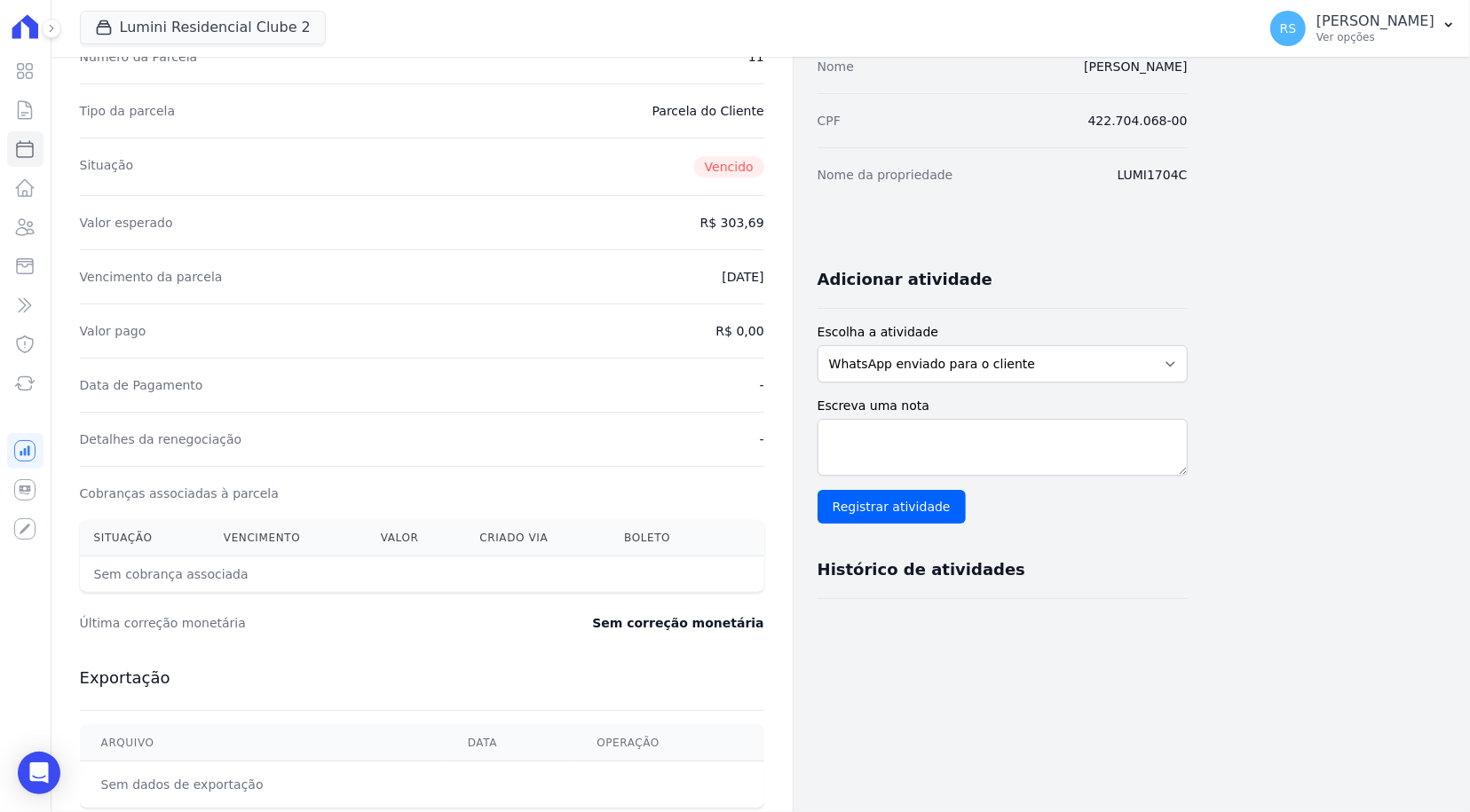
select select
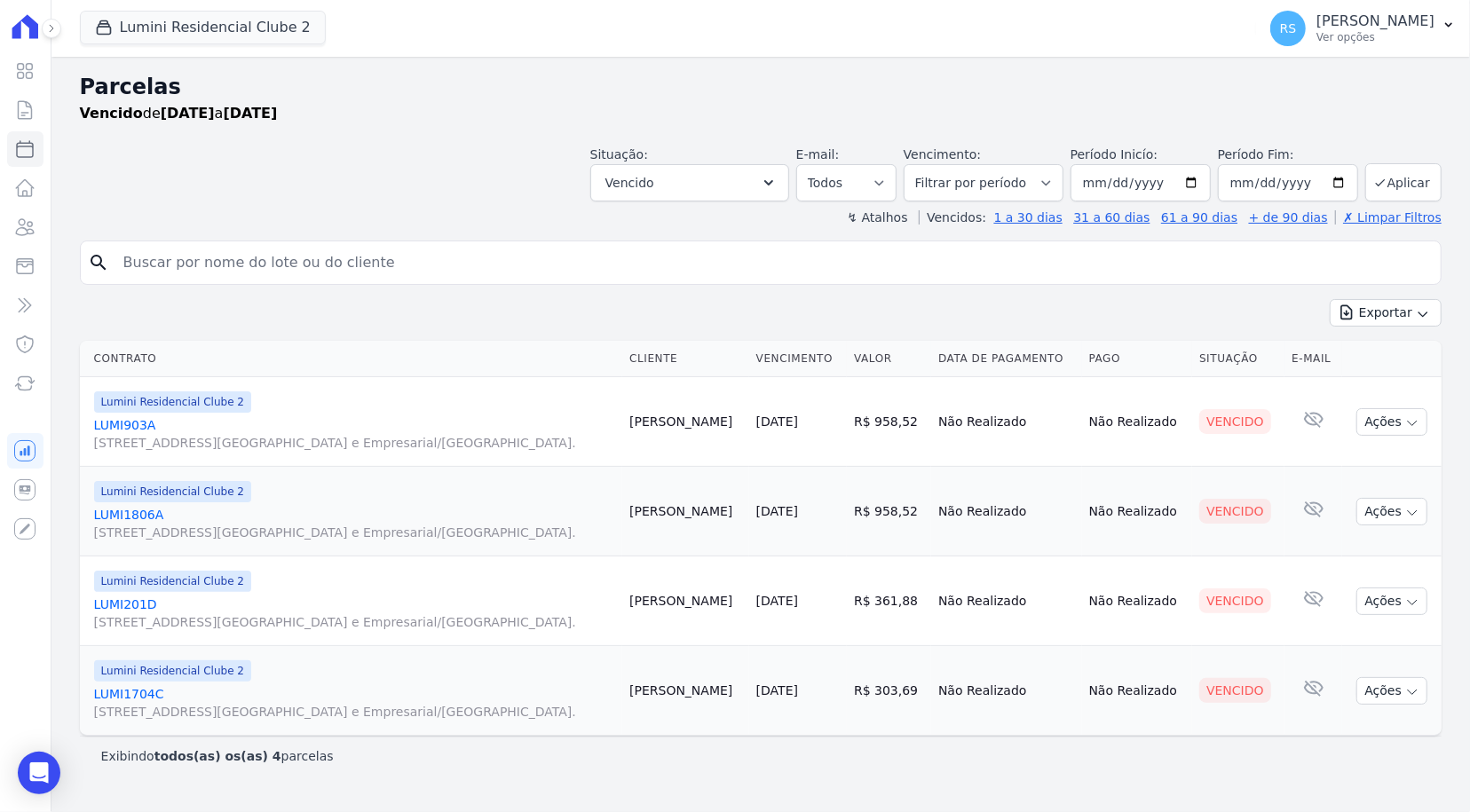
click at [118, 596] on link "LUMI201D [STREET_ADDRESS][GEOGRAPHIC_DATA] e Empresarial/[GEOGRAPHIC_DATA]." at bounding box center [354, 613] width 522 height 36
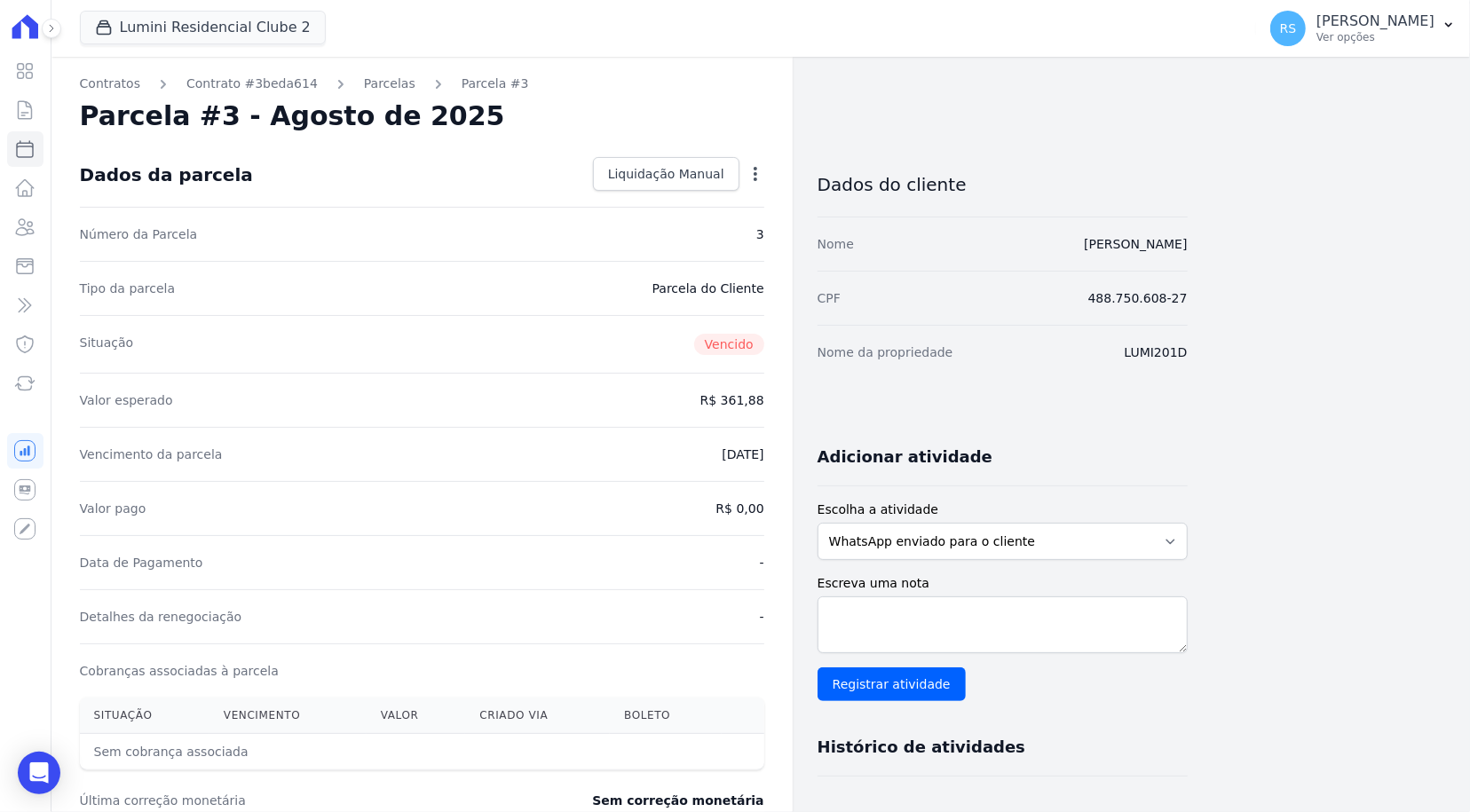
scroll to position [178, 0]
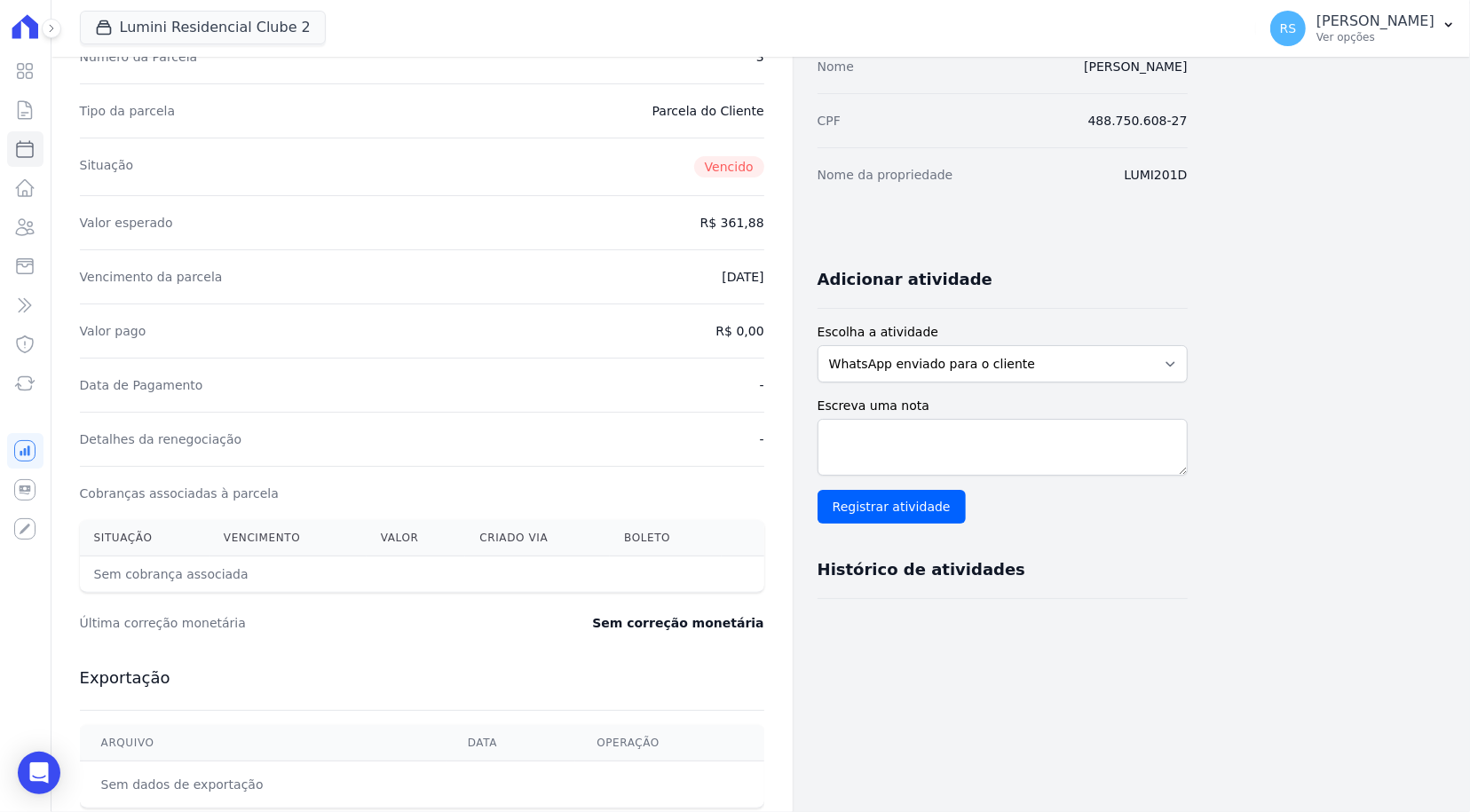
select select
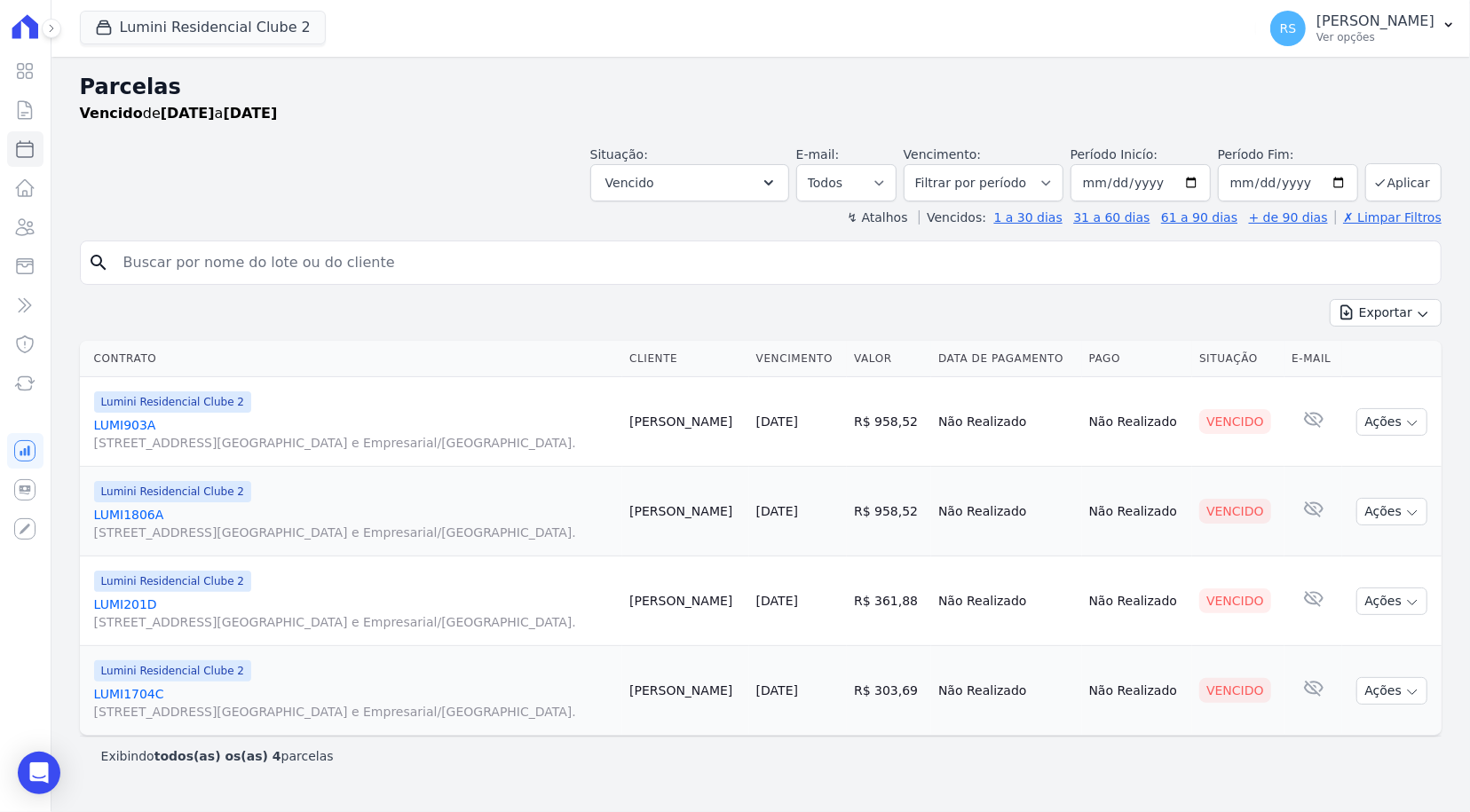
click at [110, 513] on link "LUMI1806A [STREET_ADDRESS][GEOGRAPHIC_DATA] e Empresarial/[GEOGRAPHIC_DATA]." at bounding box center [354, 523] width 522 height 36
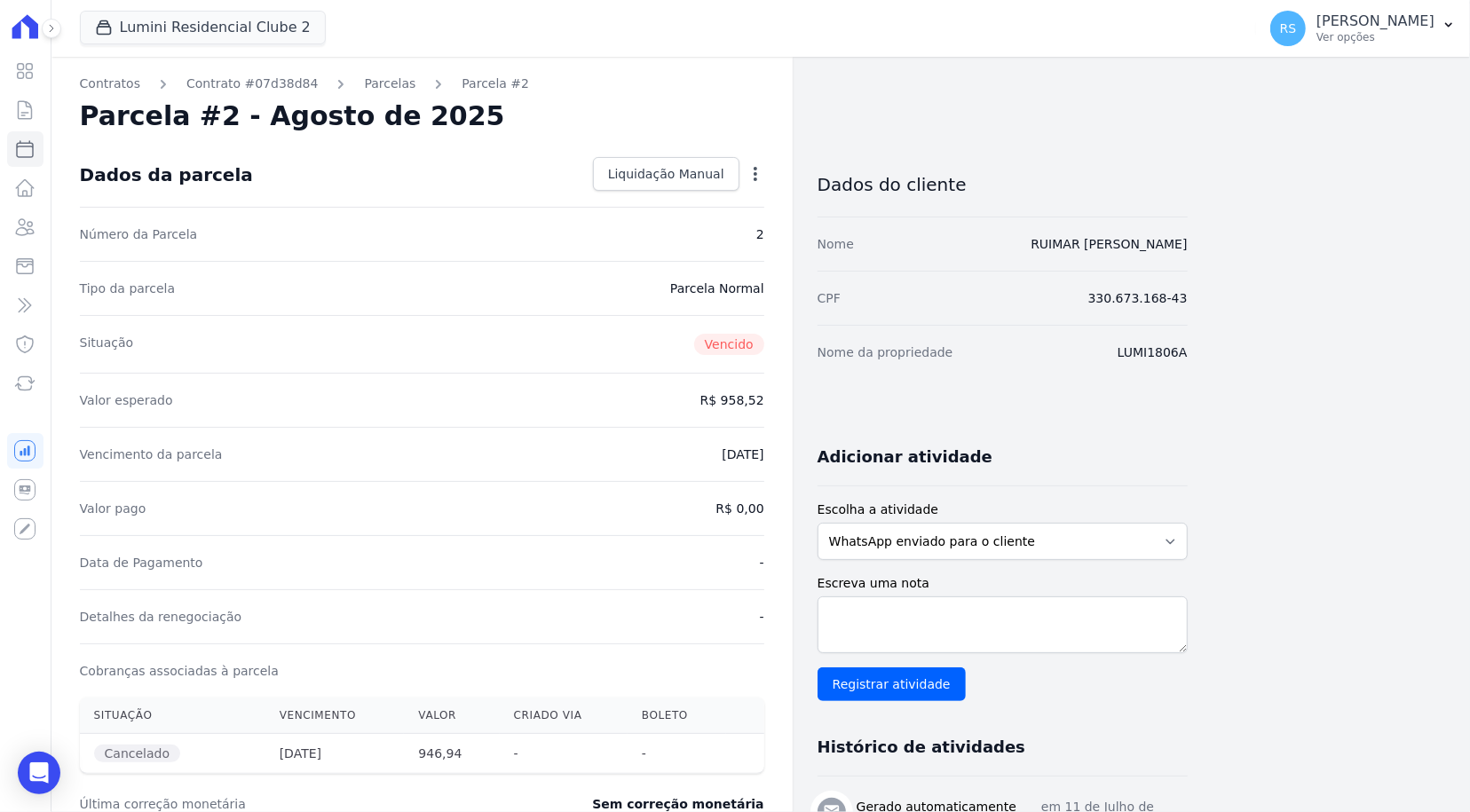
select select
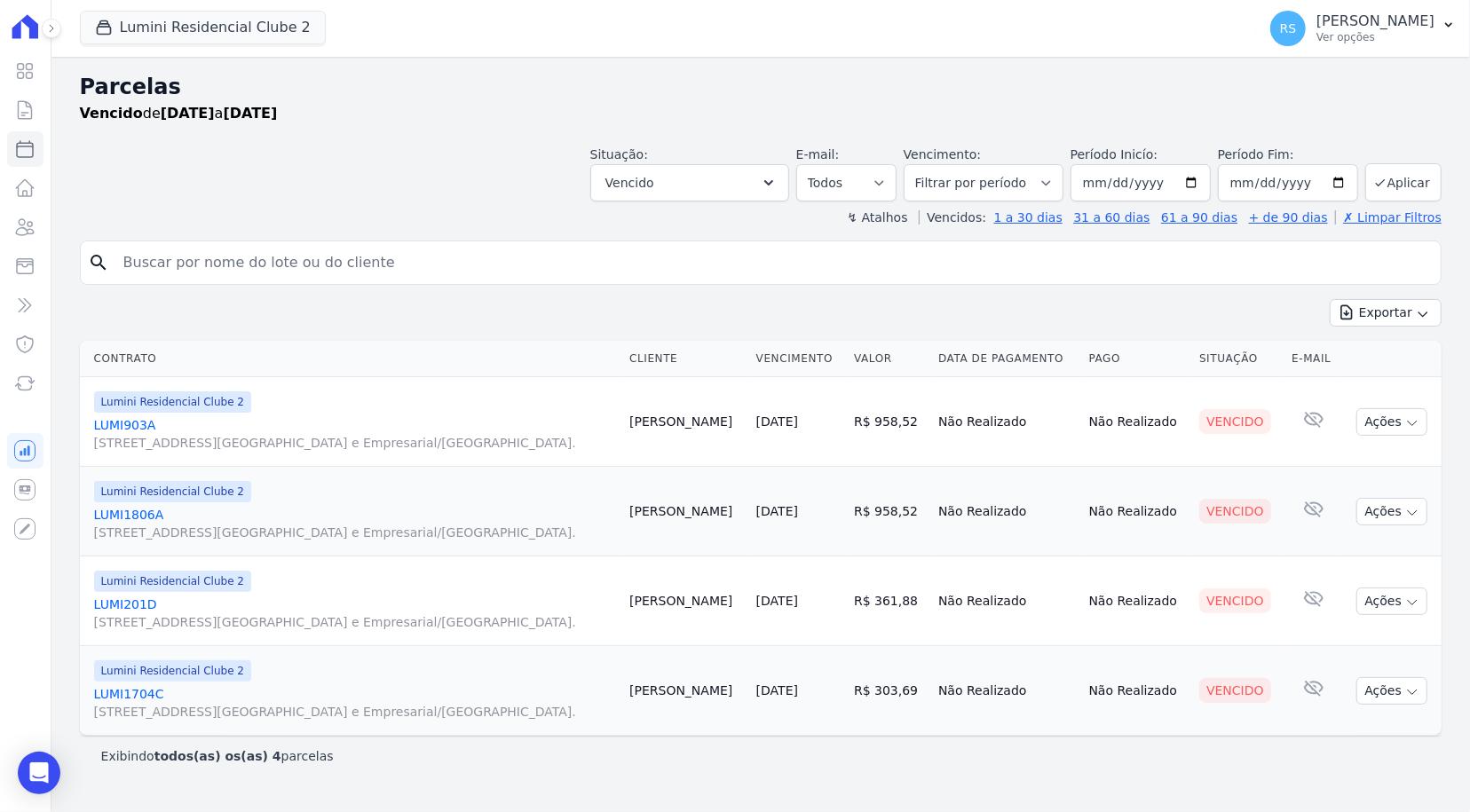
click at [143, 430] on link "LUMI903A [STREET_ADDRESS][GEOGRAPHIC_DATA] e Empresarial/[GEOGRAPHIC_DATA]." at bounding box center [354, 433] width 522 height 36
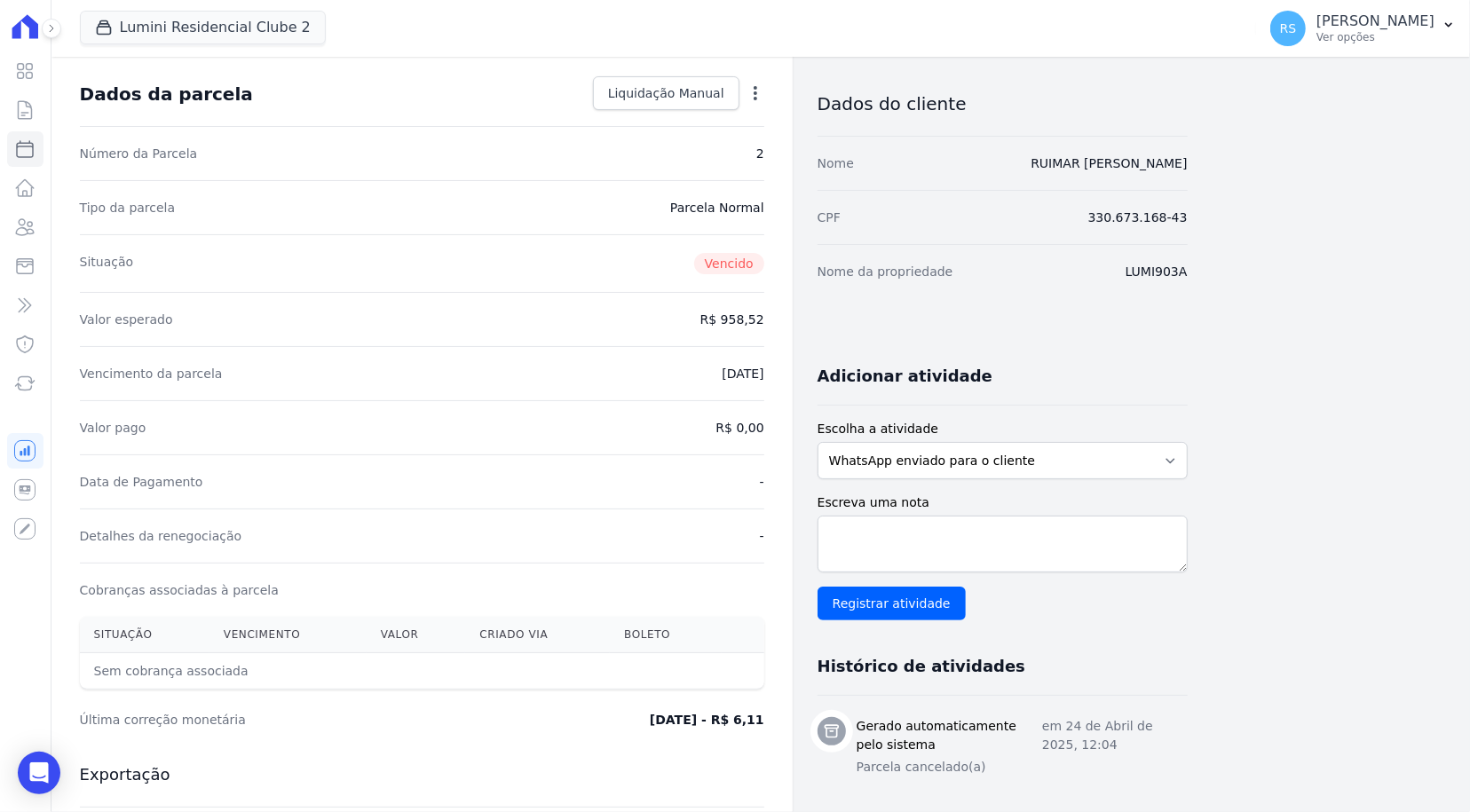
scroll to position [178, 0]
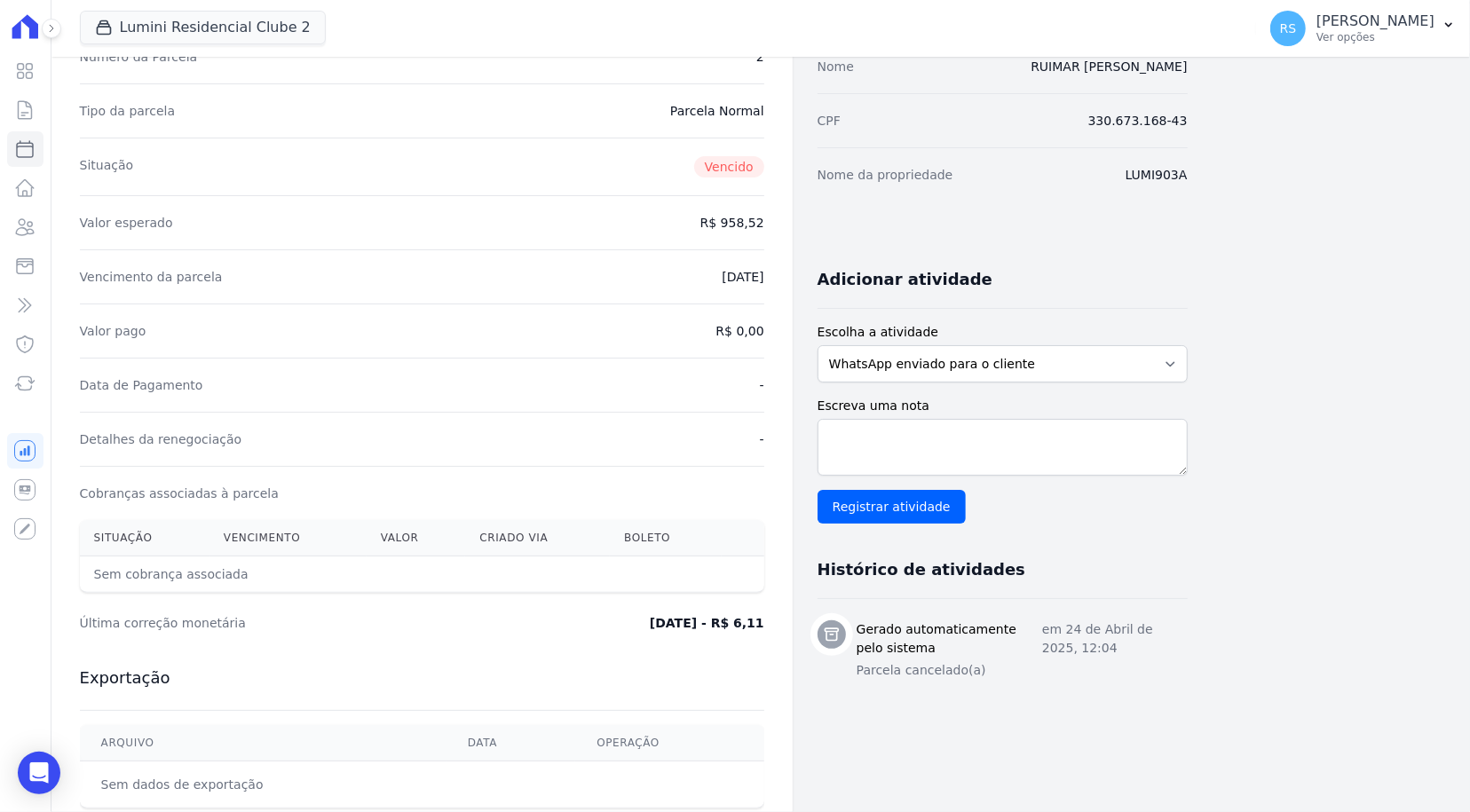
select select
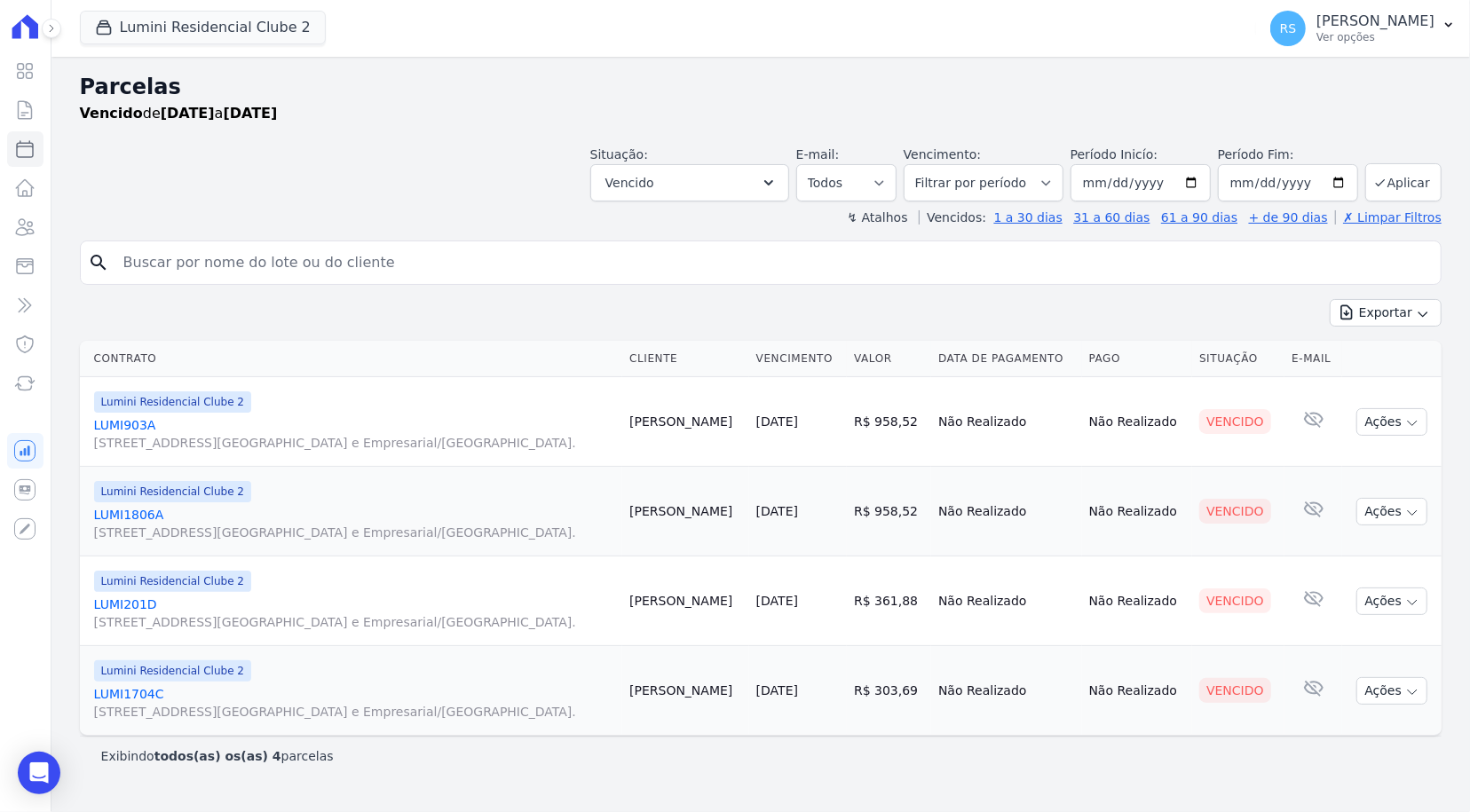
click at [1019, 311] on div "Exportar Exportar PDF Exportar CSV" at bounding box center [761, 320] width 1362 height 42
click at [1056, 109] on div "Vencido de [DATE] a [DATE]" at bounding box center [761, 113] width 1362 height 21
click at [824, 316] on div "Exportar Exportar PDF Exportar CSV" at bounding box center [761, 320] width 1362 height 42
click at [1020, 306] on div "Exportar Exportar PDF Exportar CSV" at bounding box center [761, 320] width 1362 height 42
click at [1107, 178] on input "2025-08-15" at bounding box center [1141, 182] width 140 height 37
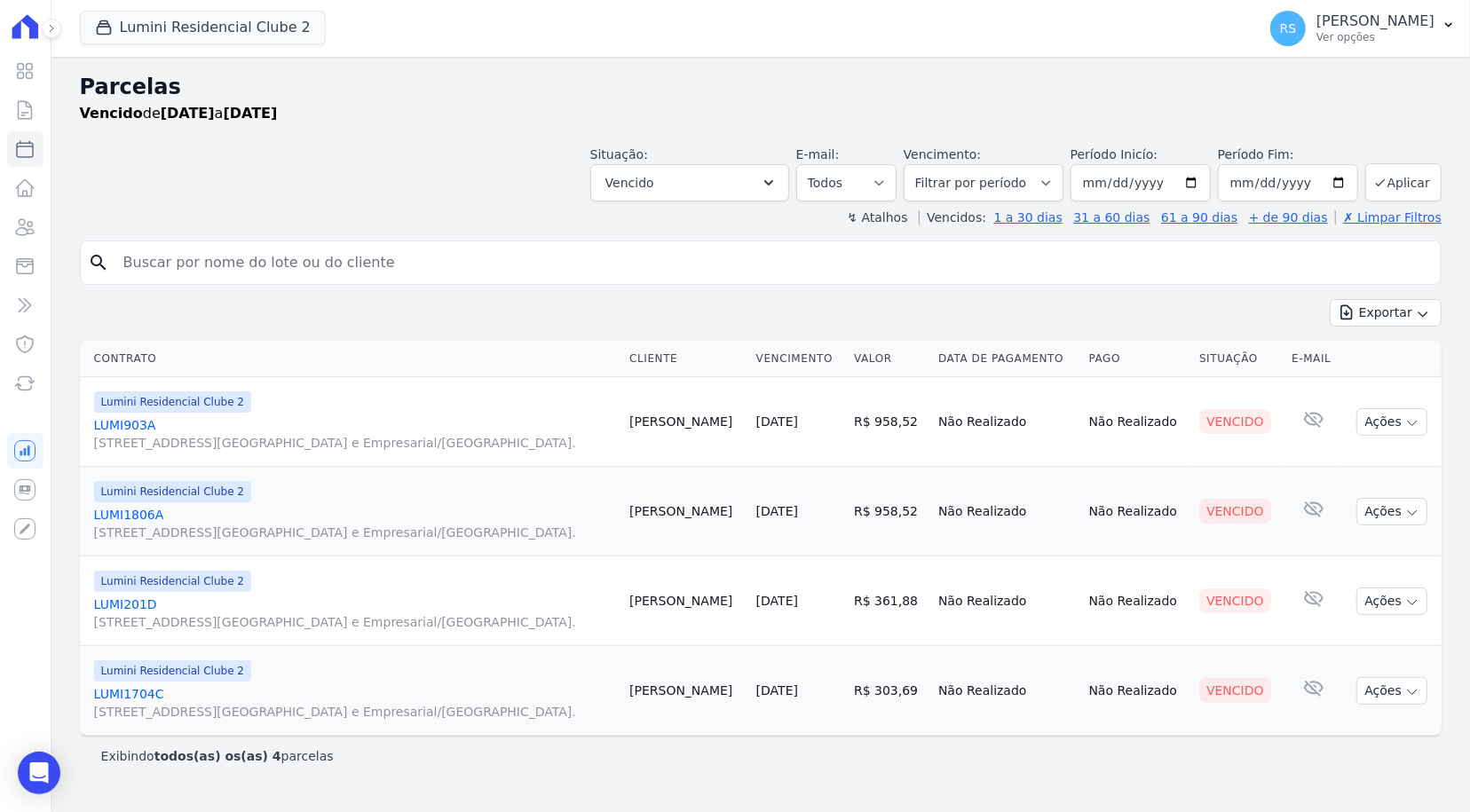
click at [1260, 112] on div "Vencido de 15/08/2025 a 15/08/2025" at bounding box center [761, 113] width 1362 height 21
click at [1104, 188] on input "2025-08-15" at bounding box center [1141, 182] width 140 height 37
type input "[DATE]"
click at [1245, 181] on input "2025-08-15" at bounding box center [1288, 182] width 140 height 37
type input "[DATE]"
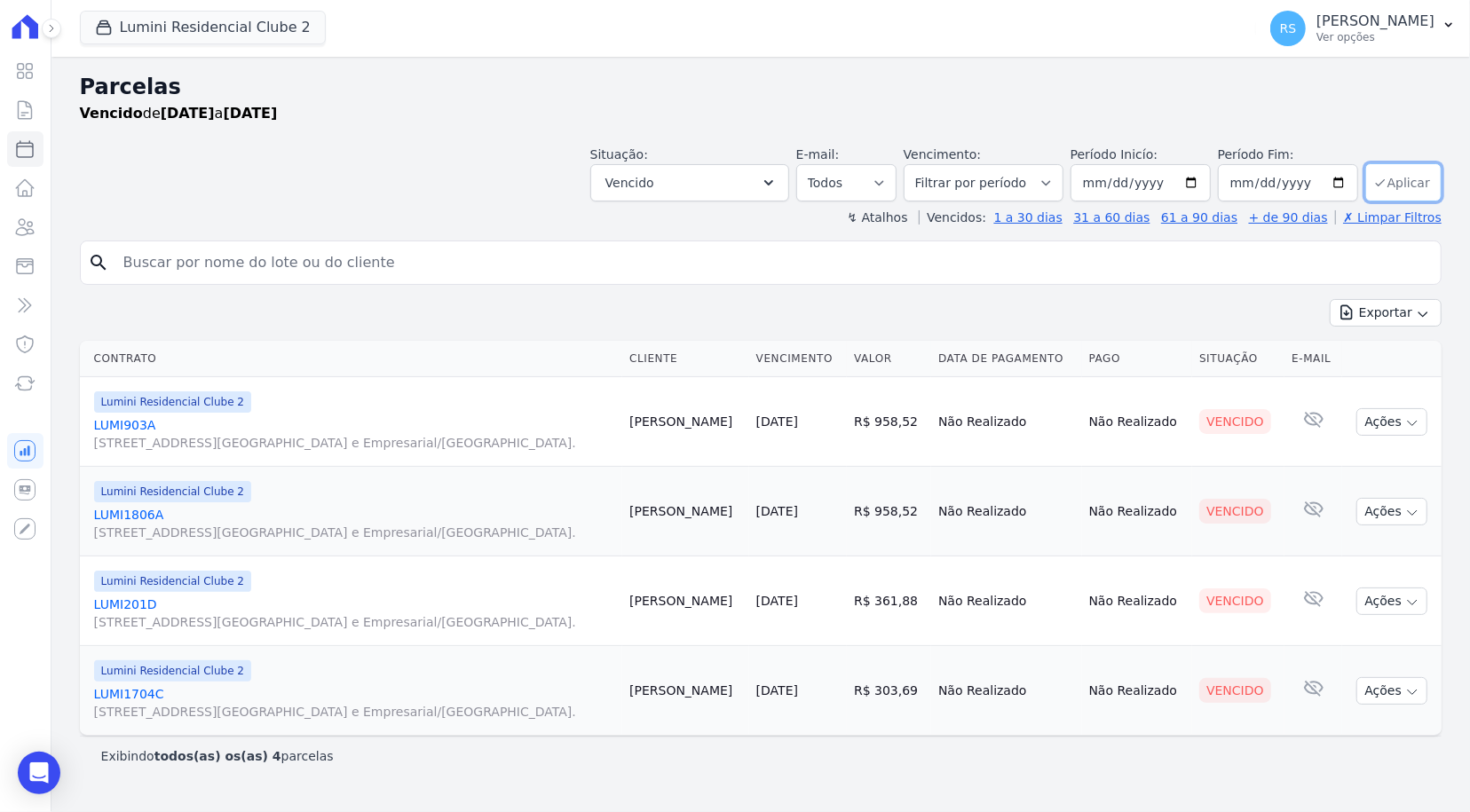
click at [1398, 189] on button "Aplicar" at bounding box center [1404, 182] width 77 height 38
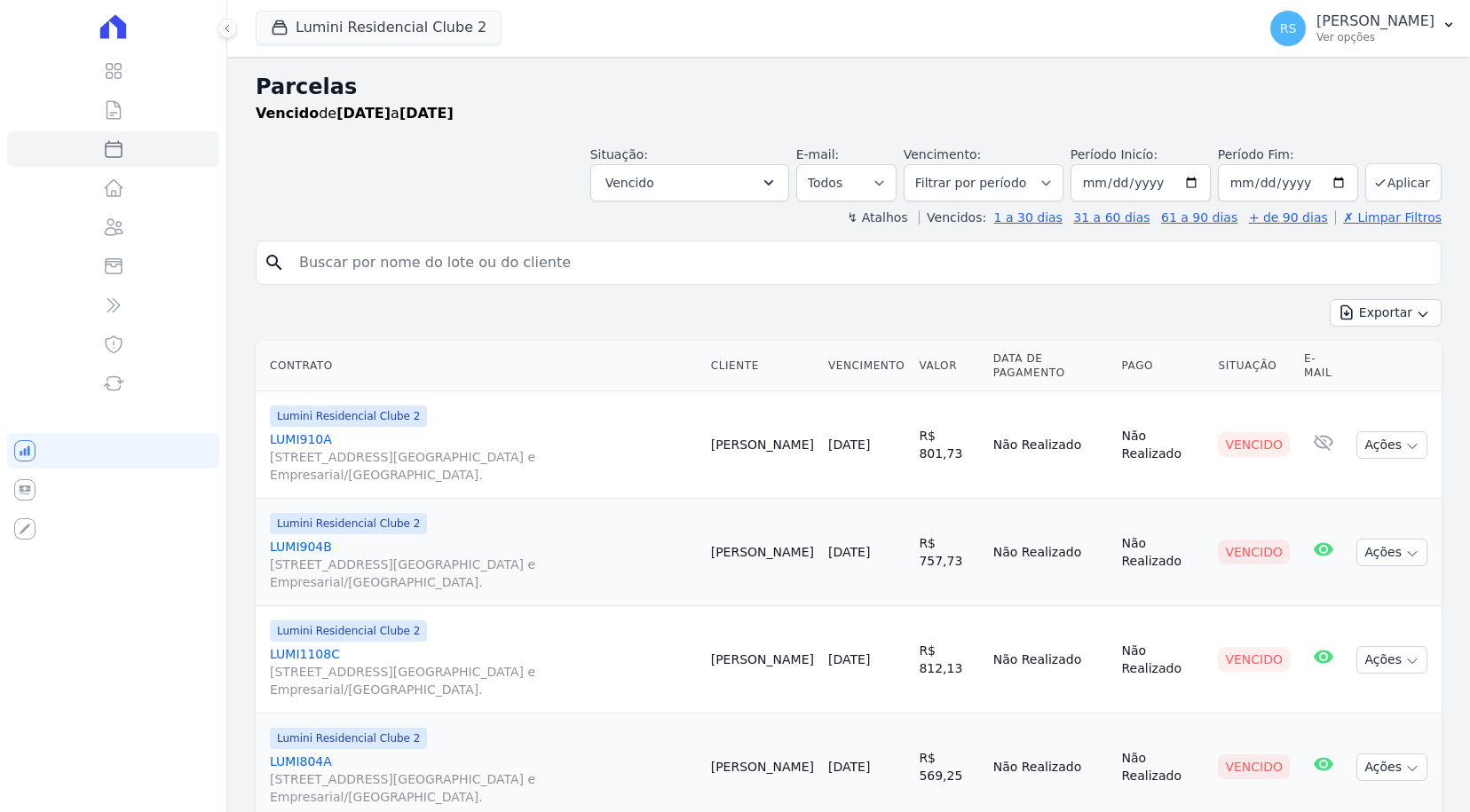
select select
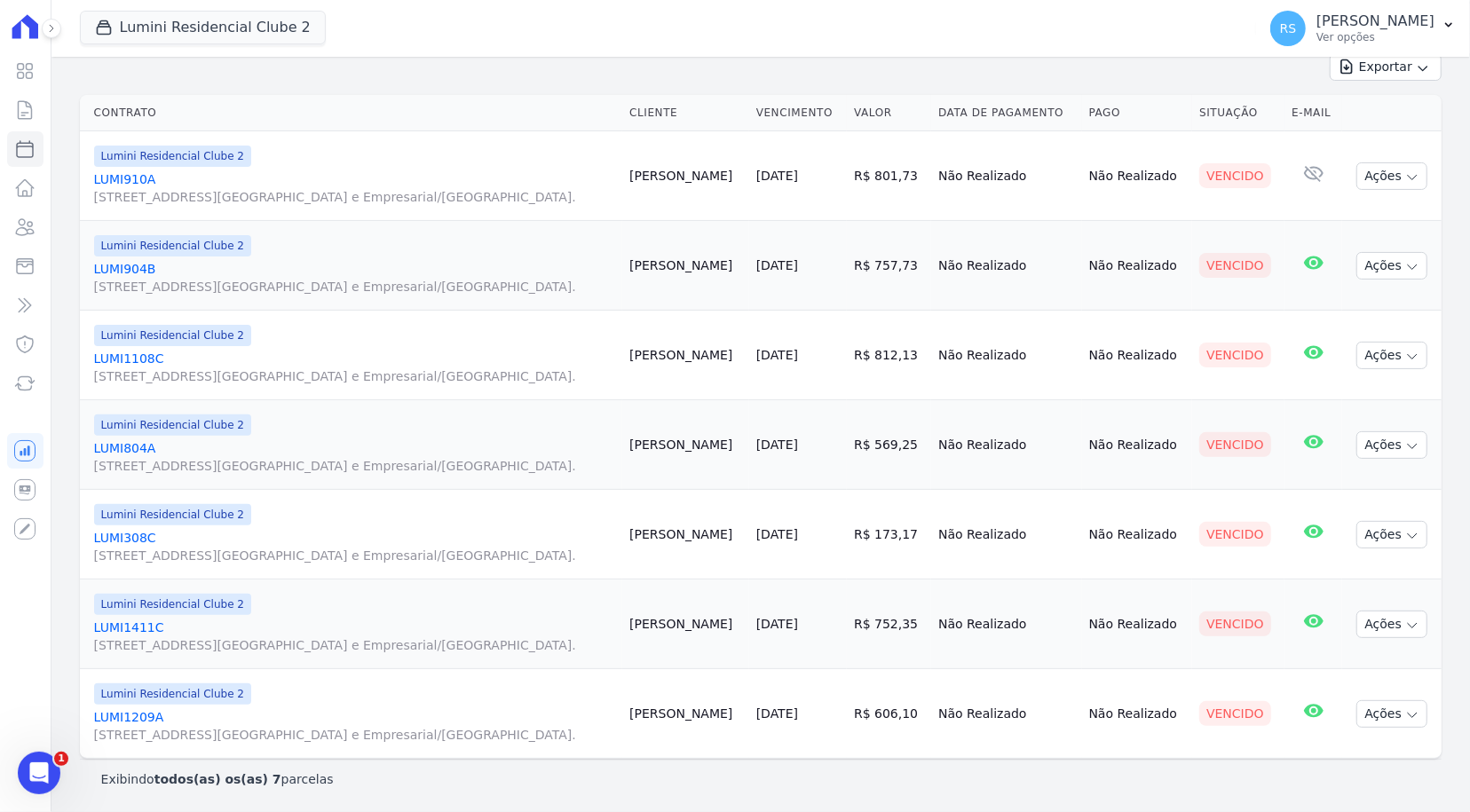
click at [148, 175] on link "LUMI910A [STREET_ADDRESS][GEOGRAPHIC_DATA] e Empresarial/[GEOGRAPHIC_DATA]." at bounding box center [354, 188] width 522 height 36
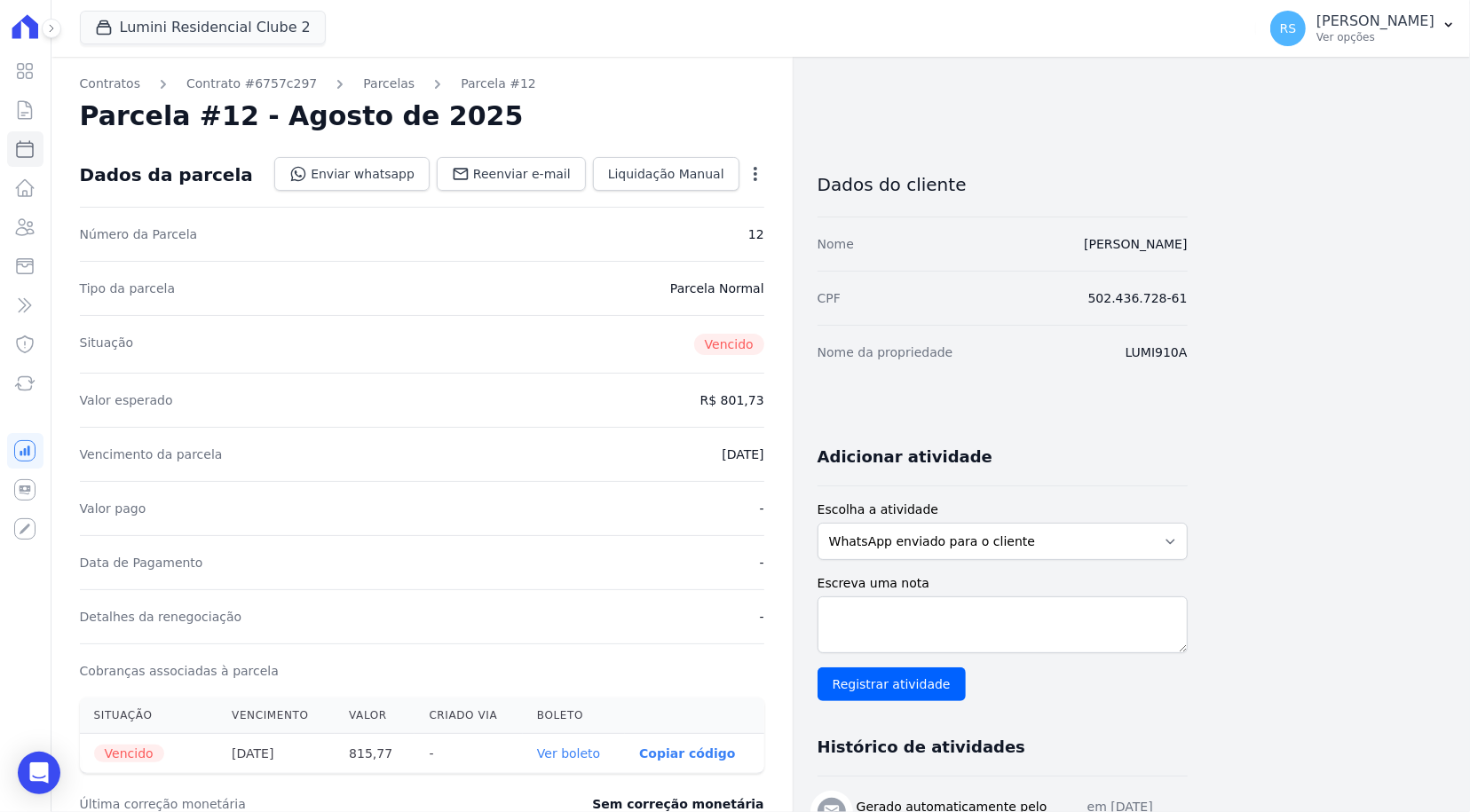
select select
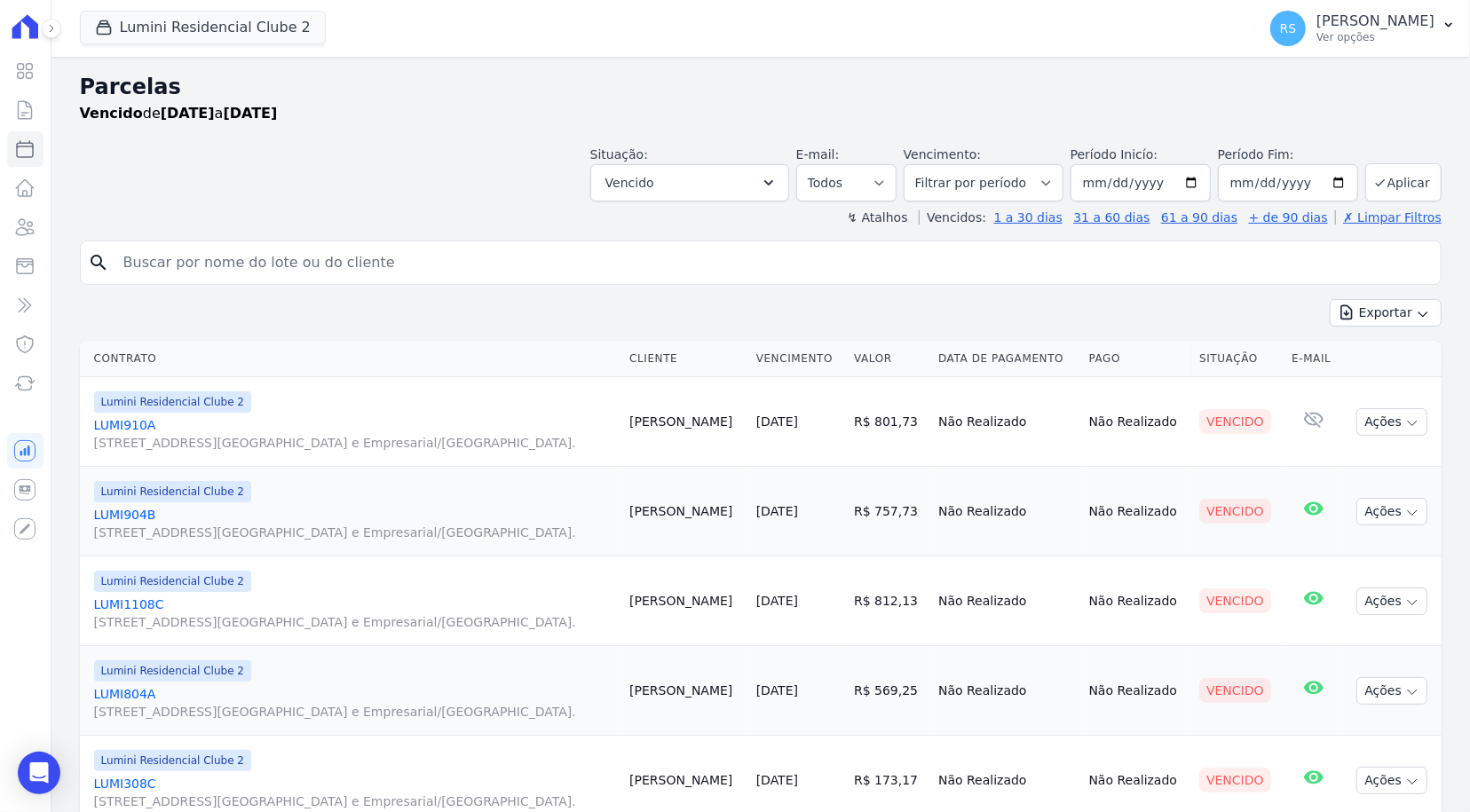
click at [135, 513] on link "LUMI904B [STREET_ADDRESS][GEOGRAPHIC_DATA] e Empresarial/[GEOGRAPHIC_DATA]." at bounding box center [354, 523] width 522 height 36
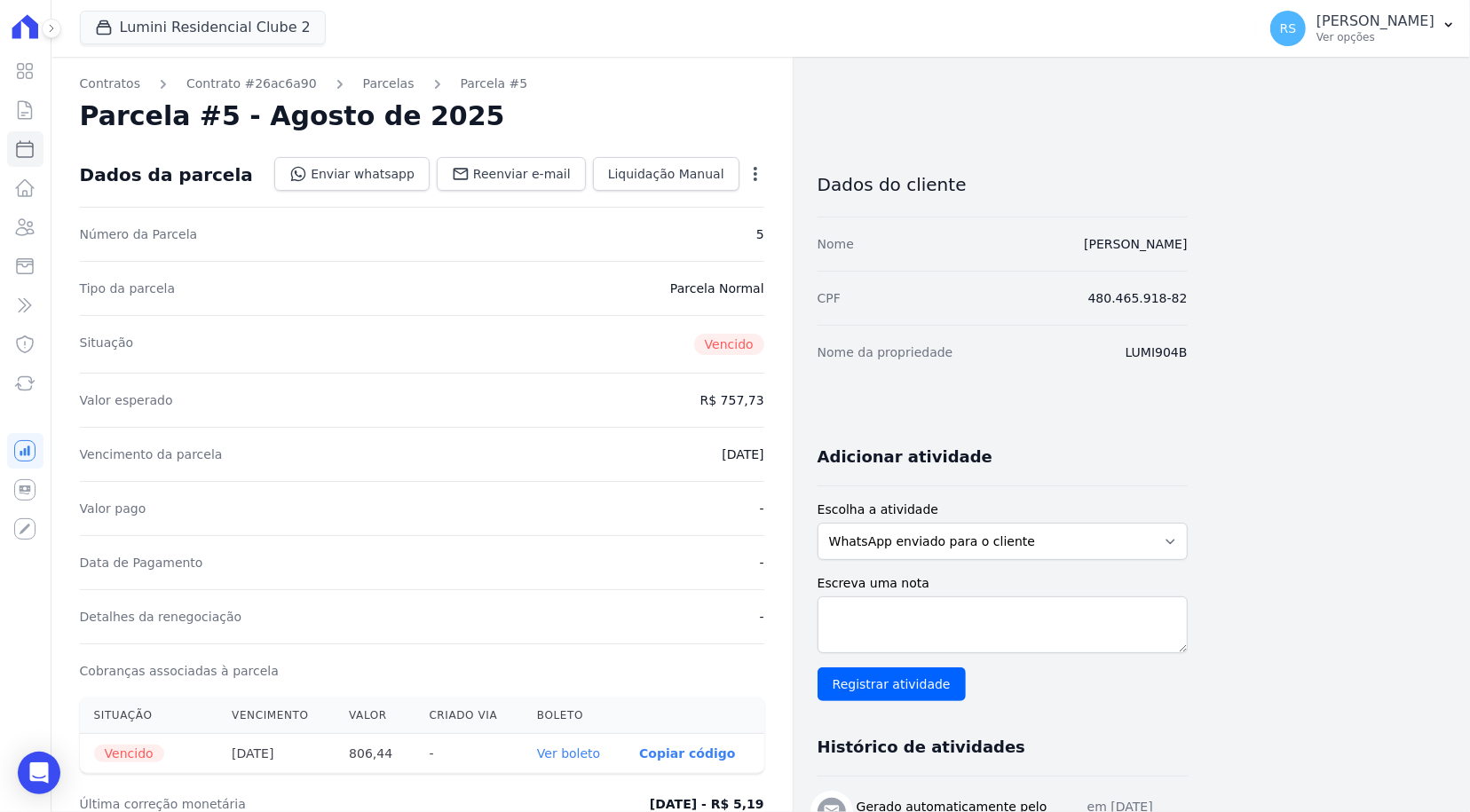
select select
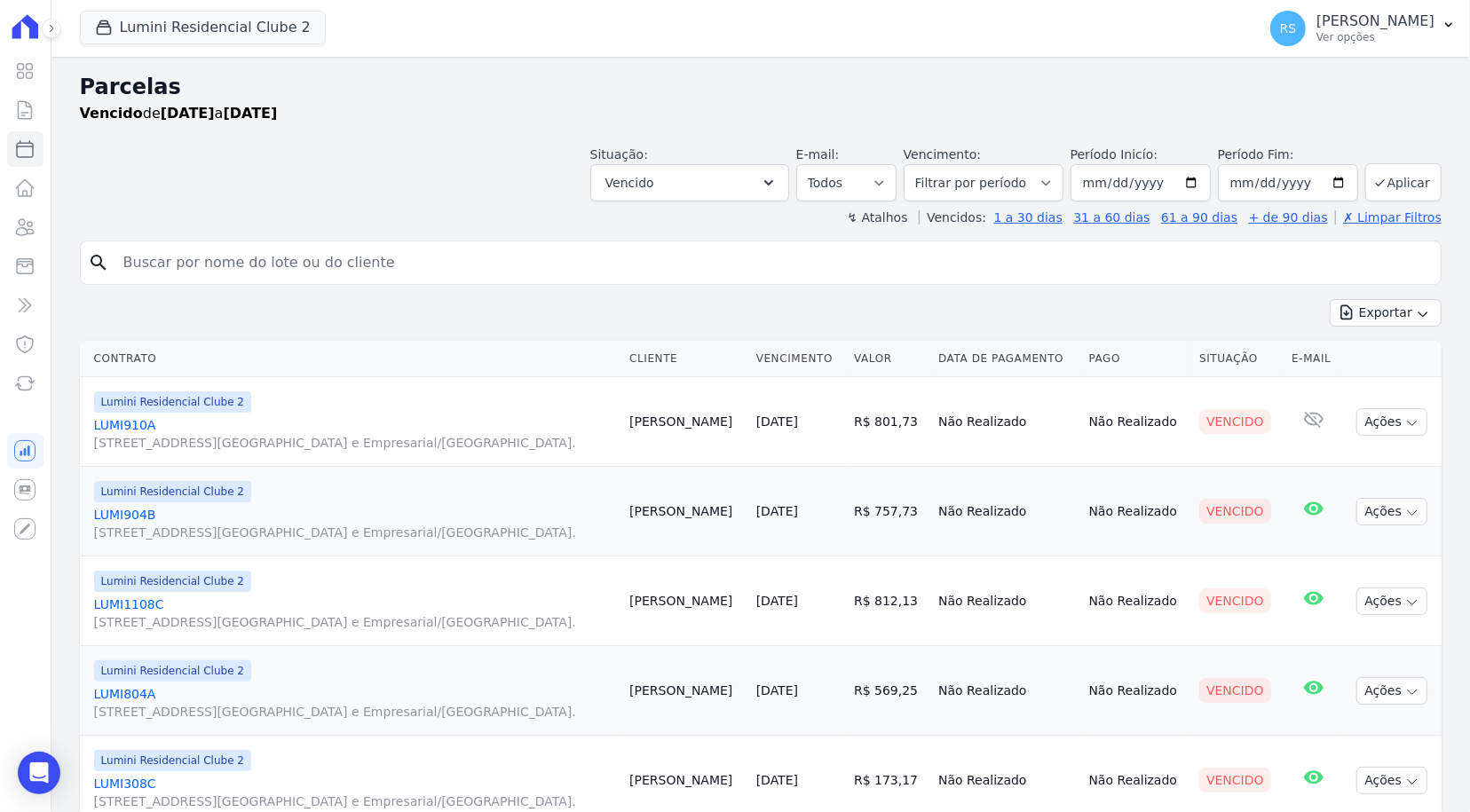
click at [477, 100] on h2 "Parcelas" at bounding box center [761, 86] width 1362 height 32
click at [246, 22] on button "Lumini Residencial Clube 2" at bounding box center [203, 27] width 246 height 34
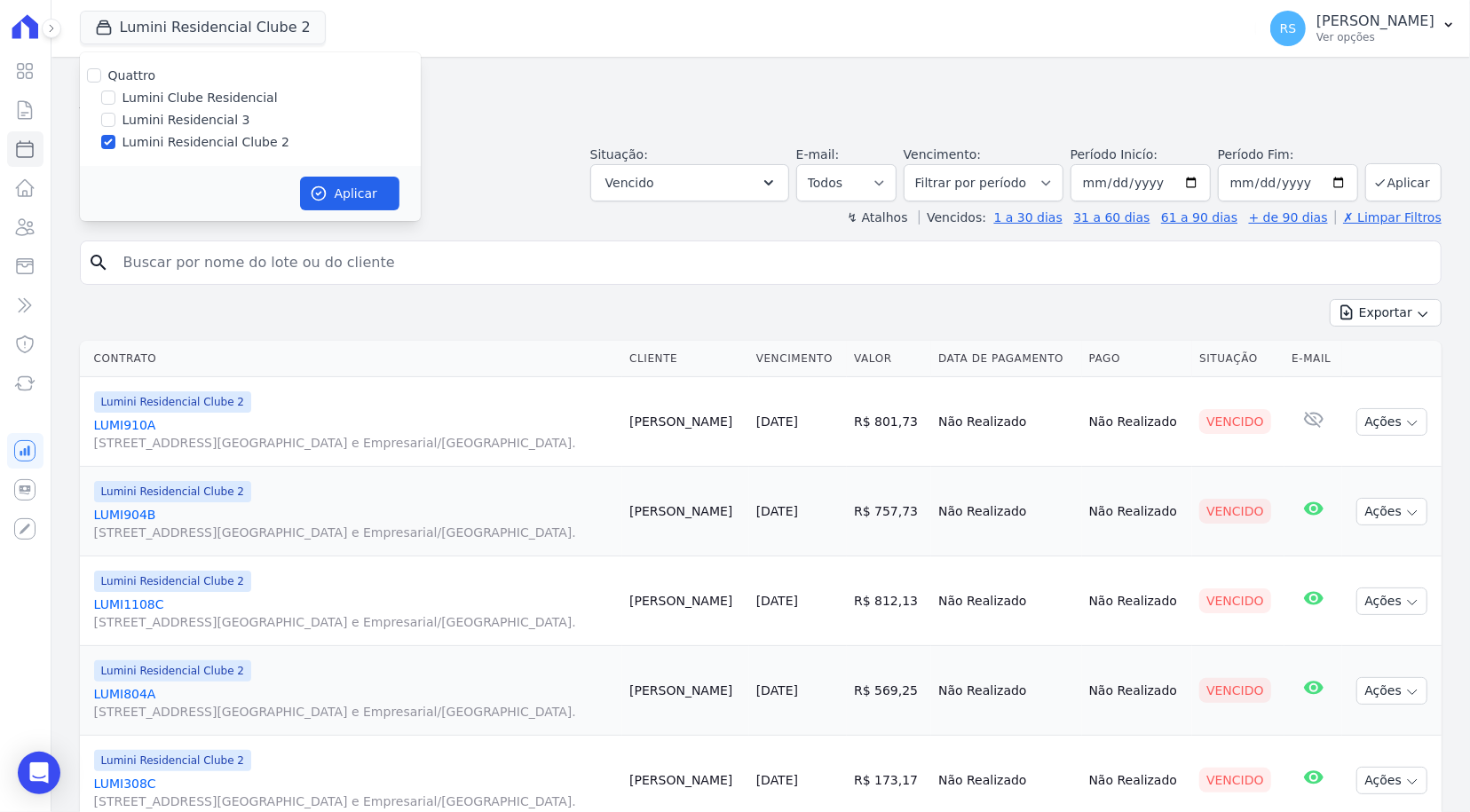
click at [206, 94] on label "Lumini Clube Residencial" at bounding box center [200, 97] width 156 height 18
click at [116, 94] on input "Lumini Clube Residencial" at bounding box center [108, 97] width 15 height 15
checkbox input "true"
click at [189, 136] on label "Lumini Residencial Clube 2" at bounding box center [206, 142] width 167 height 18
click at [116, 136] on input "Lumini Residencial Clube 2" at bounding box center [108, 142] width 15 height 15
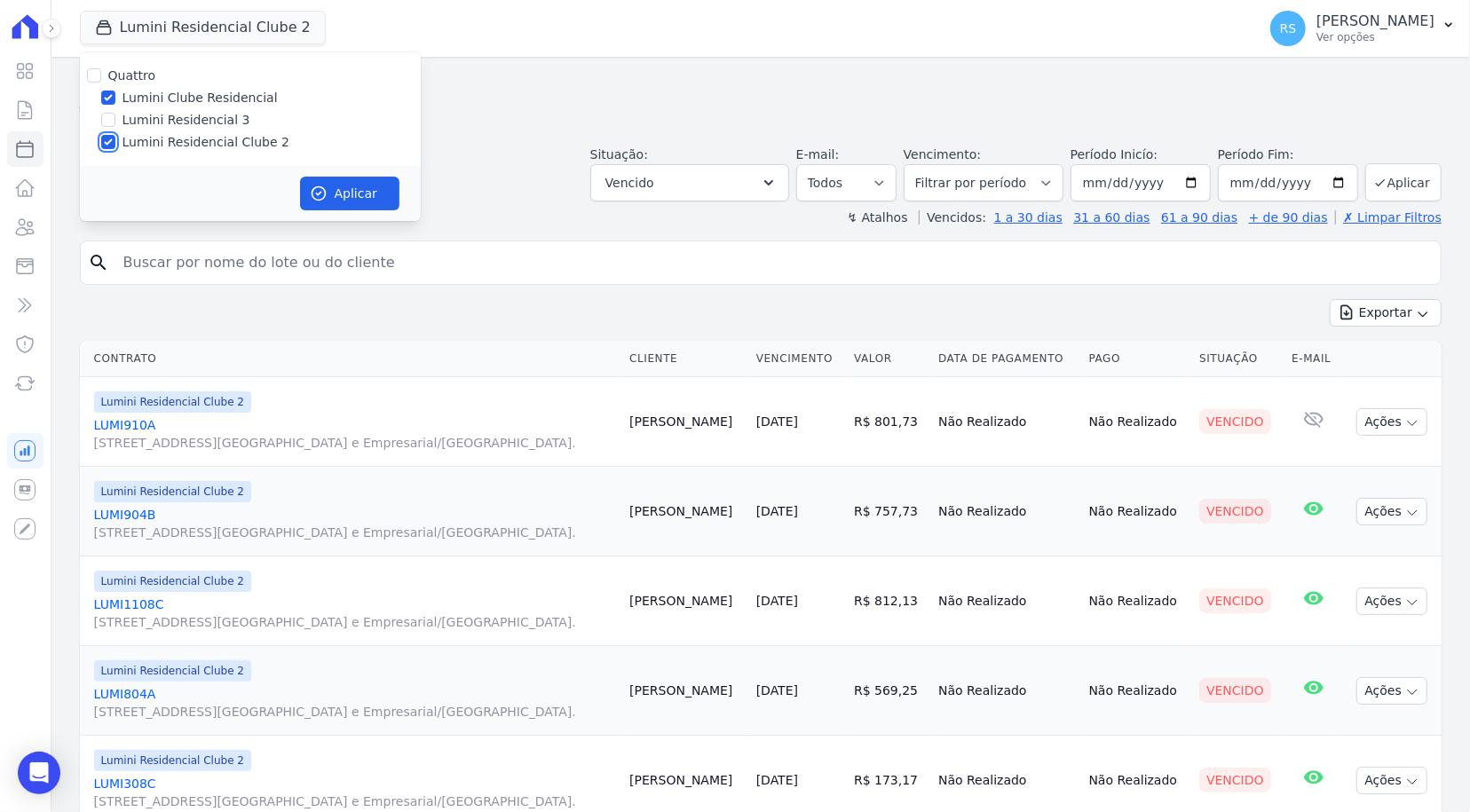
checkbox input "false"
click at [359, 188] on button "Aplicar" at bounding box center [349, 193] width 99 height 34
select select
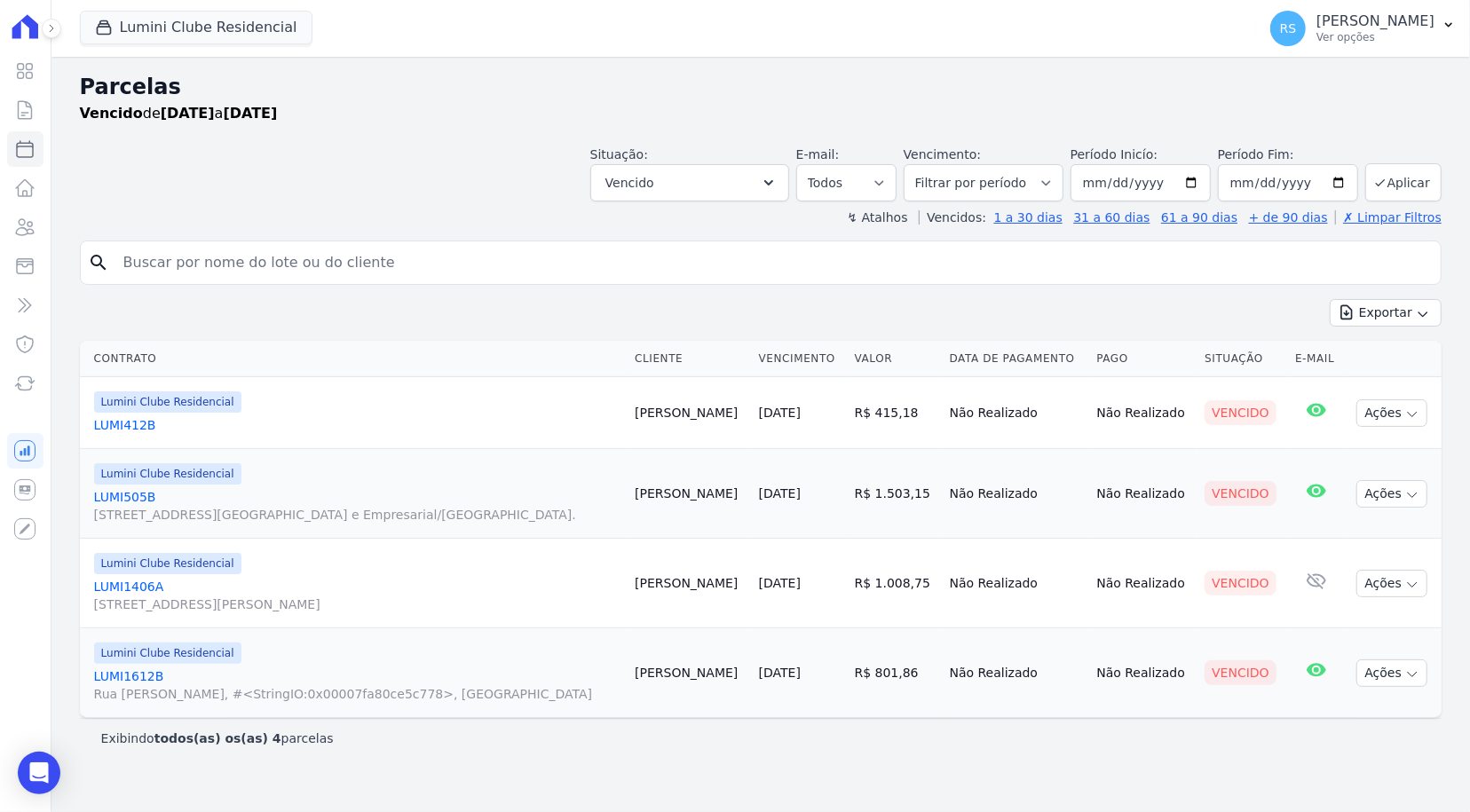
click at [125, 427] on link "LUMI412B" at bounding box center [357, 424] width 527 height 17
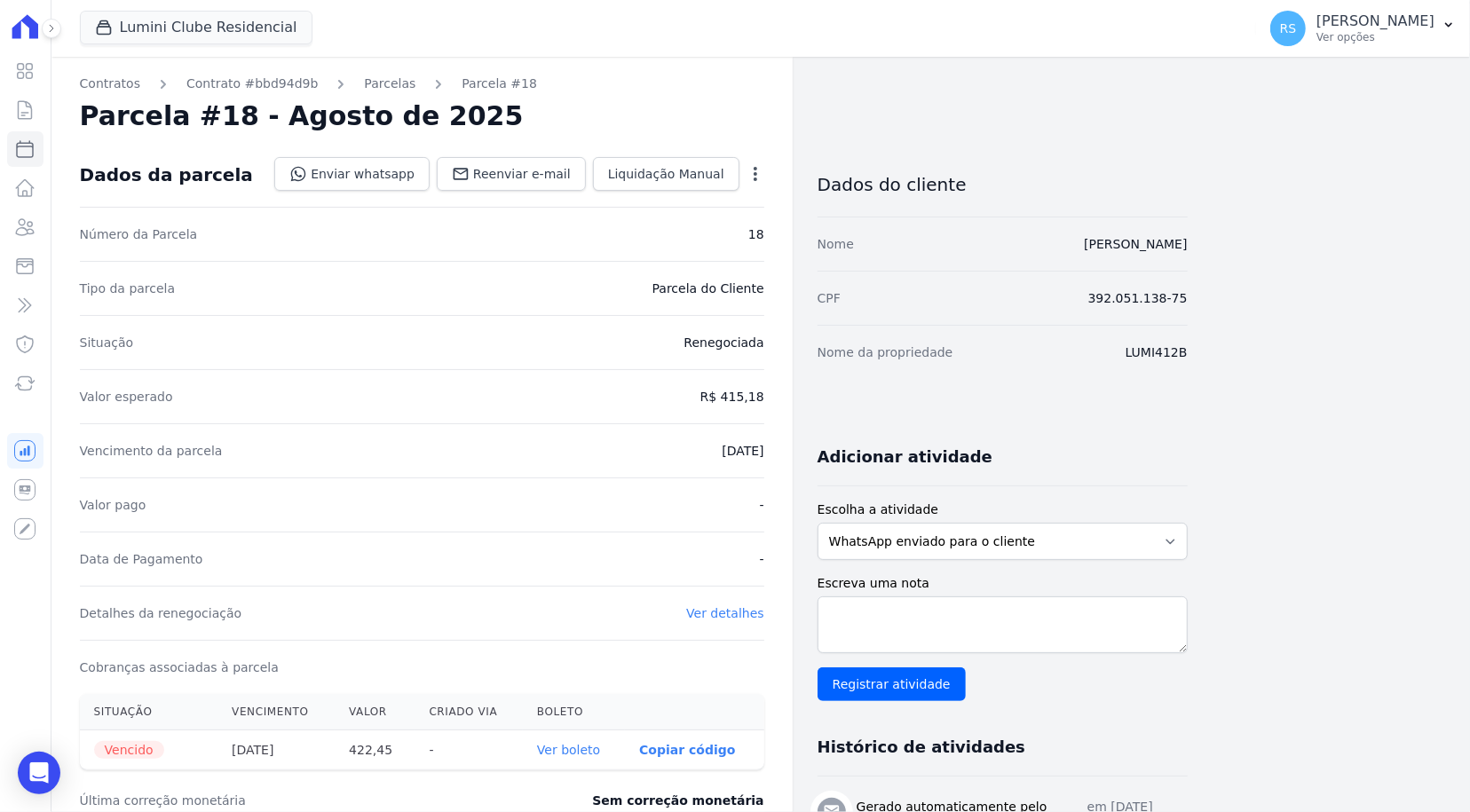
click at [1007, 140] on div "Contratos Contrato #bbd94d9b Parcelas Parcela #18 Parcela #18 - Agosto de 2025 …" at bounding box center [620, 627] width 1137 height 1142
click at [1337, 190] on div "Contratos Contrato #bbd94d9b Parcelas Parcela #18 Parcela #18 - Agosto de 2025 …" at bounding box center [747, 627] width 1390 height 1142
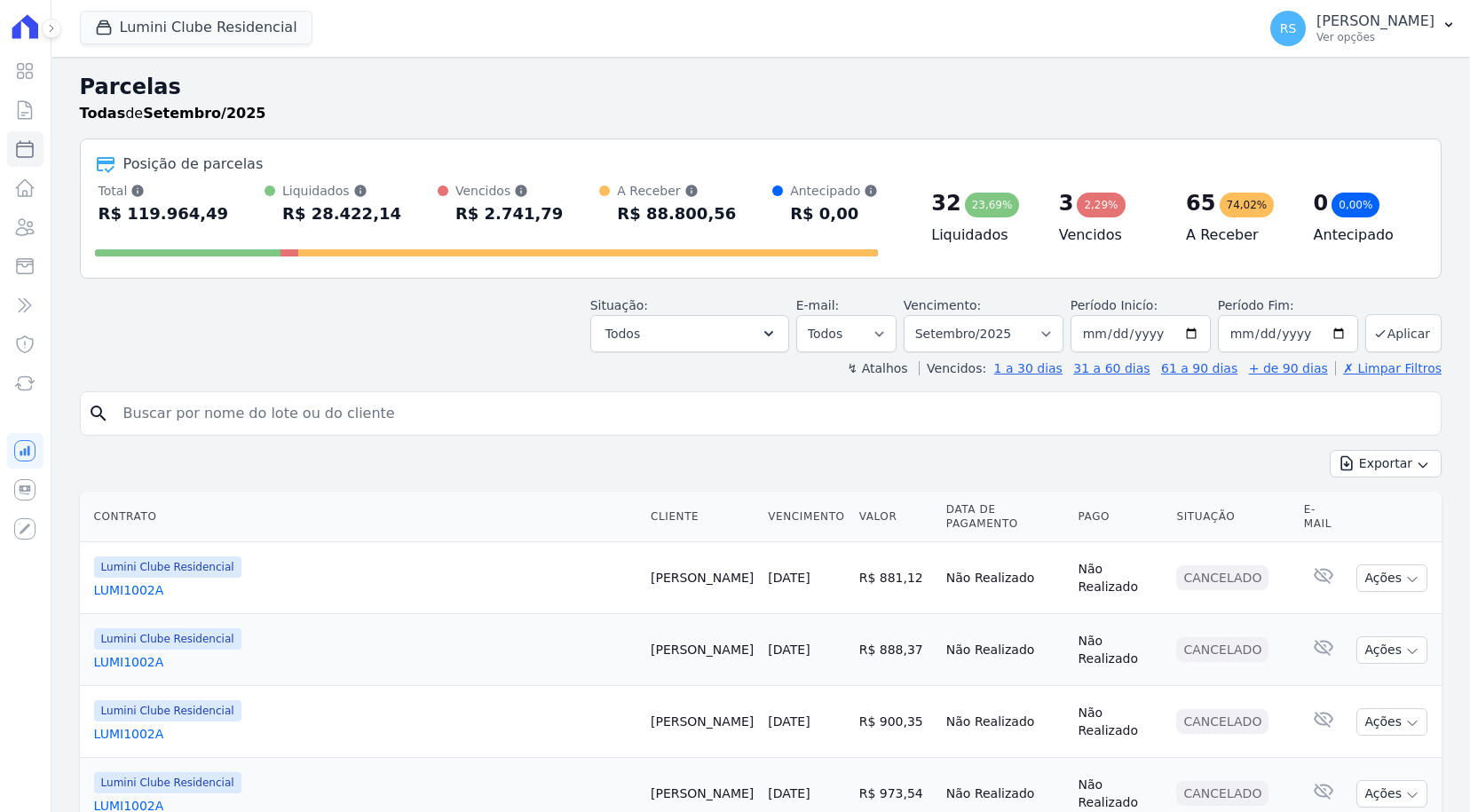
select select
click at [771, 421] on input "search" at bounding box center [773, 413] width 1321 height 36
type input "[PERSON_NAME]"
click at [1053, 333] on select "[GEOGRAPHIC_DATA] por período ──────── Todos os meses Dezembro/2021 [GEOGRAPHIC…" at bounding box center [983, 333] width 159 height 37
select select "08/2025"
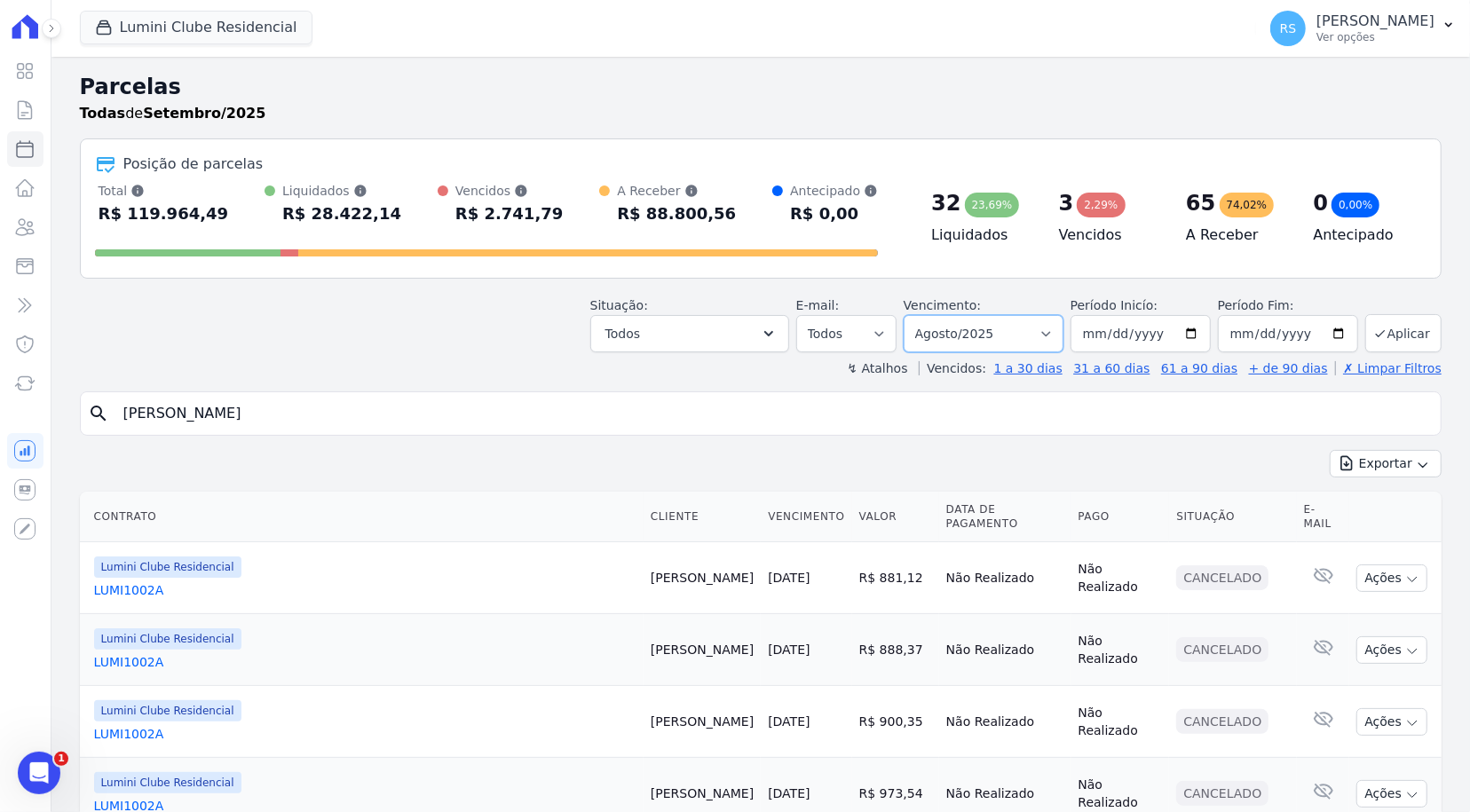
click at [916, 315] on select "[GEOGRAPHIC_DATA] por período ──────── Todos os meses Dezembro/2021 [GEOGRAPHIC…" at bounding box center [983, 333] width 159 height 37
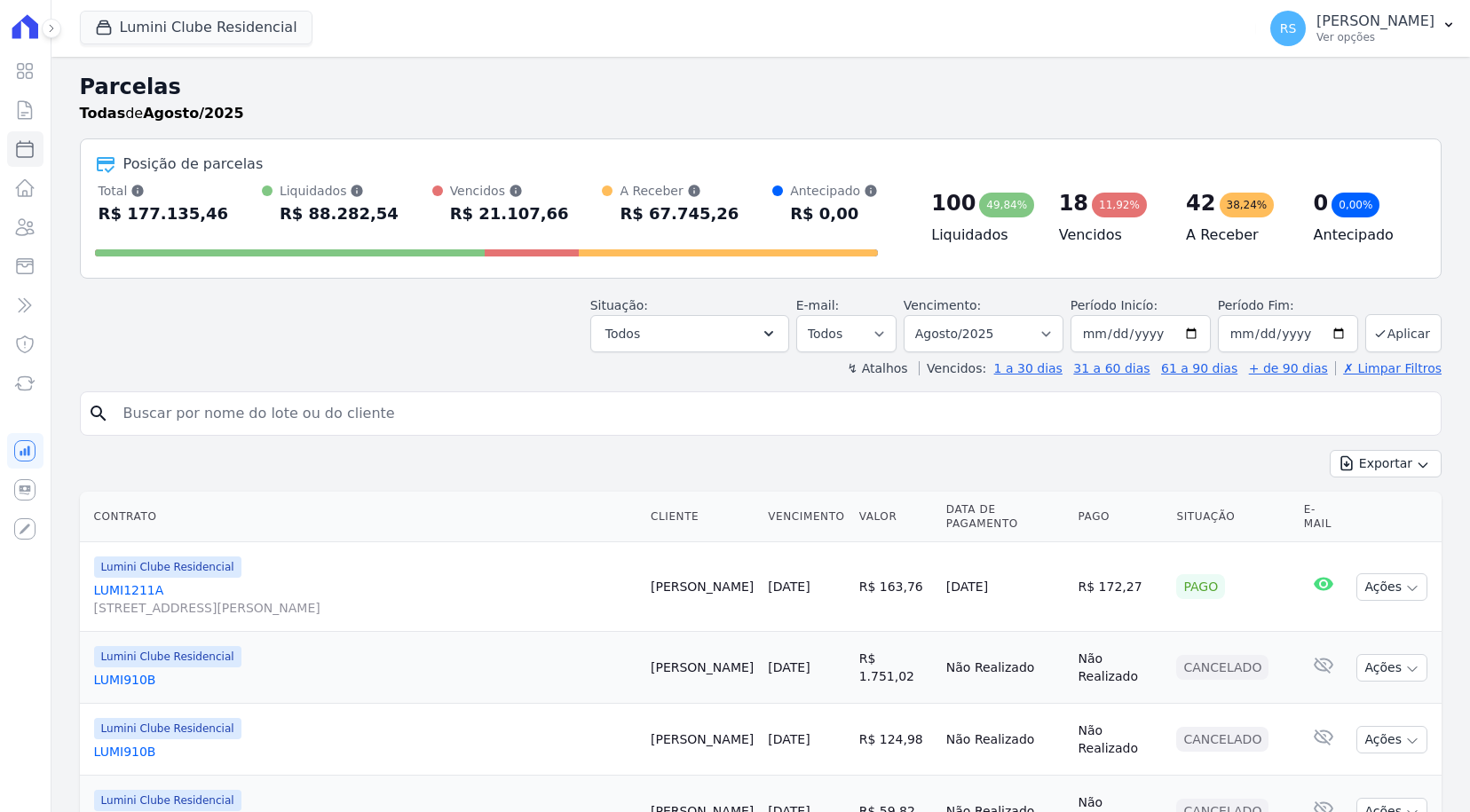
select select
click at [385, 411] on input "search" at bounding box center [773, 413] width 1321 height 36
type input "[PERSON_NAME]"
select select
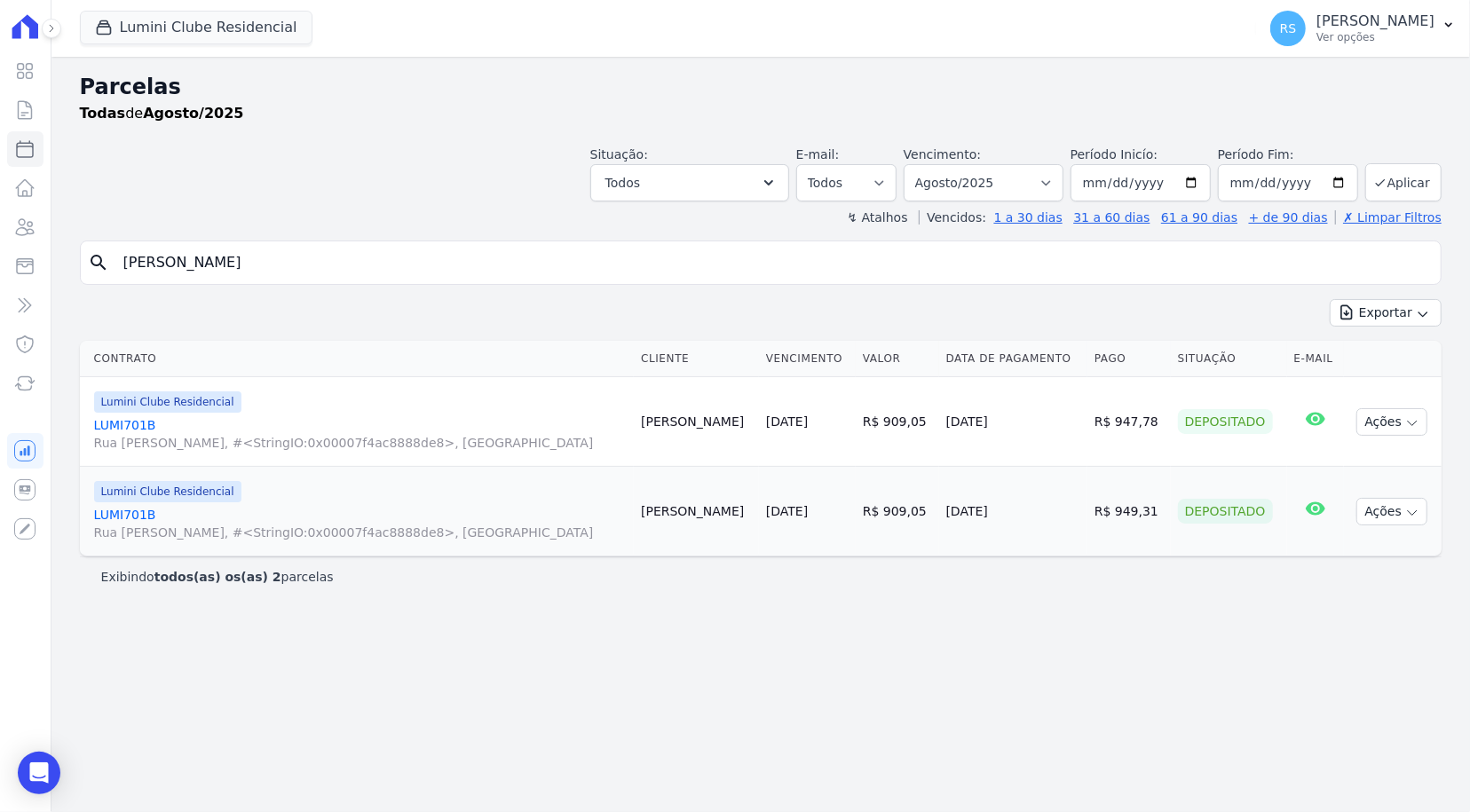
click at [138, 515] on link "LUMI701B Rua [PERSON_NAME], #<StringIO:0x00007f4ac8888de8>, [GEOGRAPHIC_DATA]" at bounding box center [361, 523] width 534 height 36
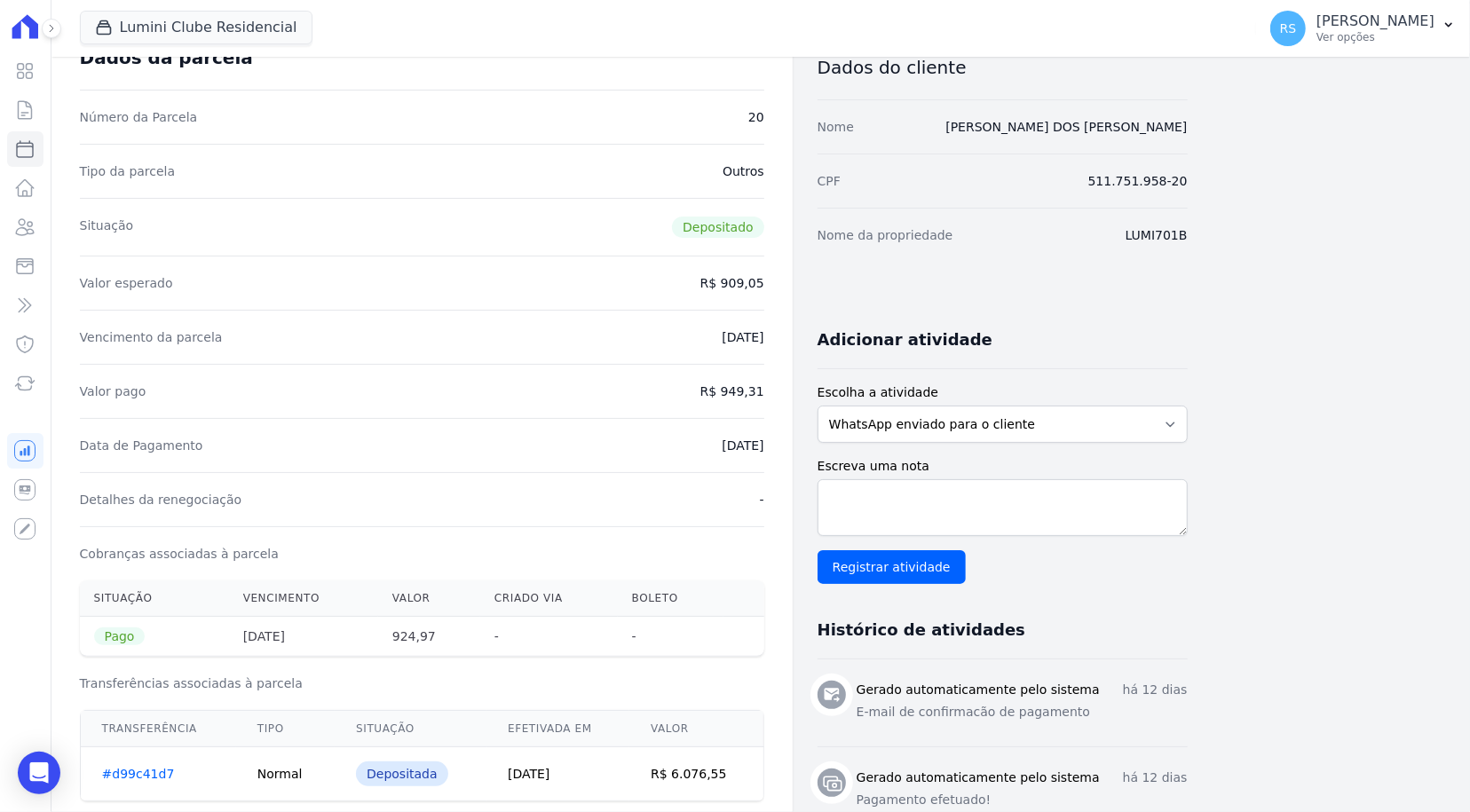
scroll to position [178, 0]
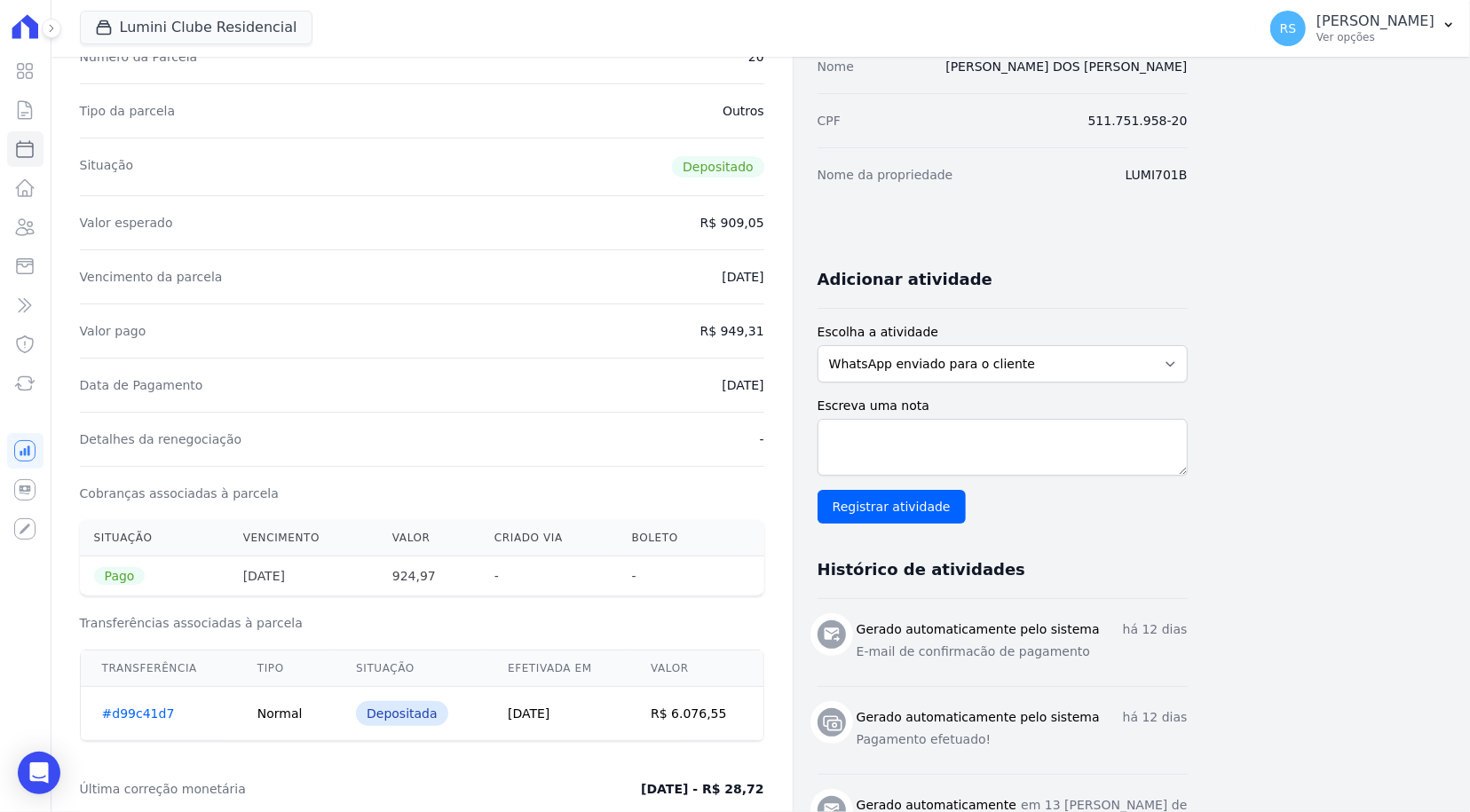
click at [416, 578] on th "924,97" at bounding box center [429, 576] width 102 height 40
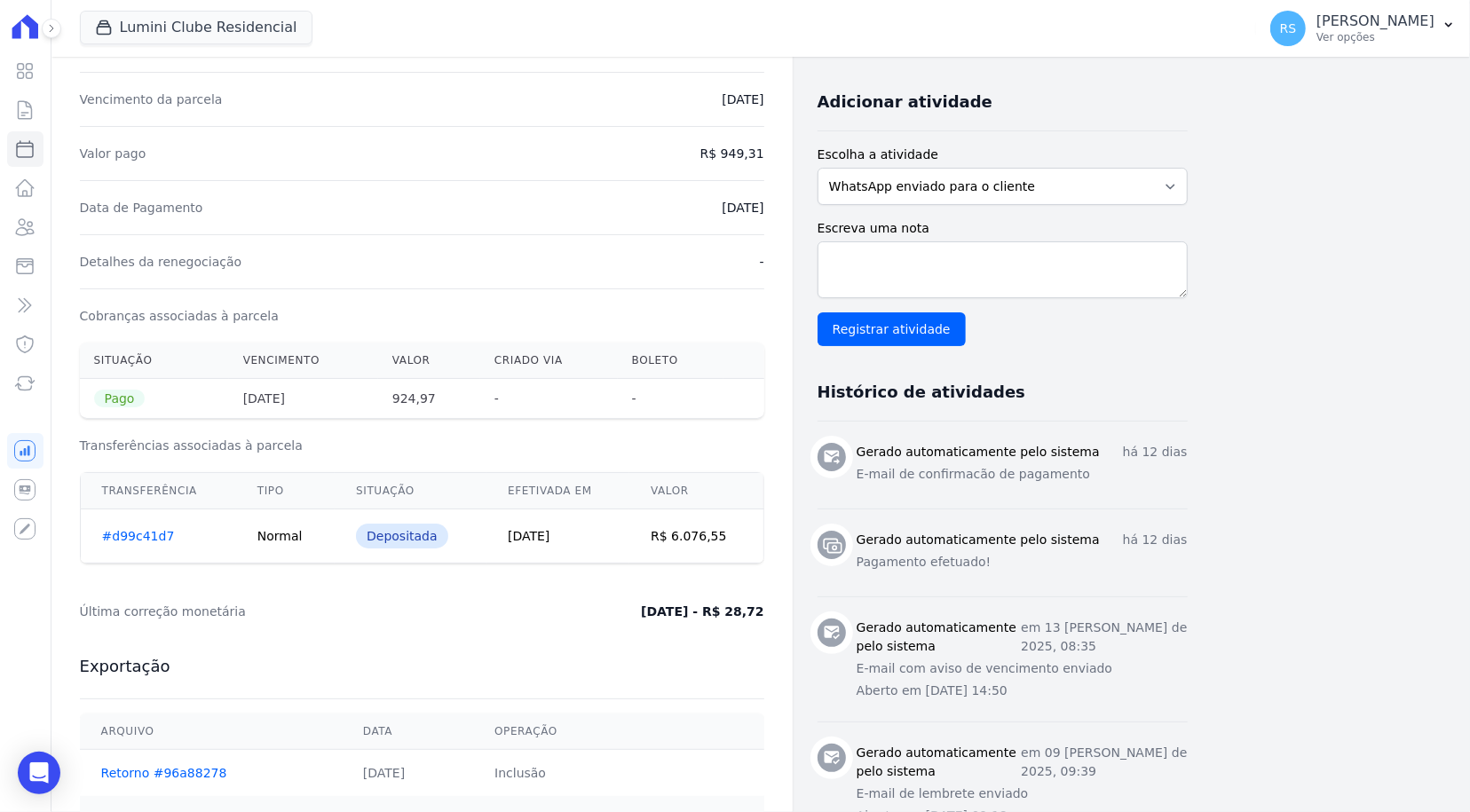
scroll to position [0, 0]
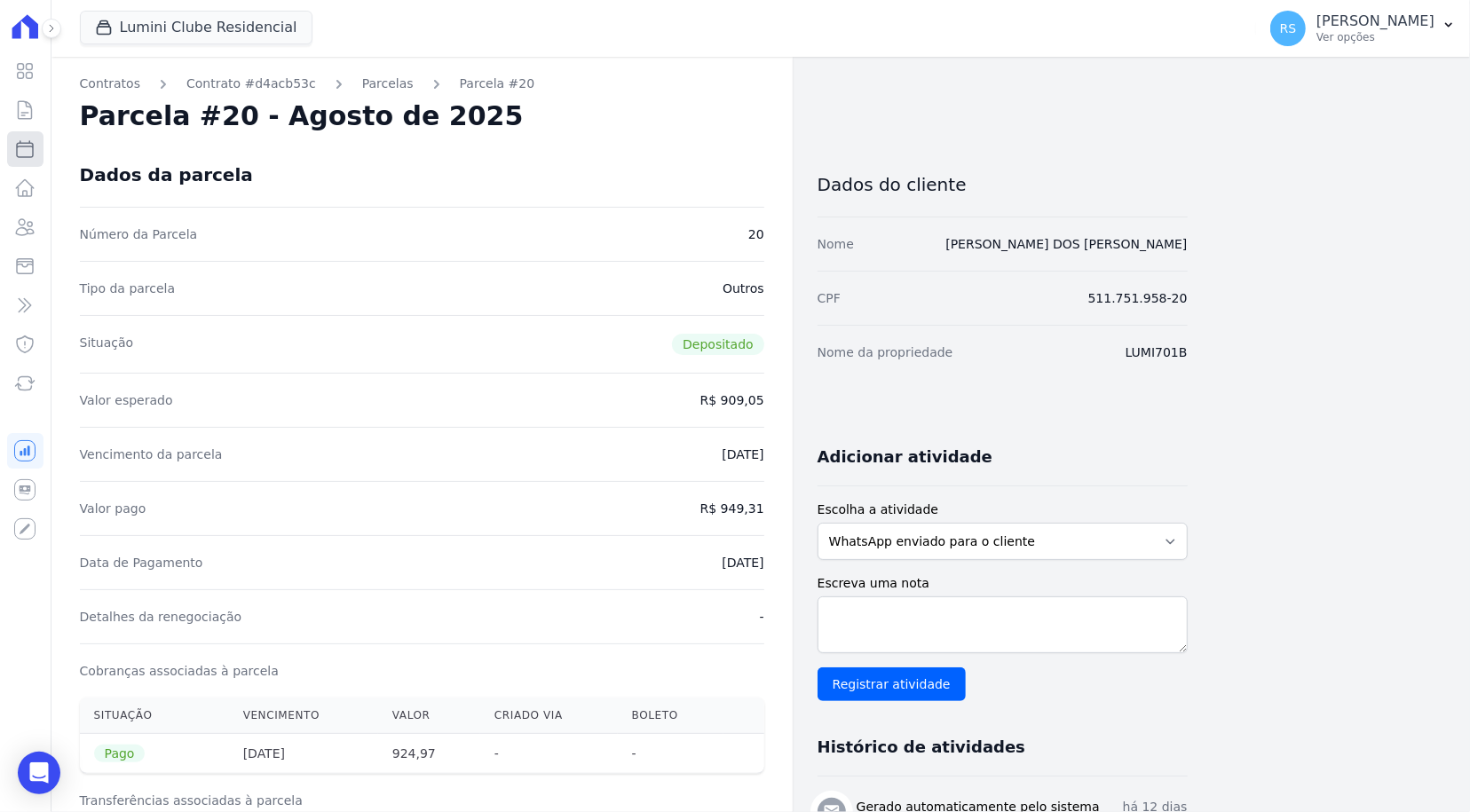
click at [25, 146] on icon at bounding box center [26, 149] width 16 height 16
select select
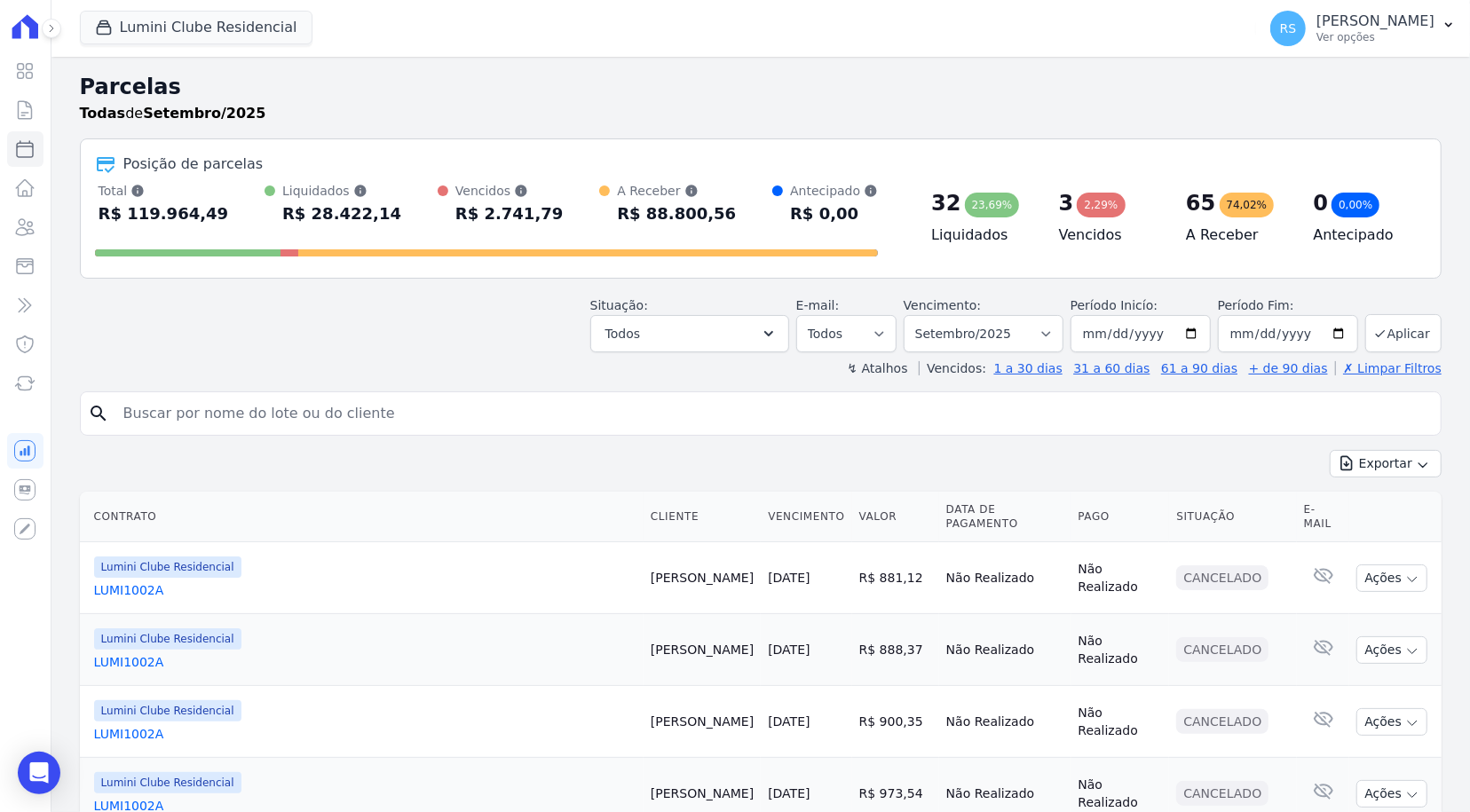
click at [464, 407] on input "search" at bounding box center [773, 413] width 1321 height 36
type input "[PERSON_NAME]"
select select
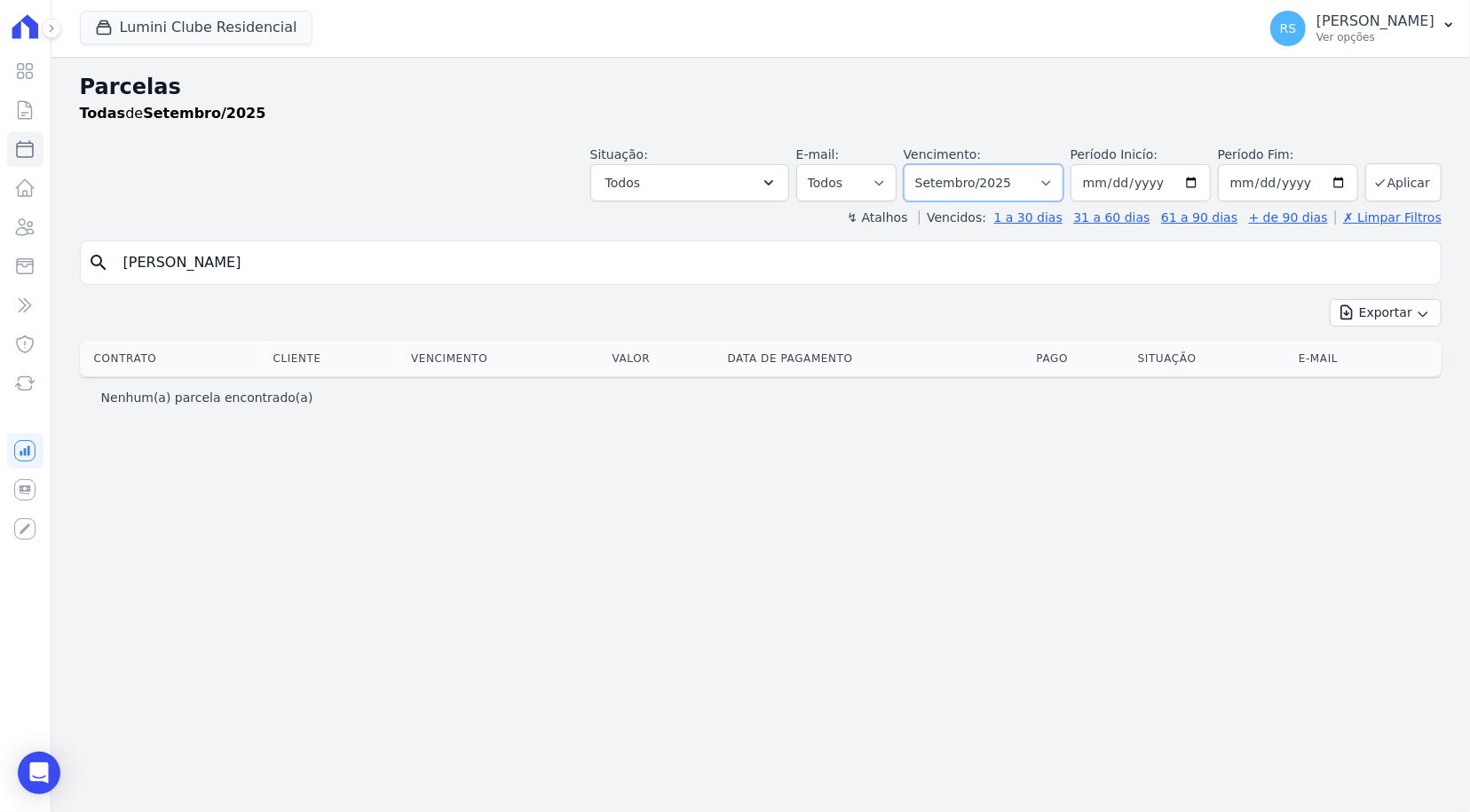
click at [1064, 183] on select "Filtrar por período ──────── Todos os meses Dezembro/2021 Janeiro/2022 Fevereir…" at bounding box center [983, 182] width 159 height 37
select select "05/2025"
click at [930, 164] on select "Filtrar por período ──────── Todos os meses Dezembro/2021 Janeiro/2022 Fevereir…" at bounding box center [983, 182] width 159 height 37
select select
click at [309, 260] on input "[PERSON_NAME]" at bounding box center [773, 262] width 1321 height 36
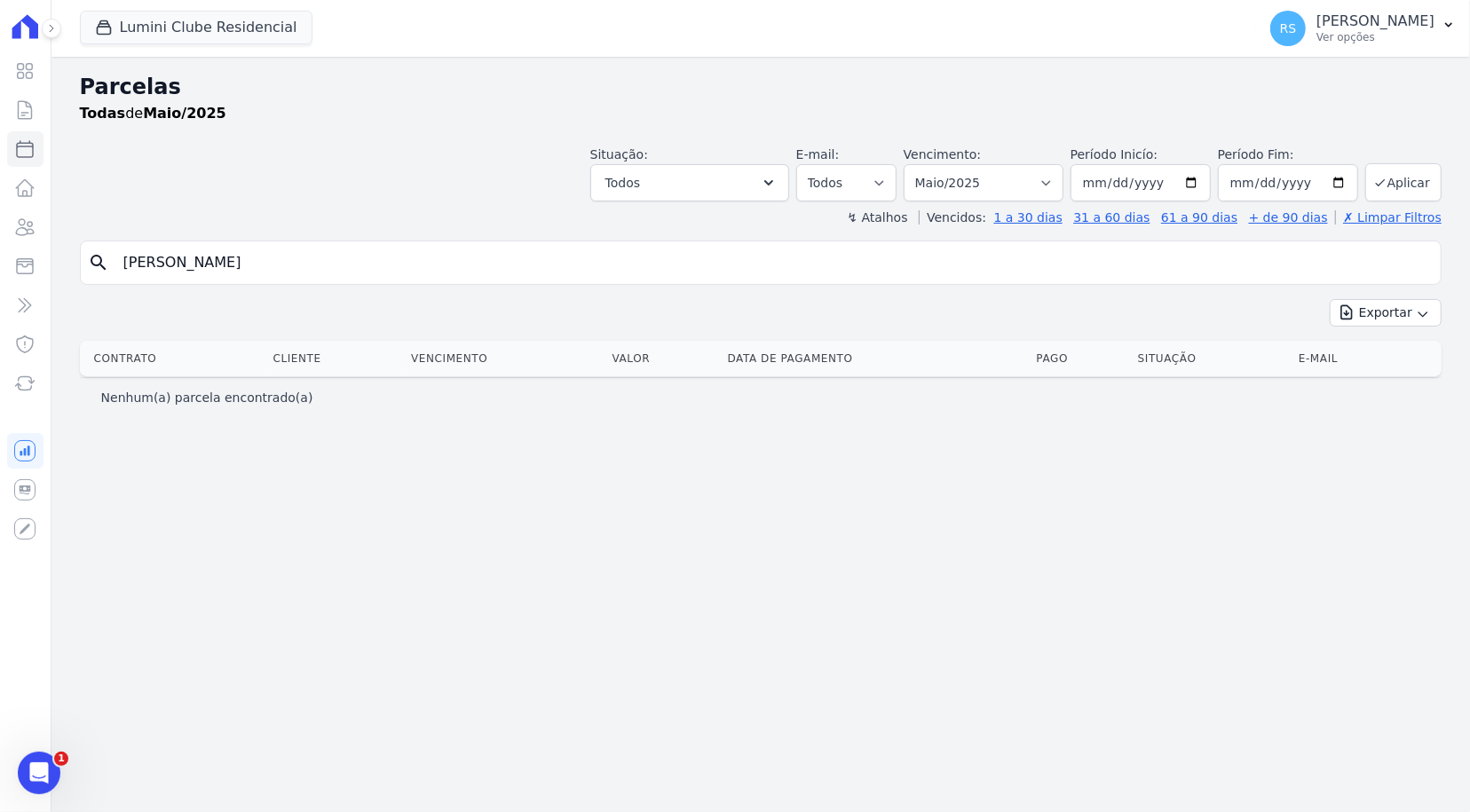
click at [309, 260] on input "[PERSON_NAME]" at bounding box center [773, 262] width 1321 height 36
type input "vilvia"
click at [309, 260] on input "vilvia" at bounding box center [773, 262] width 1321 height 36
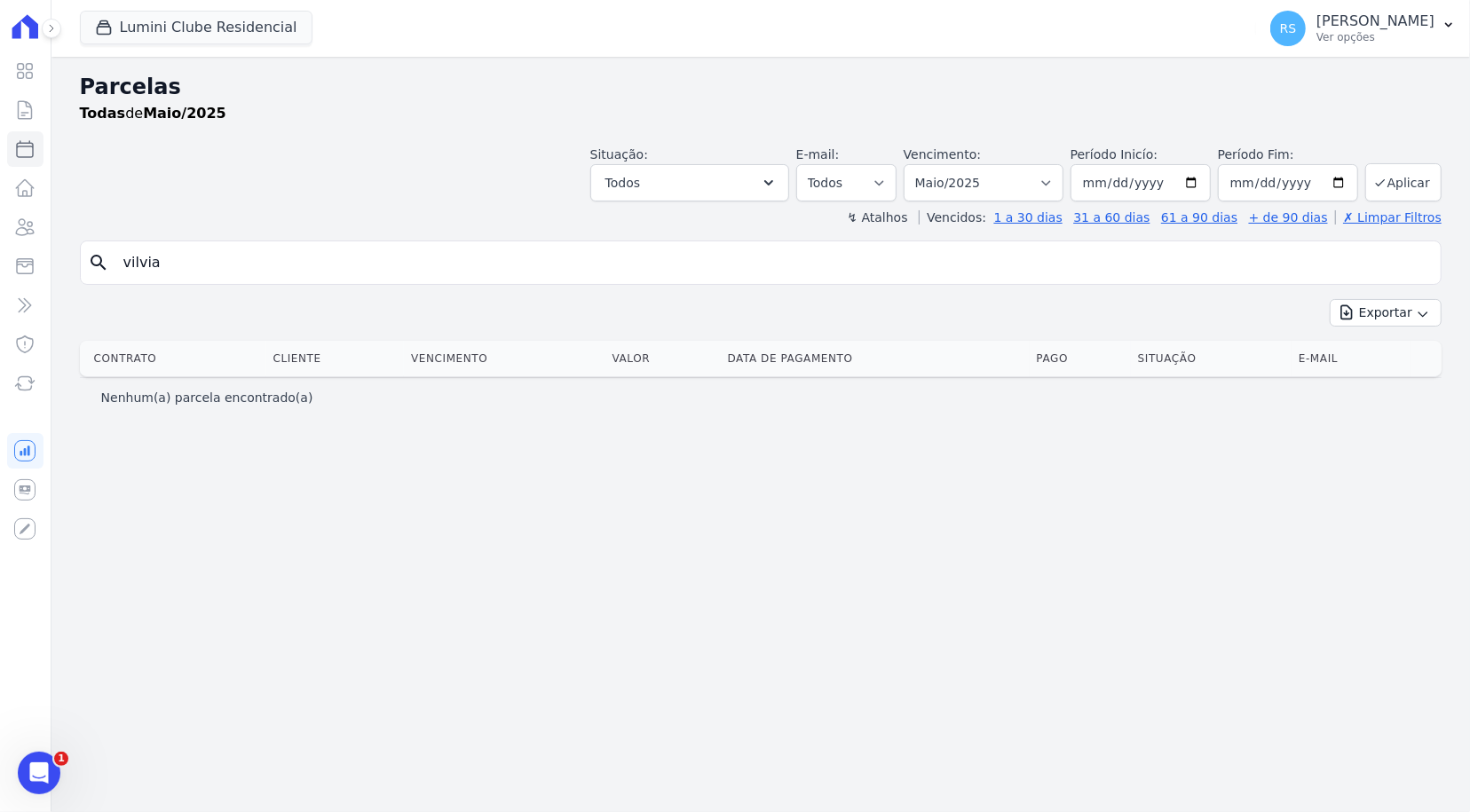
click at [309, 260] on input "vilvia" at bounding box center [773, 262] width 1321 height 36
select select
click at [309, 260] on input "vilvia" at bounding box center [773, 262] width 1321 height 36
type input "[PERSON_NAME]]"
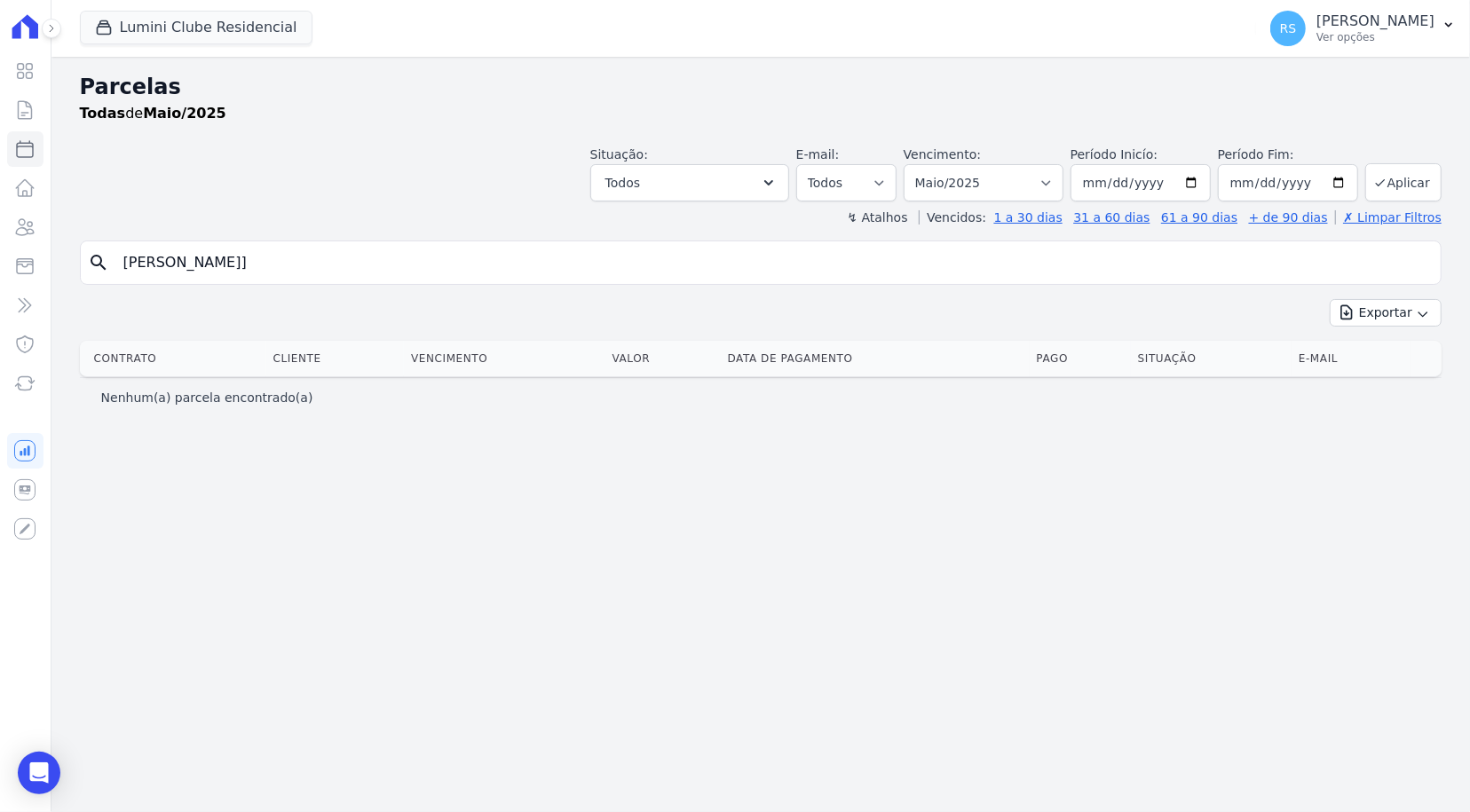
select select
click at [309, 260] on input "[PERSON_NAME]]" at bounding box center [773, 262] width 1321 height 36
type input "[PERSON_NAME]"
select select
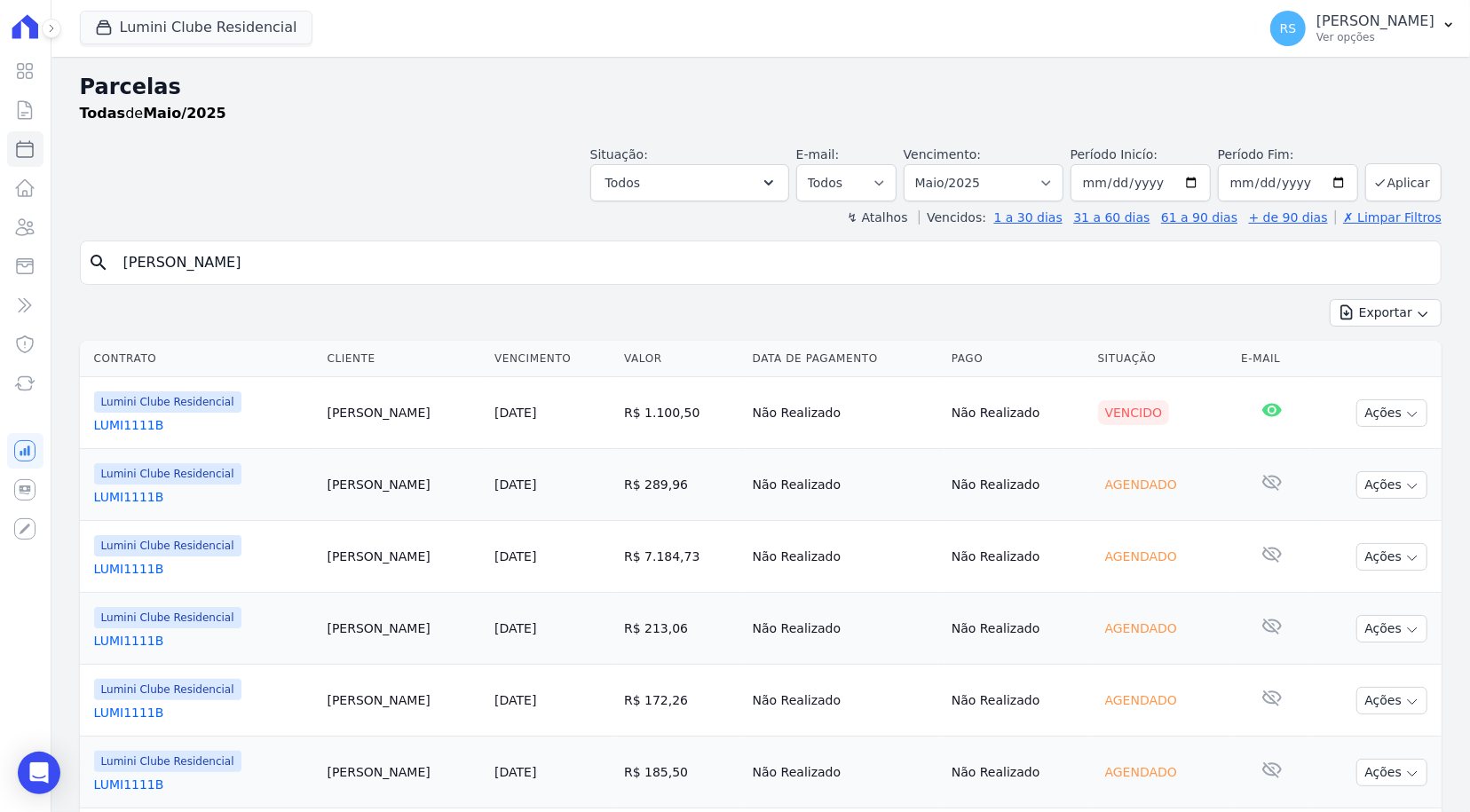
click at [133, 424] on link "LUMI1111B" at bounding box center [203, 424] width 219 height 17
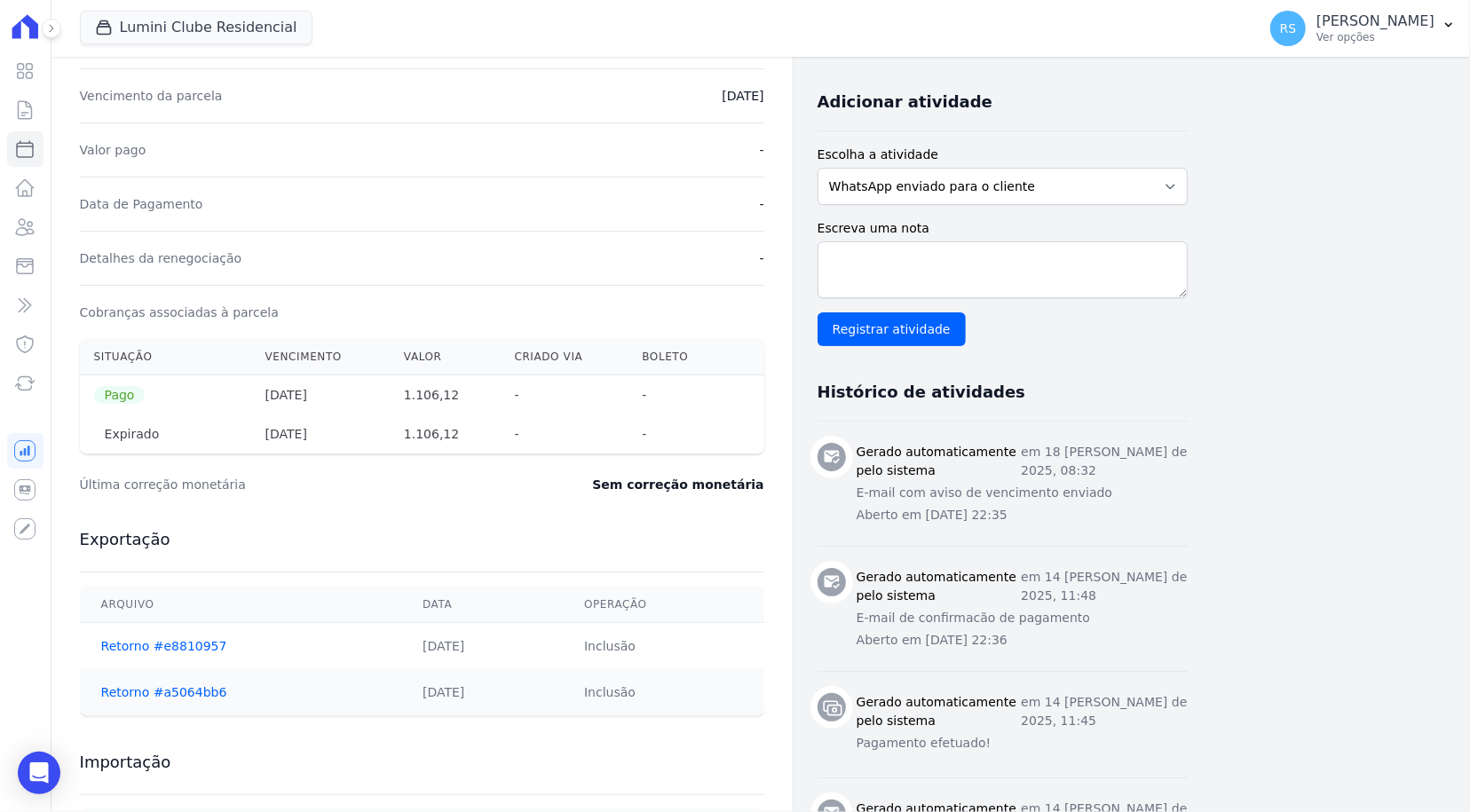
scroll to position [533, 0]
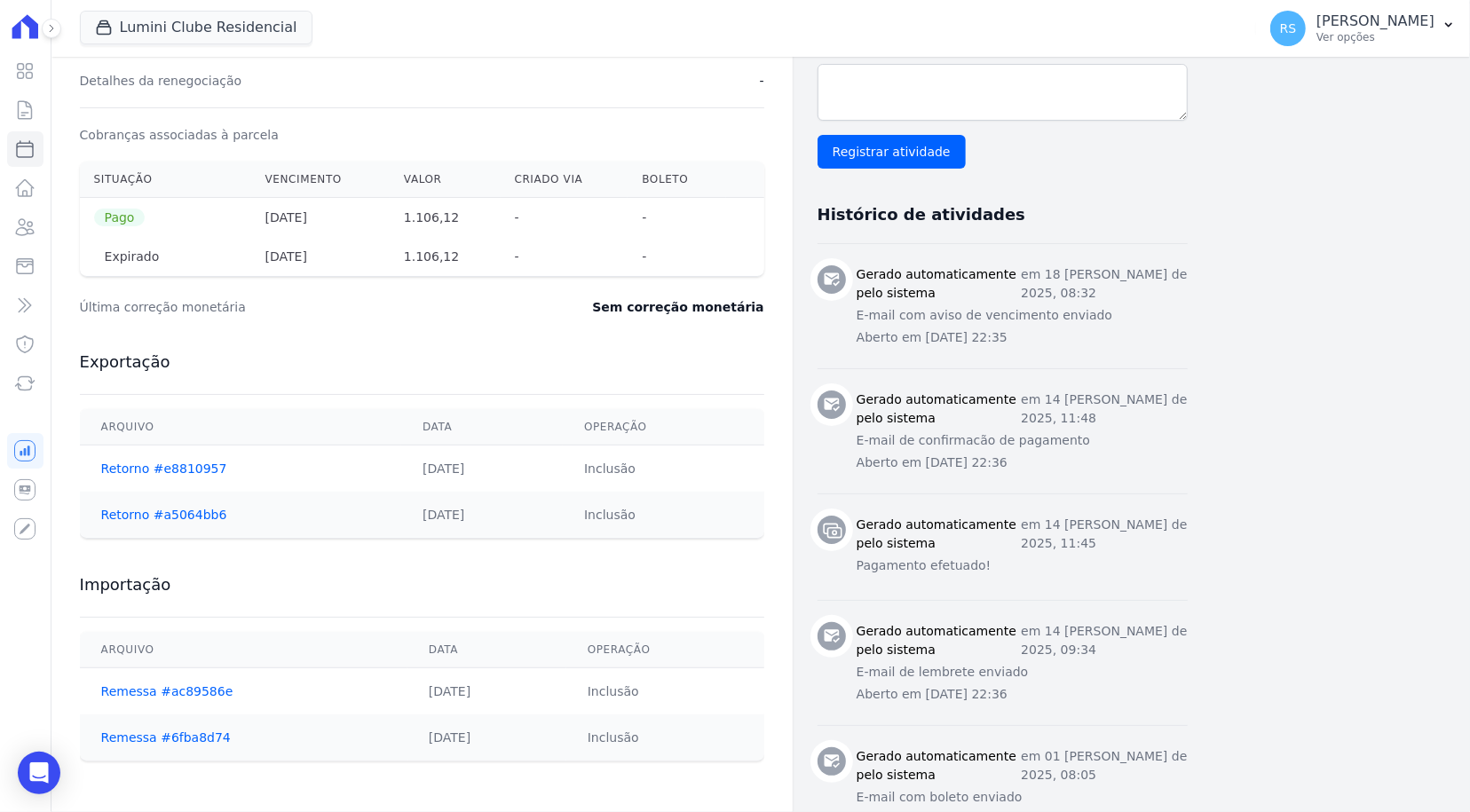
click at [109, 214] on span "Pago" at bounding box center [119, 217] width 52 height 17
click at [454, 309] on dt "Última correção monetária" at bounding box center [282, 307] width 404 height 17
click at [424, 208] on th "1.106,12" at bounding box center [445, 218] width 111 height 40
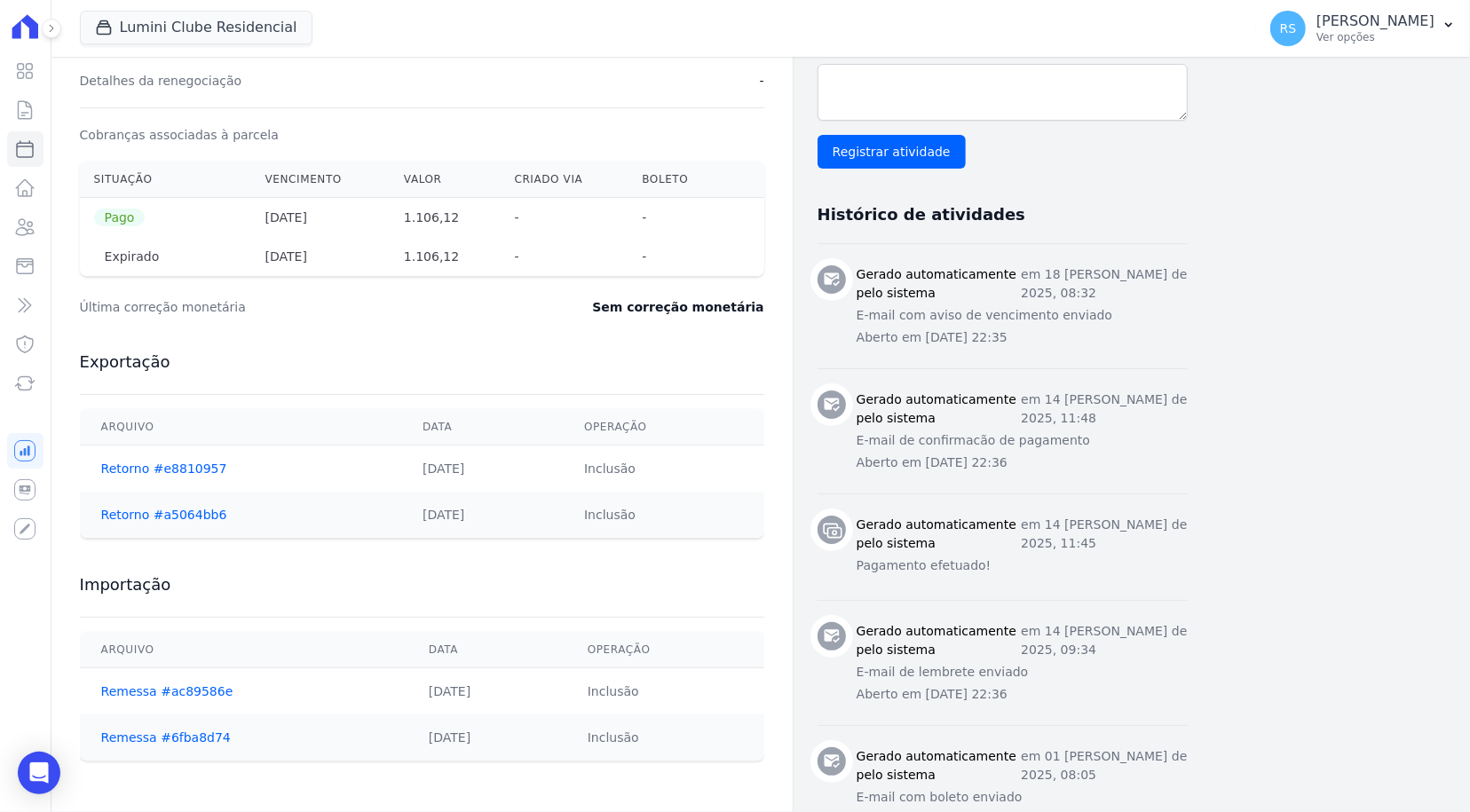
click at [424, 208] on th "1.106,12" at bounding box center [445, 218] width 111 height 40
click at [460, 300] on dt "Última correção monetária" at bounding box center [282, 307] width 404 height 17
click at [291, 253] on th "[DATE]" at bounding box center [321, 256] width 138 height 39
click at [320, 218] on th "[DATE]" at bounding box center [321, 218] width 138 height 40
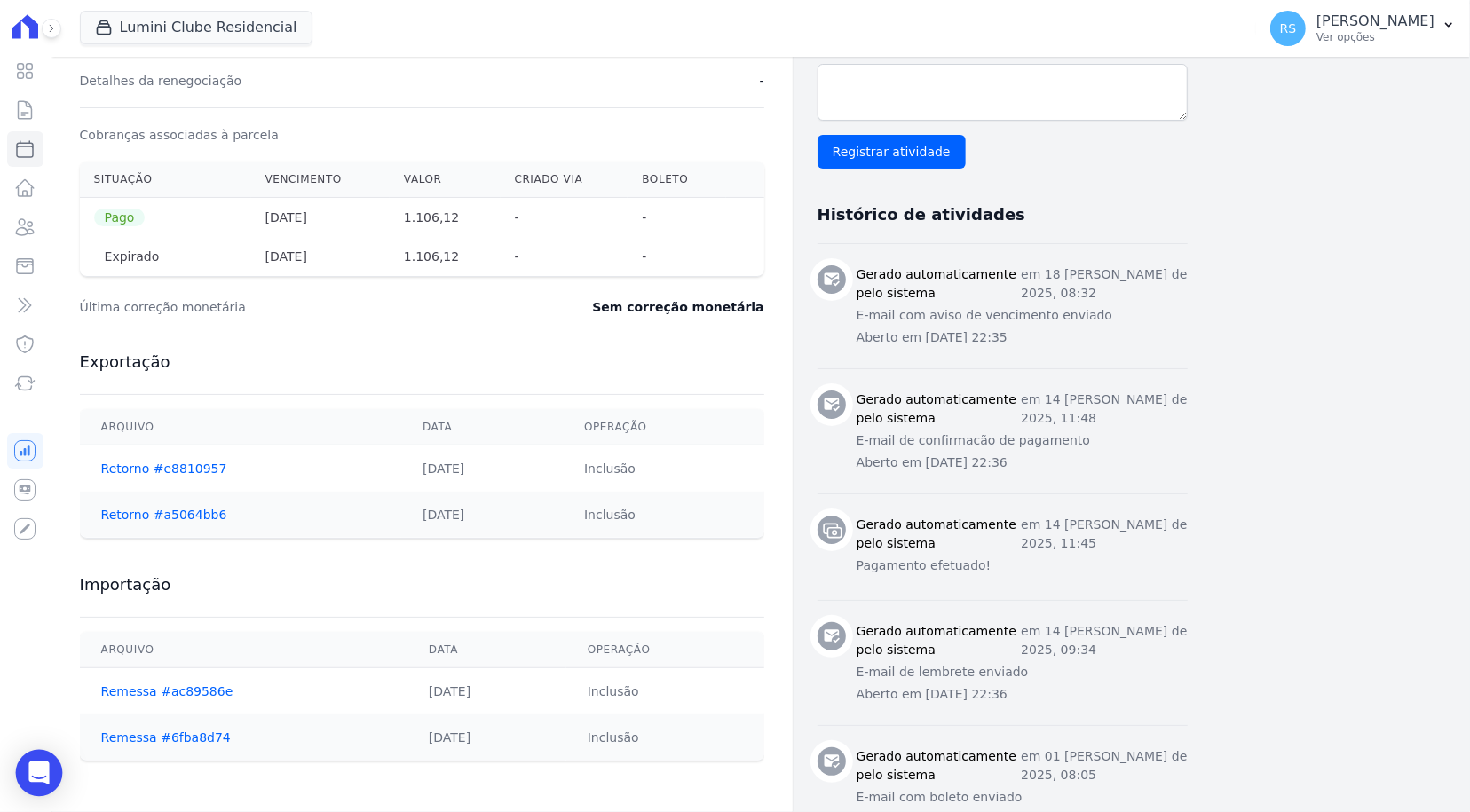
click at [29, 777] on icon "Open Intercom Messenger" at bounding box center [38, 772] width 23 height 23
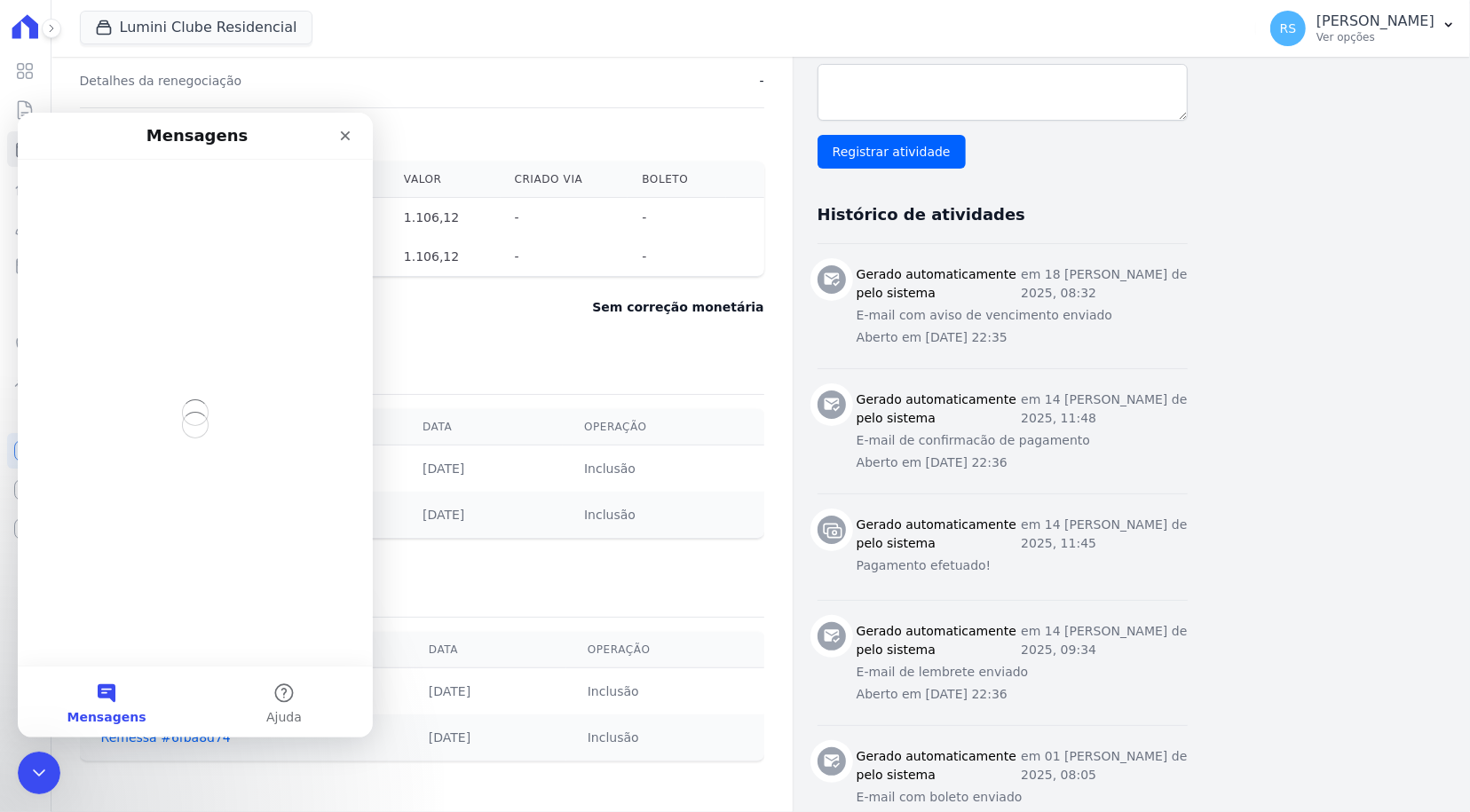
scroll to position [0, 0]
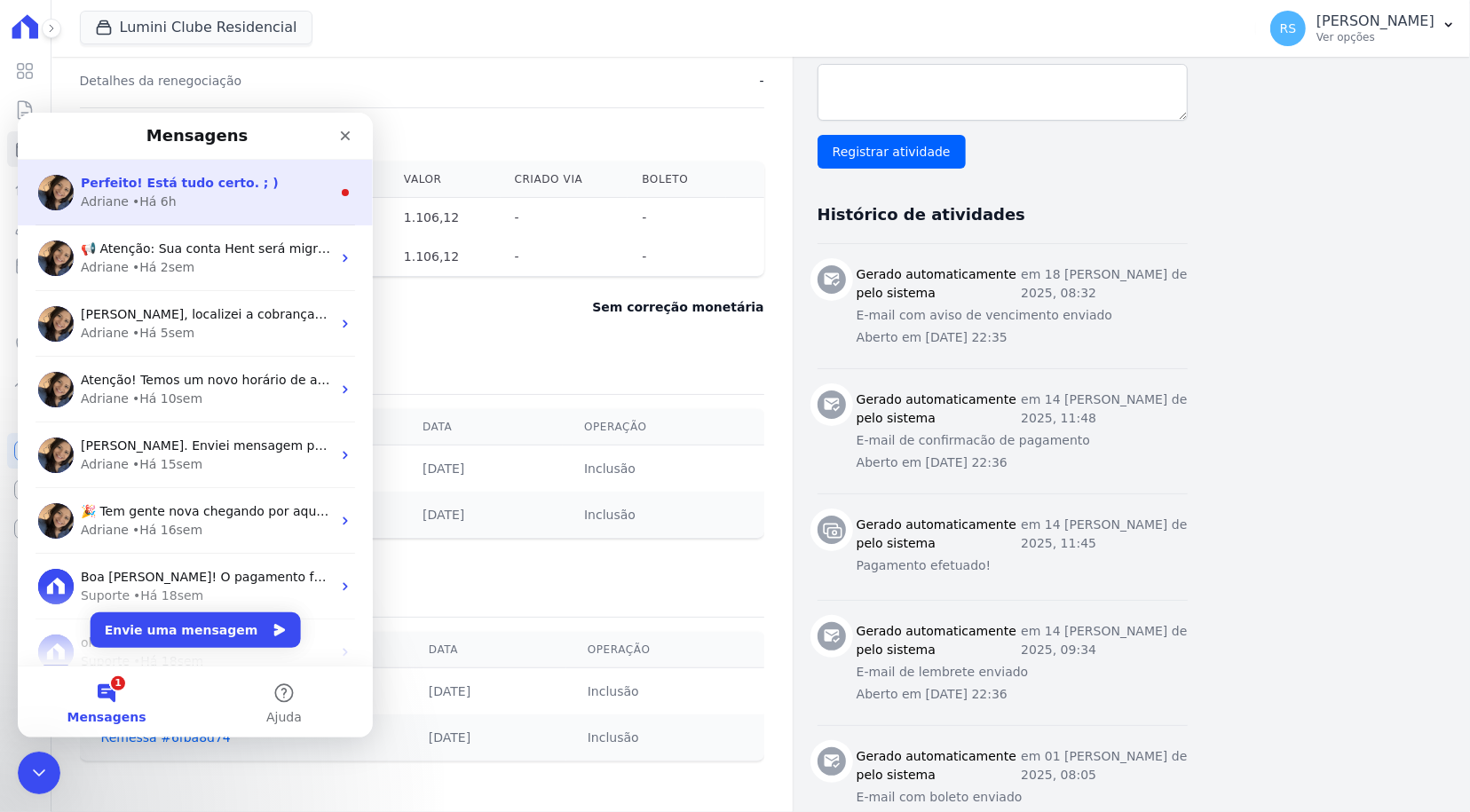
click at [178, 200] on div "Adriane • Há 6h" at bounding box center [206, 201] width 250 height 18
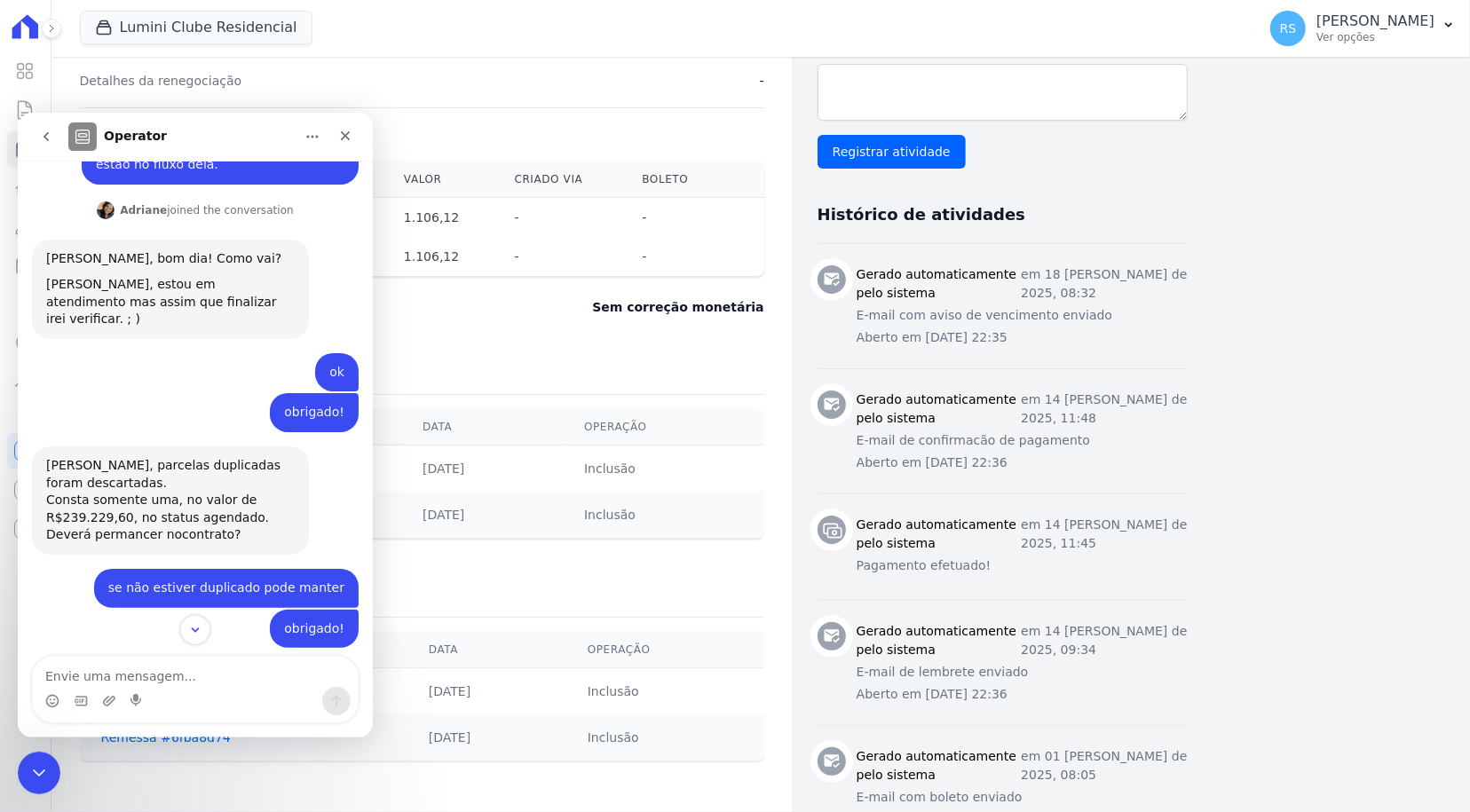
scroll to position [533, 0]
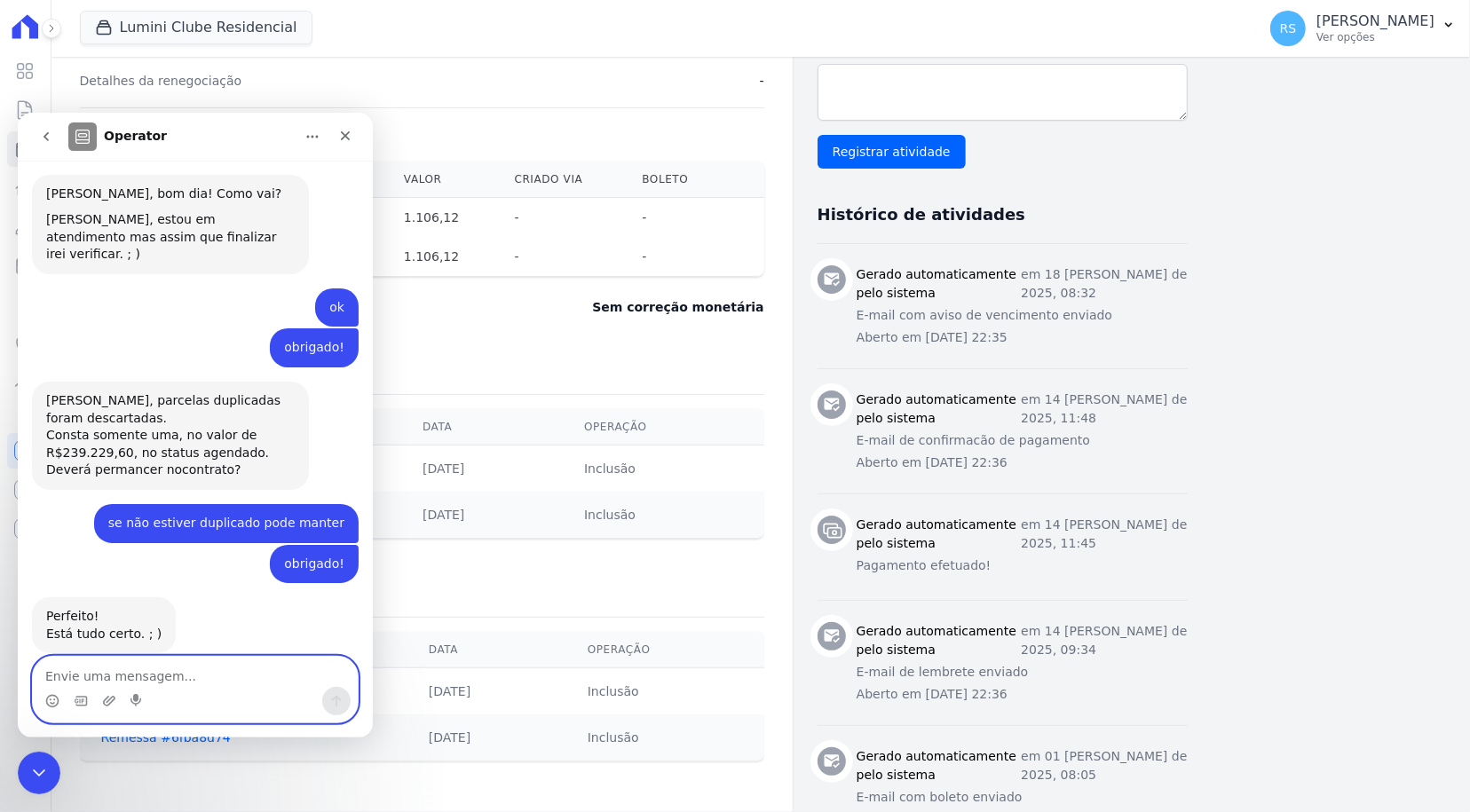
drag, startPoint x: 138, startPoint y: 692, endPoint x: 129, endPoint y: 667, distance: 26.6
click at [129, 667] on div "Messenger da Intercom" at bounding box center [195, 688] width 325 height 66
click at [129, 668] on textarea "Envie uma mensagem..." at bounding box center [195, 670] width 325 height 30
type textarea "Olá Tudo bem?"
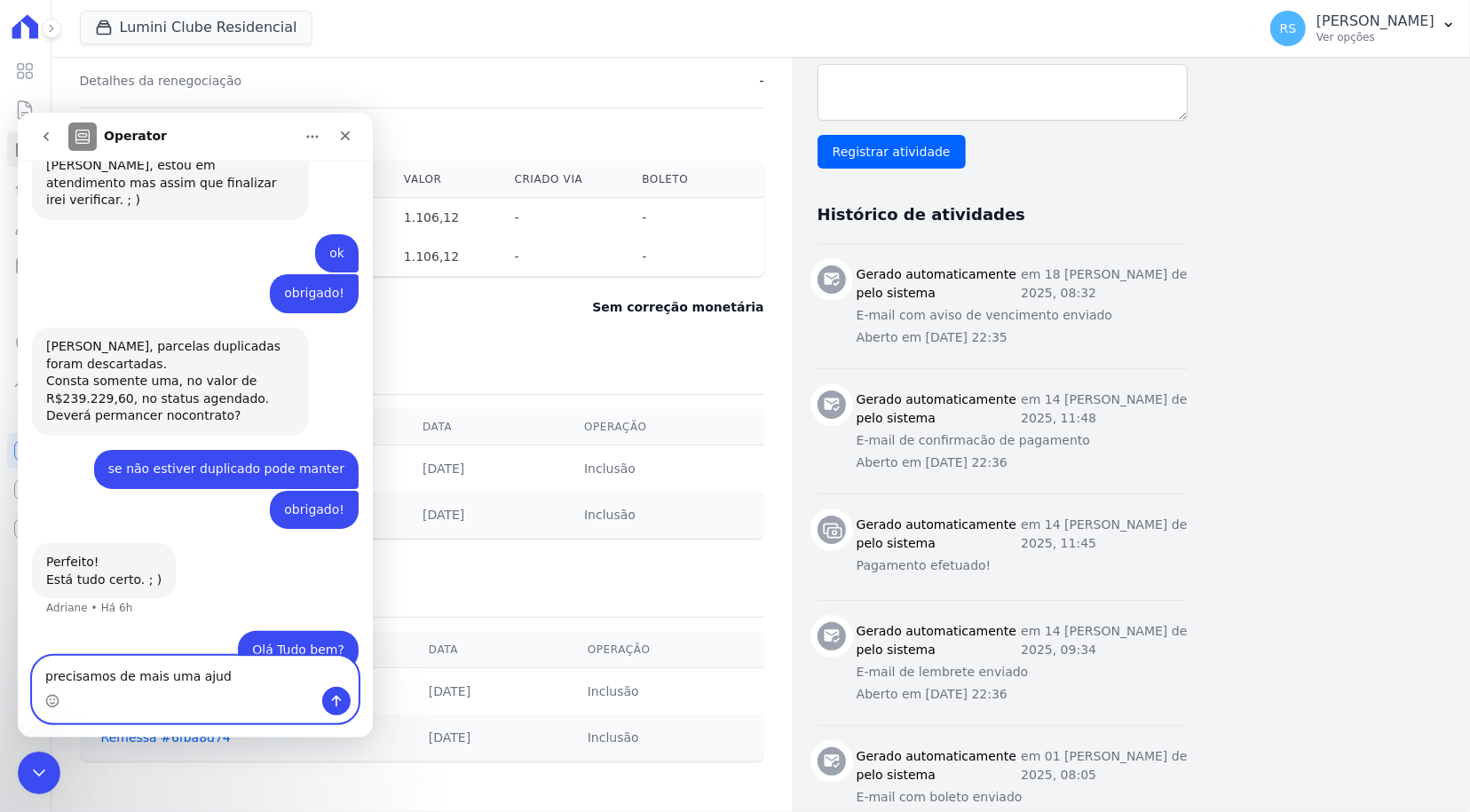
type textarea "precisamos de mais uma ajuda"
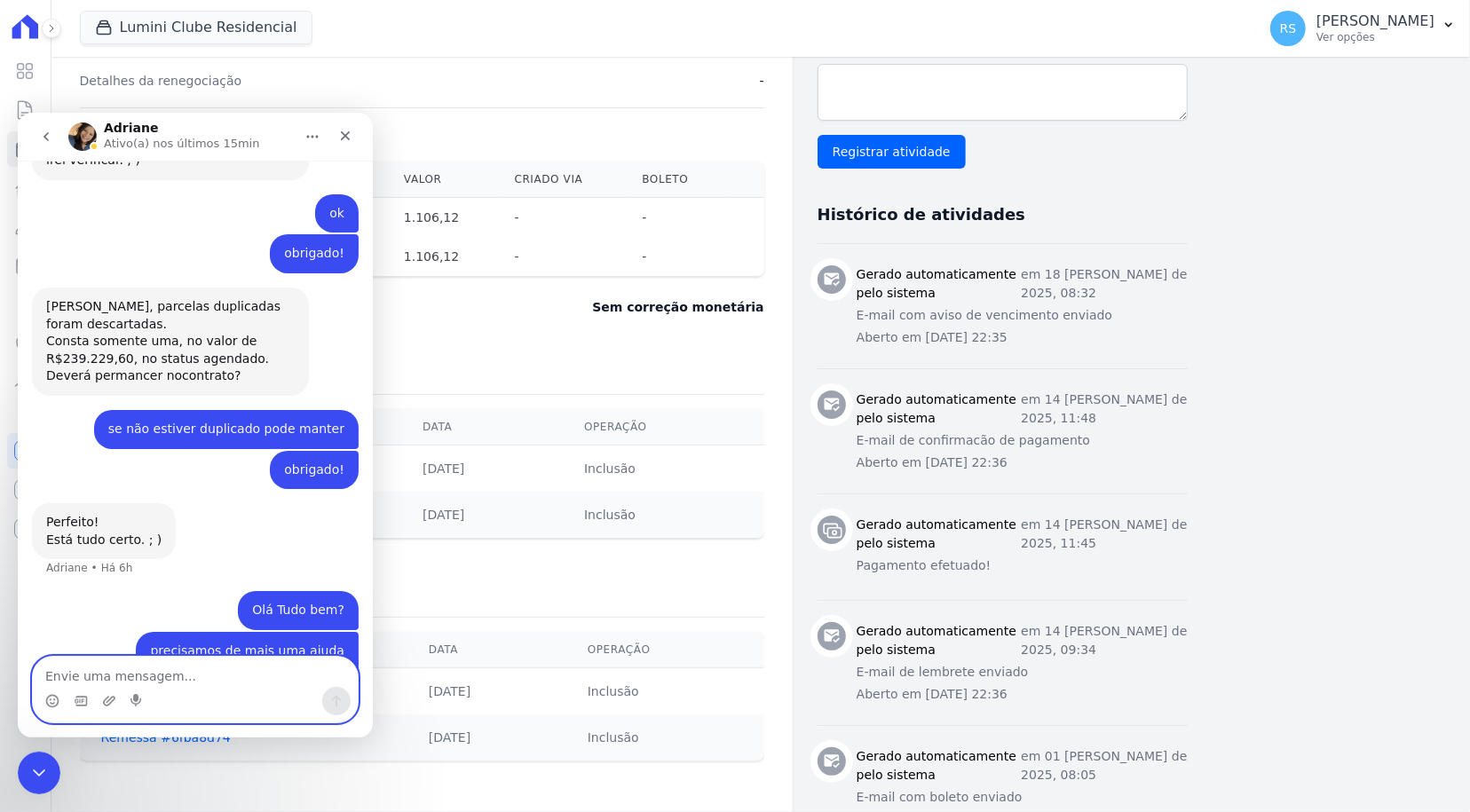
scroll to position [669, 0]
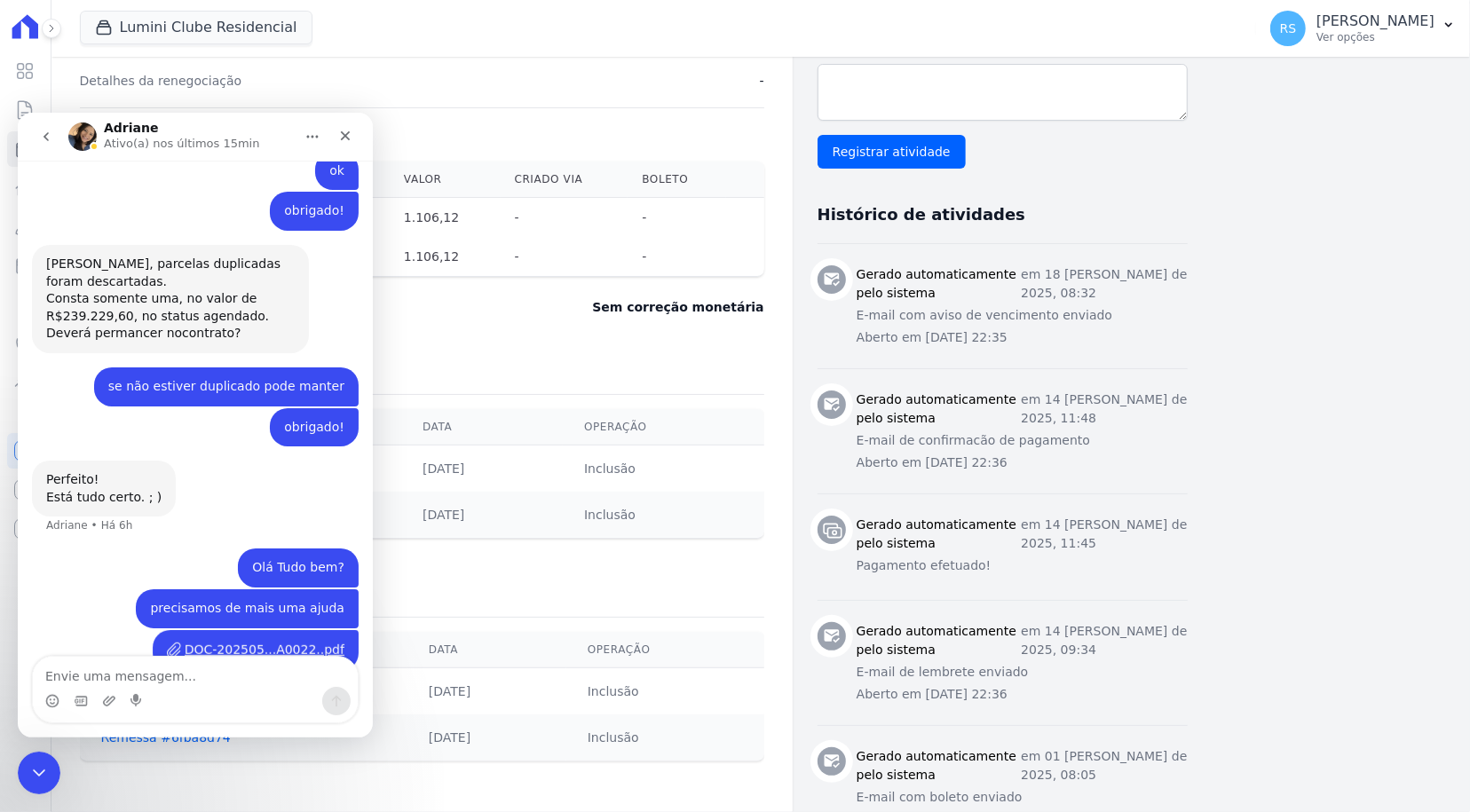
click at [234, 688] on div "Messenger da Intercom" at bounding box center [195, 699] width 325 height 28
click at [211, 675] on textarea "Envie uma mensagem..." at bounding box center [195, 670] width 325 height 30
click at [186, 677] on textarea "podem validar esse comprovante" at bounding box center [195, 670] width 325 height 30
type textarea "podem validar esse pagto"
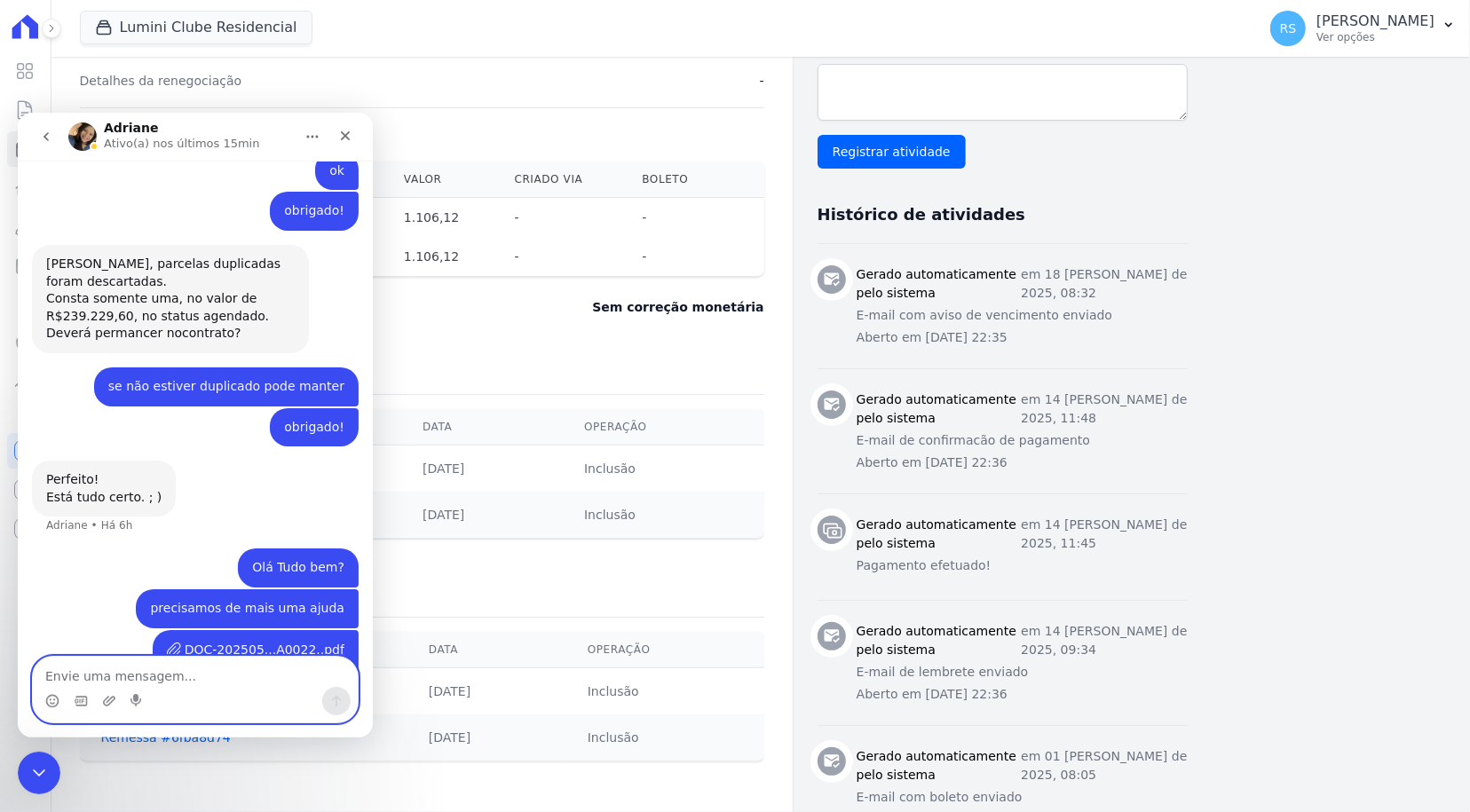
scroll to position [710, 0]
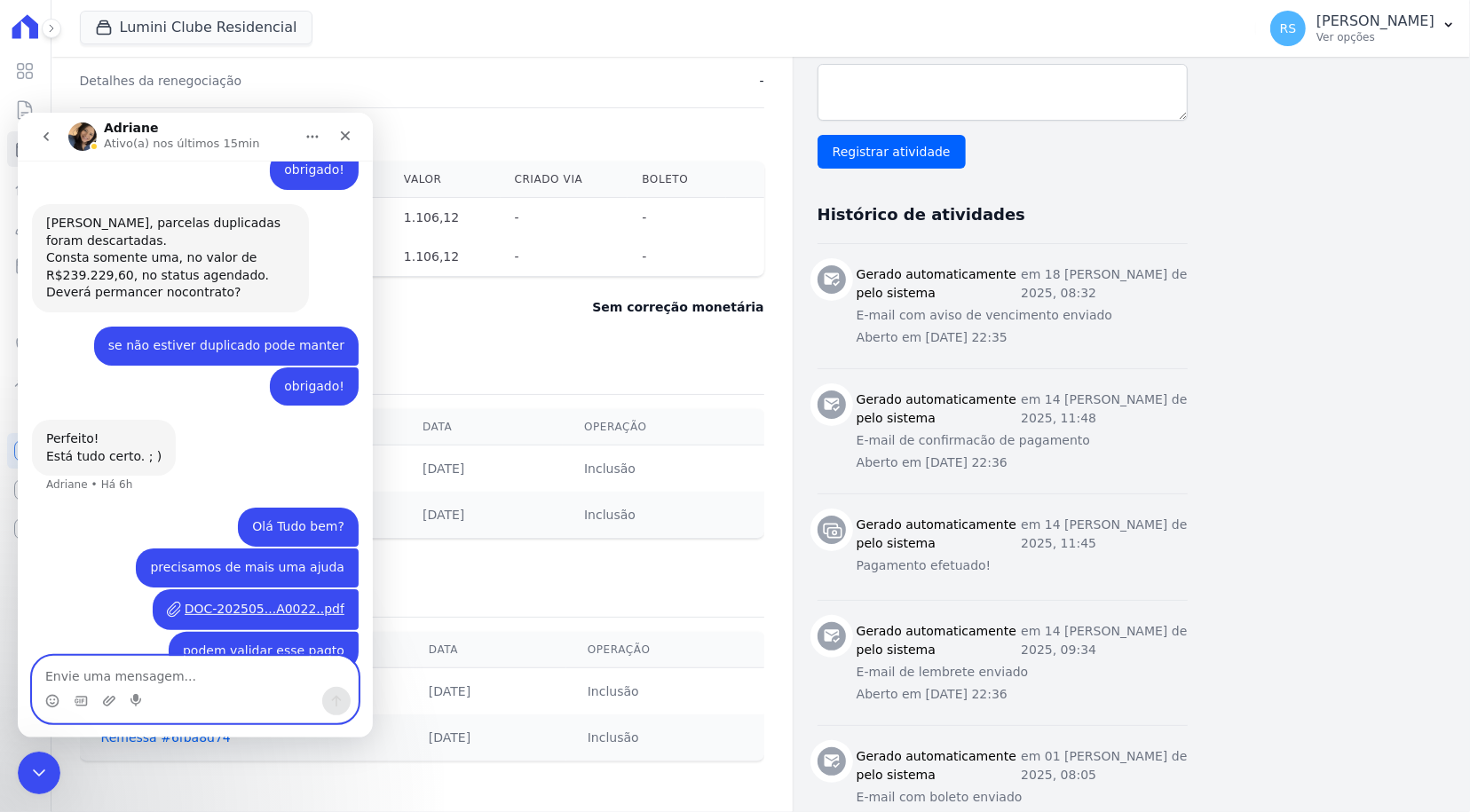
click at [217, 682] on textarea "Envie uma mensagem..." at bounding box center [195, 670] width 325 height 30
paste textarea "[PERSON_NAME] - 1111B"
type textarea "[PERSON_NAME] - 1111B"
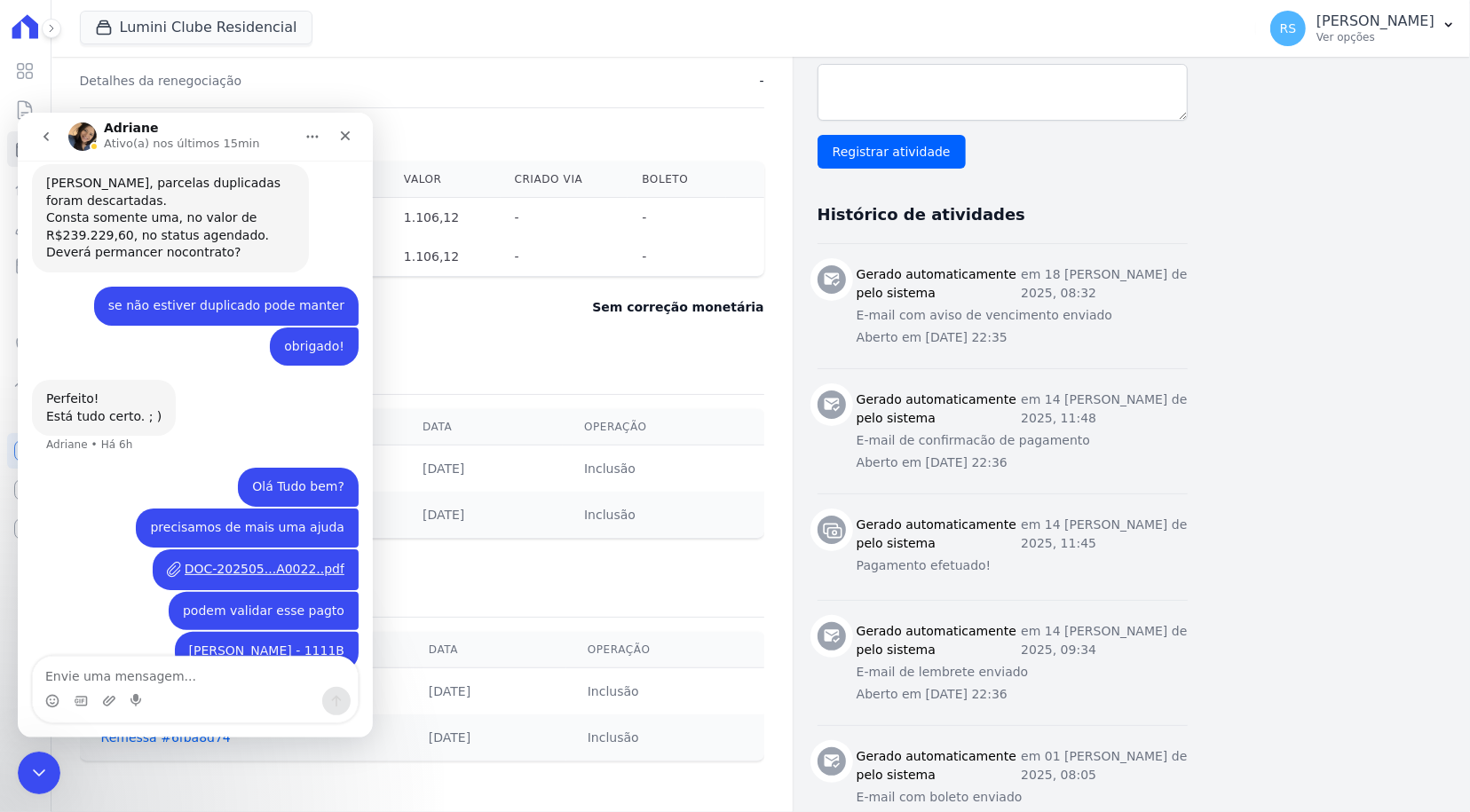
click at [495, 596] on div "Importação [GEOGRAPHIC_DATA] Data Operação Remessa #ac89586e [DATE] Inclusão Re…" at bounding box center [423, 667] width 685 height 223
click at [44, 764] on icon "Encerramento do Messenger da Intercom" at bounding box center [36, 769] width 21 height 21
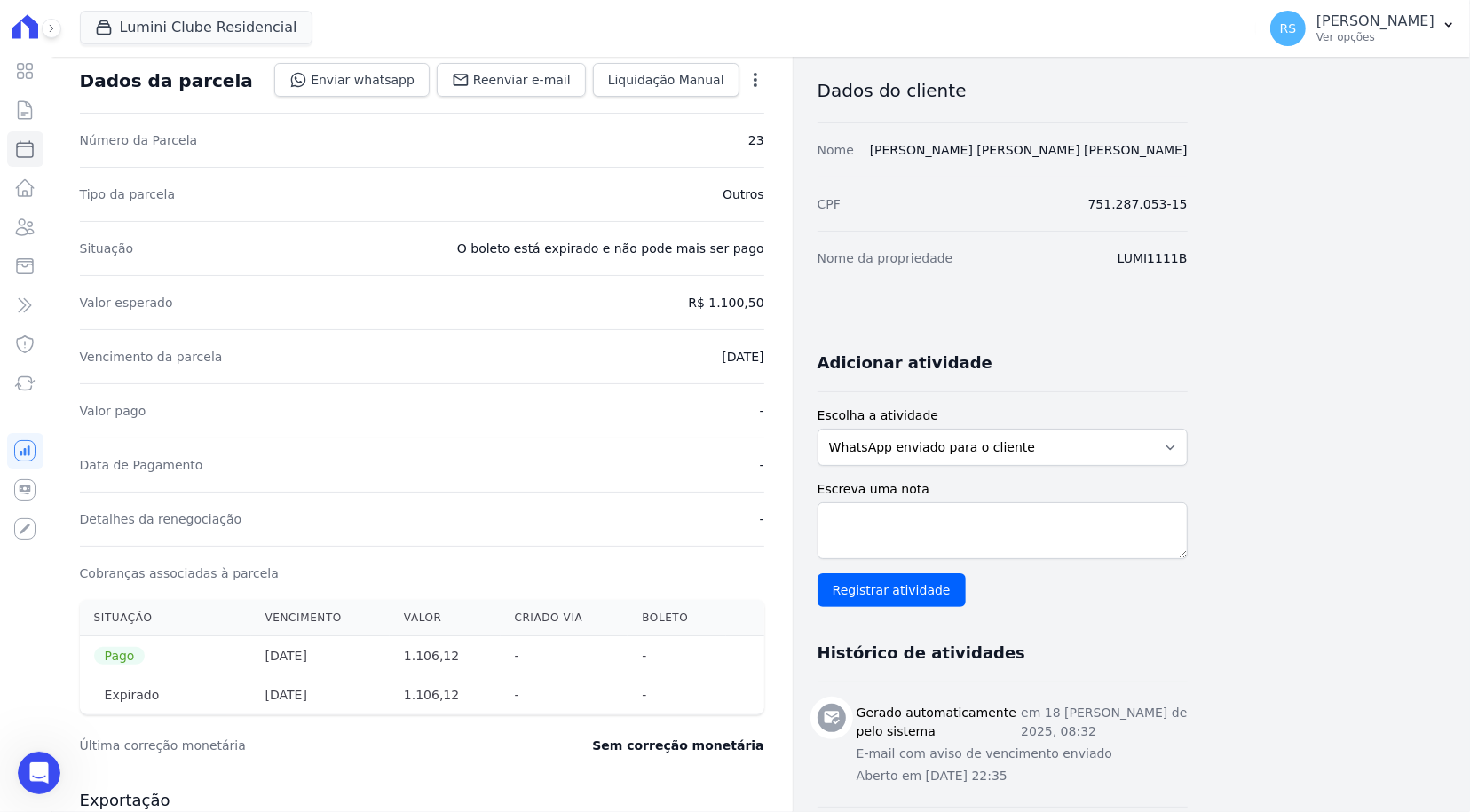
scroll to position [0, 0]
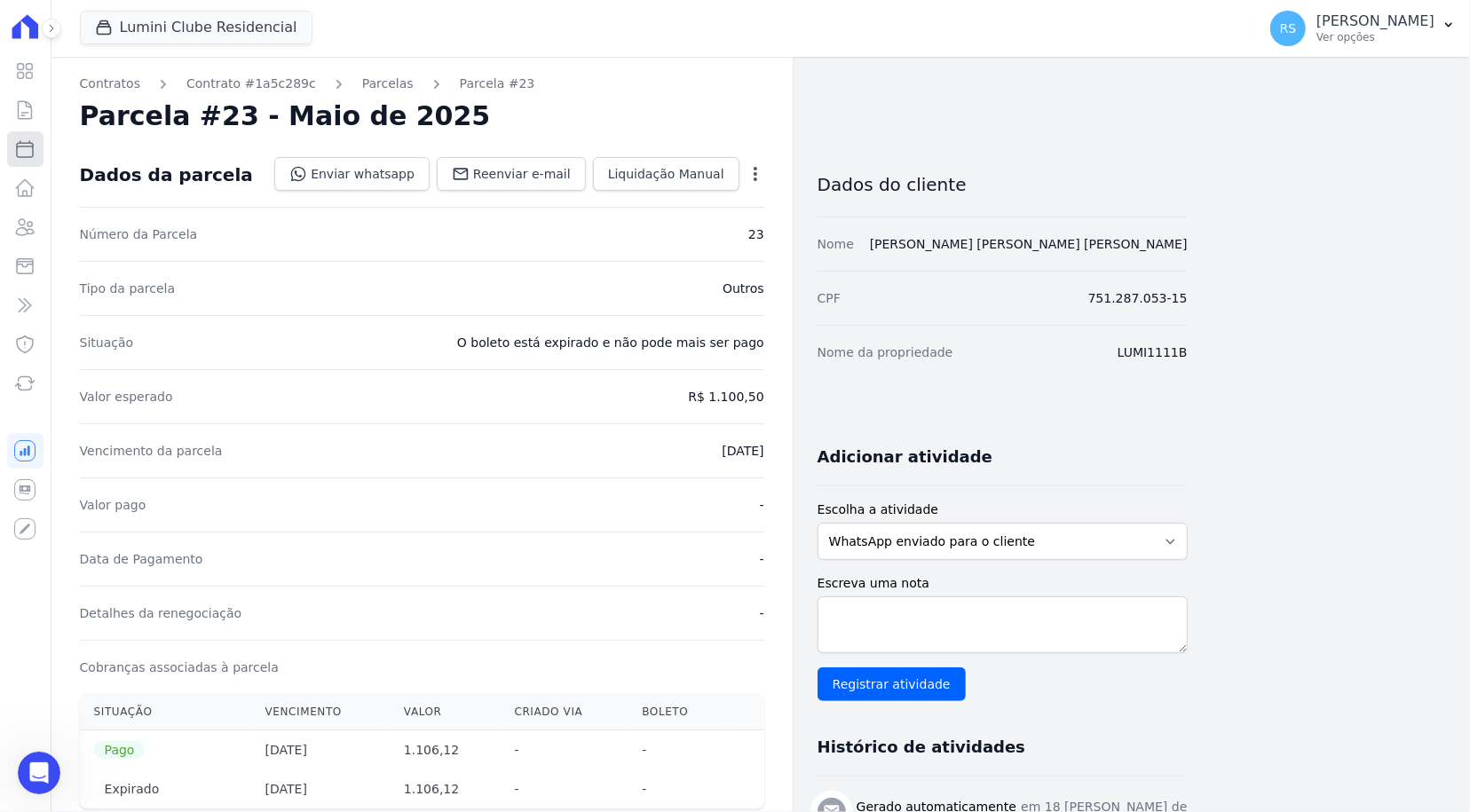
click at [35, 148] on icon at bounding box center [25, 148] width 21 height 21
select select
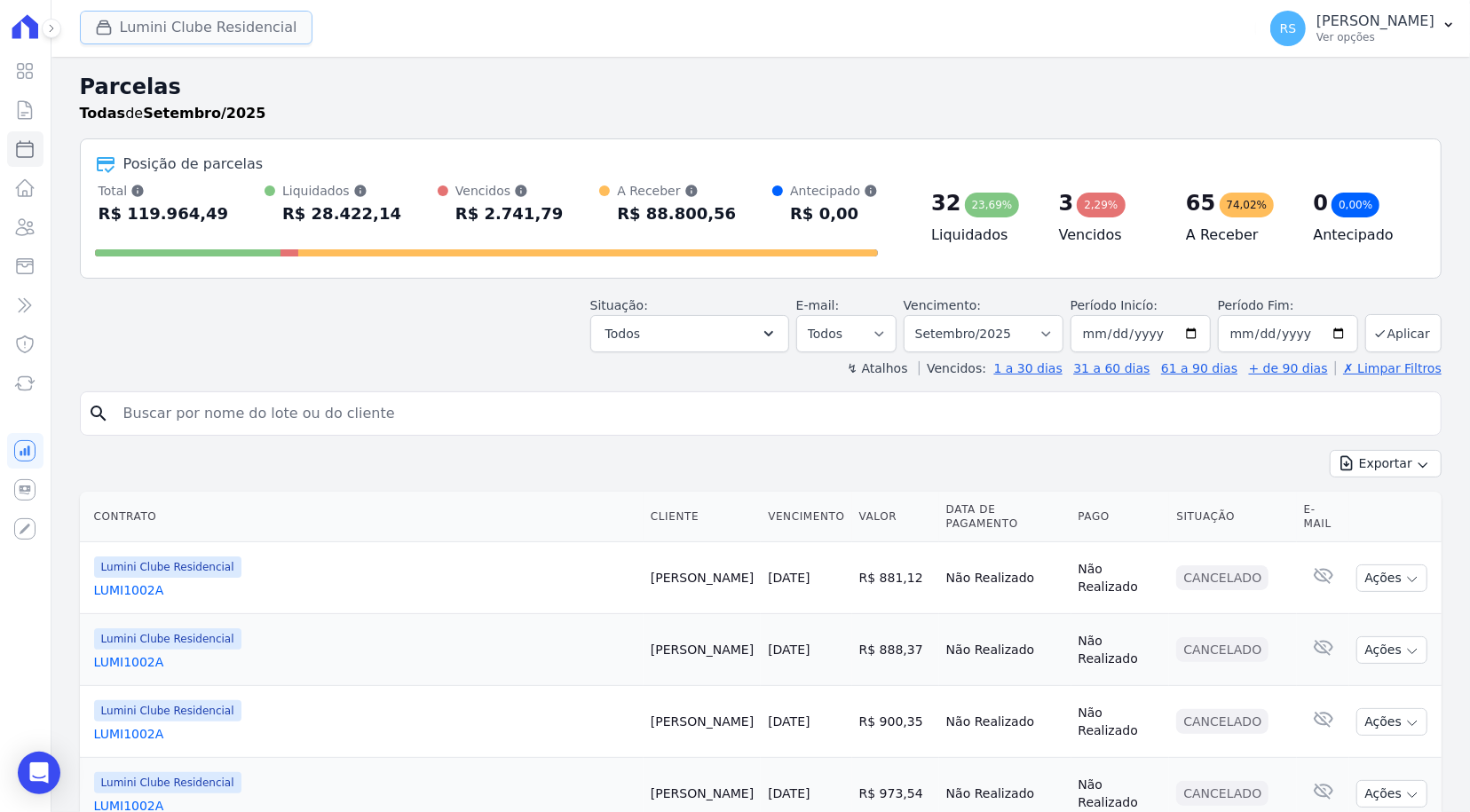
click at [223, 24] on button "Lumini Clube Residencial" at bounding box center [196, 27] width 232 height 34
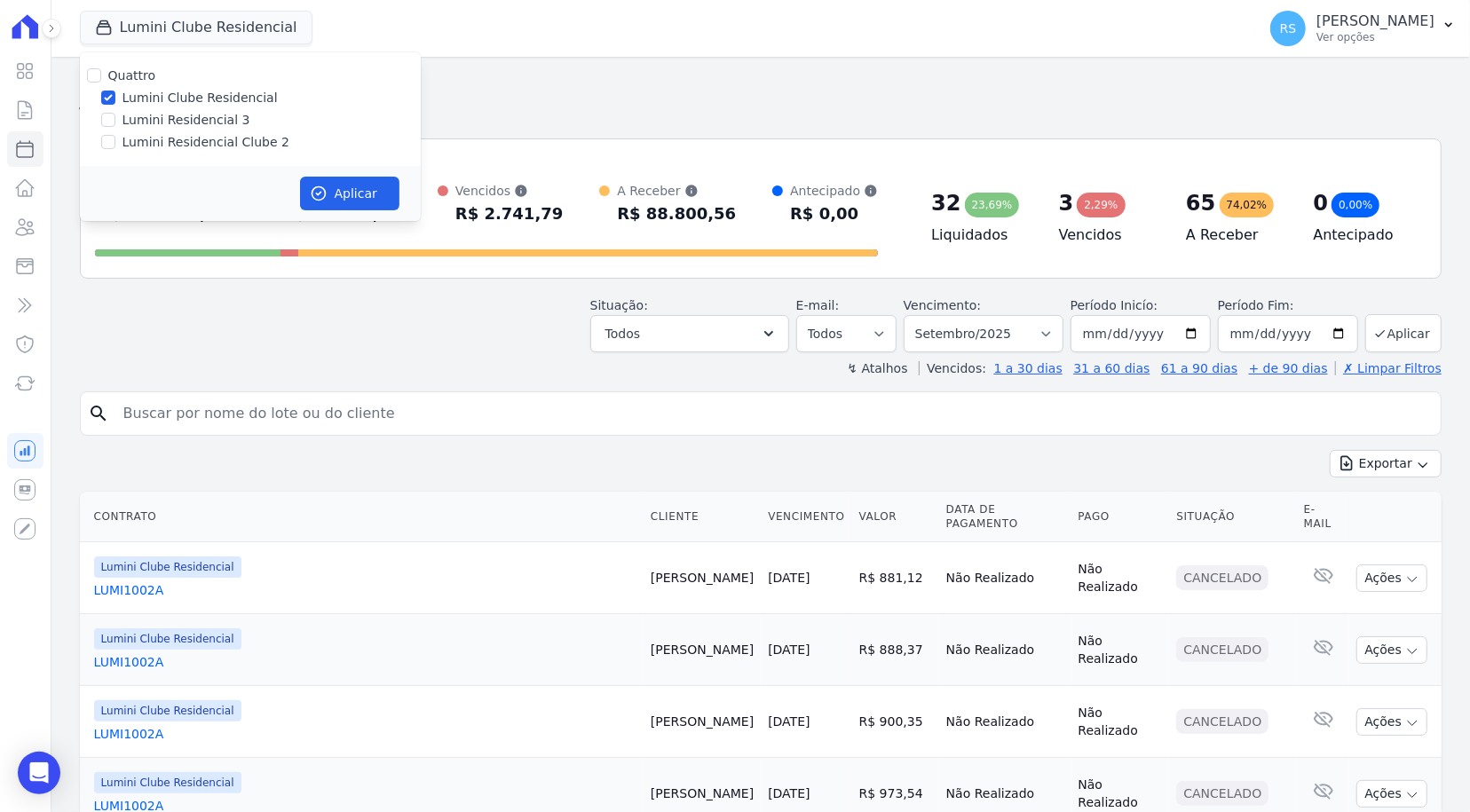
click at [186, 140] on label "Lumini Residencial Clube 2" at bounding box center [206, 142] width 167 height 18
click at [116, 140] on input "Lumini Residencial Clube 2" at bounding box center [108, 142] width 15 height 15
checkbox input "true"
click at [188, 97] on label "Lumini Clube Residencial" at bounding box center [200, 97] width 156 height 18
click at [116, 97] on input "Lumini Clube Residencial" at bounding box center [108, 97] width 15 height 15
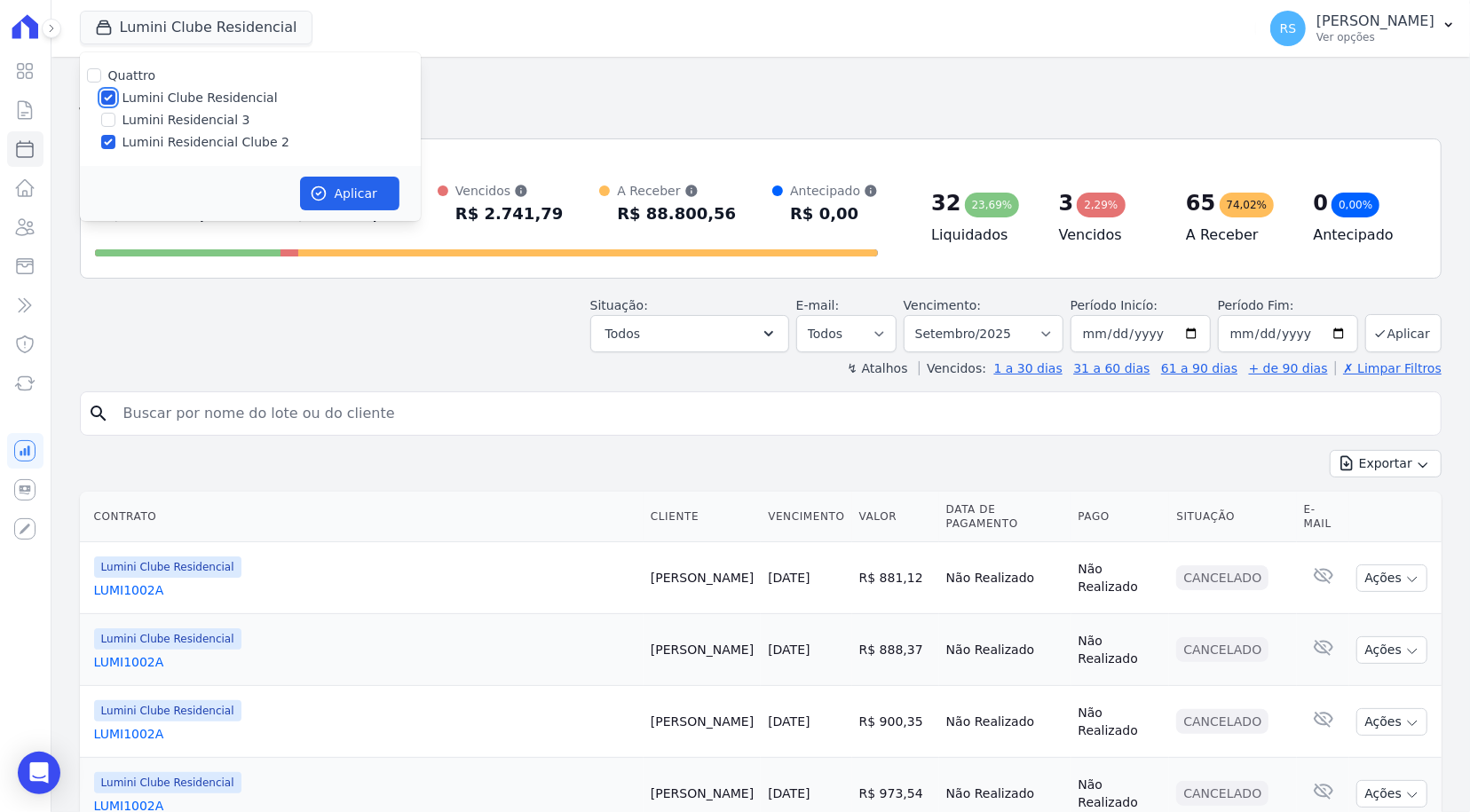
checkbox input "false"
click at [376, 187] on button "Aplicar" at bounding box center [349, 193] width 99 height 34
select select
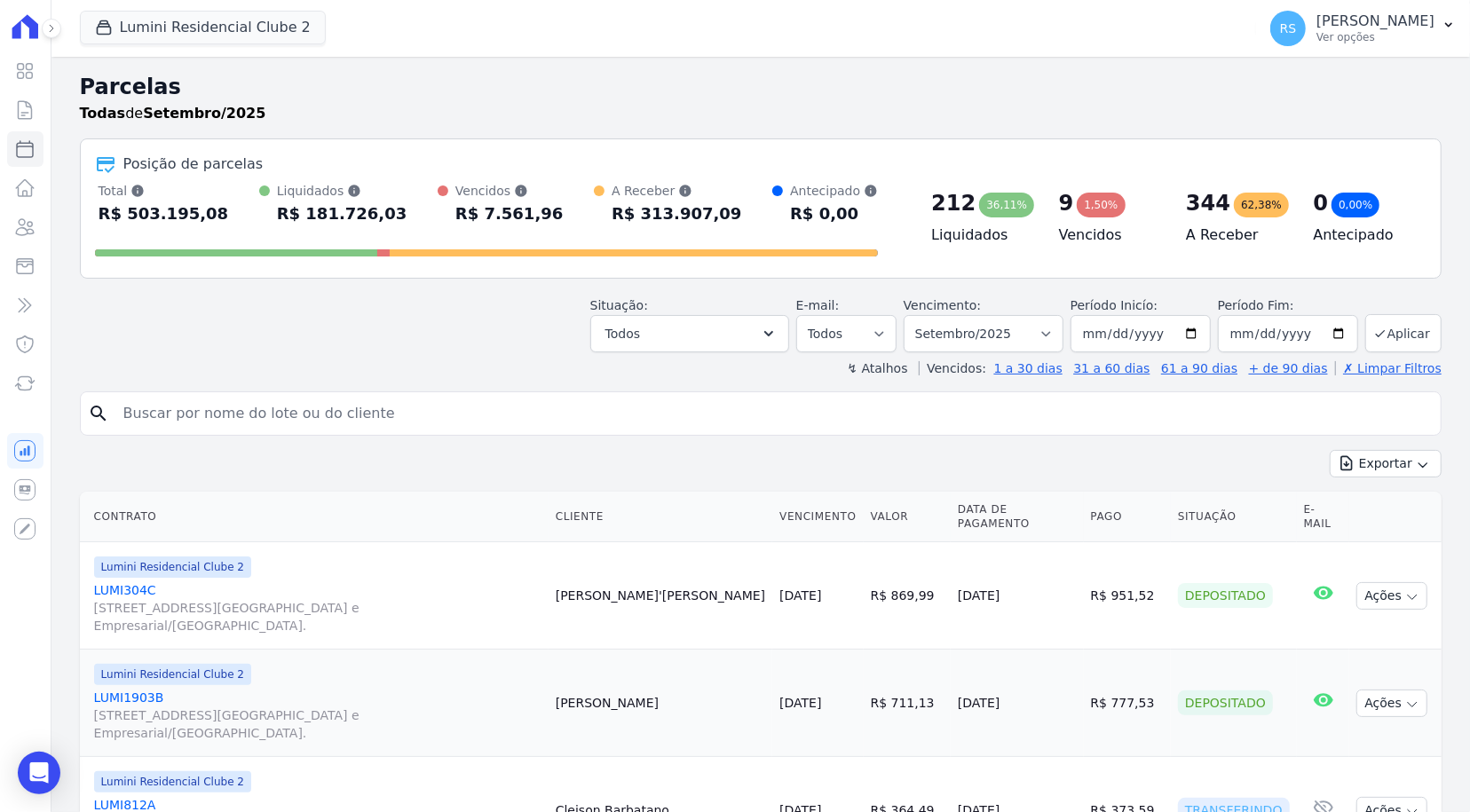
drag, startPoint x: 530, startPoint y: 415, endPoint x: 532, endPoint y: 424, distance: 9.2
click at [530, 415] on input "search" at bounding box center [773, 413] width 1321 height 36
paste input "[PERSON_NAME]"
type input "[PERSON_NAME]"
select select
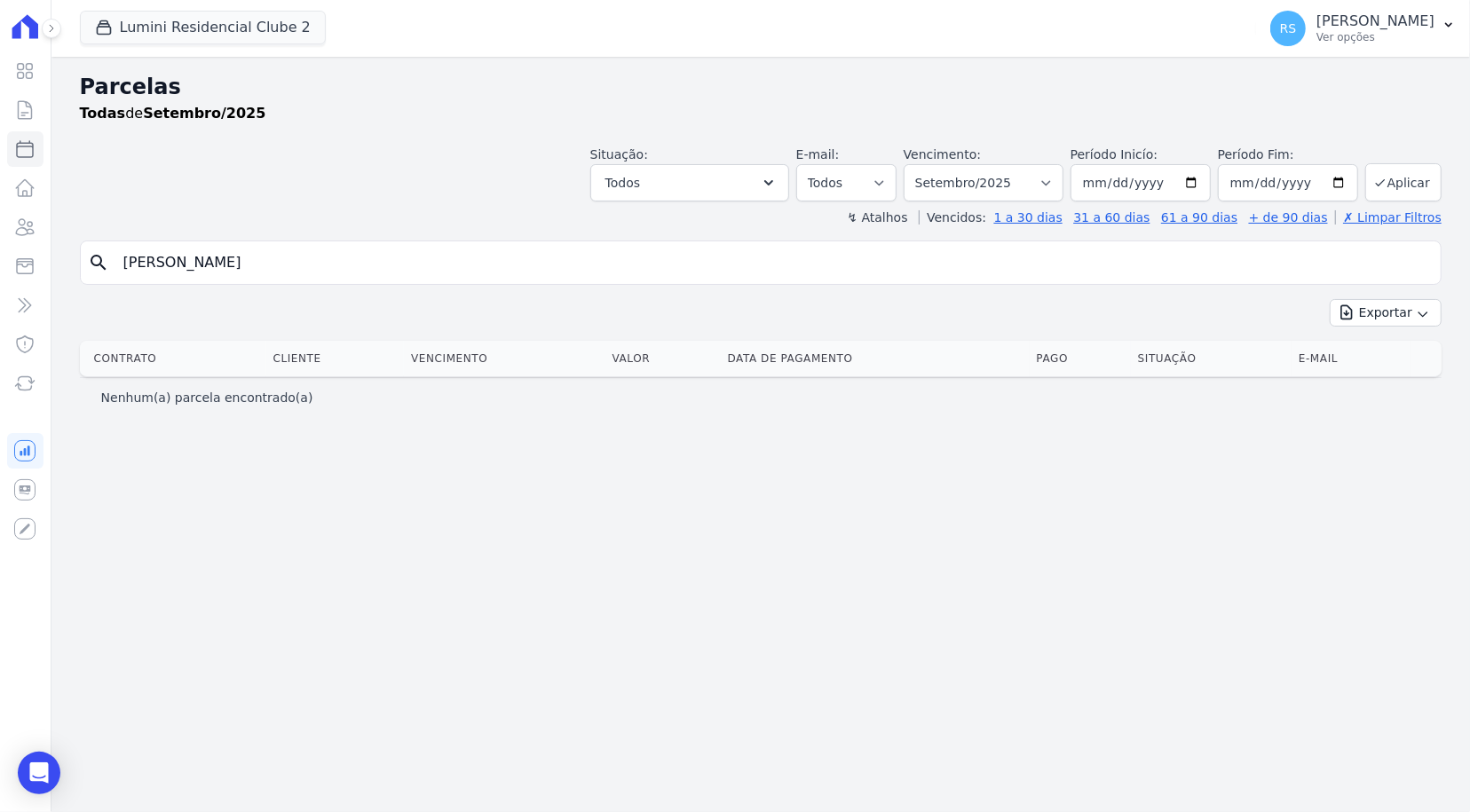
click at [356, 278] on input "[PERSON_NAME]" at bounding box center [773, 262] width 1321 height 36
type input "[PERSON_NAME]"
select select
click at [356, 278] on input "[PERSON_NAME]" at bounding box center [773, 262] width 1321 height 36
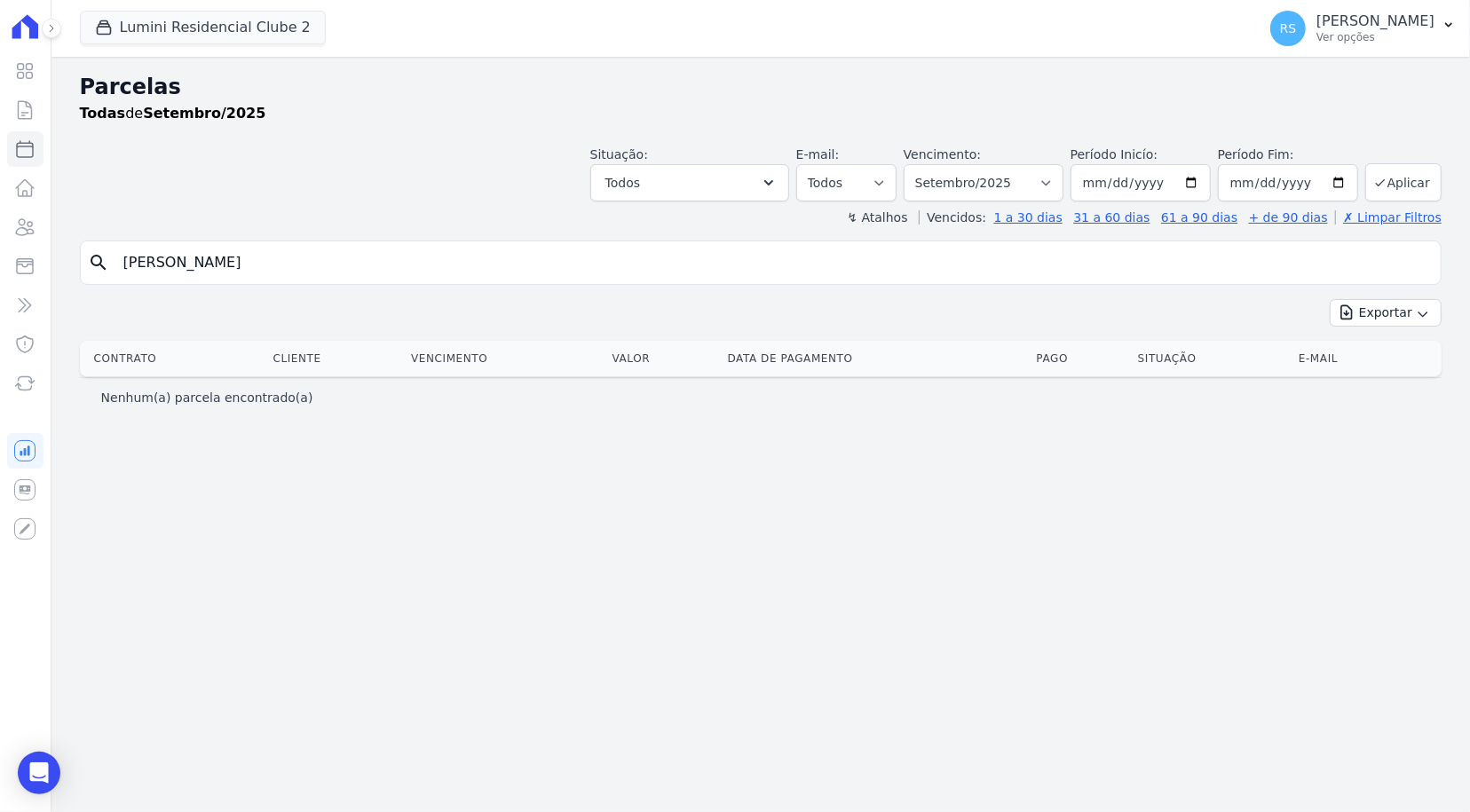
click at [356, 278] on input "[PERSON_NAME]" at bounding box center [773, 262] width 1321 height 36
type input "2005"
select select
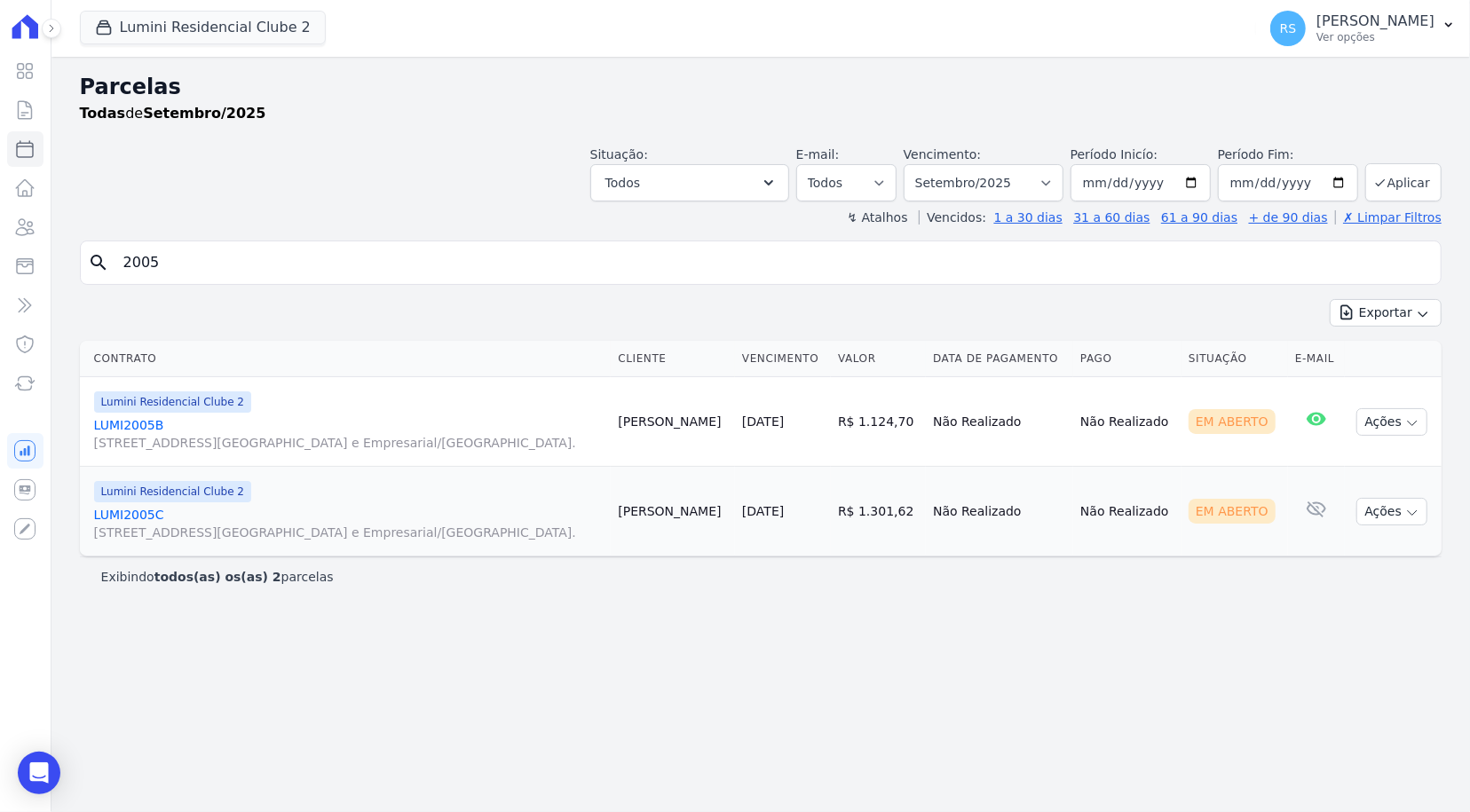
click at [138, 421] on link "LUMI2005B [STREET_ADDRESS][GEOGRAPHIC_DATA] e Empresarial/[GEOGRAPHIC_DATA]." at bounding box center [349, 433] width 510 height 36
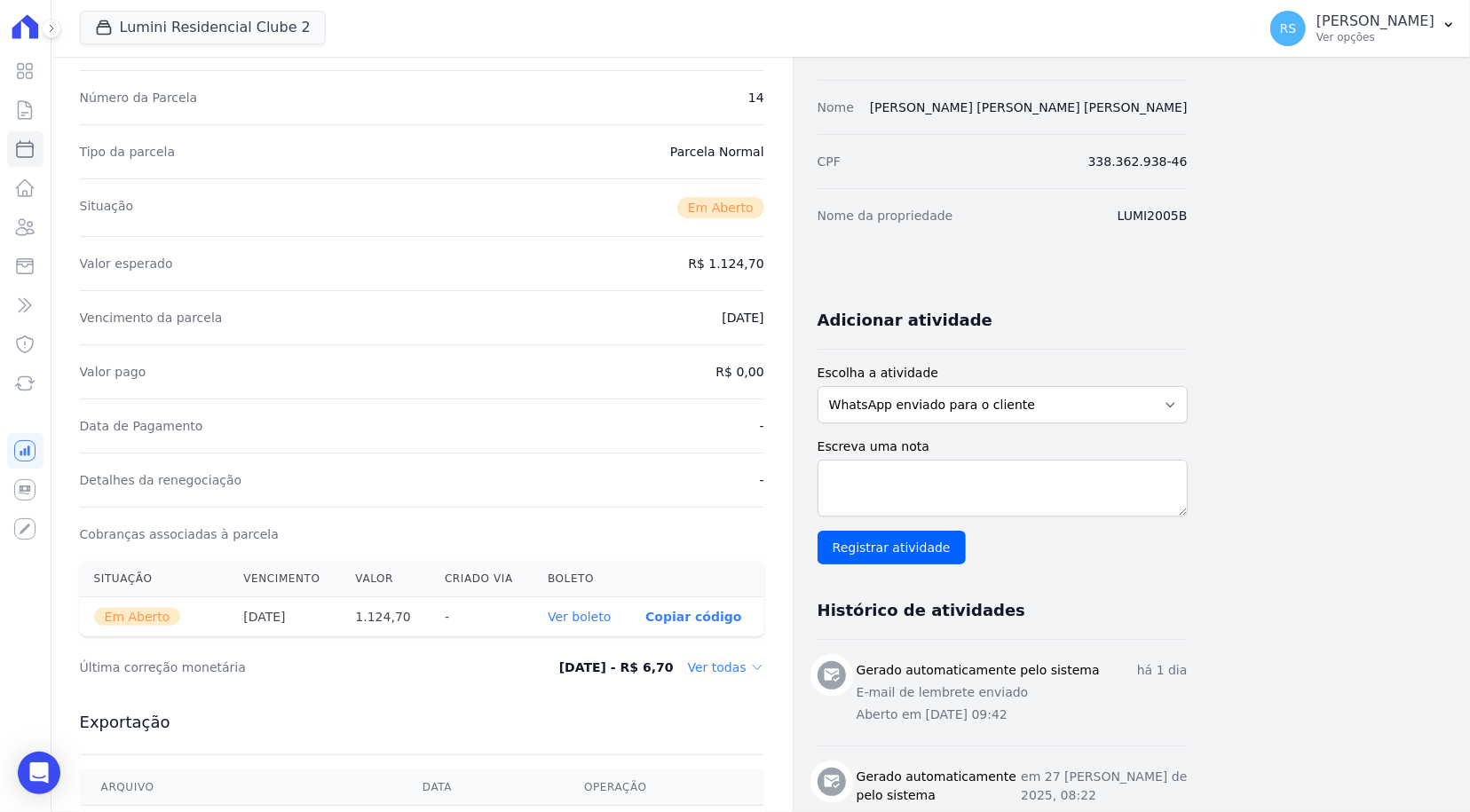
scroll to position [178, 0]
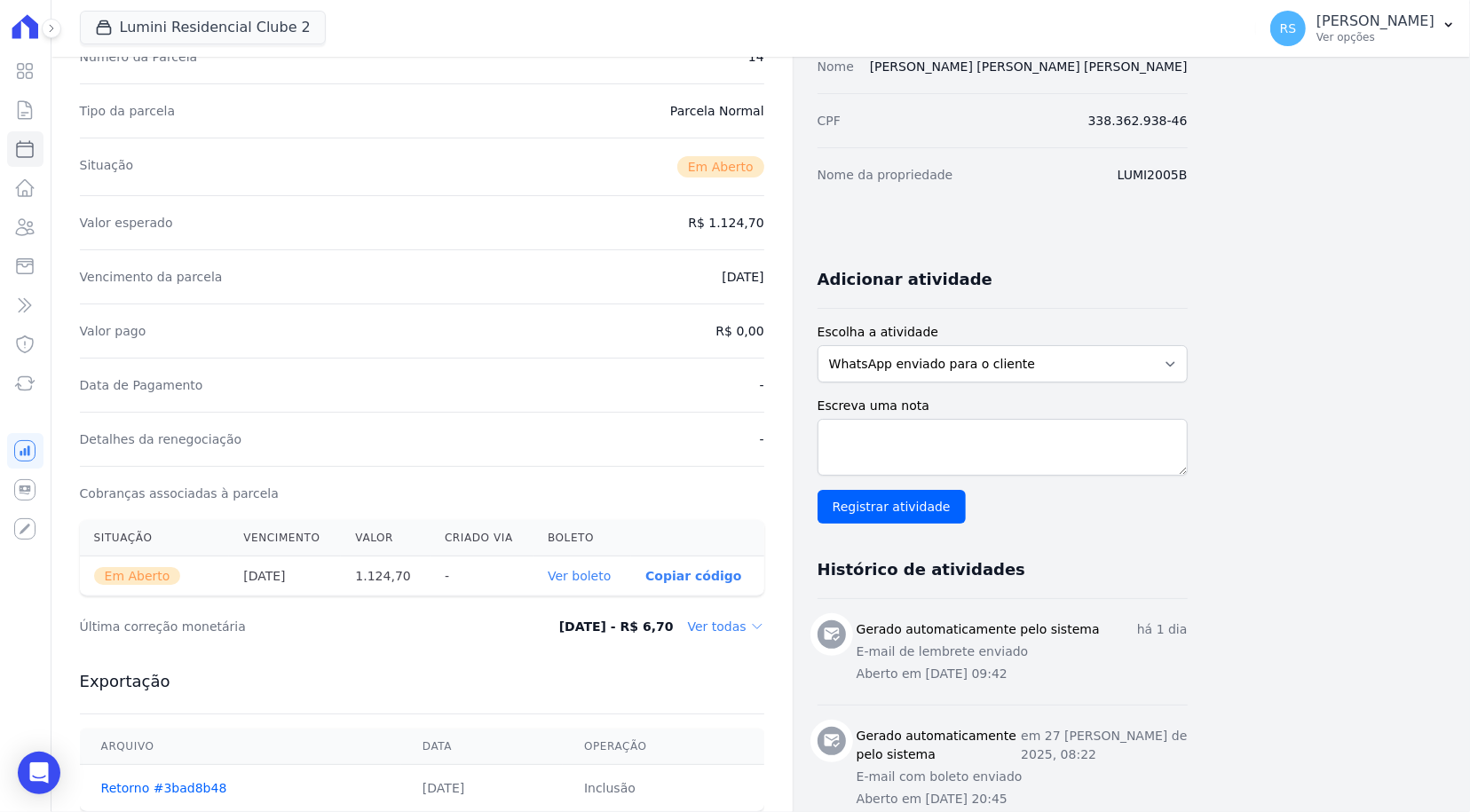
select select
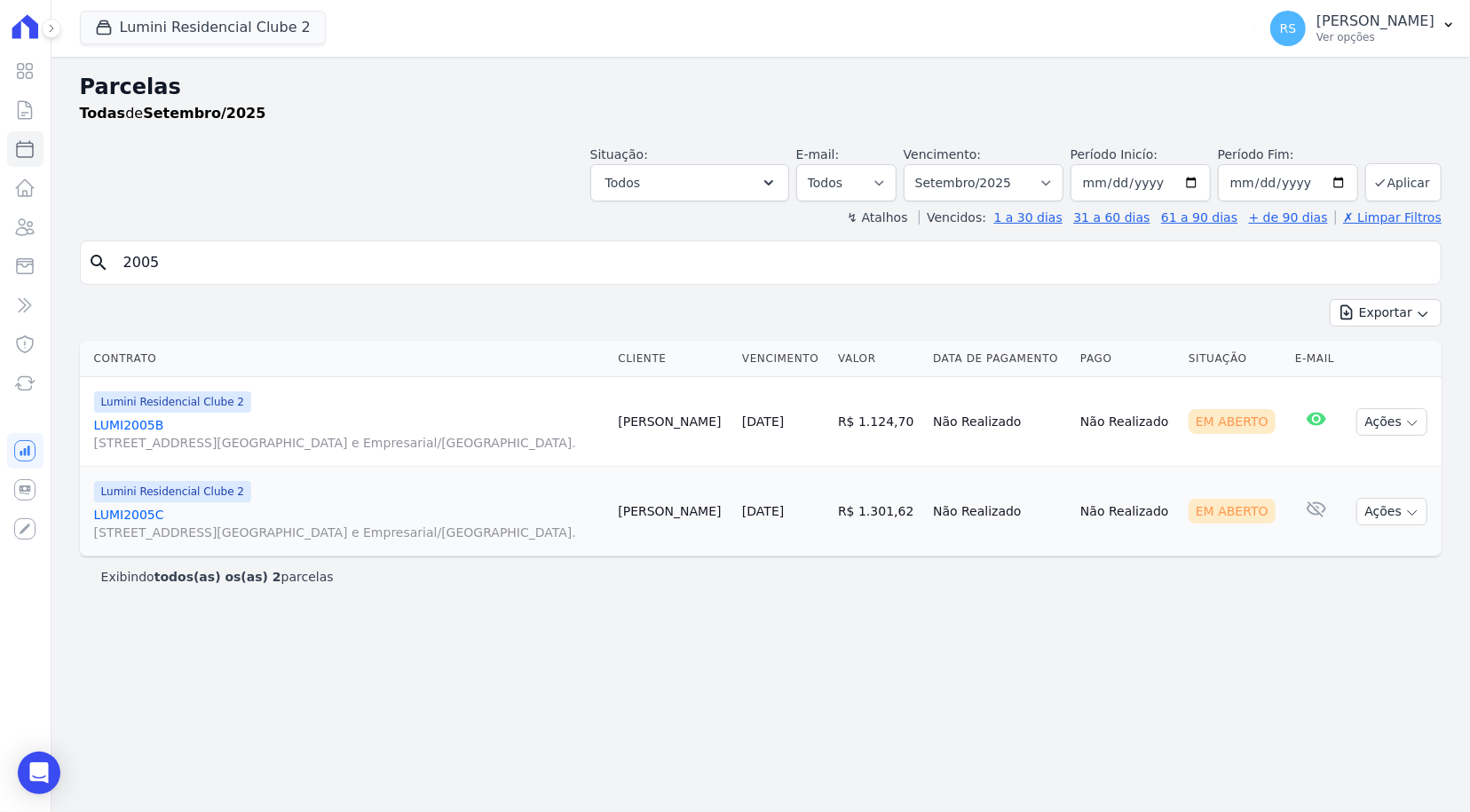
click at [139, 427] on link "LUMI2005B [STREET_ADDRESS][GEOGRAPHIC_DATA] e Empresarial/[GEOGRAPHIC_DATA]." at bounding box center [349, 433] width 510 height 36
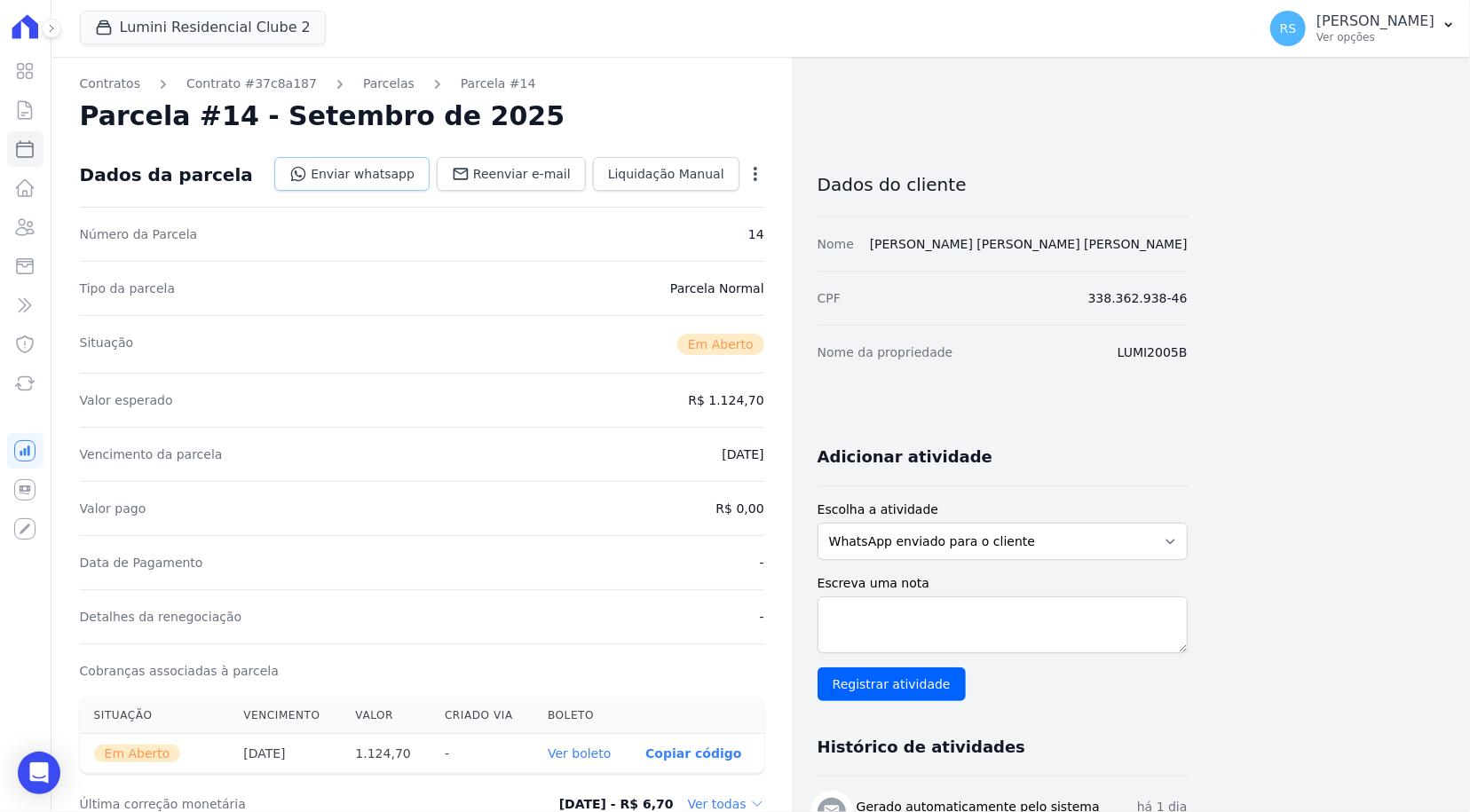
click at [382, 184] on link "Enviar whatsapp" at bounding box center [352, 174] width 156 height 34
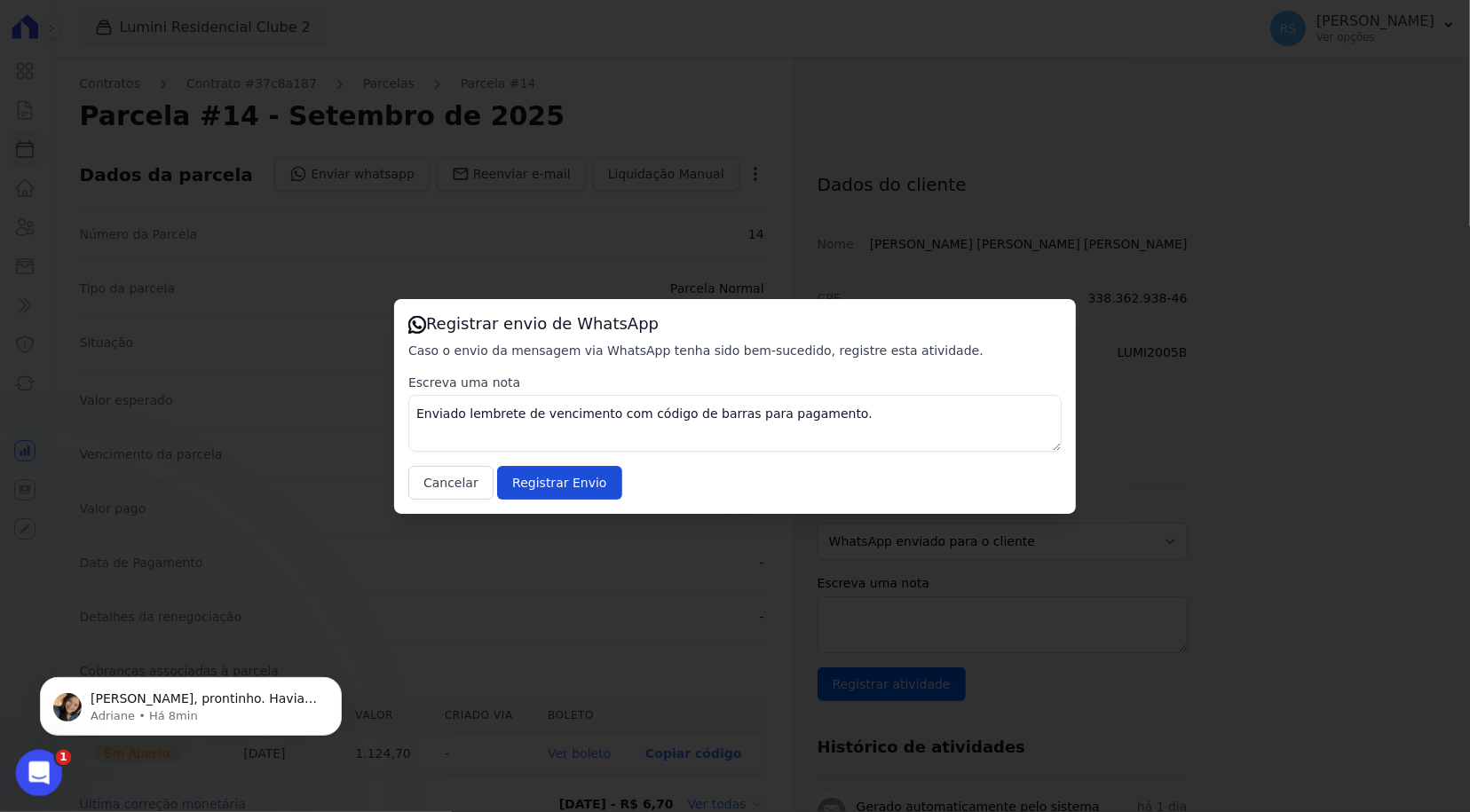
click at [34, 769] on icon "Abertura do Messenger da Intercom" at bounding box center [36, 770] width 29 height 29
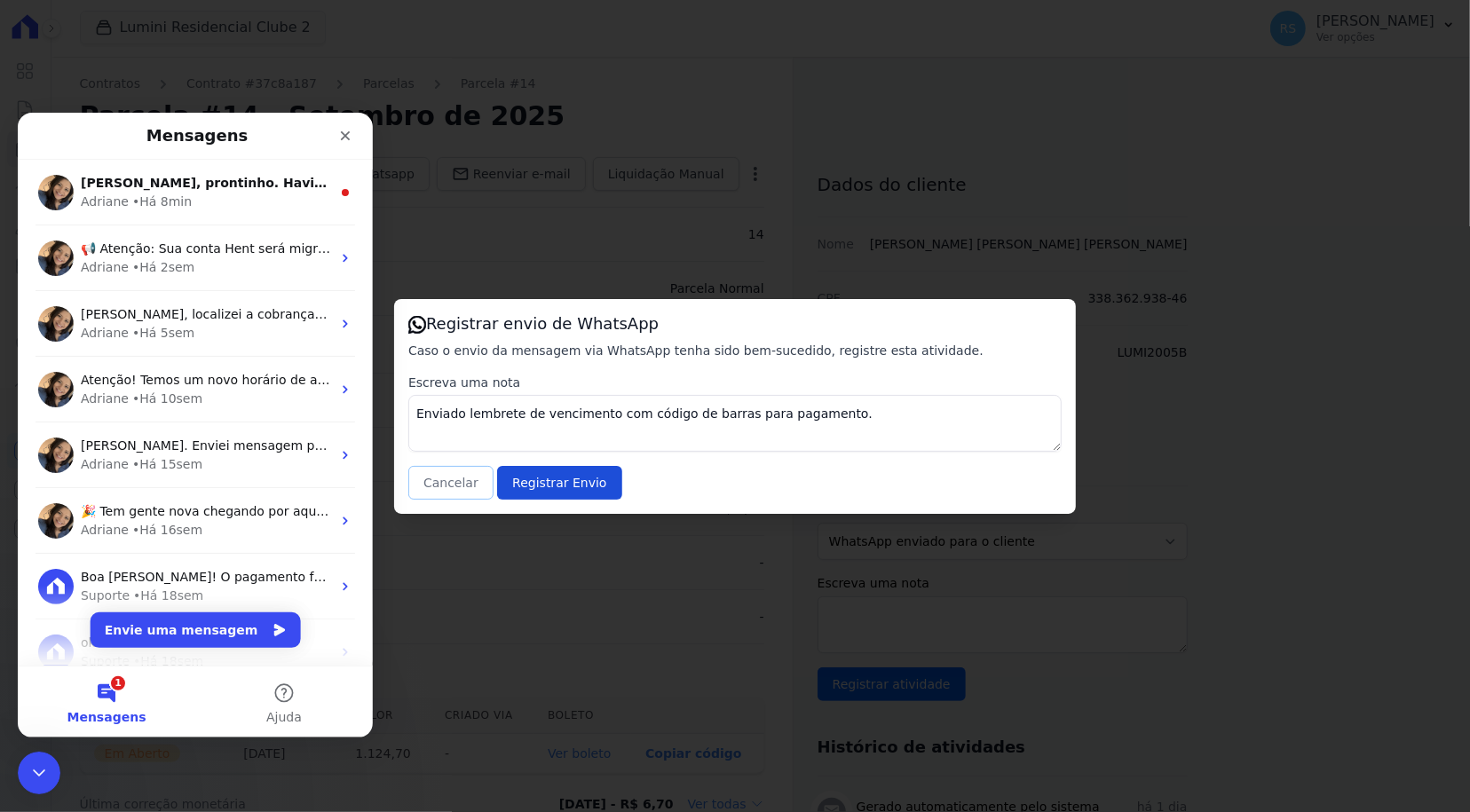
click at [439, 486] on button "Cancelar" at bounding box center [451, 482] width 86 height 34
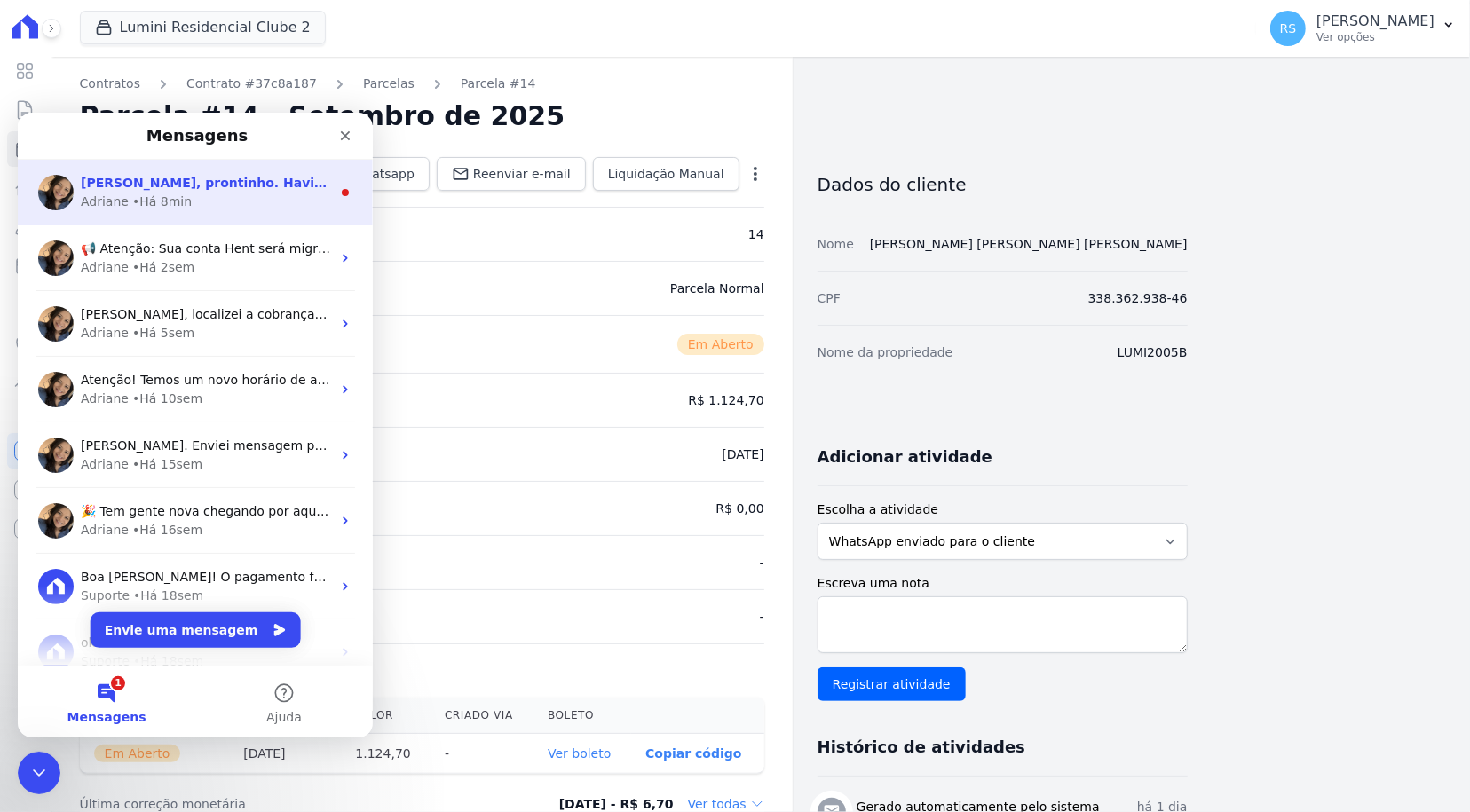
click at [222, 207] on div "Adriane • Há 8min" at bounding box center [206, 201] width 250 height 18
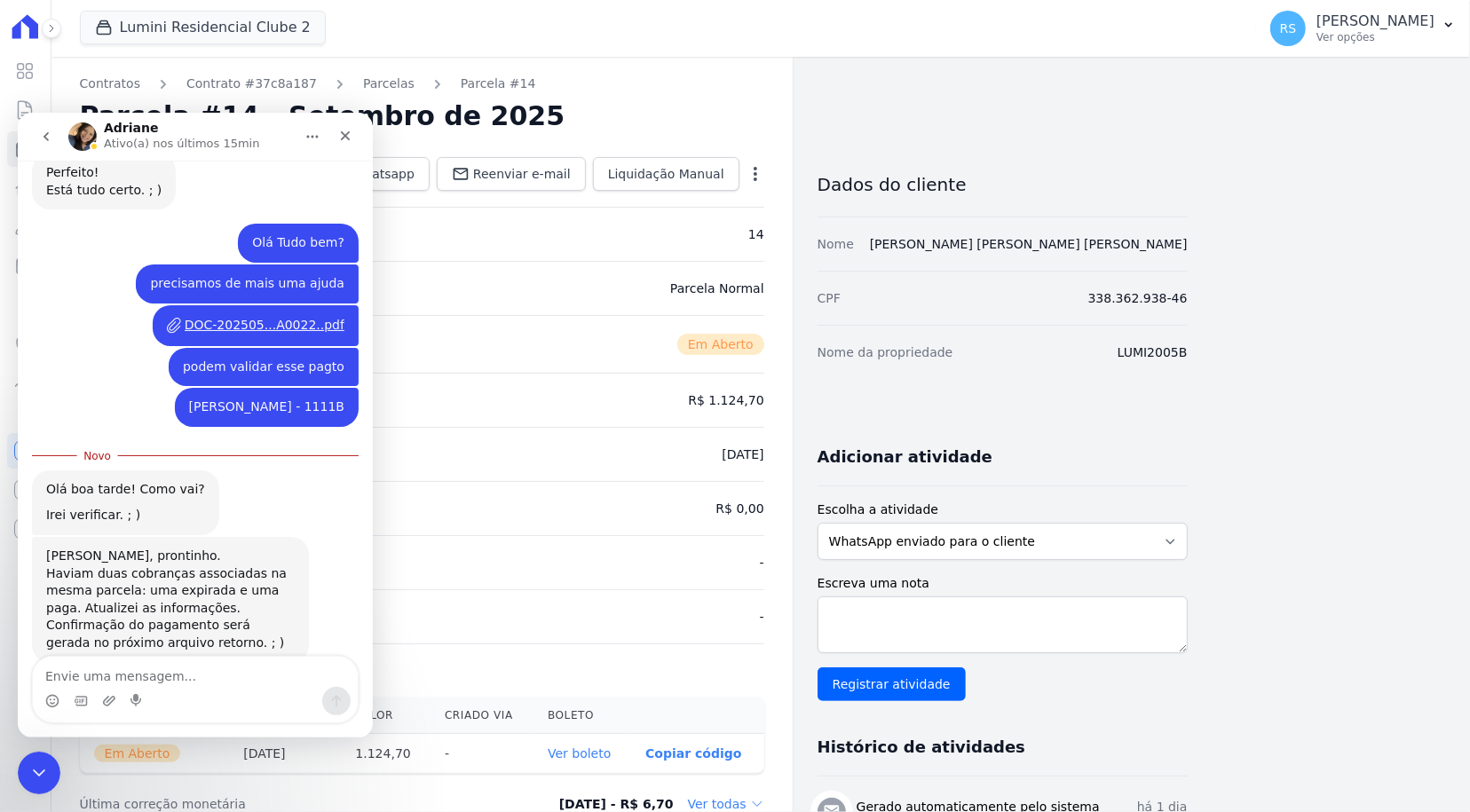
scroll to position [986, 0]
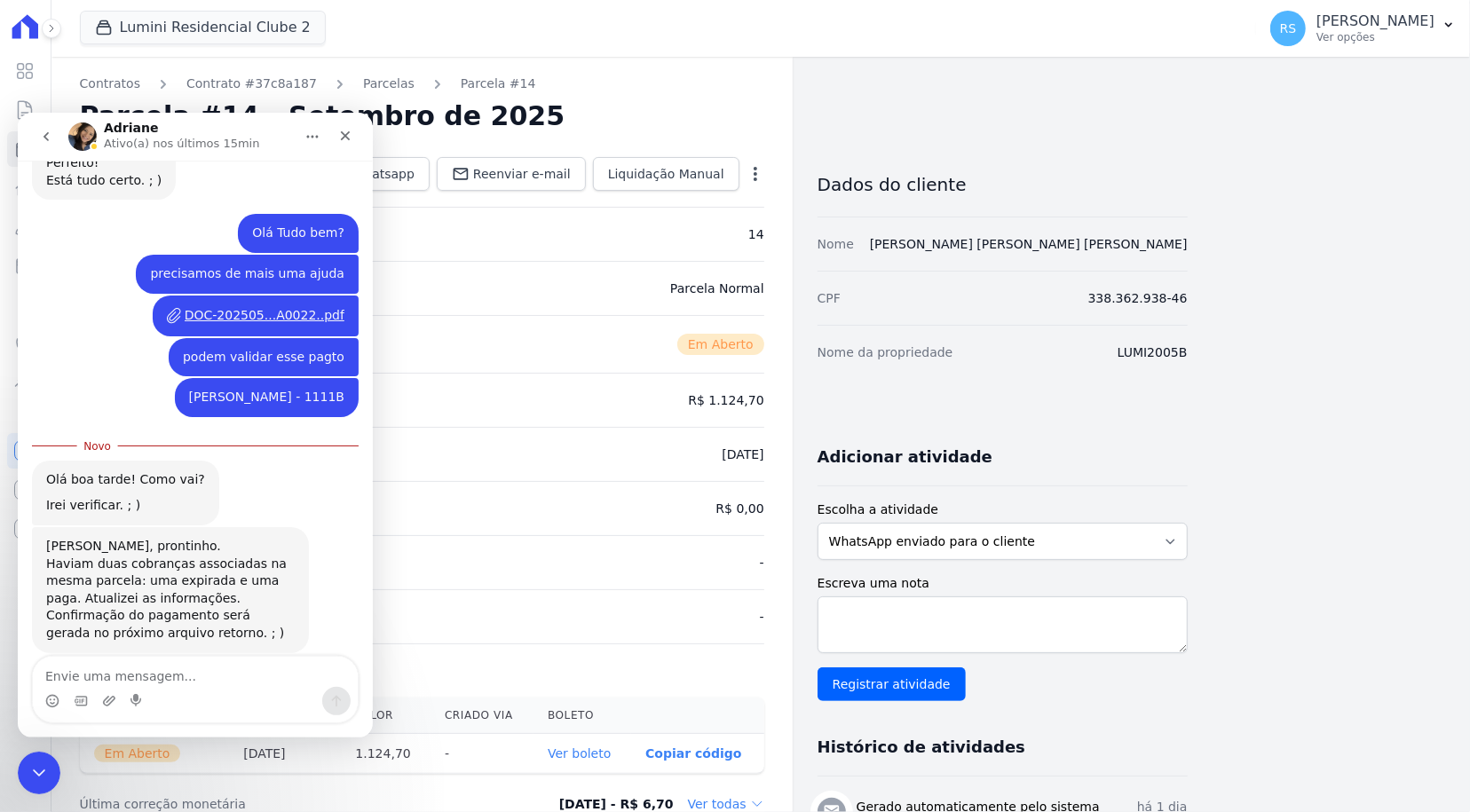
click at [225, 655] on textarea "Envie uma mensagem..." at bounding box center [195, 670] width 325 height 30
type textarea "ok!"
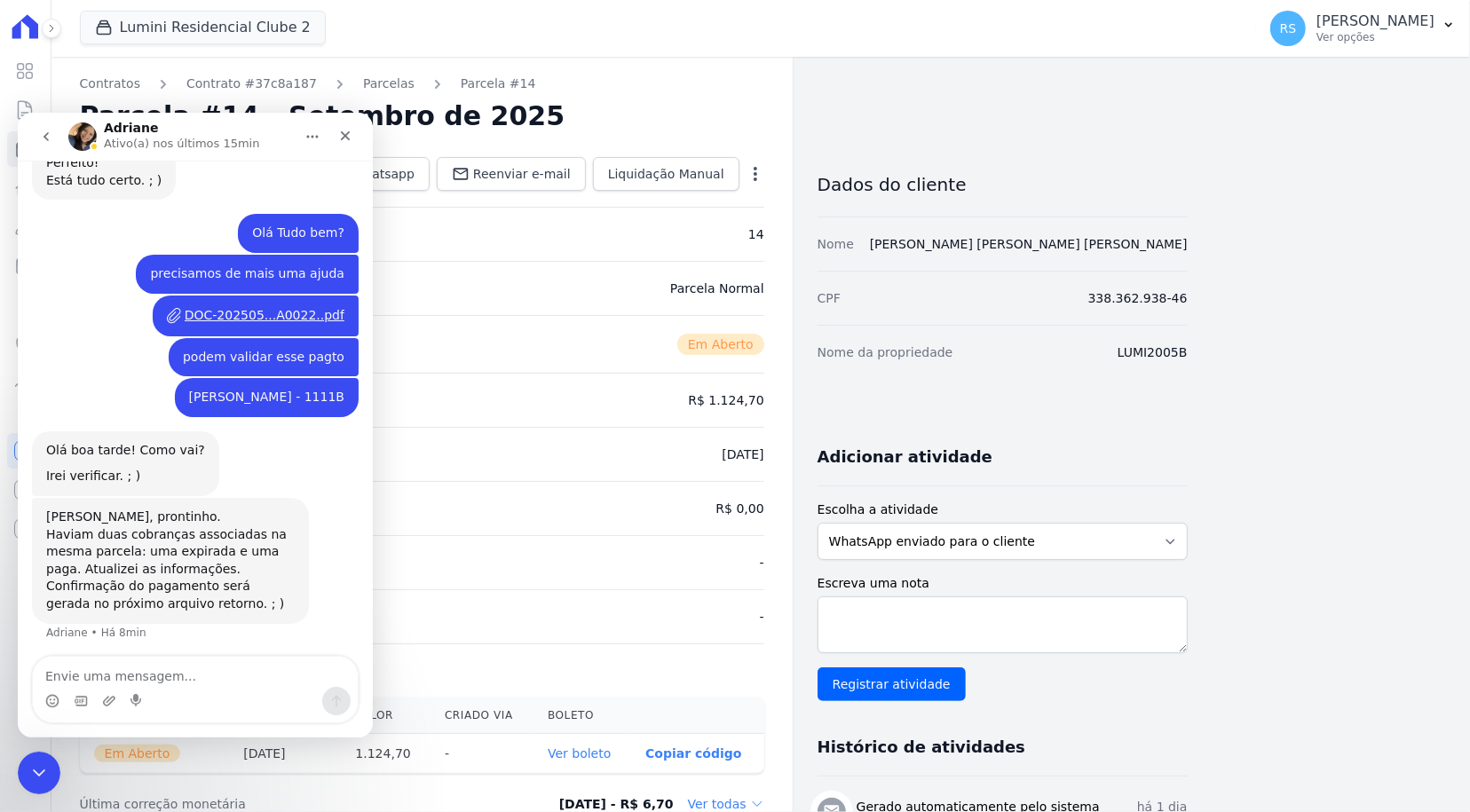
scroll to position [1009, 0]
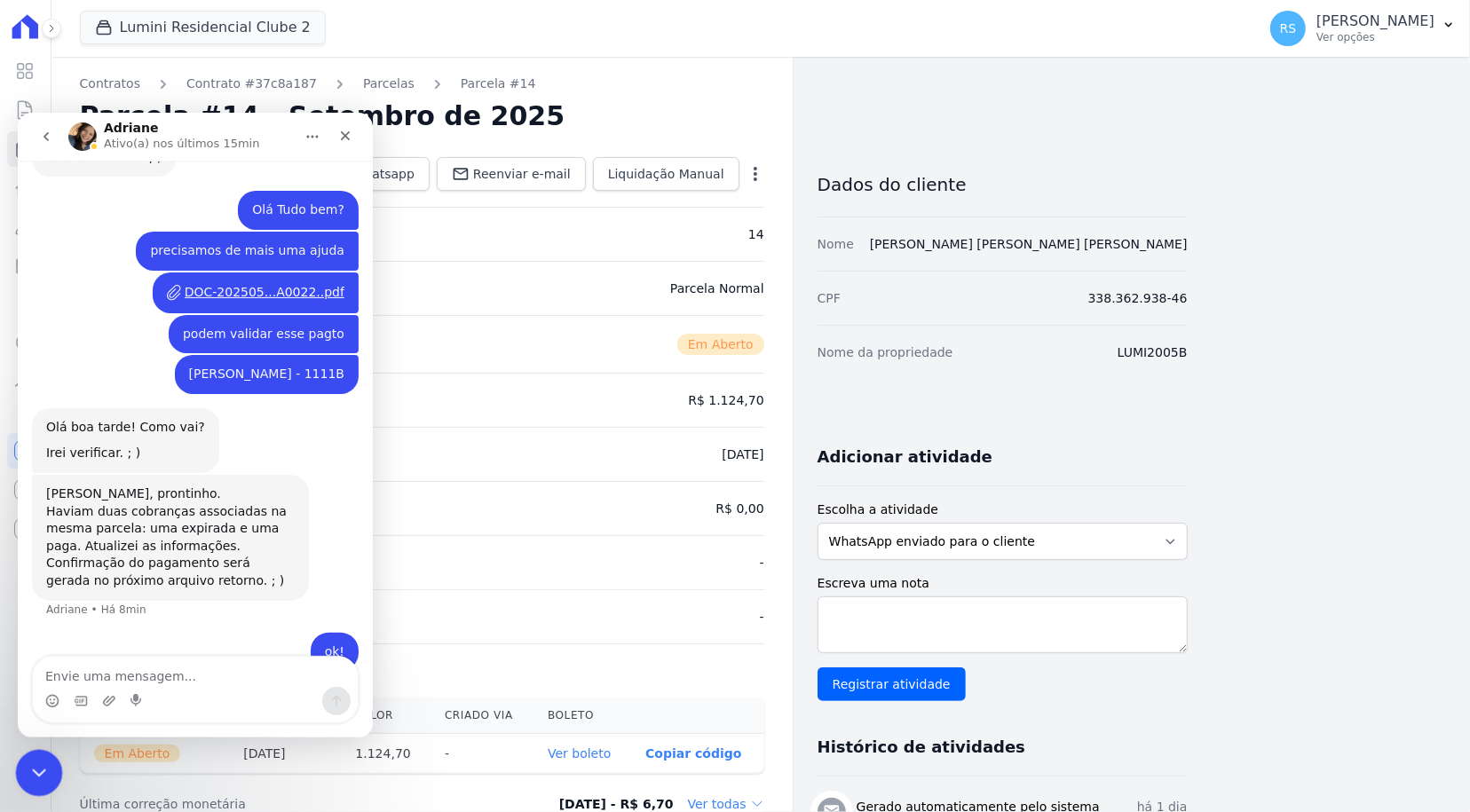
click at [17, 766] on div "Encerramento do Messenger da Intercom" at bounding box center [36, 770] width 43 height 43
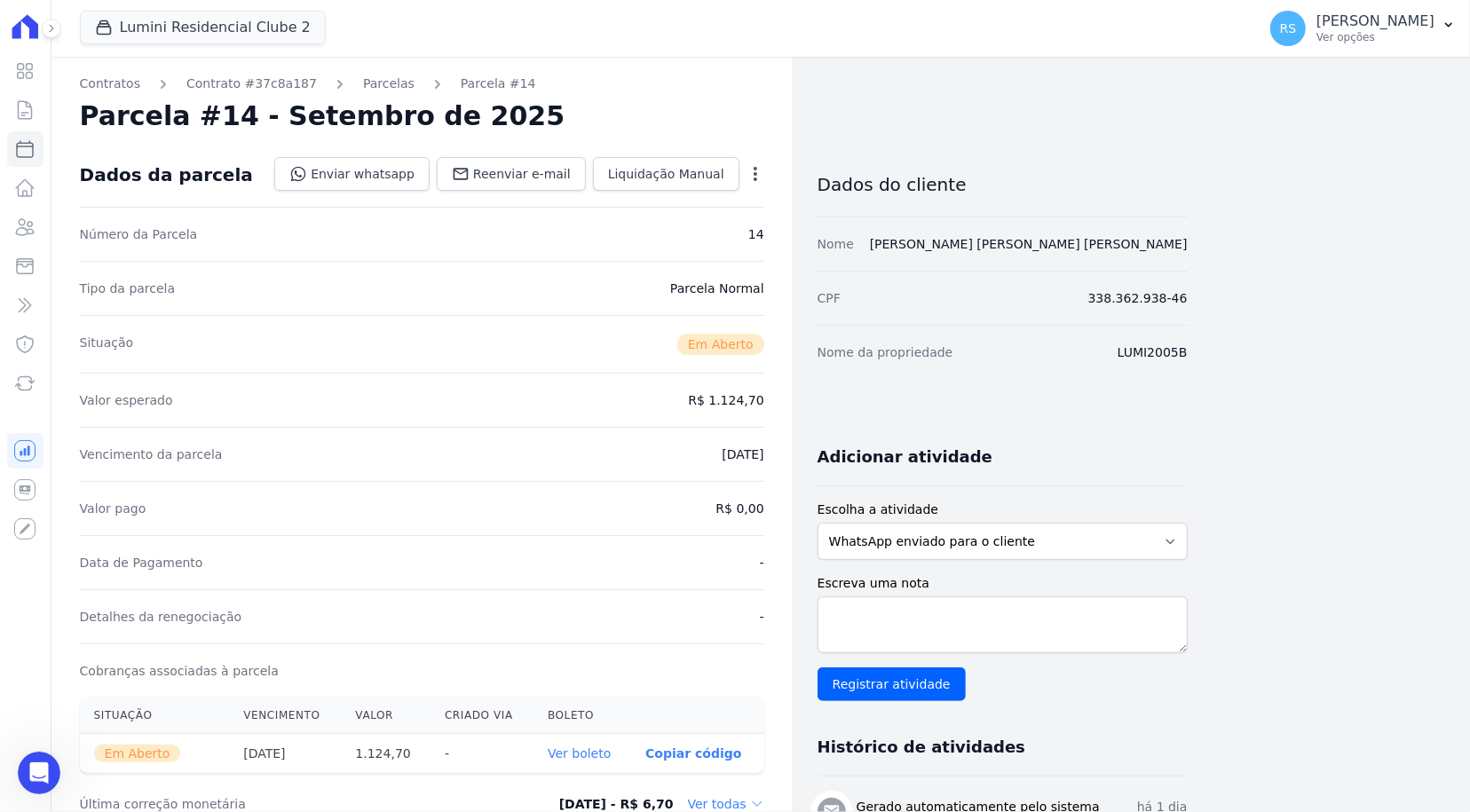
click at [1354, 155] on div "Contratos Contrato #37c8a187 [GEOGRAPHIC_DATA] Parcela #14 [GEOGRAPHIC_DATA] #1…" at bounding box center [747, 628] width 1390 height 1144
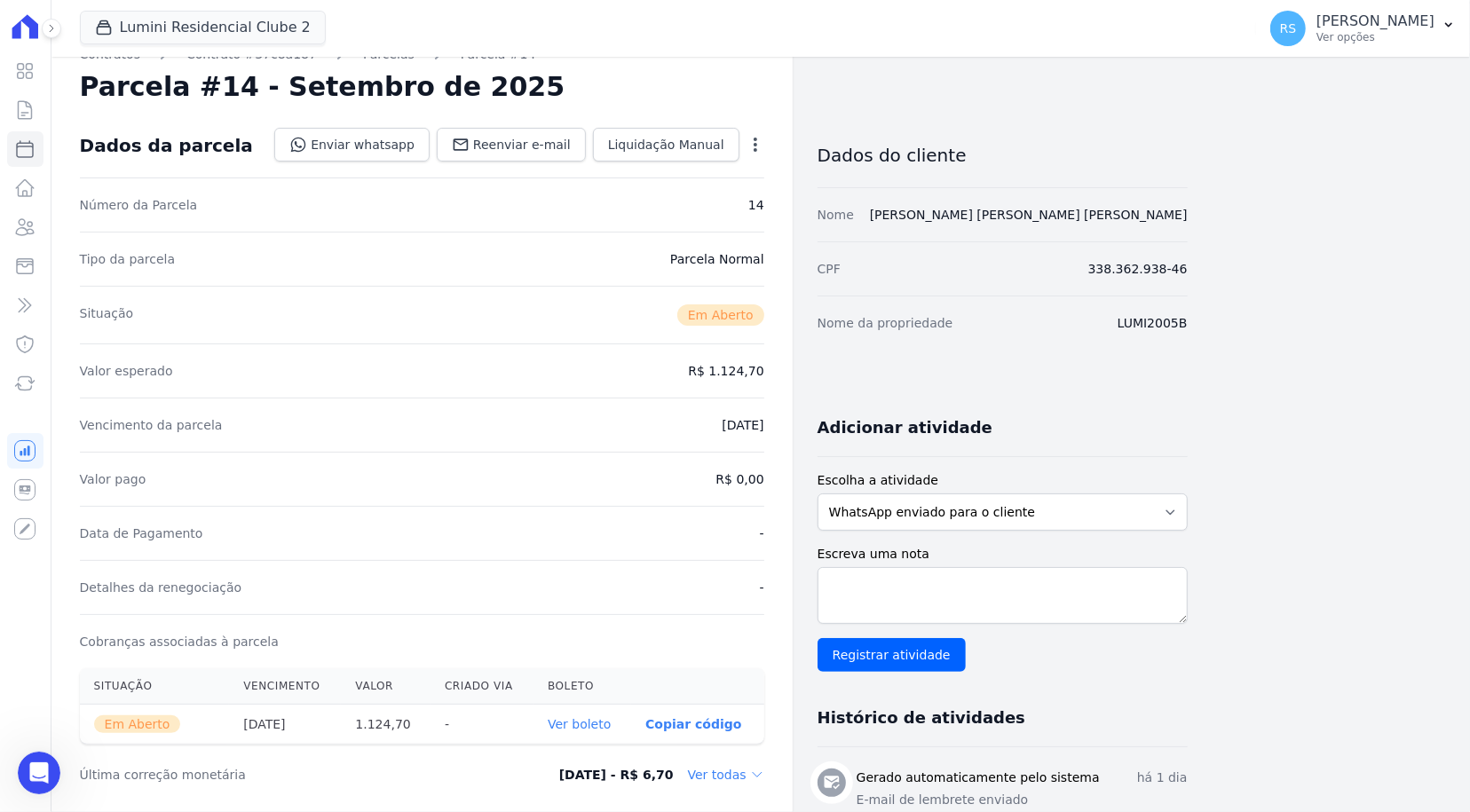
scroll to position [0, 0]
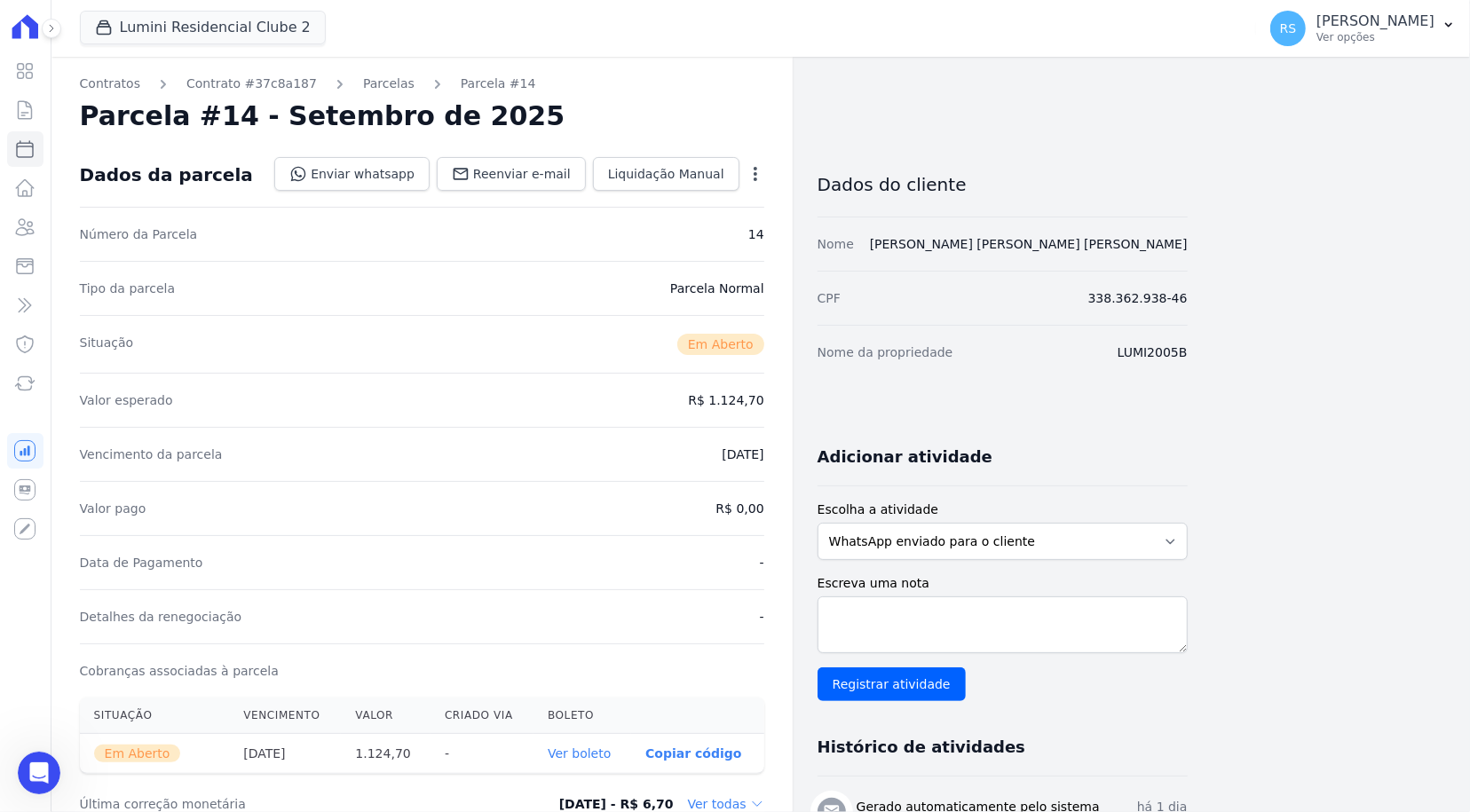
click at [1239, 165] on div "Contratos Contrato #37c8a187 [GEOGRAPHIC_DATA] Parcela #14 [GEOGRAPHIC_DATA] #1…" at bounding box center [747, 628] width 1390 height 1144
click at [552, 422] on div "Valor esperado R$ 1.124,70" at bounding box center [423, 399] width 685 height 54
click at [39, 766] on icon "Abertura do Messenger da Intercom" at bounding box center [36, 770] width 29 height 29
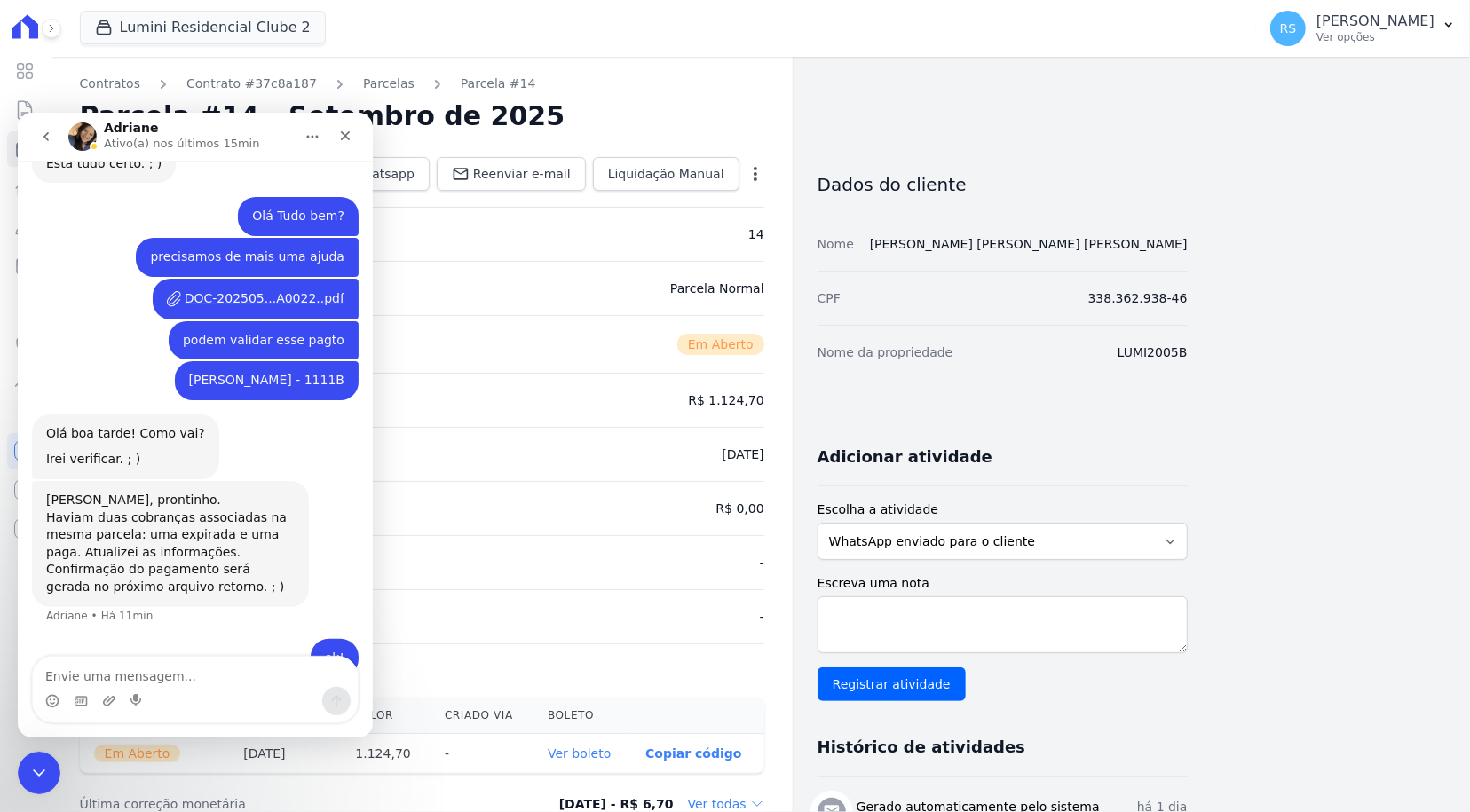
scroll to position [1009, 0]
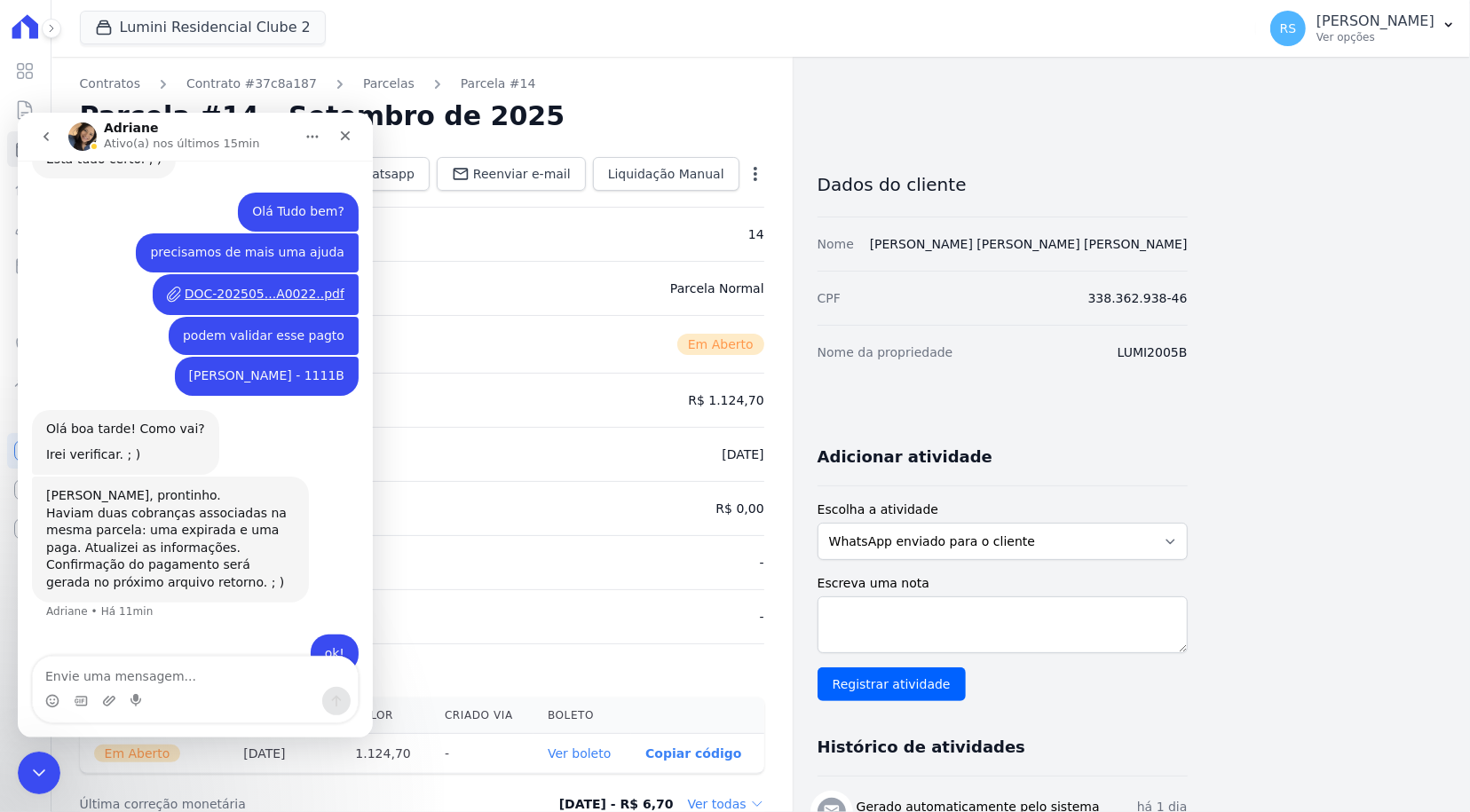
click at [170, 678] on textarea "Envie uma mensagem..." at bounding box center [195, 670] width 325 height 30
type textarea "ok!"
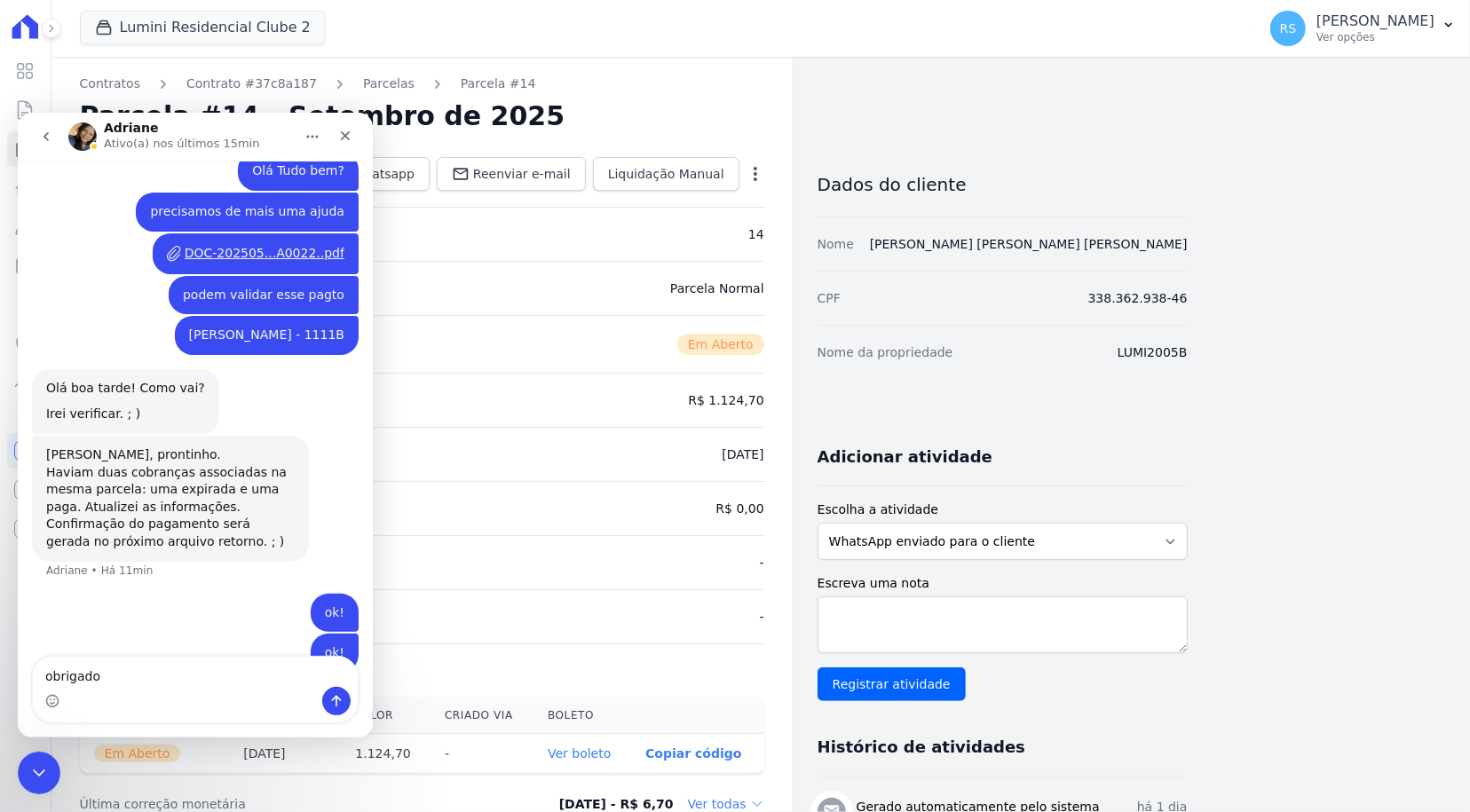
type textarea "obrigado!"
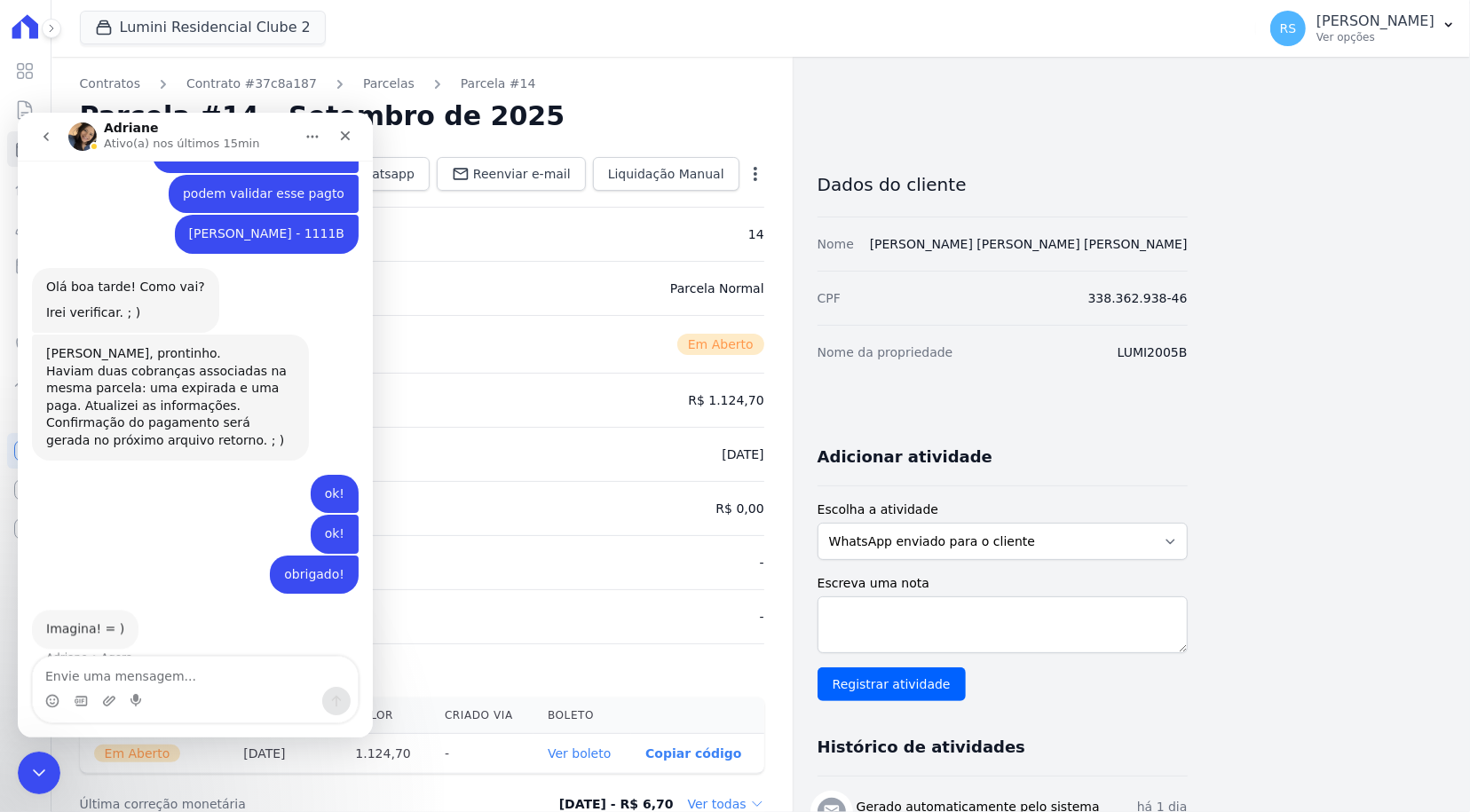
scroll to position [1143, 0]
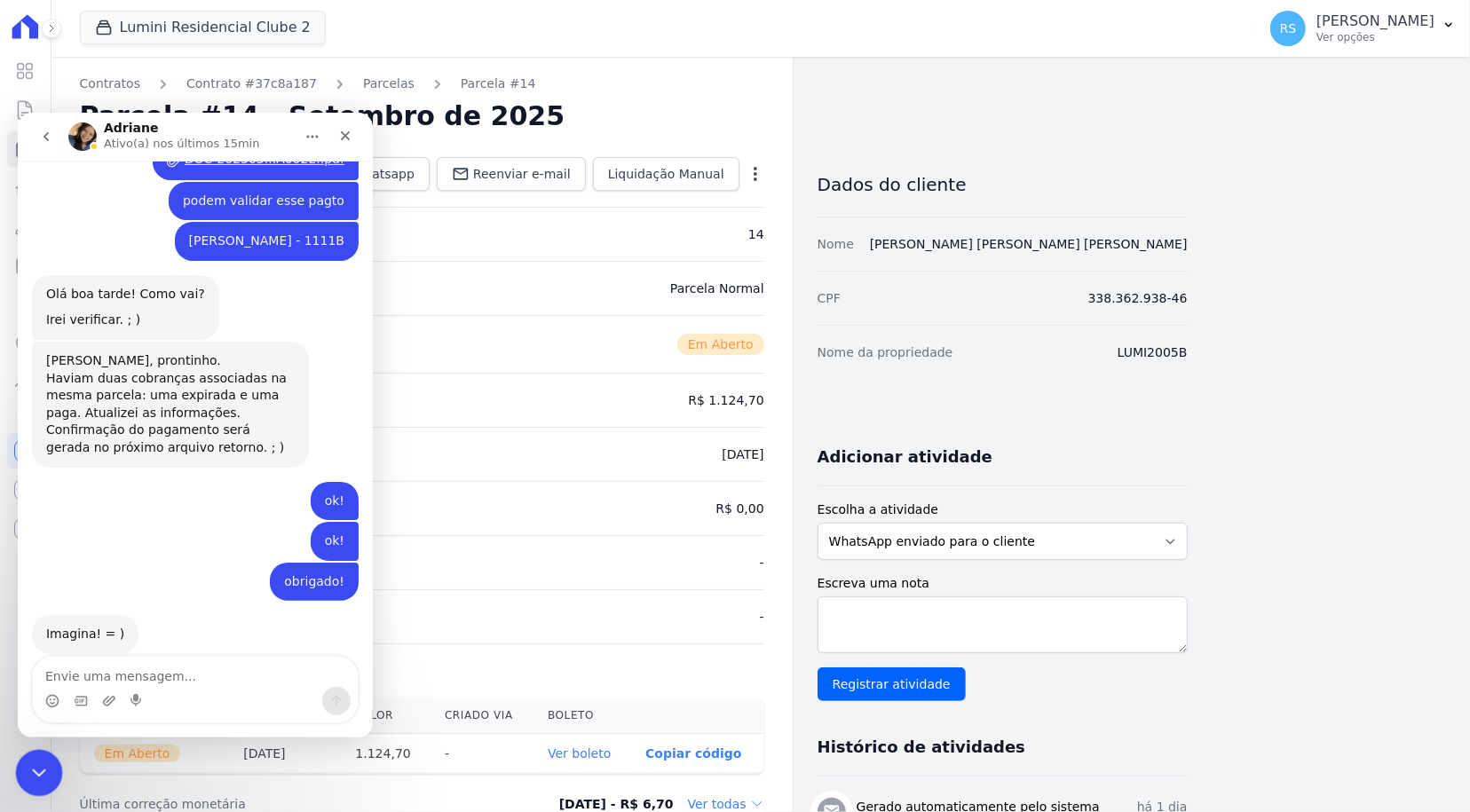
click at [35, 771] on icon "Encerramento do Messenger da Intercom" at bounding box center [36, 770] width 13 height 7
